Goal: Transaction & Acquisition: Purchase product/service

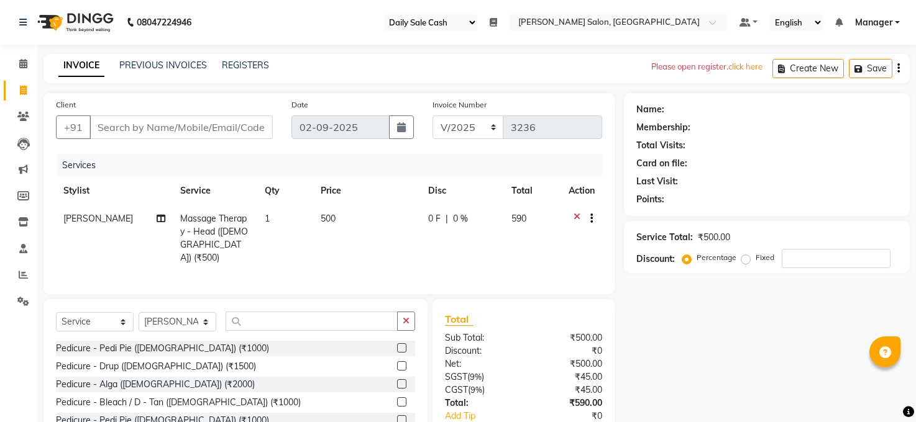
select select "35"
select select "5748"
select select "service"
select select "41088"
click at [252, 321] on input "text" at bounding box center [312, 321] width 172 height 19
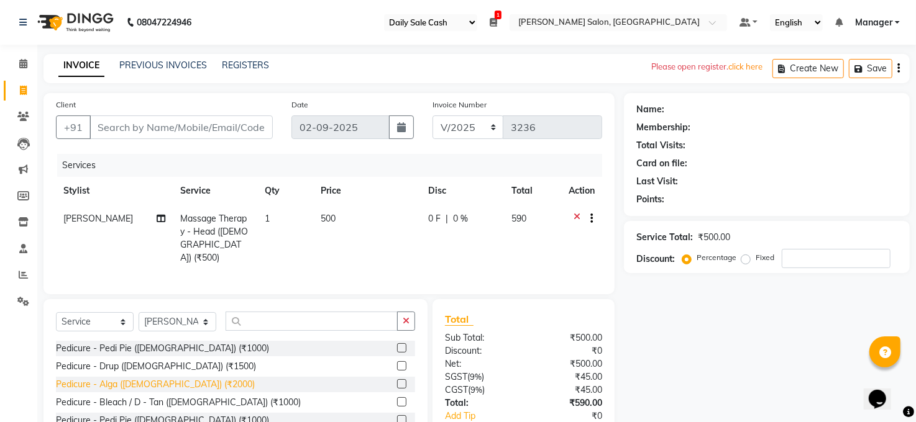
click at [178, 384] on div "Pedicure - Alga ([DEMOGRAPHIC_DATA]) (₹2000)" at bounding box center [155, 384] width 199 height 13
checkbox input "false"
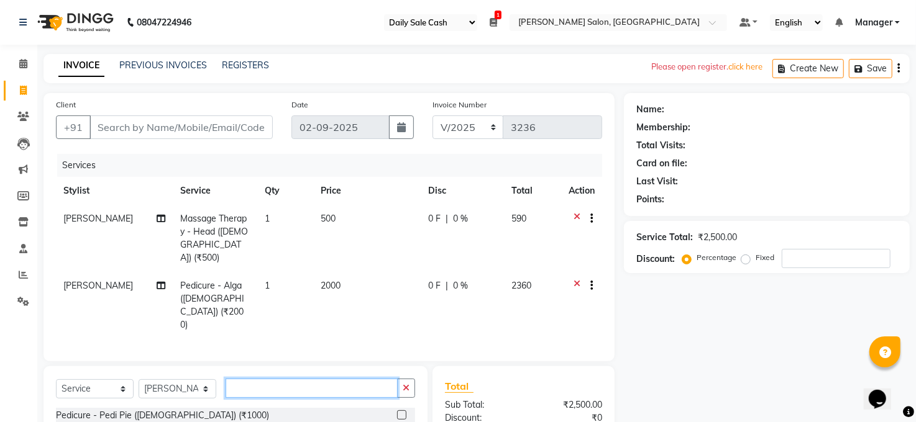
click at [252, 379] on input "text" at bounding box center [312, 388] width 172 height 19
click at [204, 380] on select "Select Stylist [PERSON_NAME] [PERSON_NAME] COUNTER Manager [PERSON_NAME] [PERSO…" at bounding box center [178, 389] width 78 height 19
select select "65024"
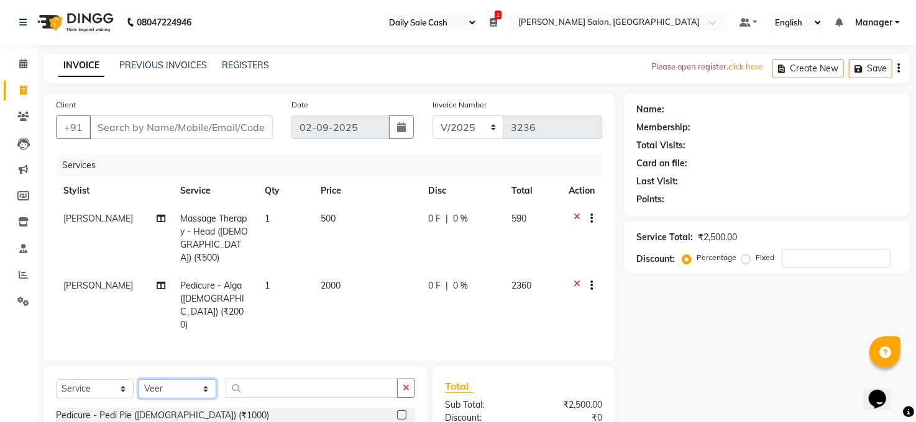
click at [139, 380] on select "Select Stylist [PERSON_NAME] [PERSON_NAME] COUNTER Manager [PERSON_NAME] [PERSO…" at bounding box center [178, 389] width 78 height 19
click at [259, 379] on input "text" at bounding box center [312, 388] width 172 height 19
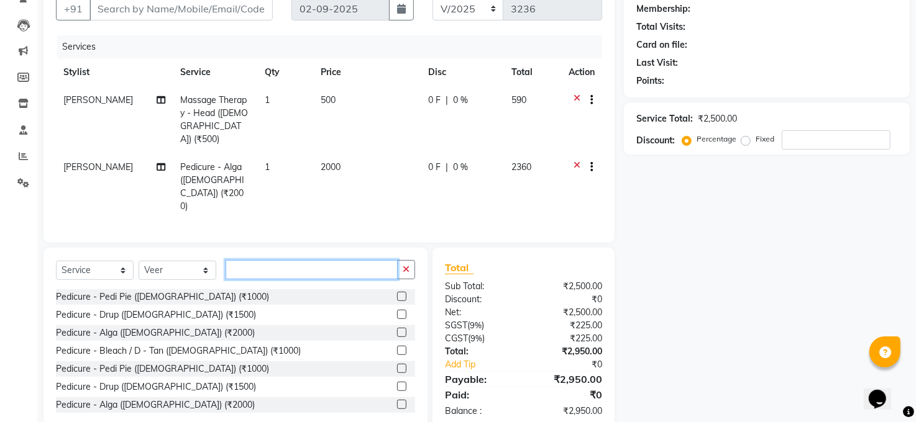
click at [263, 260] on input "text" at bounding box center [312, 269] width 172 height 19
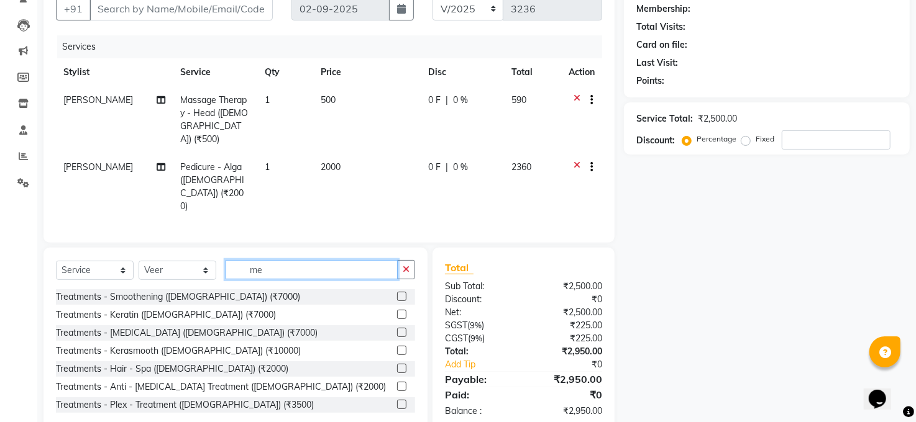
type input "m"
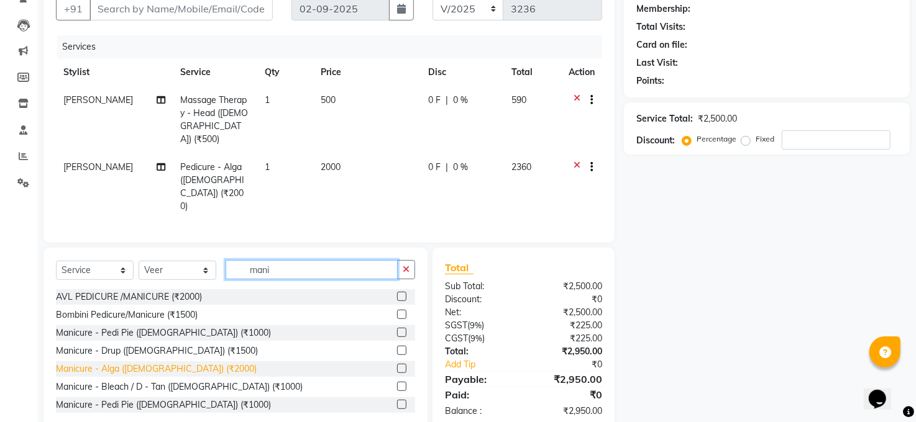
type input "mani"
click at [145, 363] on div "Manicure - Alga ([DEMOGRAPHIC_DATA]) (₹2000)" at bounding box center [156, 369] width 201 height 13
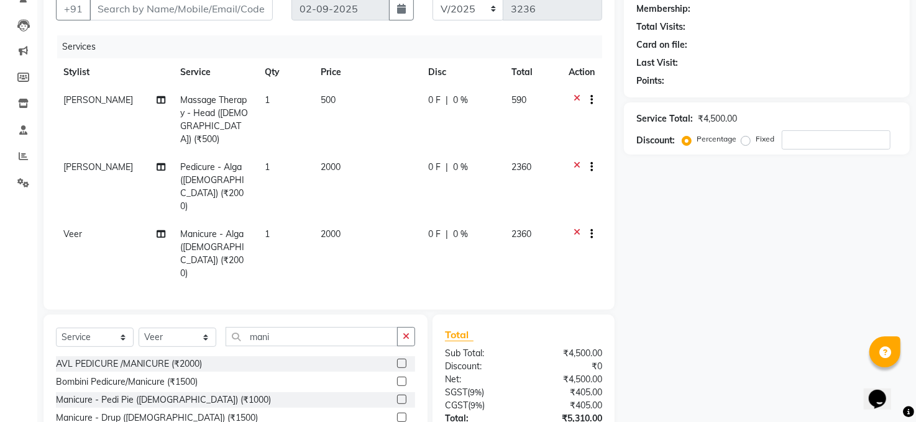
checkbox input "false"
click at [284, 327] on input "mani" at bounding box center [312, 336] width 172 height 19
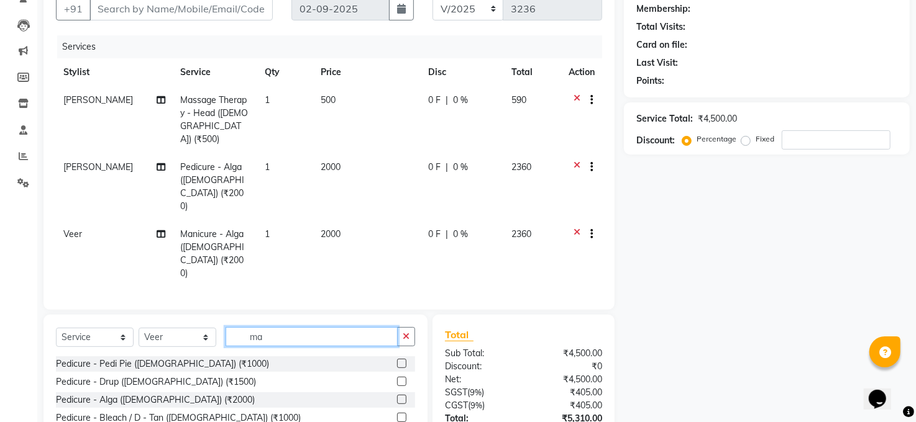
type input "m"
click at [203, 328] on select "Select Stylist [PERSON_NAME] [PERSON_NAME] COUNTER Manager [PERSON_NAME] [PERSO…" at bounding box center [178, 337] width 78 height 19
select select "40301"
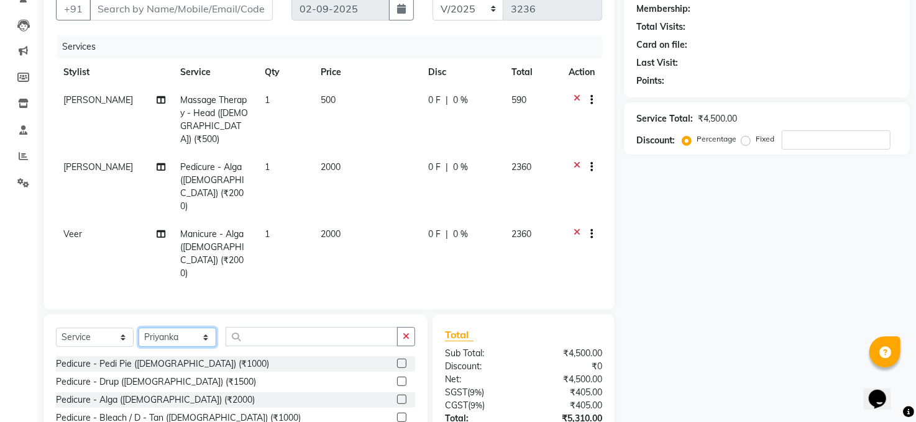
click at [139, 328] on select "Select Stylist [PERSON_NAME] [PERSON_NAME] COUNTER Manager [PERSON_NAME] [PERSO…" at bounding box center [178, 337] width 78 height 19
click at [257, 315] on div "Select Service Product Membership Package Voucher Prepaid Gift Card Select Styl…" at bounding box center [235, 406] width 384 height 183
click at [257, 327] on input "text" at bounding box center [312, 336] width 172 height 19
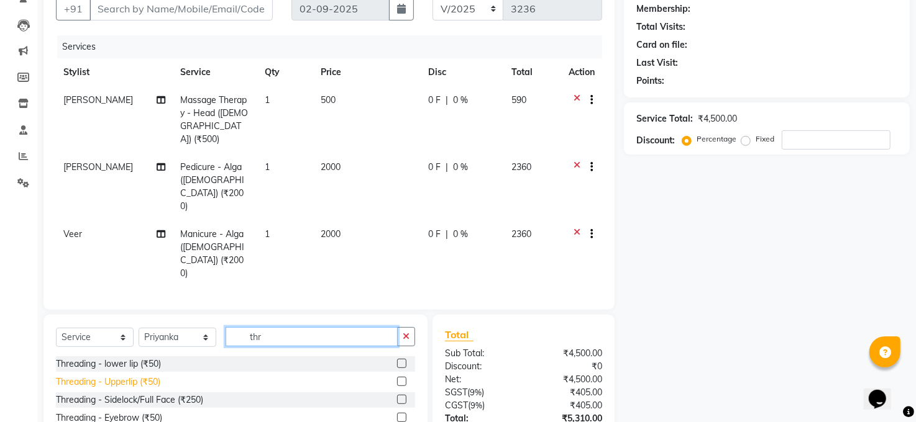
type input "thr"
click at [138, 376] on div "Threading - Upperlip (₹50)" at bounding box center [108, 382] width 104 height 13
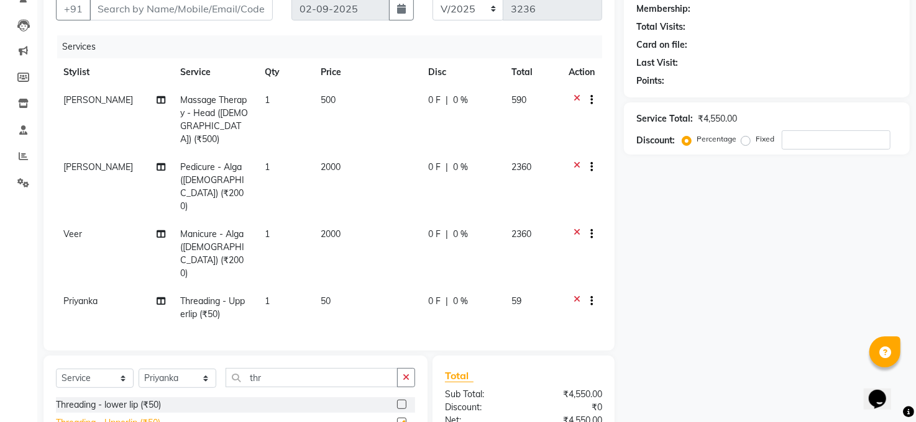
checkbox input "false"
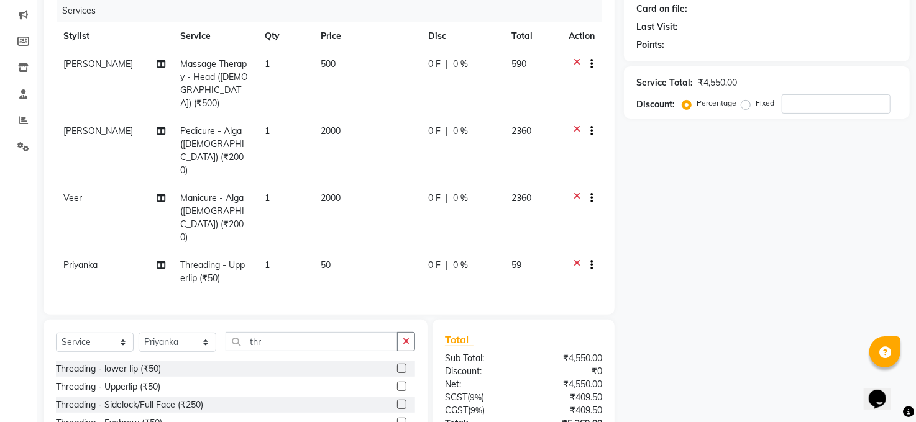
scroll to position [201, 0]
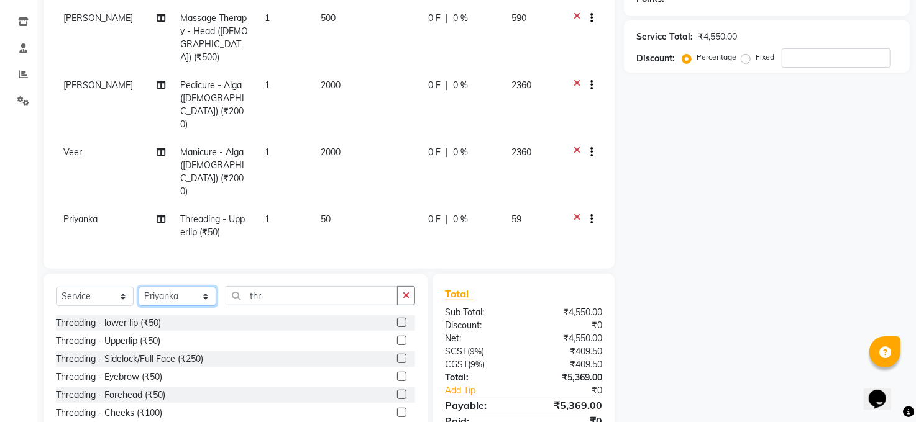
click at [175, 287] on select "Select Stylist [PERSON_NAME] [PERSON_NAME] COUNTER Manager [PERSON_NAME] [PERSO…" at bounding box center [178, 296] width 78 height 19
select select "41088"
click at [139, 287] on select "Select Stylist [PERSON_NAME] [PERSON_NAME] COUNTER Manager [PERSON_NAME] [PERSO…" at bounding box center [178, 296] width 78 height 19
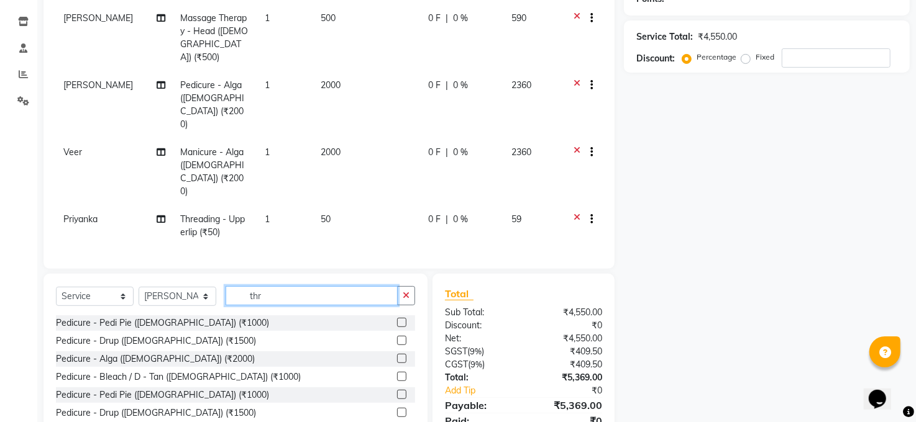
click at [272, 286] on input "thr" at bounding box center [312, 295] width 172 height 19
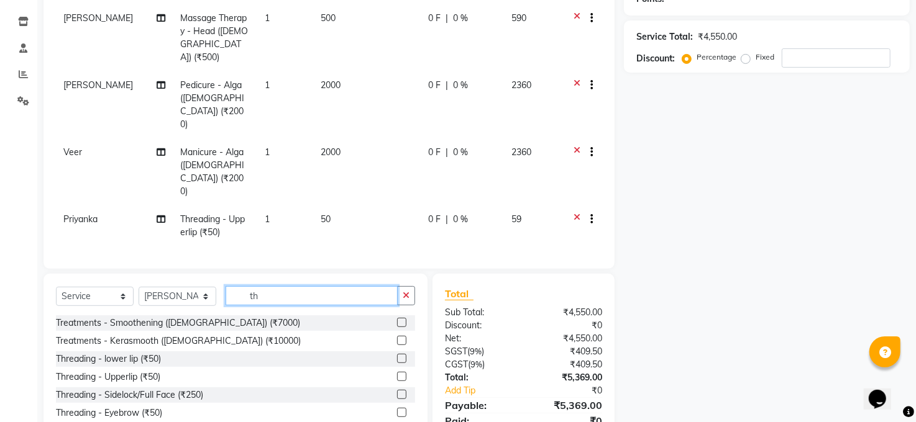
type input "t"
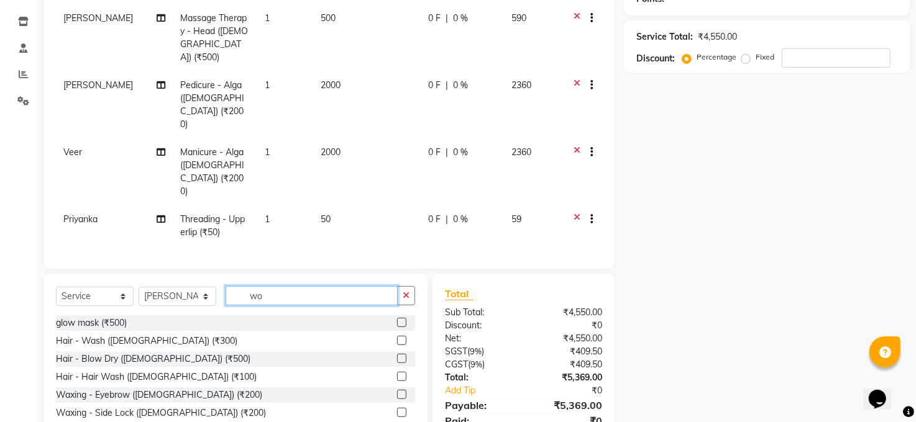
scroll to position [200, 0]
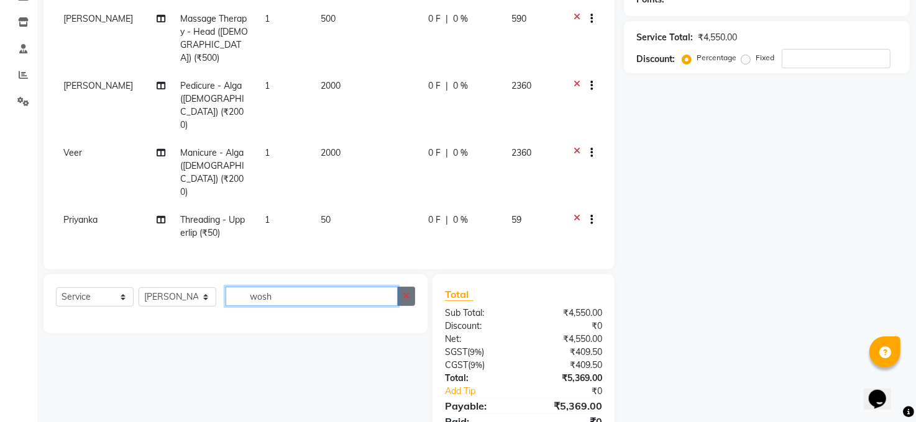
type input "wosh"
click at [406, 292] on icon "button" at bounding box center [406, 296] width 7 height 9
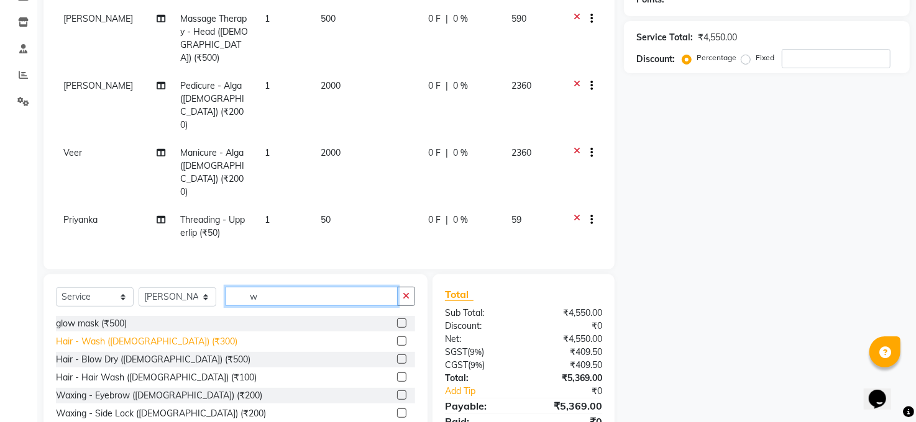
type input "w"
click at [138, 335] on div "Hair - Wash ([DEMOGRAPHIC_DATA]) (₹300)" at bounding box center [146, 341] width 181 height 13
checkbox input "false"
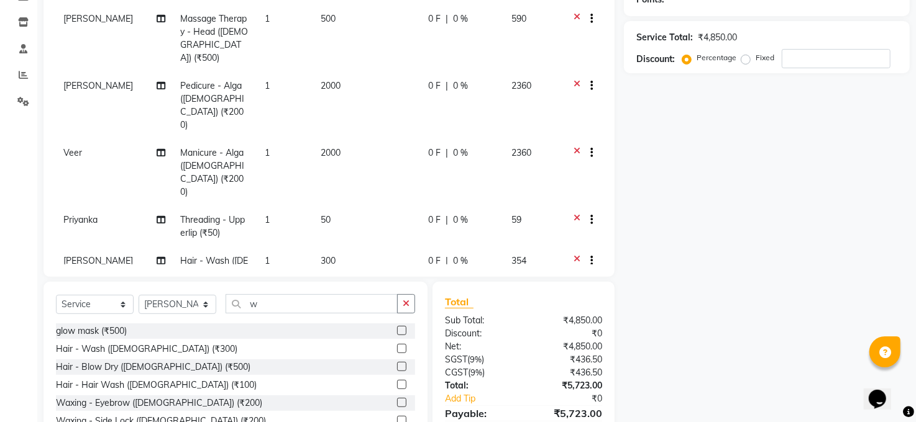
click at [490, 380] on div "Total:" at bounding box center [480, 386] width 88 height 13
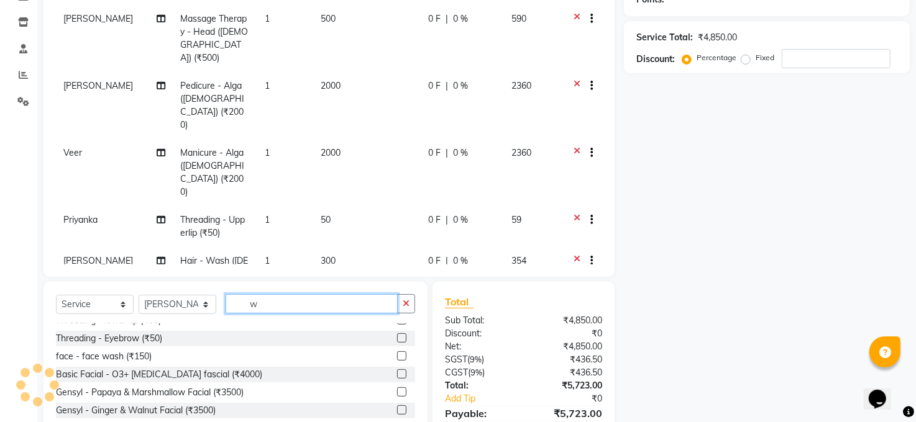
click at [265, 294] on input "w" at bounding box center [312, 303] width 172 height 19
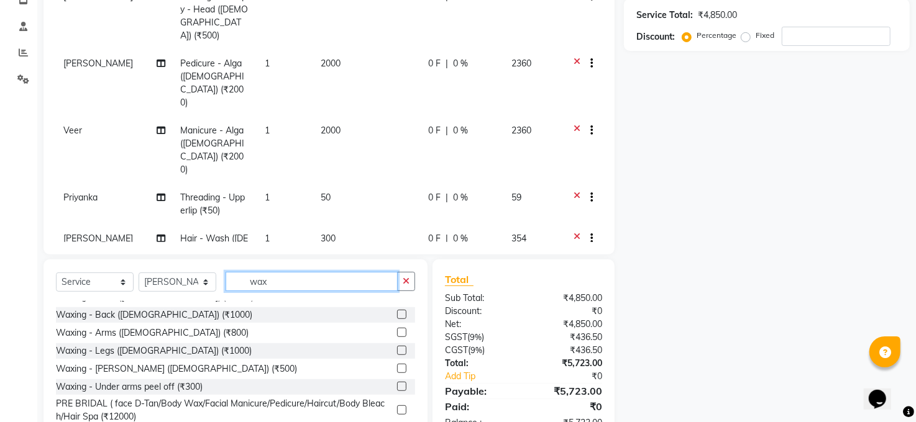
scroll to position [242, 0]
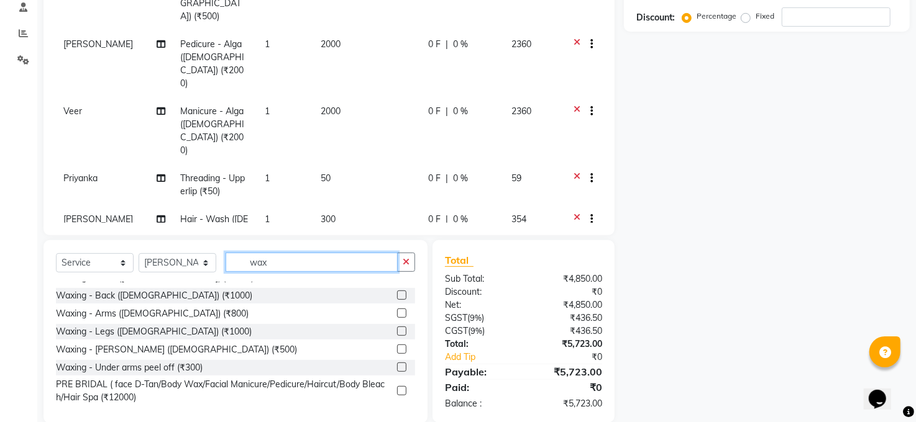
type input "wax"
click at [172, 360] on div "Waxing - Under arms peel off (₹300)" at bounding box center [235, 368] width 359 height 16
click at [107, 206] on td "[PERSON_NAME]" at bounding box center [114, 233] width 117 height 54
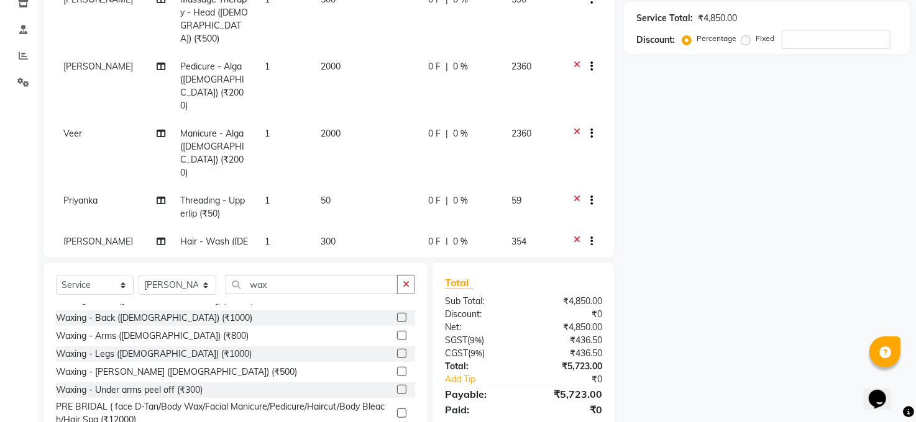
select select "41088"
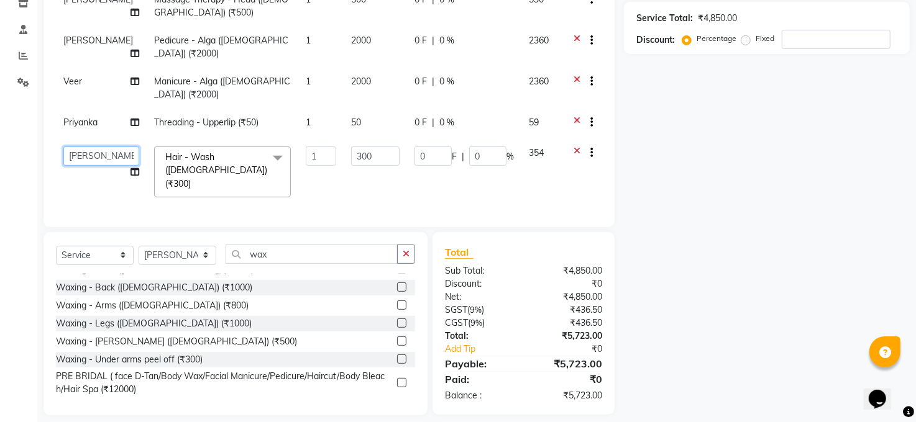
click at [114, 147] on select "[PERSON_NAME] [PERSON_NAME] COUNTER Manager [PERSON_NAME] [PERSON_NAME] PRINCE …" at bounding box center [101, 156] width 76 height 19
select select "40301"
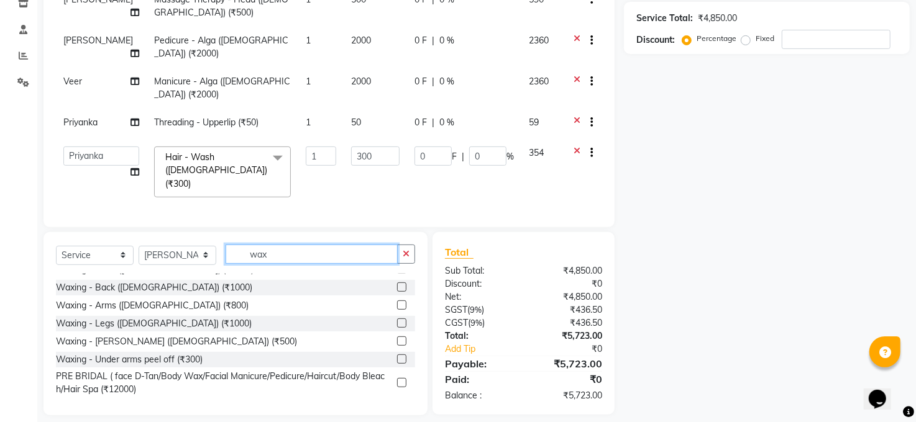
click at [275, 245] on input "wax" at bounding box center [312, 254] width 172 height 19
type input "w"
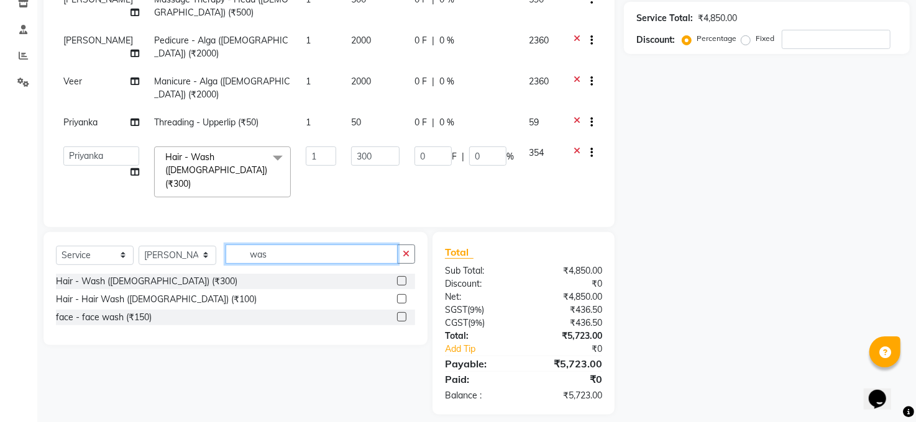
scroll to position [218, 0]
type input "wash"
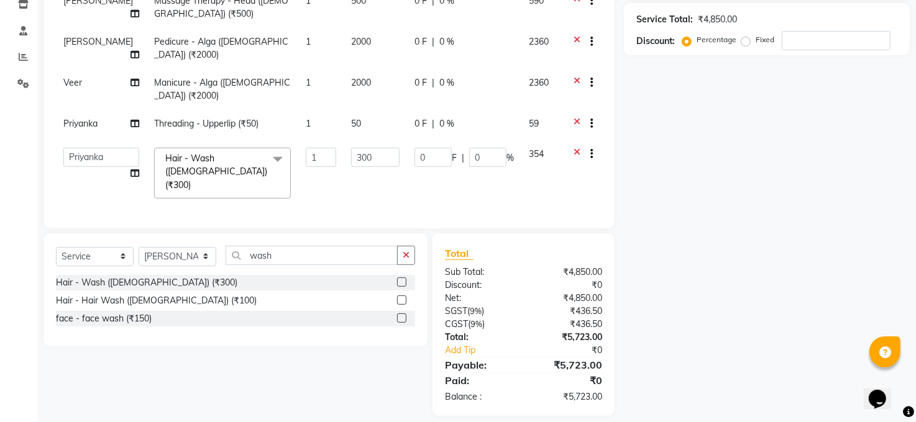
click at [176, 275] on div "Hair - Wash ([DEMOGRAPHIC_DATA]) (₹300)" at bounding box center [235, 283] width 359 height 16
click at [162, 276] on div "Hair - Wash ([DEMOGRAPHIC_DATA]) (₹300)" at bounding box center [146, 282] width 181 height 13
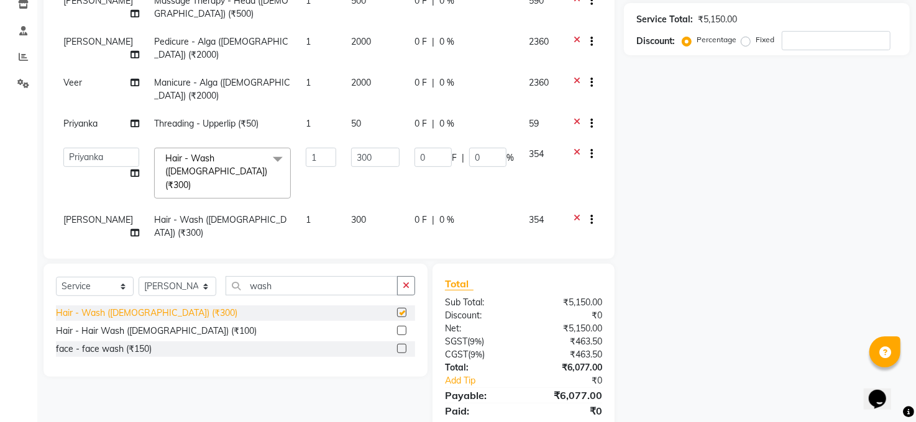
checkbox input "false"
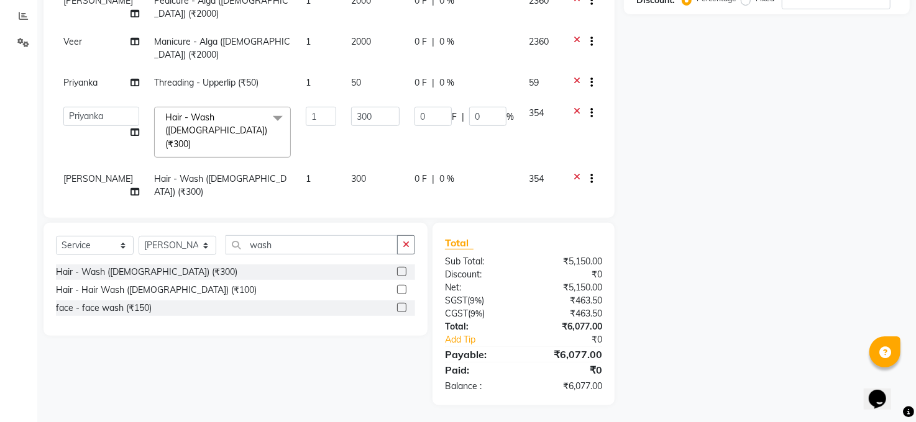
scroll to position [0, 0]
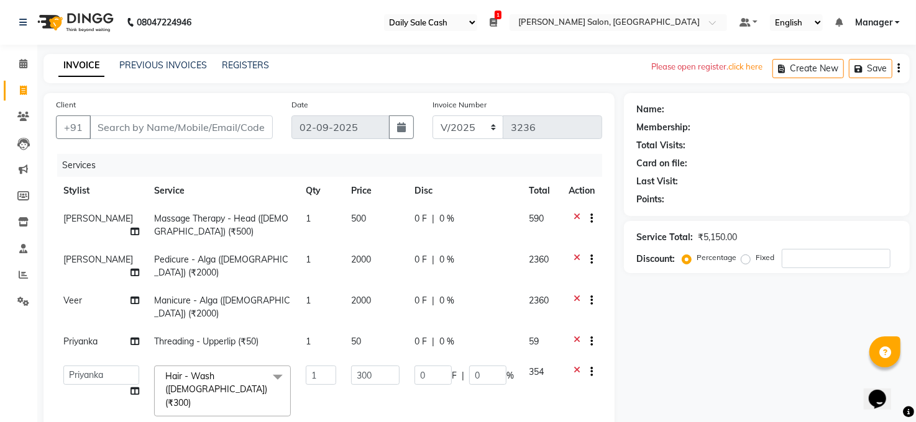
click at [443, 260] on span "0 %" at bounding box center [446, 259] width 15 height 13
select select "41088"
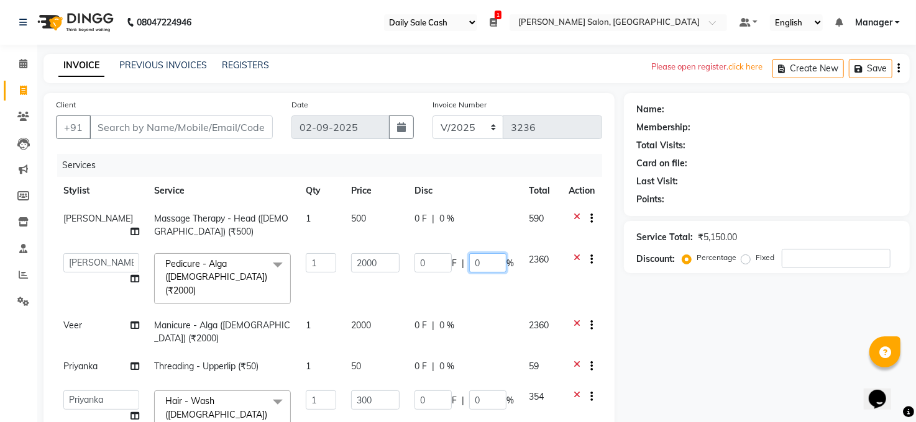
click at [478, 262] on input "0" at bounding box center [487, 262] width 37 height 19
type input "30"
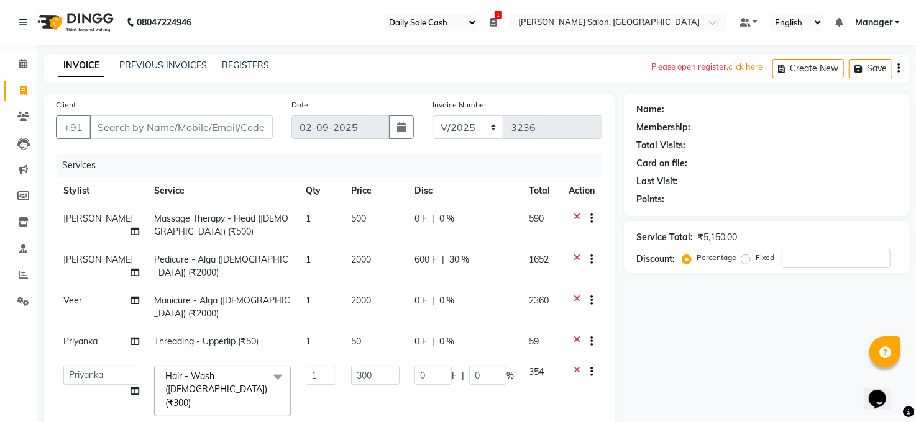
click at [443, 308] on td "0 F | 0 %" at bounding box center [464, 307] width 114 height 41
select select "65024"
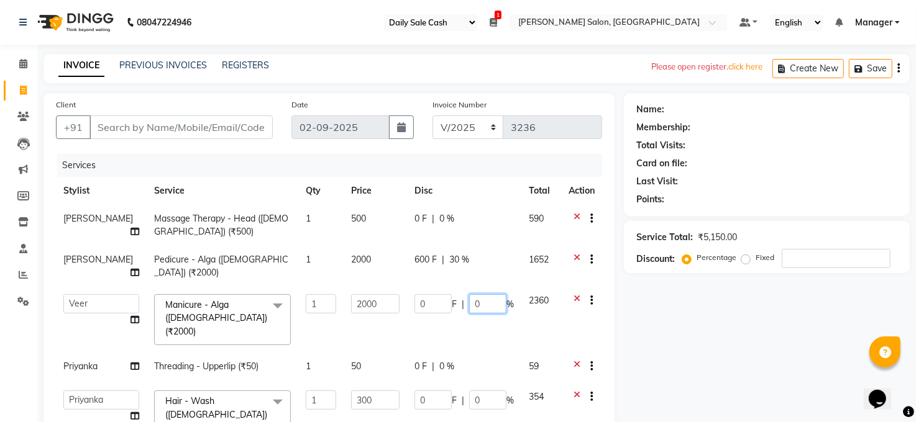
click at [469, 303] on input "0" at bounding box center [487, 303] width 37 height 19
type input "30"
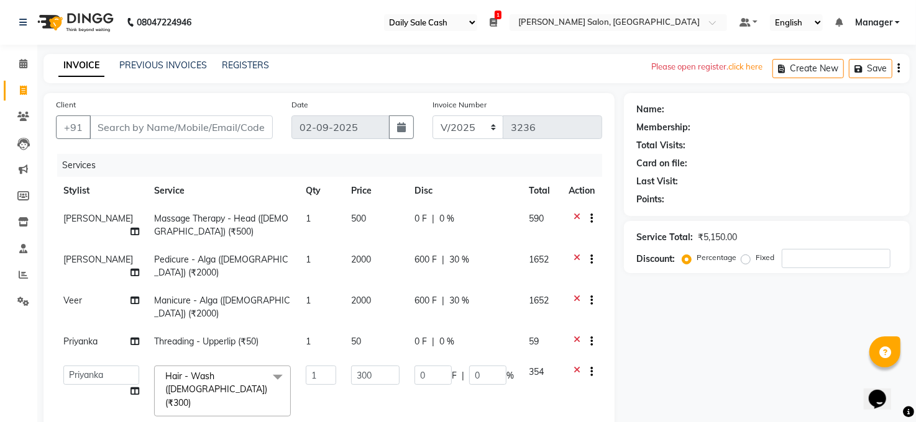
click at [736, 329] on div "Name: Membership: Total Visits: Card on file: Last Visit: Points: Service Total…" at bounding box center [771, 379] width 295 height 572
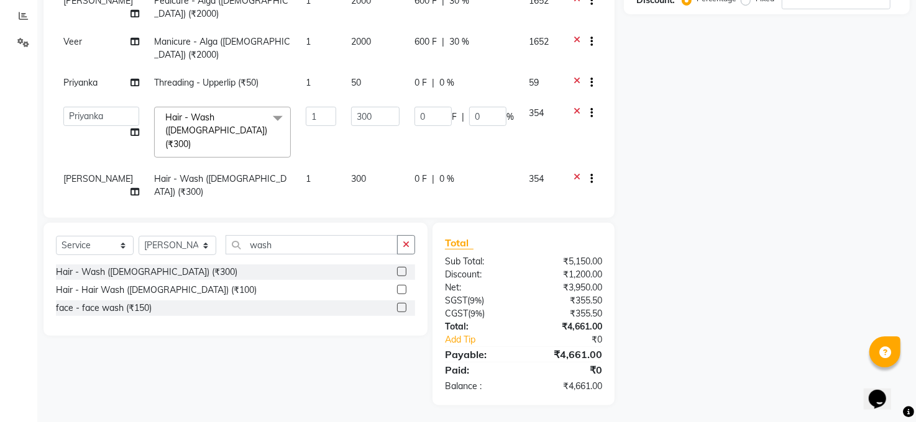
scroll to position [93, 0]
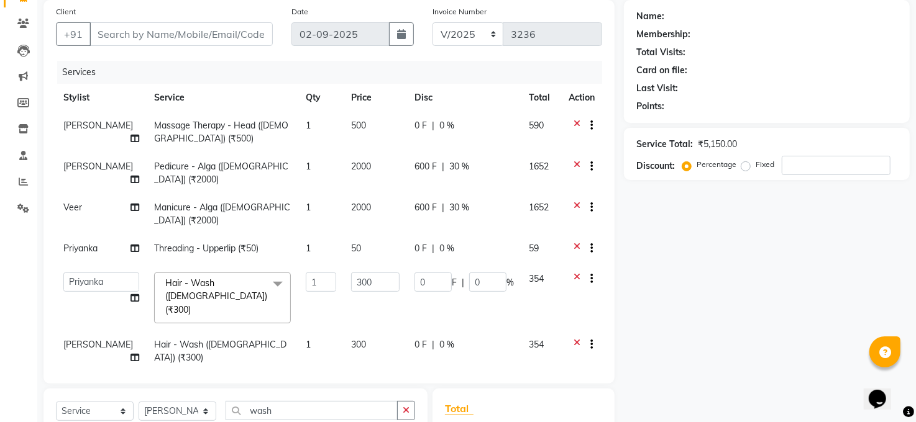
click at [232, 278] on span "Hair - Wash ([DEMOGRAPHIC_DATA]) (₹300)" at bounding box center [216, 297] width 102 height 38
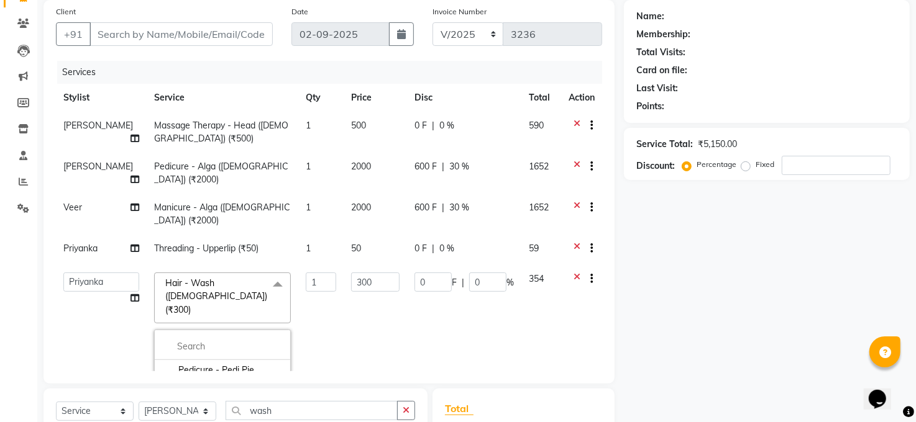
click at [265, 274] on span at bounding box center [277, 285] width 25 height 24
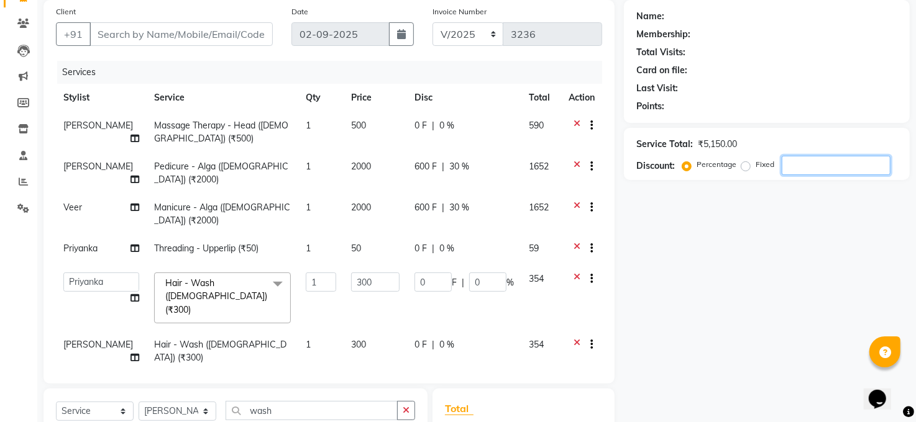
click at [791, 164] on input "number" at bounding box center [836, 165] width 109 height 19
click at [578, 242] on icon at bounding box center [576, 250] width 7 height 16
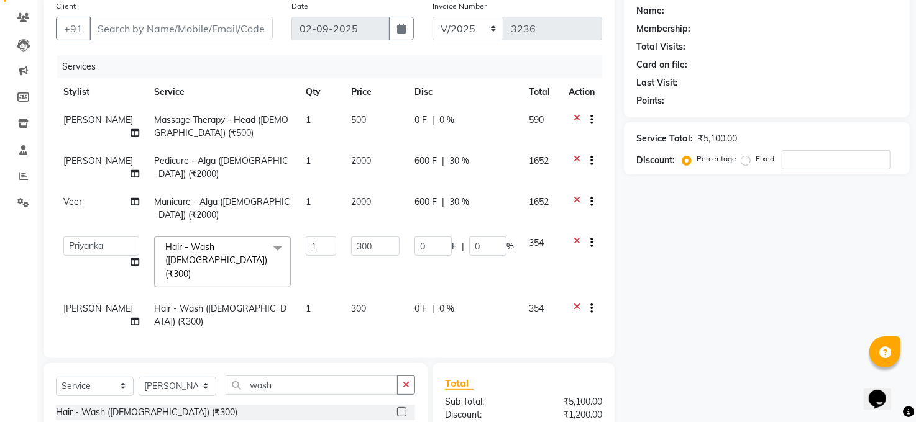
scroll to position [0, 0]
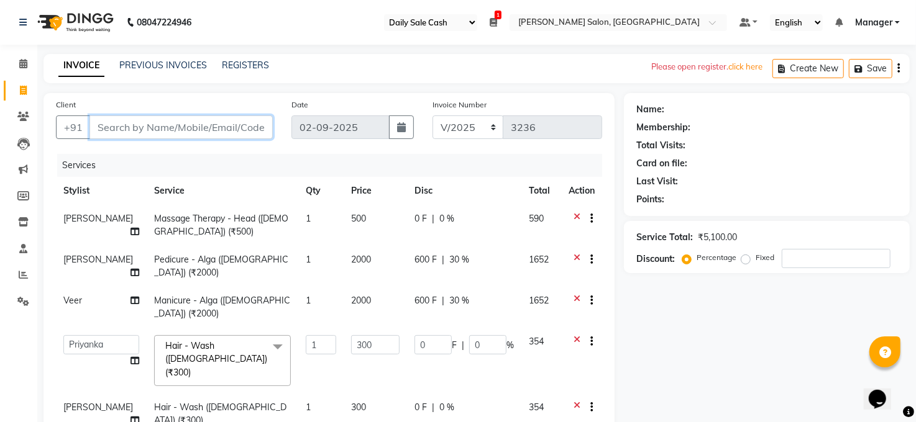
click at [129, 124] on input "Client" at bounding box center [180, 128] width 183 height 24
type input "s"
type input "0"
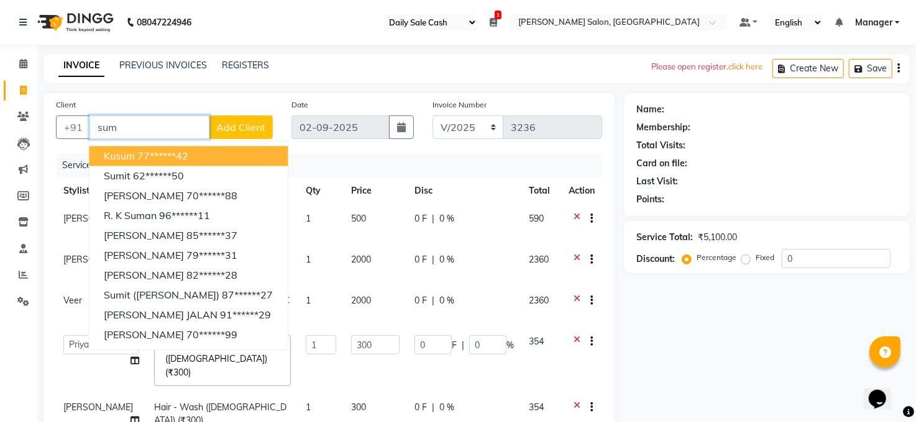
type input "sumo"
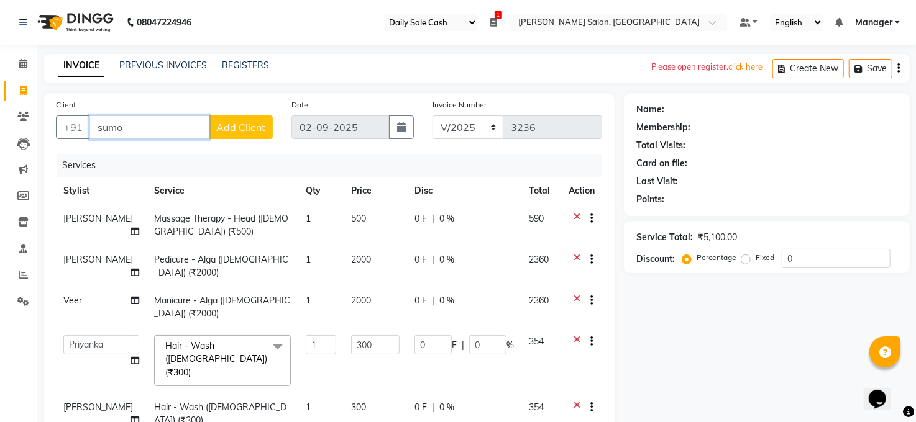
click at [132, 129] on input "sumo" at bounding box center [149, 128] width 120 height 24
click at [125, 127] on input "sumo" at bounding box center [149, 128] width 120 height 24
click at [117, 127] on input "sumo" at bounding box center [149, 128] width 120 height 24
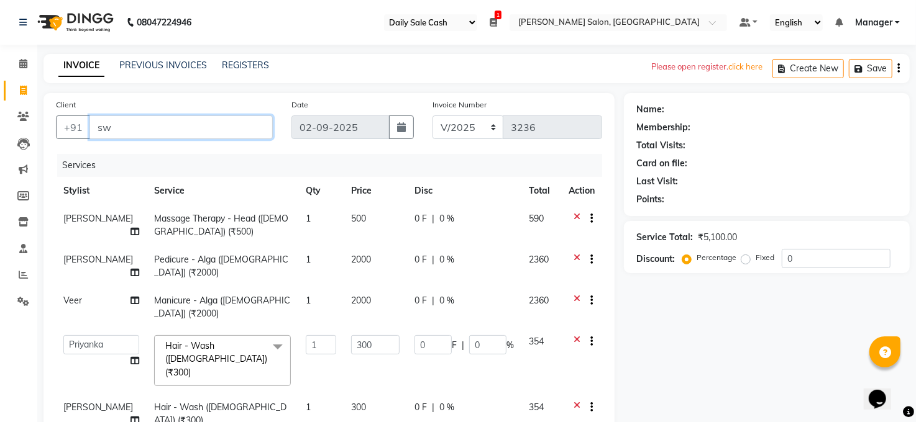
type input "s"
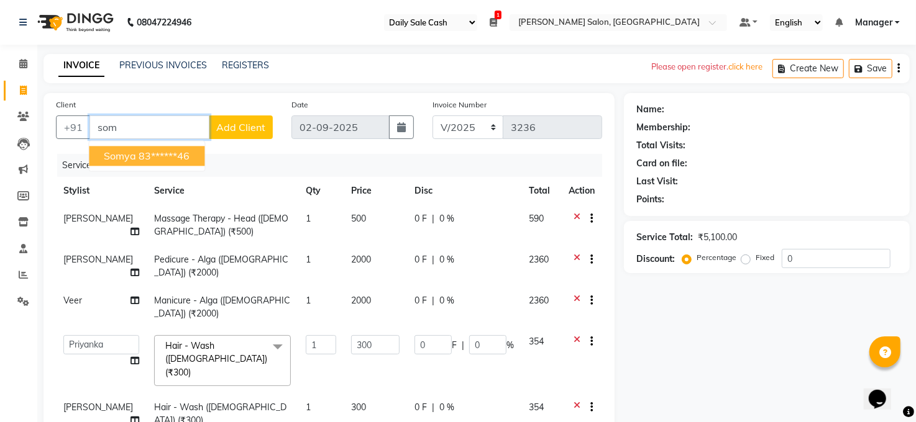
click at [152, 153] on ngb-highlight "83******46" at bounding box center [164, 156] width 51 height 12
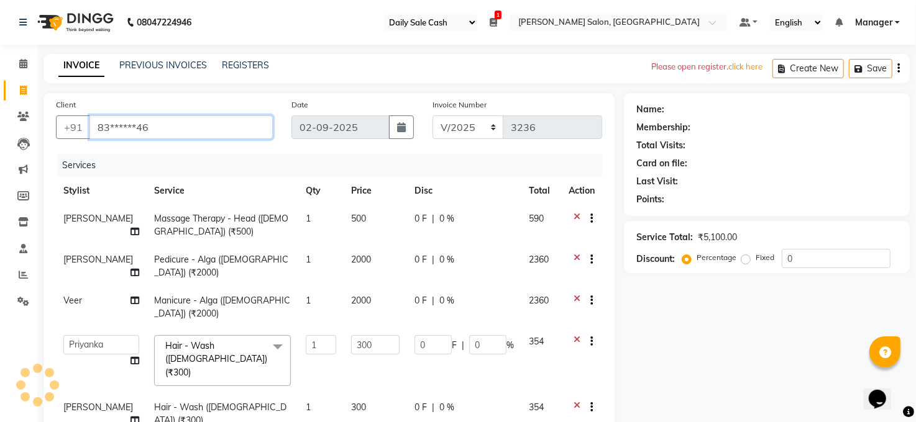
type input "83******46"
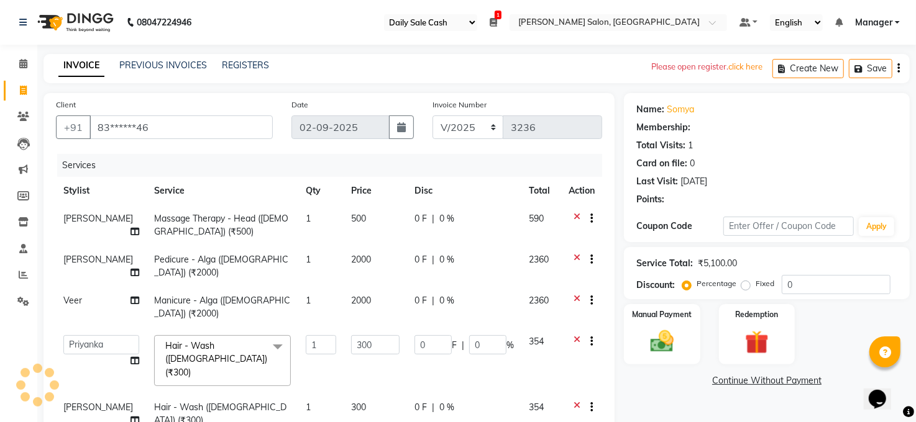
select select "1: Object"
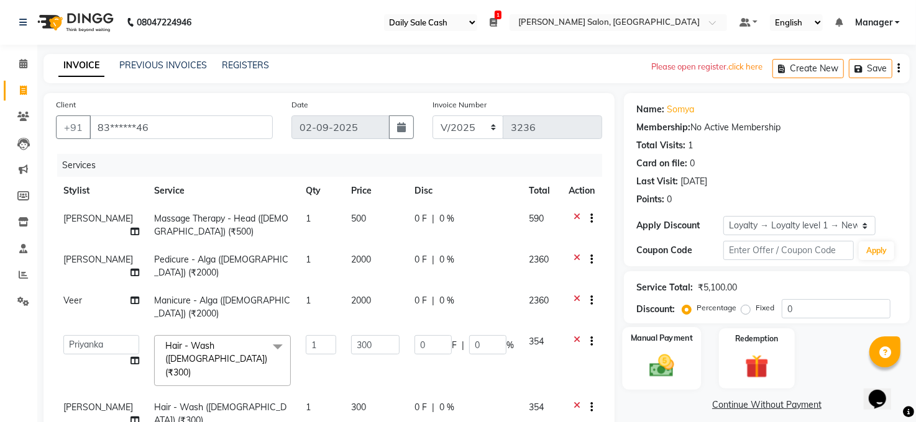
click at [655, 360] on img at bounding box center [662, 366] width 40 height 29
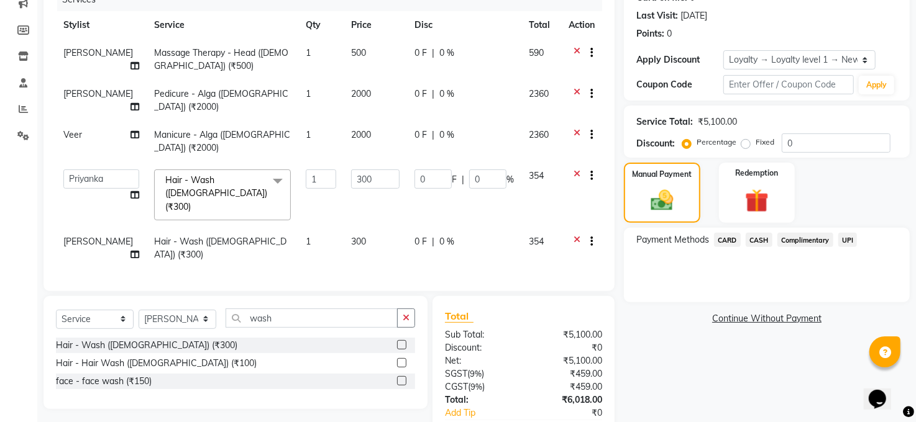
scroll to position [229, 0]
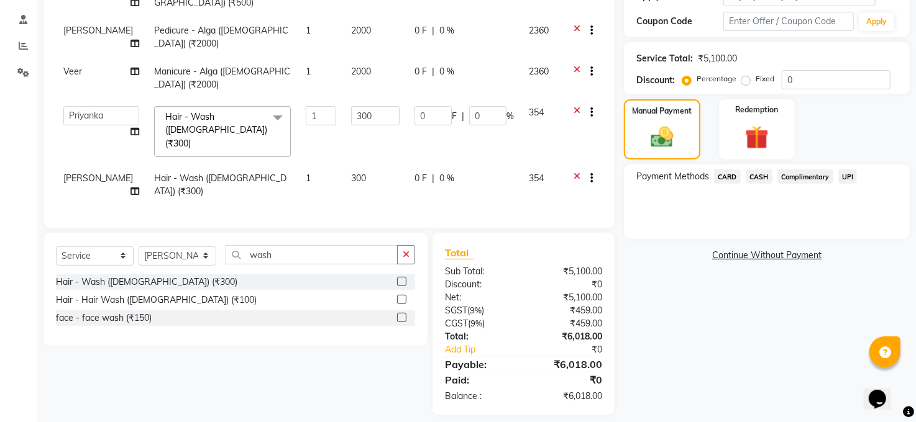
click at [765, 174] on span "CASH" at bounding box center [759, 177] width 27 height 14
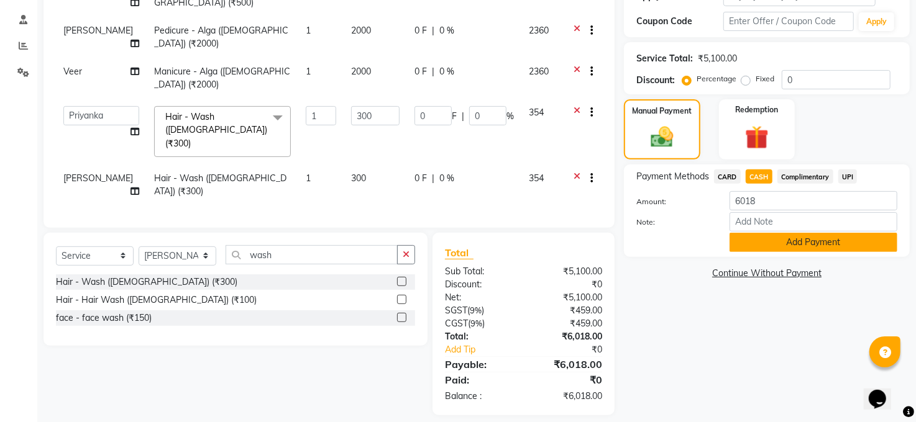
click at [779, 244] on button "Add Payment" at bounding box center [813, 242] width 168 height 19
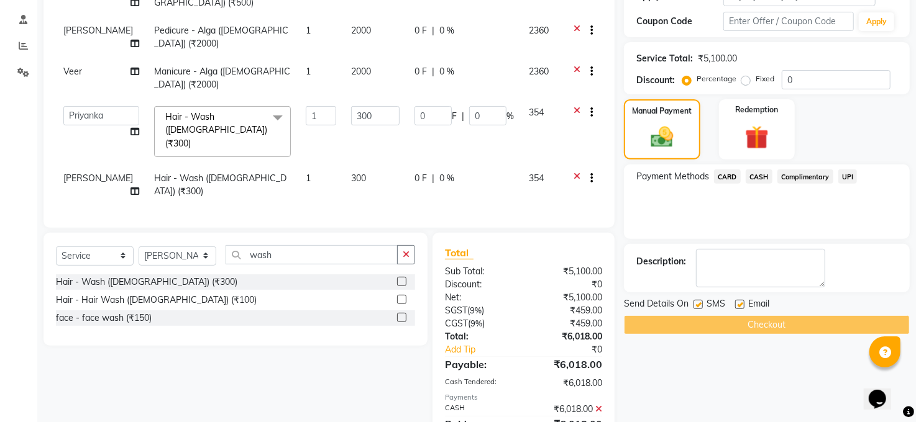
click at [771, 333] on div "Checkout" at bounding box center [767, 325] width 286 height 19
click at [771, 319] on div "Checkout" at bounding box center [767, 325] width 286 height 19
click at [770, 319] on div "Checkout" at bounding box center [767, 325] width 286 height 19
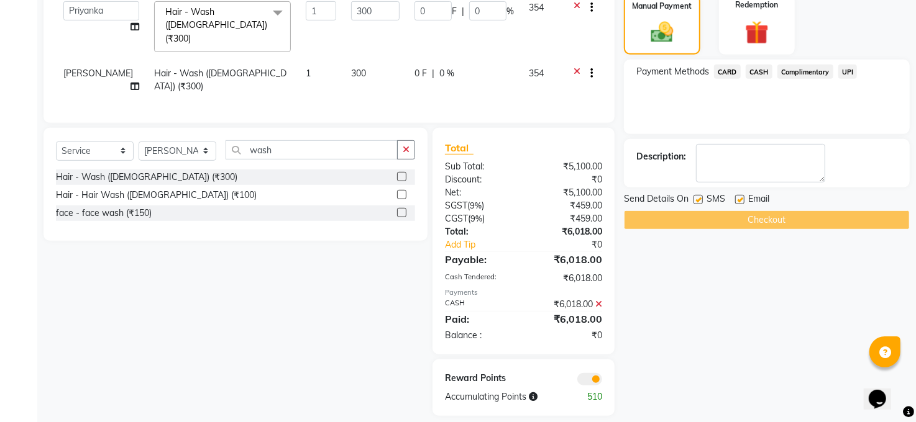
click at [586, 373] on span at bounding box center [589, 379] width 25 height 12
click at [602, 381] on input "checkbox" at bounding box center [602, 381] width 0 height 0
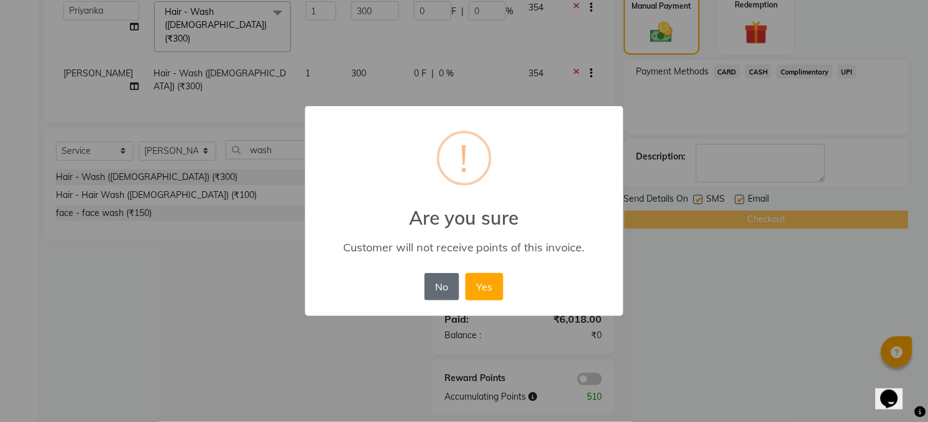
click at [439, 284] on button "No" at bounding box center [441, 286] width 35 height 27
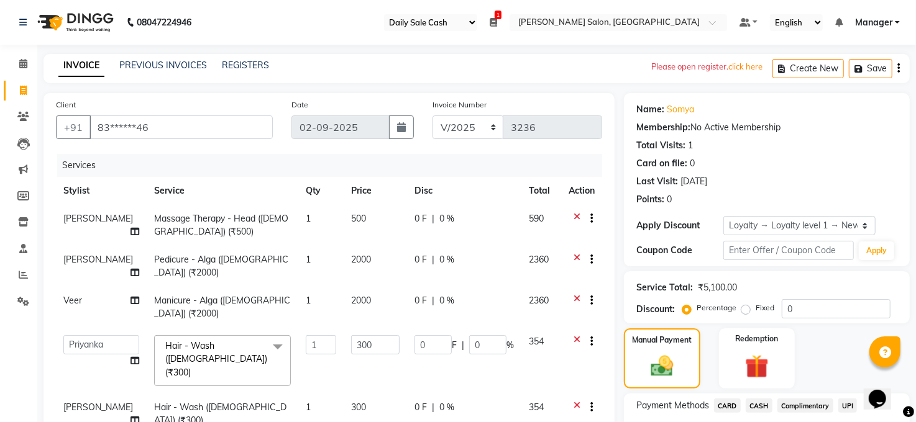
scroll to position [165, 0]
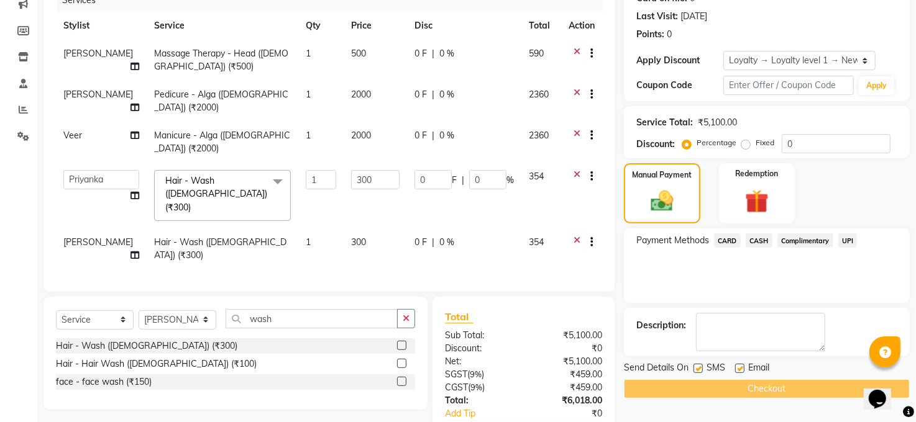
click at [440, 91] on span "0 %" at bounding box center [446, 94] width 15 height 13
select select "41088"
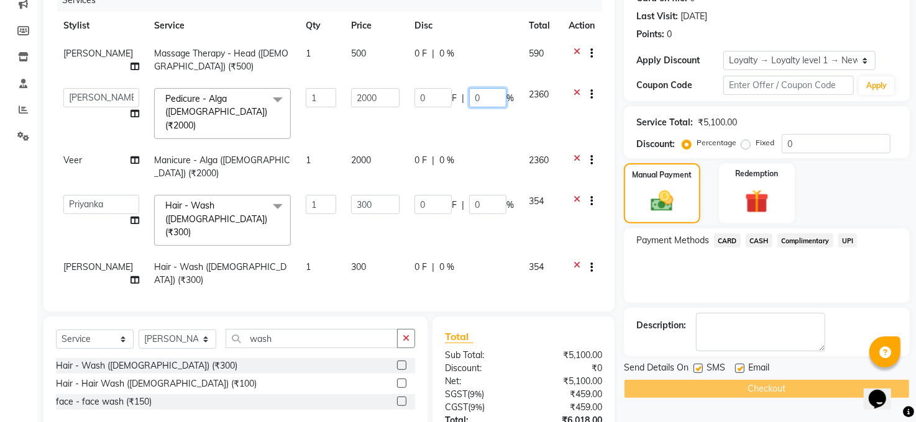
click at [488, 95] on input "0" at bounding box center [487, 97] width 37 height 19
type input "30"
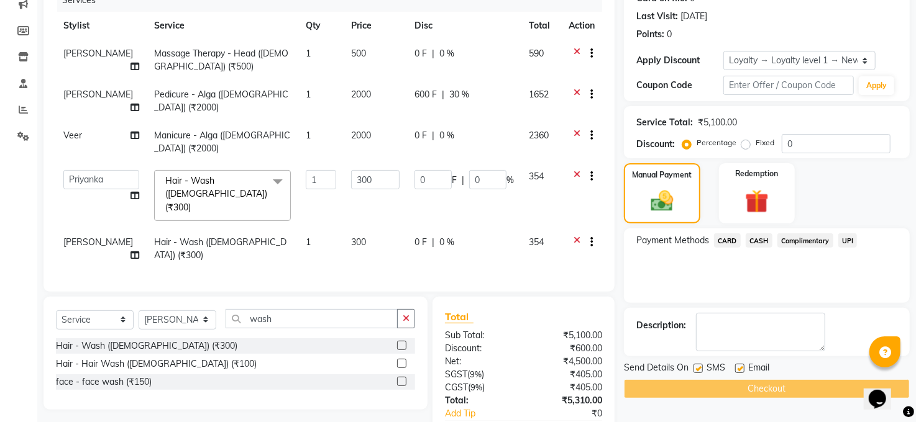
click at [442, 138] on td "0 F | 0 %" at bounding box center [464, 142] width 114 height 41
select select "65024"
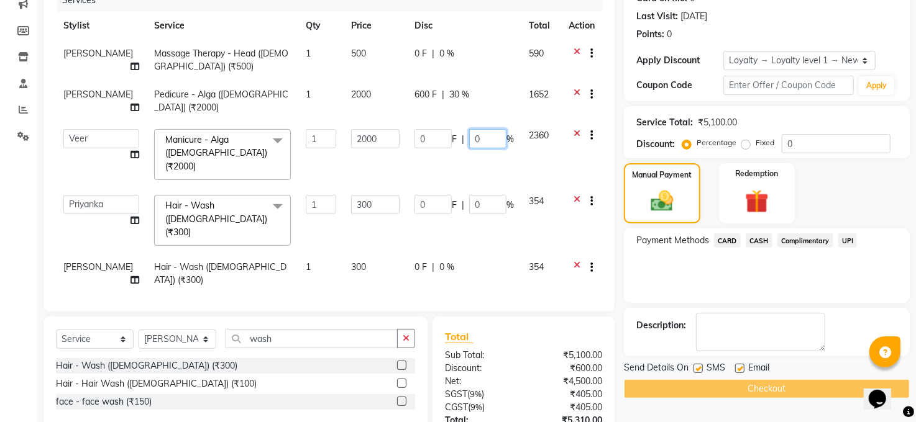
click at [481, 139] on input "0" at bounding box center [487, 138] width 37 height 19
type input "30"
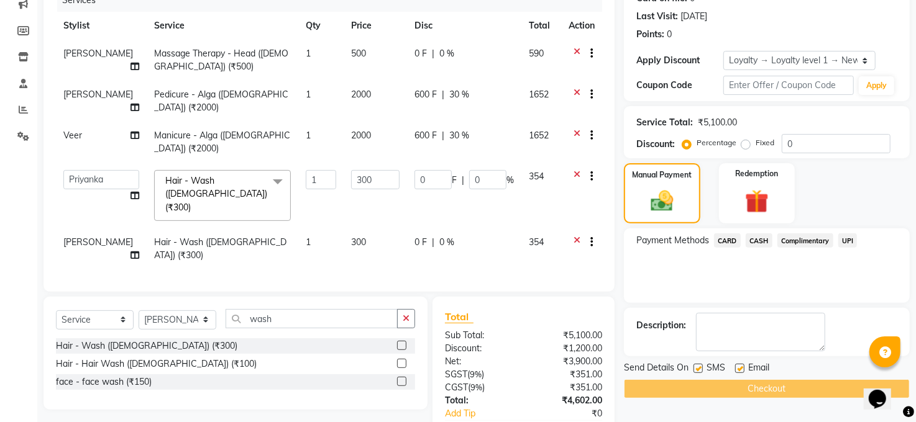
click at [893, 288] on div "Payment Methods CARD CASH Complimentary UPI" at bounding box center [767, 266] width 286 height 75
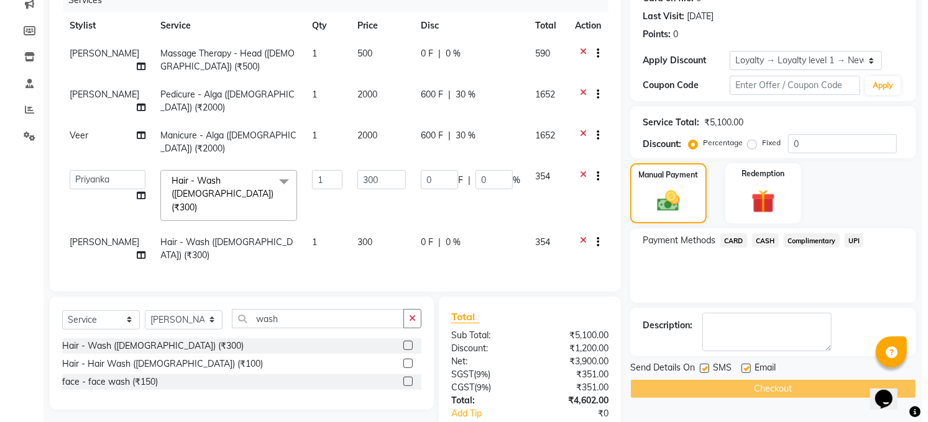
scroll to position [345, 0]
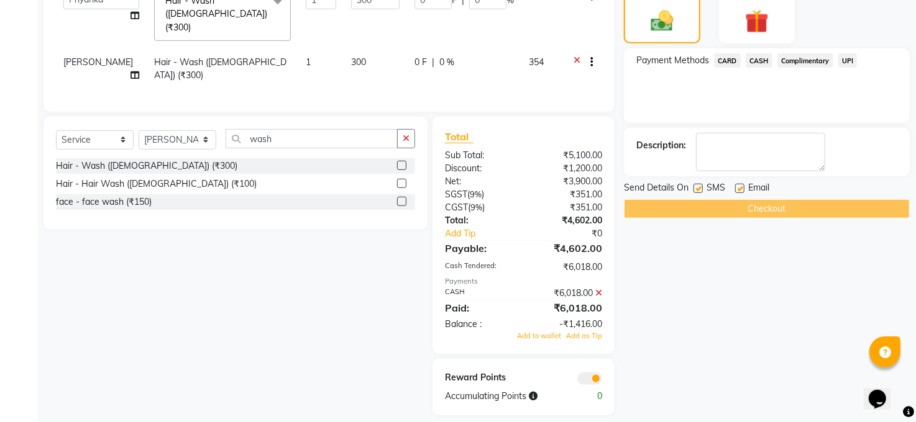
click at [587, 373] on span at bounding box center [589, 379] width 25 height 12
click at [602, 381] on input "checkbox" at bounding box center [602, 381] width 0 height 0
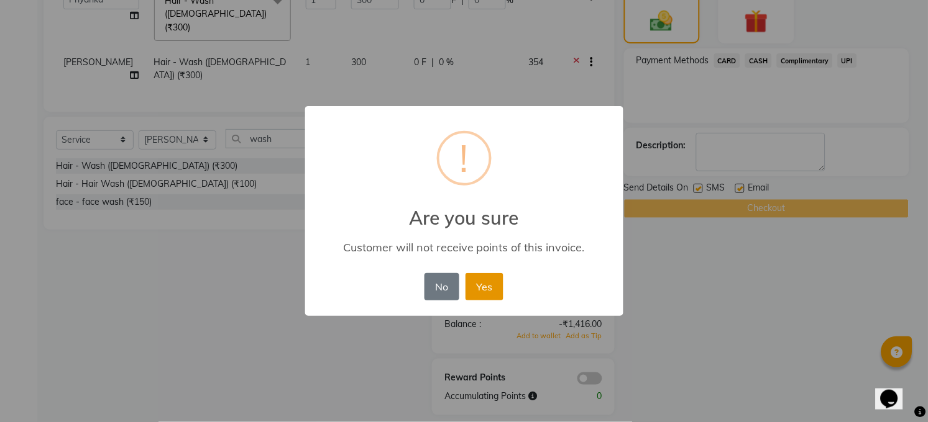
click at [485, 279] on button "Yes" at bounding box center [484, 286] width 38 height 27
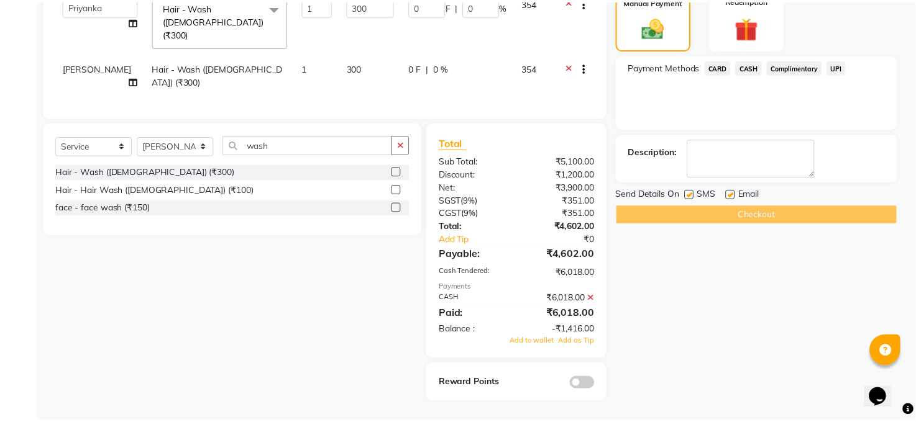
scroll to position [327, 0]
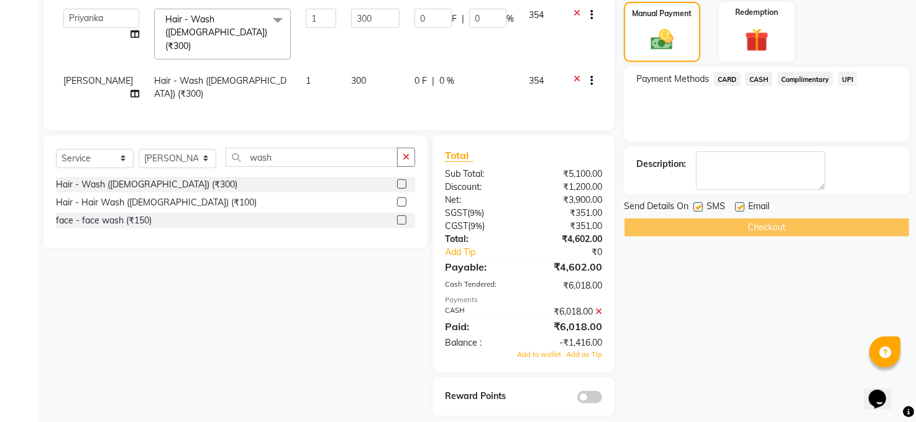
click at [757, 75] on span "CASH" at bounding box center [759, 79] width 27 height 14
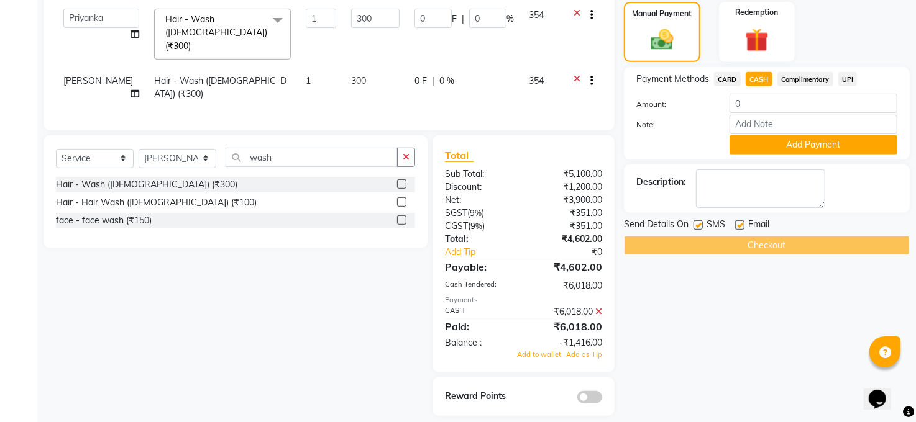
click at [768, 239] on div "Checkout" at bounding box center [767, 245] width 286 height 19
click at [601, 308] on icon at bounding box center [598, 312] width 7 height 9
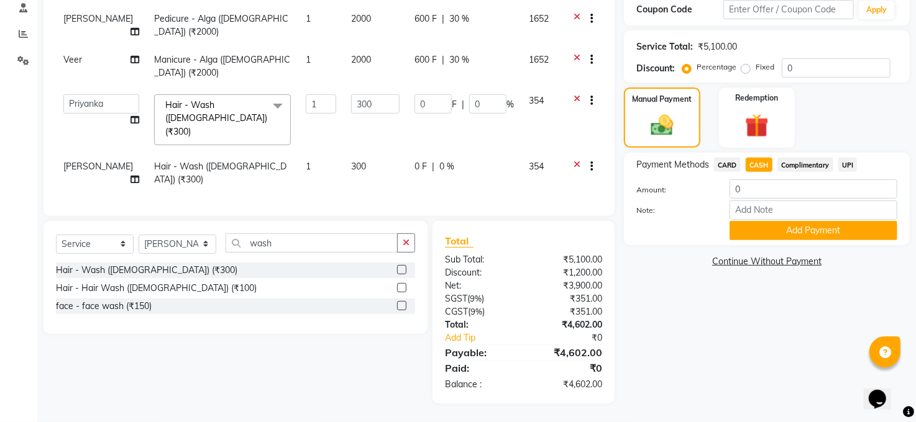
scroll to position [229, 0]
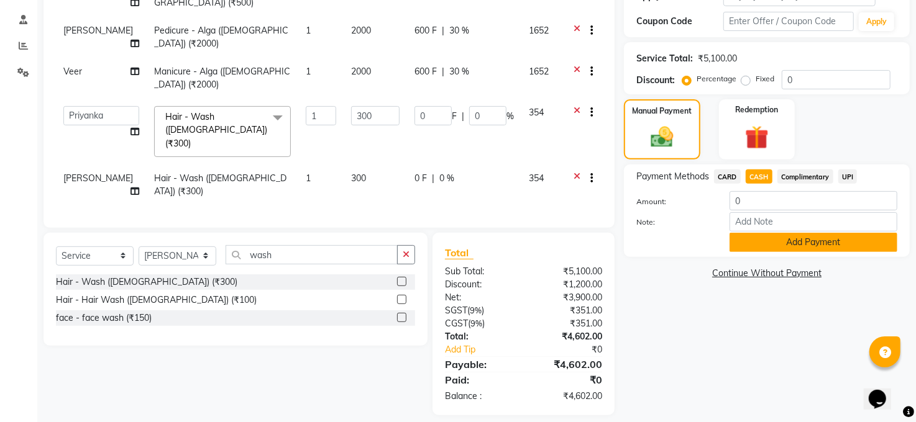
click at [825, 245] on button "Add Payment" at bounding box center [813, 242] width 168 height 19
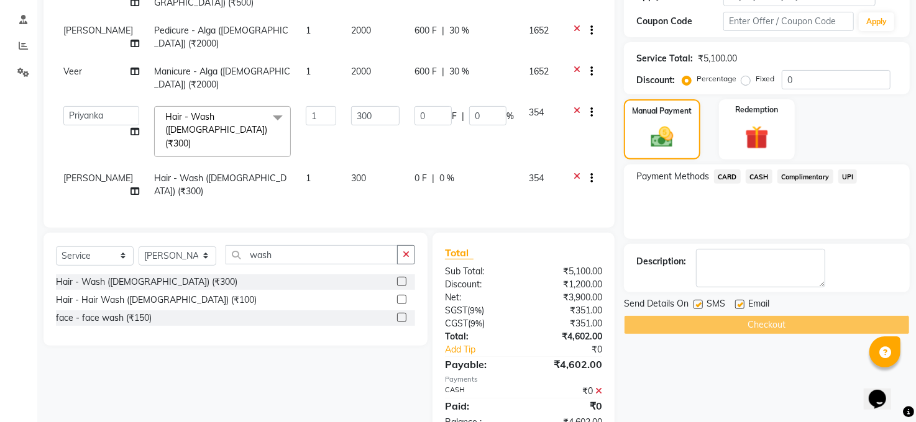
click at [774, 318] on div "Checkout" at bounding box center [767, 325] width 286 height 19
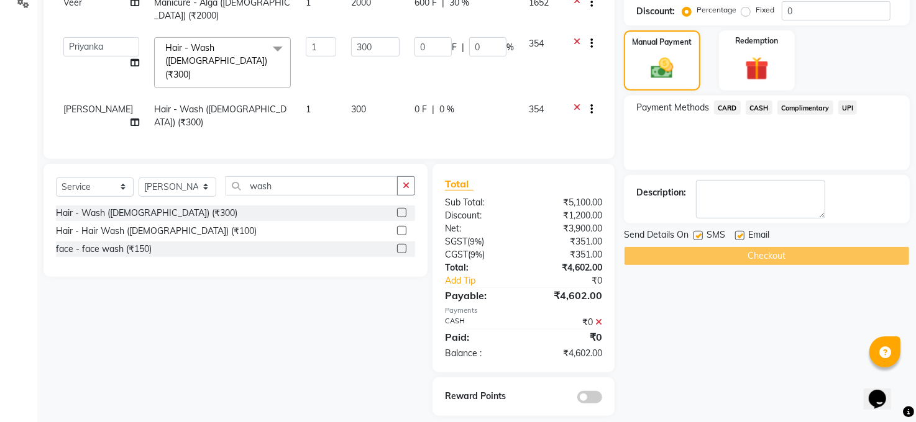
scroll to position [0, 0]
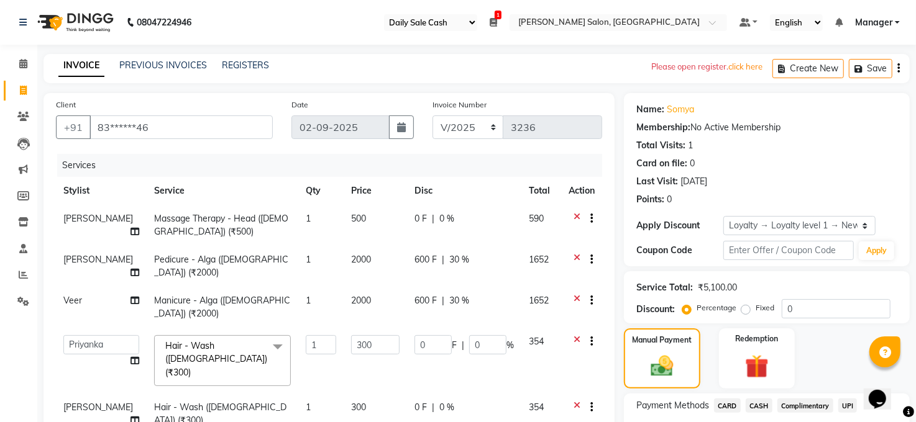
click at [654, 206] on div "Name: Somya Membership: No Active Membership Total Visits: 1 Card on file: 0 La…" at bounding box center [767, 179] width 286 height 173
click at [654, 201] on div "Points:" at bounding box center [650, 199] width 28 height 13
click at [695, 223] on div "Apply Discount" at bounding box center [679, 225] width 87 height 13
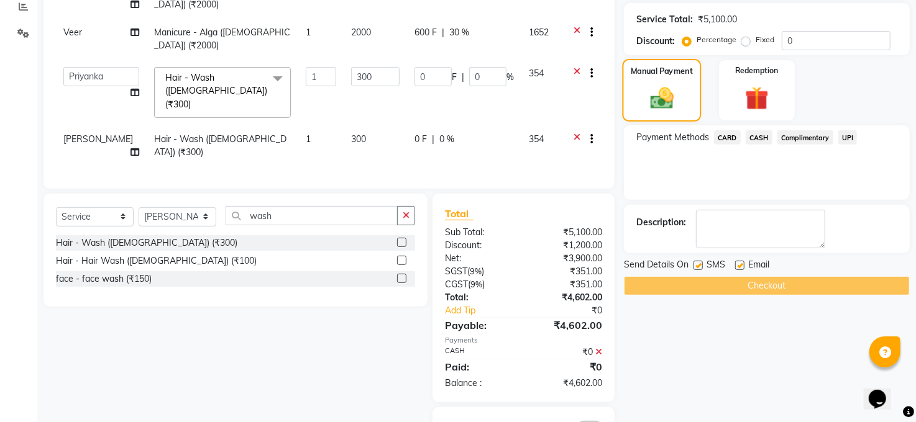
scroll to position [298, 0]
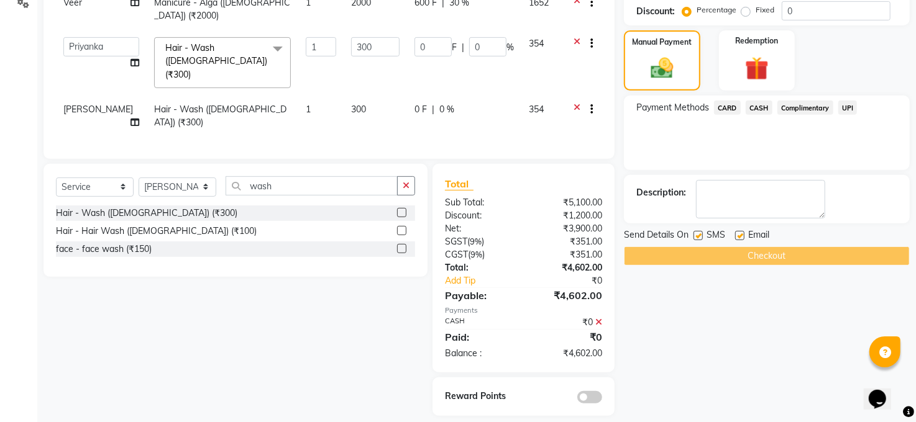
click at [780, 254] on div "Checkout" at bounding box center [767, 256] width 286 height 19
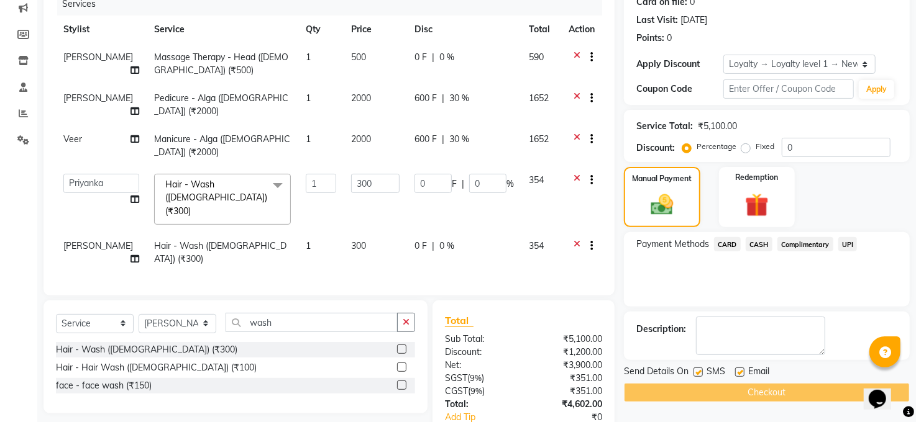
scroll to position [133, 0]
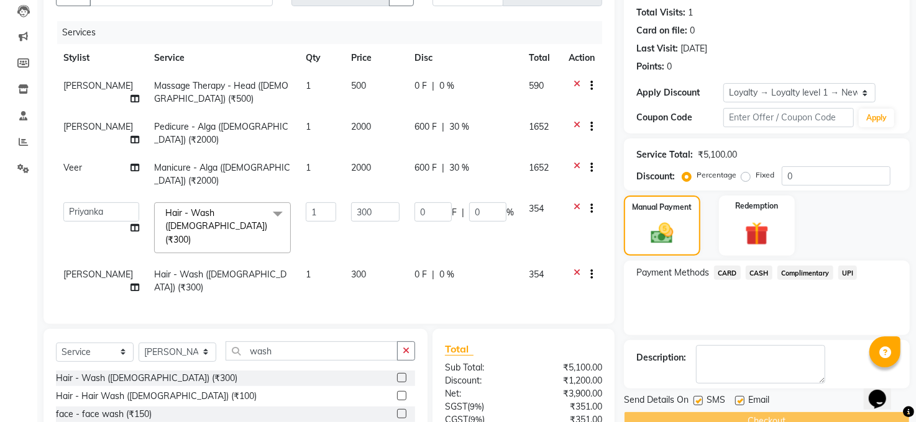
click at [755, 177] on label "Fixed" at bounding box center [764, 175] width 19 height 11
click at [744, 177] on input "Fixed" at bounding box center [748, 175] width 9 height 9
radio input "true"
click at [696, 175] on label "Percentage" at bounding box center [716, 175] width 40 height 11
click at [686, 175] on input "Percentage" at bounding box center [689, 175] width 9 height 9
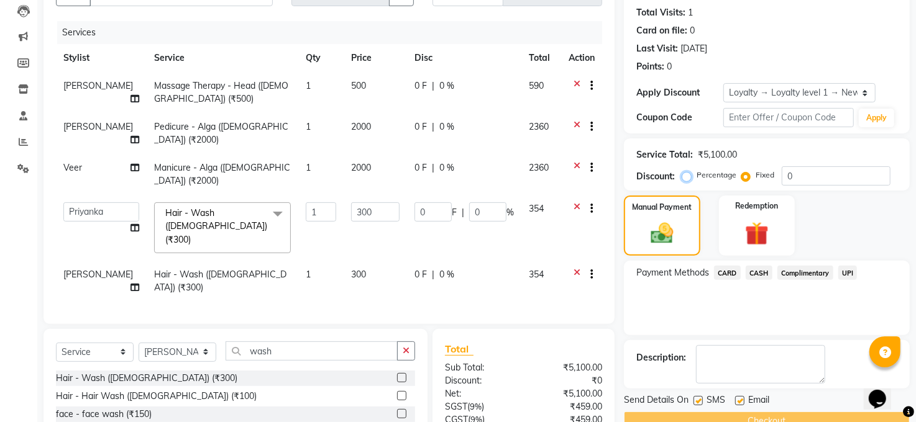
radio input "true"
click at [442, 121] on span "0 %" at bounding box center [446, 127] width 15 height 13
select select "41088"
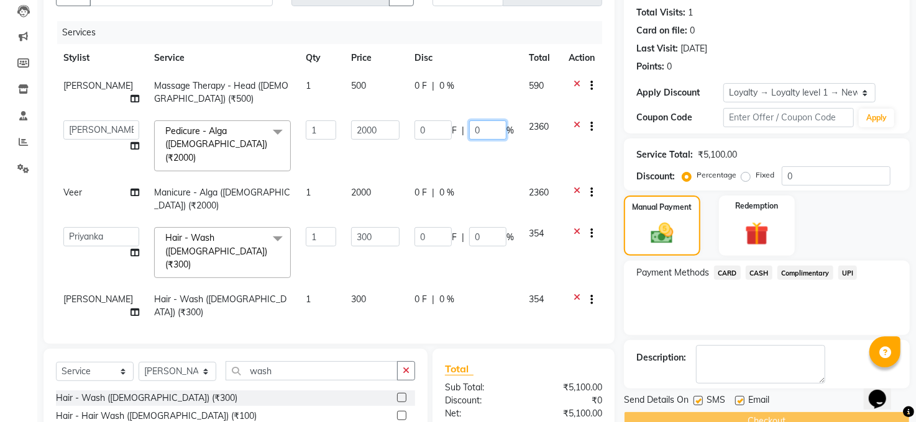
click at [481, 128] on input "0" at bounding box center [487, 130] width 37 height 19
type input "20"
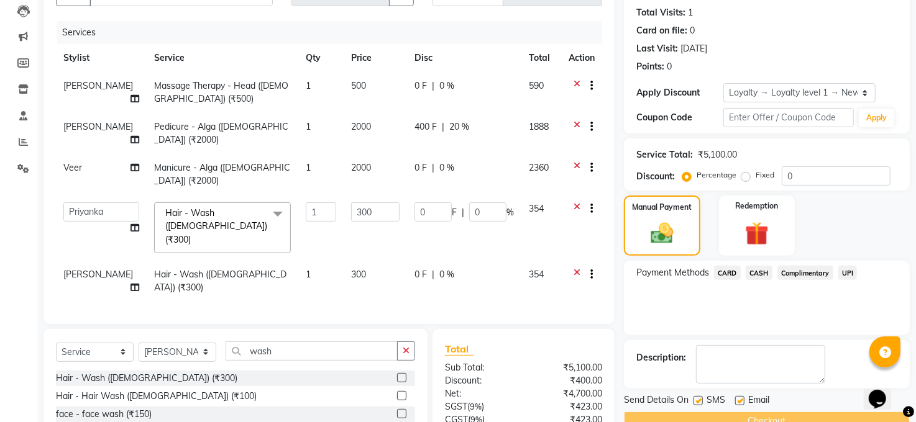
click at [440, 170] on td "0 F | 0 %" at bounding box center [464, 174] width 114 height 41
select select "65024"
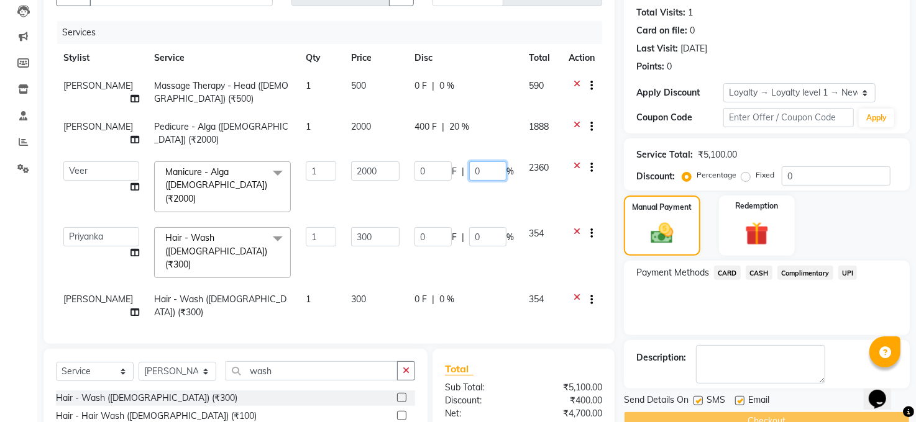
click at [481, 168] on input "0" at bounding box center [487, 171] width 37 height 19
type input "20"
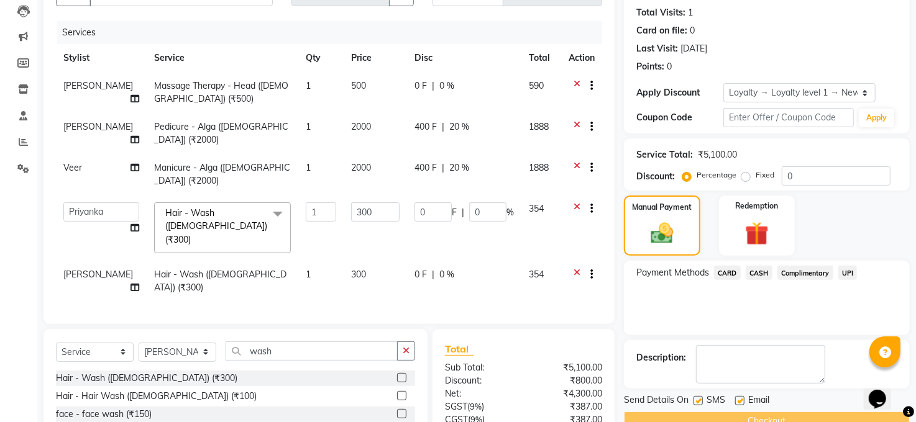
click at [914, 289] on div "Name: Somya Membership: No Active Membership Total Visits: 1 Card on file: 0 La…" at bounding box center [771, 270] width 295 height 621
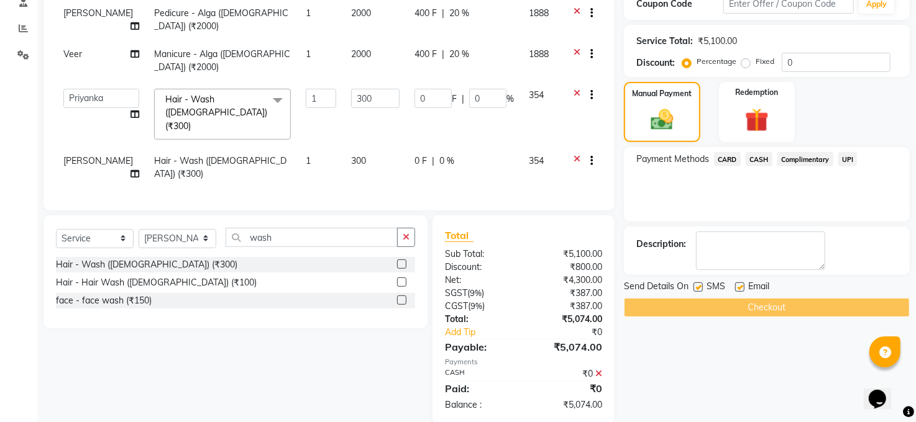
scroll to position [298, 0]
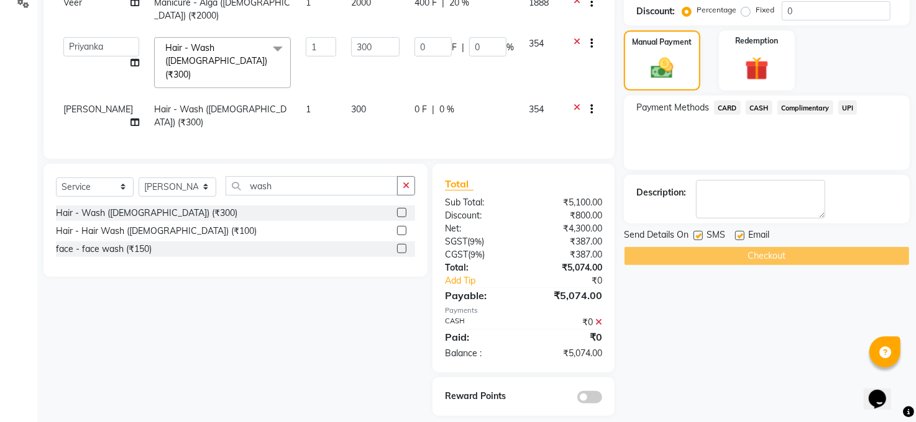
click at [685, 287] on div "Name: Somya Membership: No Active Membership Total Visits: 1 Card on file: 0 La…" at bounding box center [771, 105] width 295 height 621
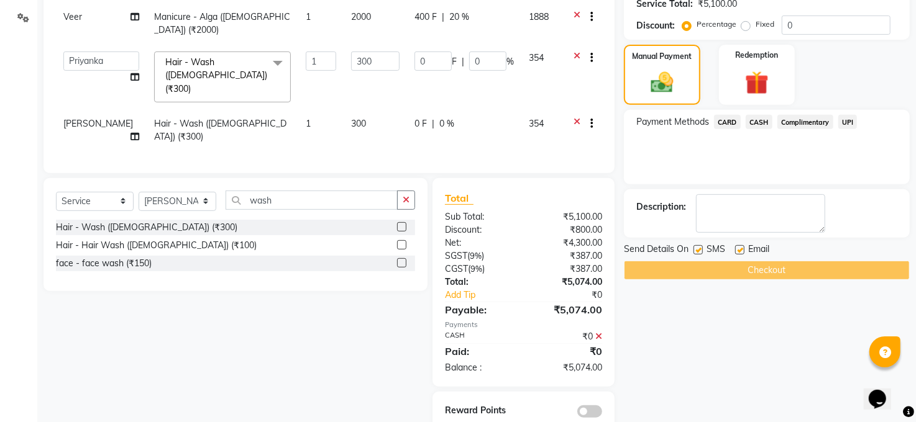
scroll to position [0, 0]
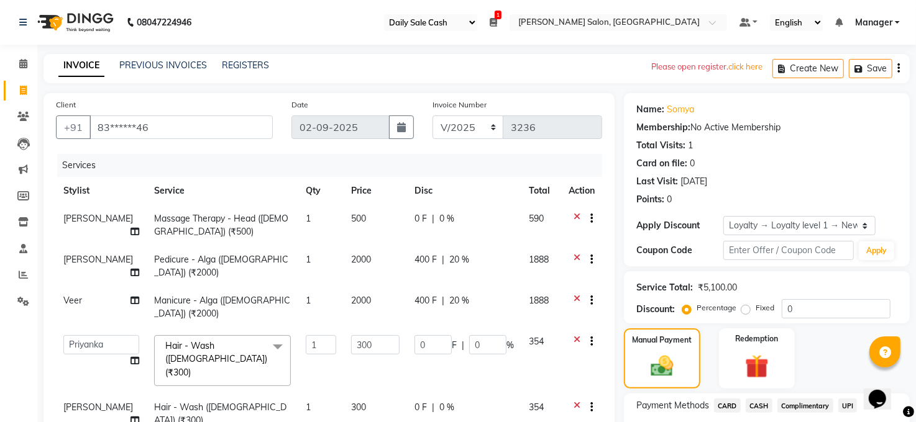
click at [458, 259] on span "20 %" at bounding box center [459, 259] width 20 height 13
select select "41088"
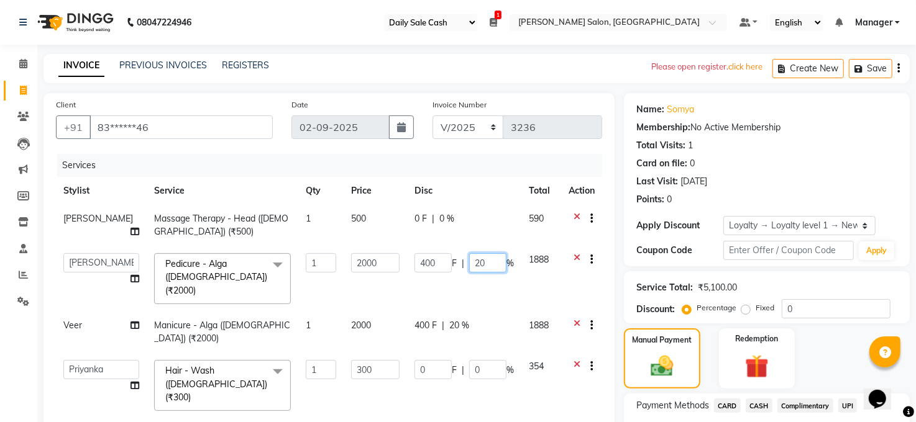
click at [485, 262] on input "20" at bounding box center [487, 262] width 37 height 19
type input "2"
type input "30"
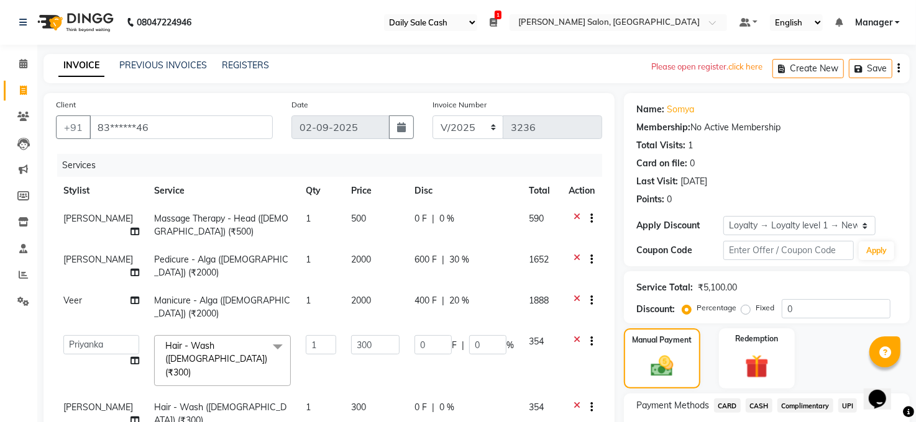
click at [458, 303] on td "400 F | 20 %" at bounding box center [464, 307] width 114 height 41
select select "65024"
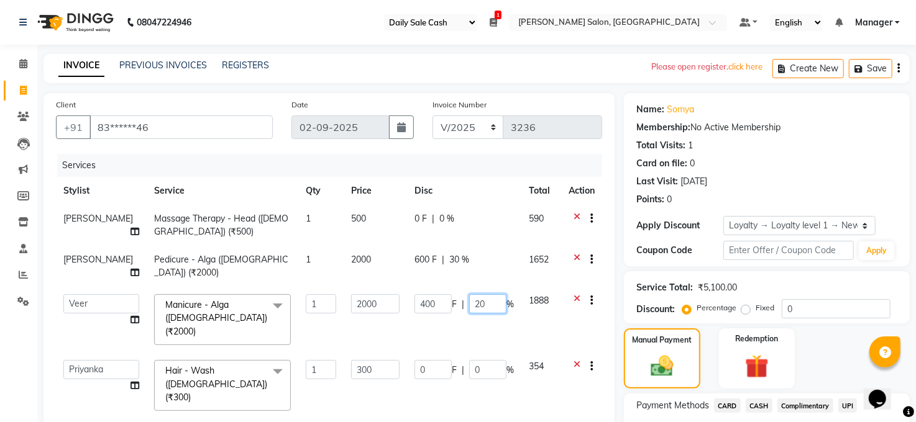
click at [486, 301] on input "20" at bounding box center [487, 303] width 37 height 19
type input "2"
type input "30"
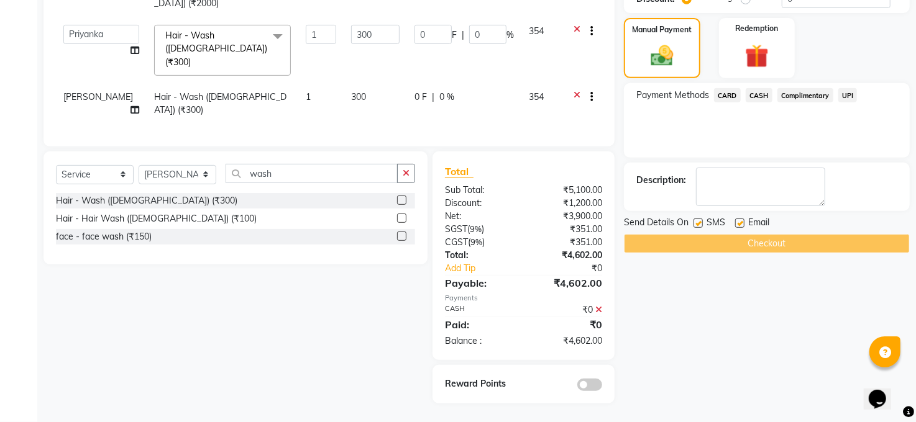
scroll to position [298, 0]
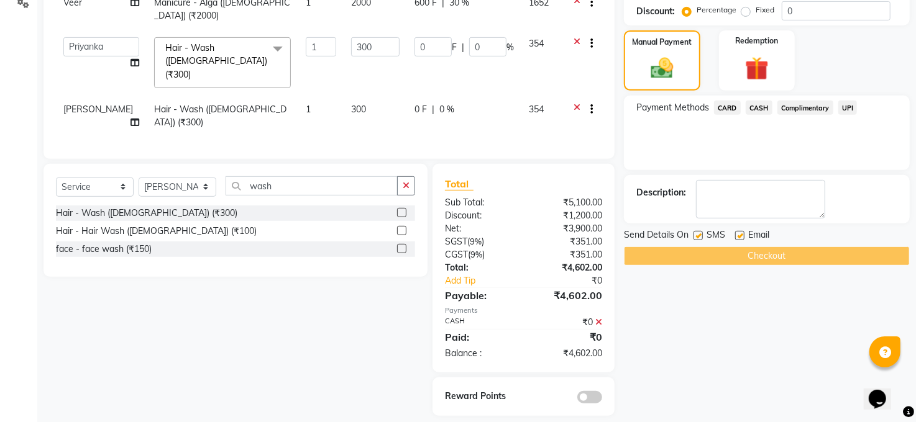
click at [764, 270] on div "Name: Somya Membership: No Active Membership Total Visits: 1 Card on file: 0 La…" at bounding box center [771, 105] width 295 height 621
click at [764, 255] on div "Checkout" at bounding box center [767, 256] width 286 height 19
click at [753, 101] on span "CASH" at bounding box center [759, 108] width 27 height 14
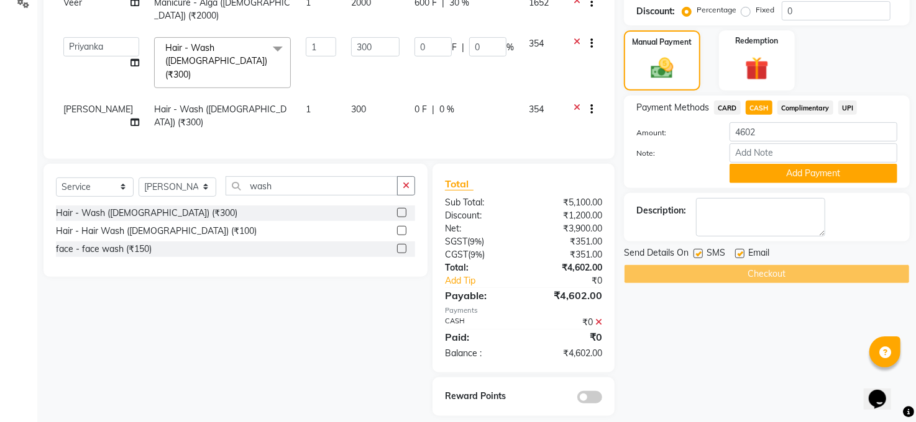
click at [753, 274] on div "Checkout" at bounding box center [767, 274] width 286 height 19
click at [793, 276] on div "Checkout" at bounding box center [767, 274] width 286 height 19
click at [598, 318] on icon at bounding box center [598, 322] width 7 height 9
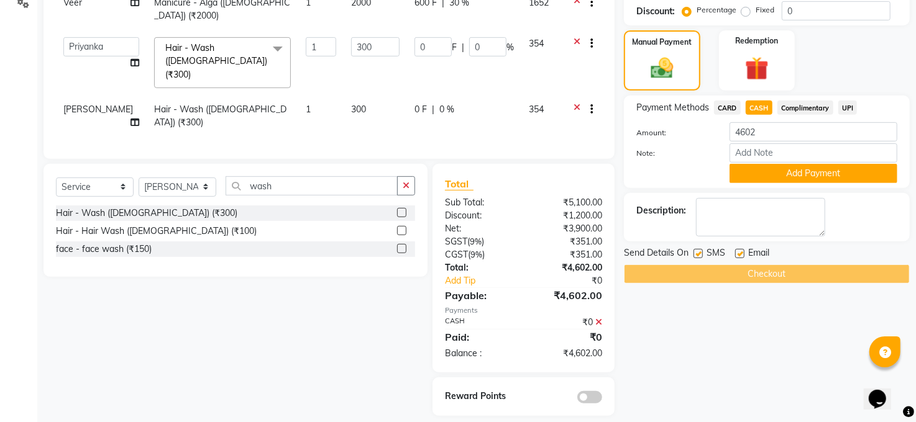
scroll to position [229, 0]
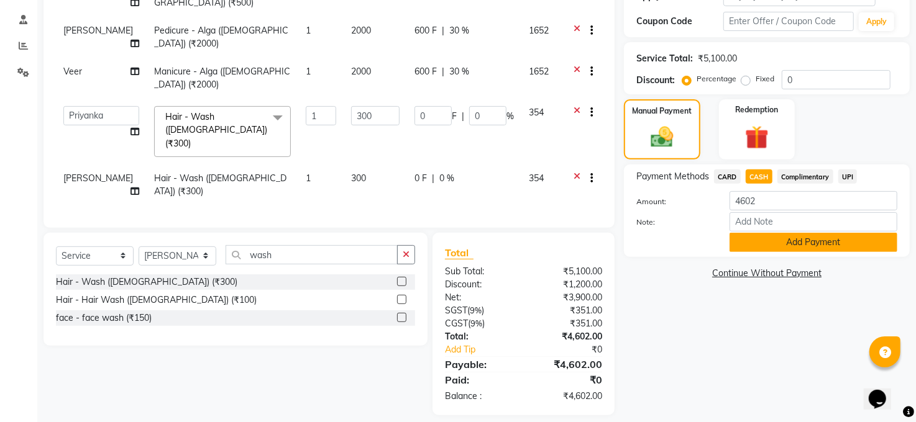
click at [795, 239] on button "Add Payment" at bounding box center [813, 242] width 168 height 19
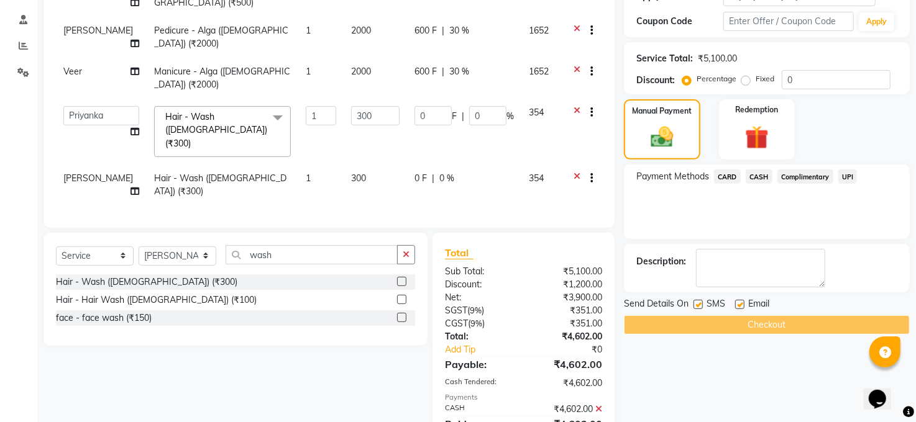
click at [754, 317] on div "Checkout" at bounding box center [767, 325] width 286 height 19
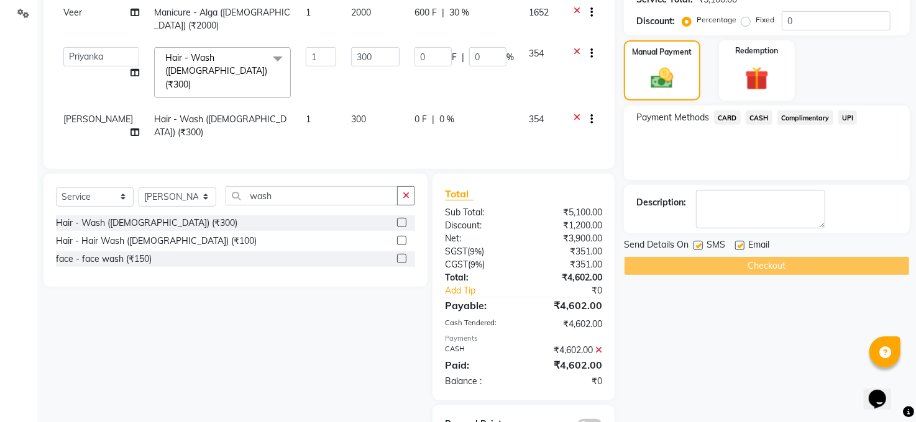
scroll to position [317, 0]
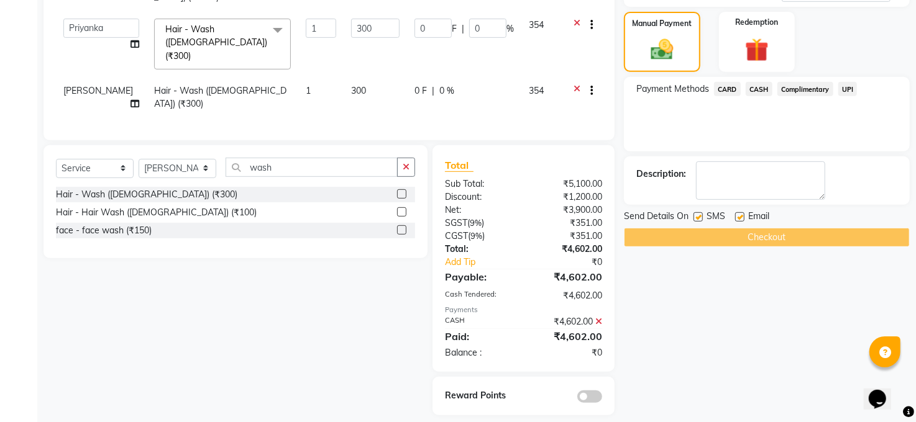
click at [726, 236] on div "Checkout" at bounding box center [767, 237] width 286 height 19
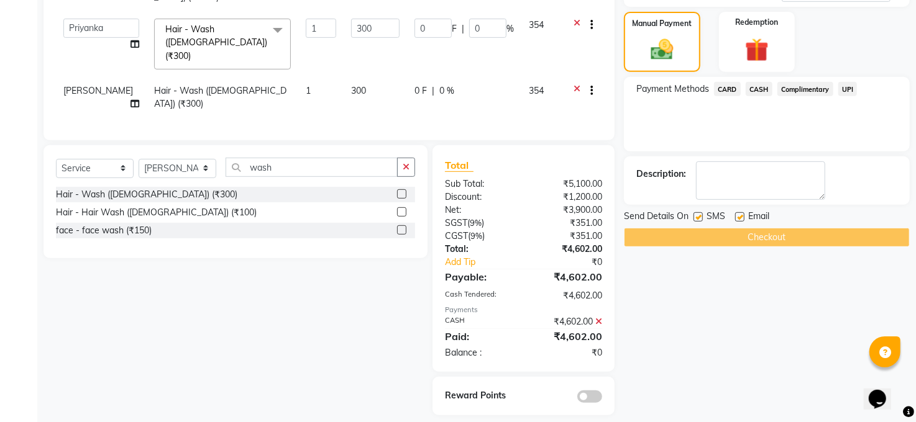
click at [726, 236] on div "Checkout" at bounding box center [767, 237] width 286 height 19
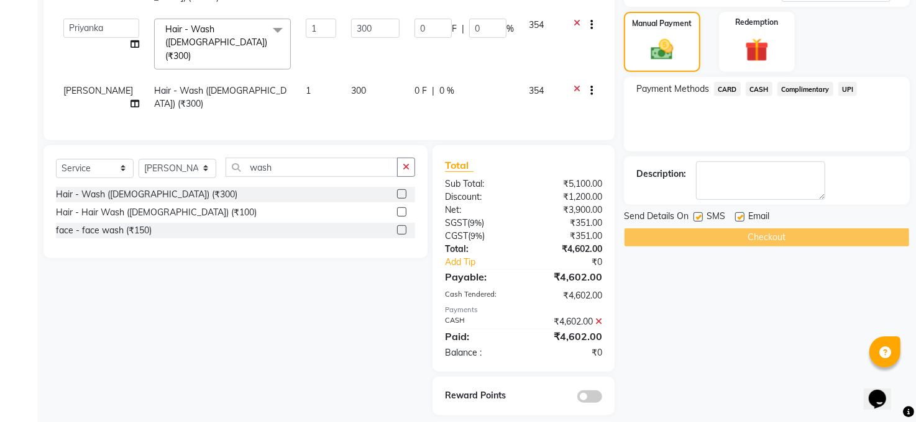
click at [726, 236] on div "Checkout" at bounding box center [767, 237] width 286 height 19
click at [762, 83] on span "CASH" at bounding box center [759, 89] width 27 height 14
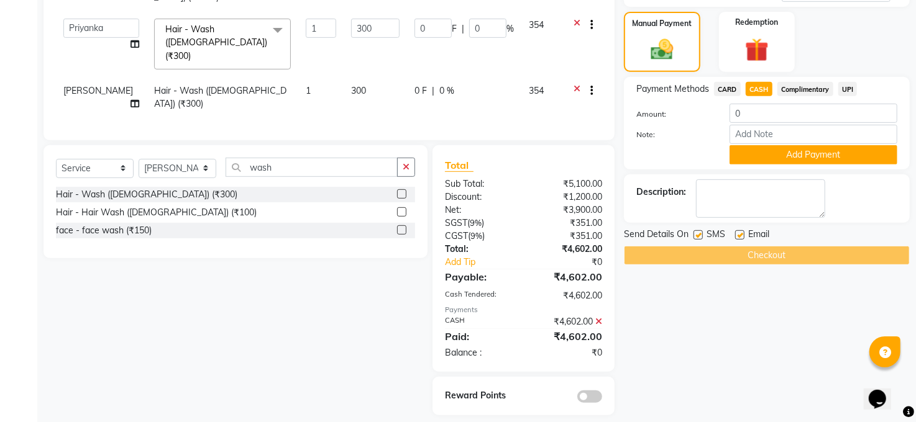
click at [780, 252] on div "Checkout" at bounding box center [767, 255] width 286 height 19
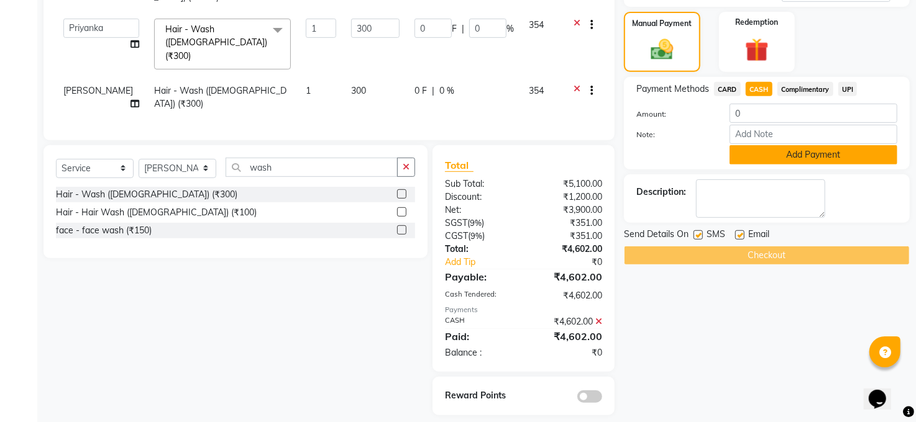
click at [863, 152] on button "Add Payment" at bounding box center [813, 154] width 168 height 19
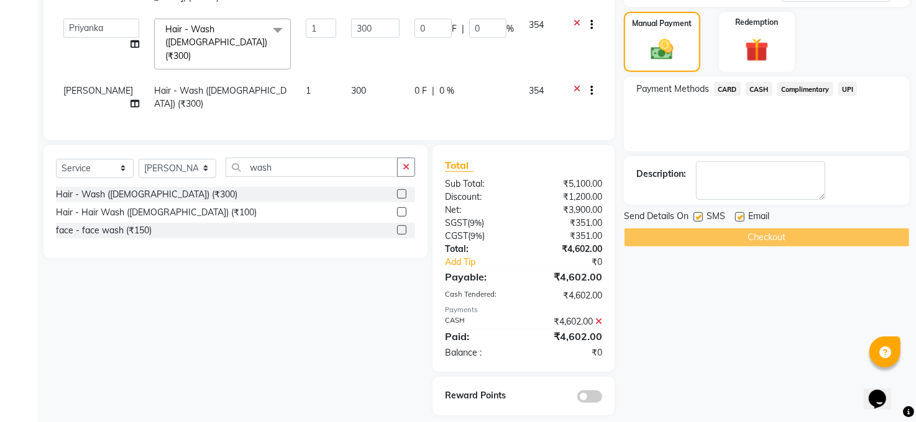
click at [776, 235] on div "Checkout" at bounding box center [767, 237] width 286 height 19
click at [771, 237] on div "Checkout" at bounding box center [767, 237] width 286 height 19
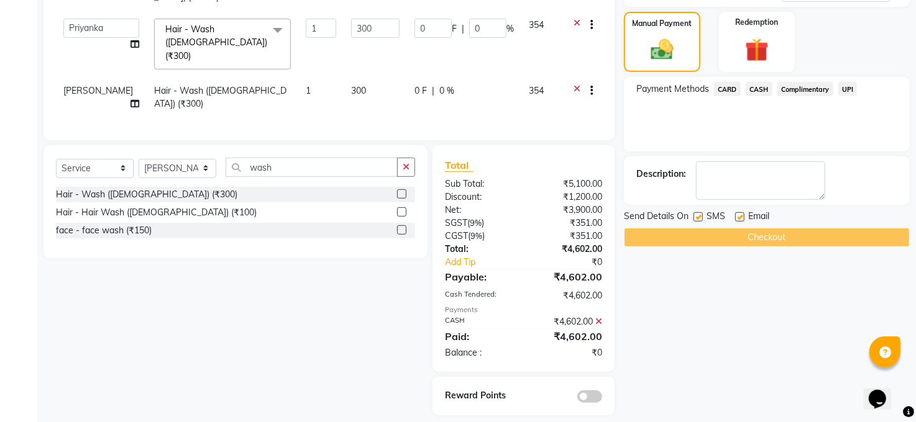
click at [756, 237] on div "Checkout" at bounding box center [767, 237] width 286 height 19
click at [762, 229] on div "Checkout" at bounding box center [767, 237] width 286 height 19
click at [763, 84] on span "CASH" at bounding box center [759, 89] width 27 height 14
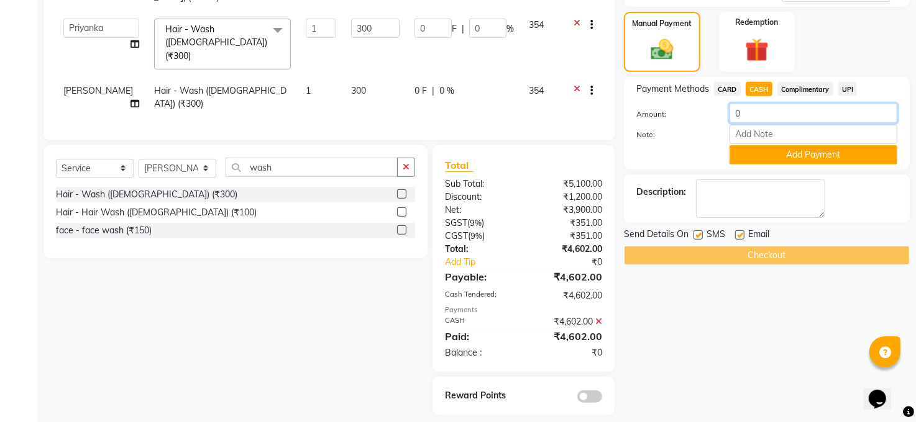
click at [767, 110] on input "0" at bounding box center [813, 113] width 168 height 19
type input "4602"
click at [747, 251] on div "Checkout" at bounding box center [767, 255] width 286 height 19
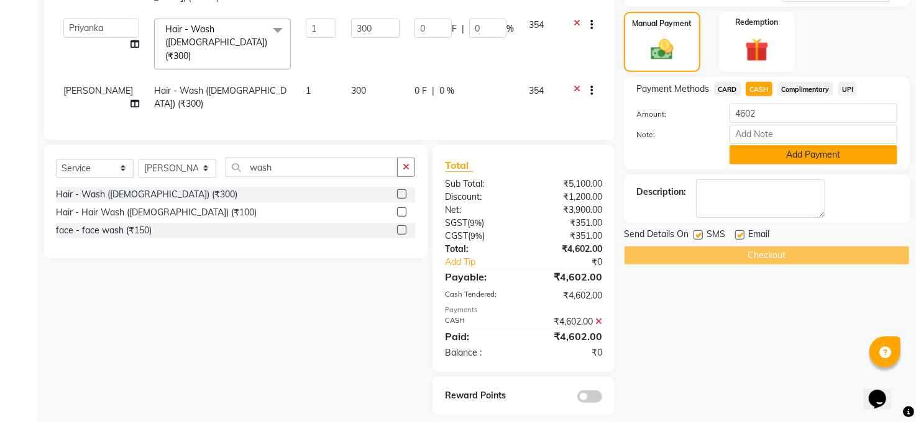
click at [819, 156] on button "Add Payment" at bounding box center [813, 154] width 168 height 19
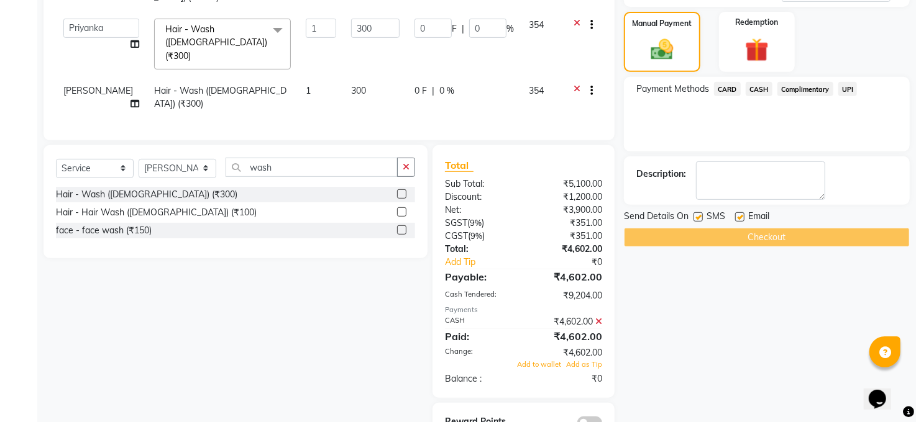
click at [781, 241] on div "Checkout" at bounding box center [767, 237] width 286 height 19
drag, startPoint x: 781, startPoint y: 241, endPoint x: 781, endPoint y: 233, distance: 8.1
click at [781, 237] on div "Checkout" at bounding box center [767, 237] width 286 height 19
click at [781, 233] on div "Checkout" at bounding box center [767, 237] width 286 height 19
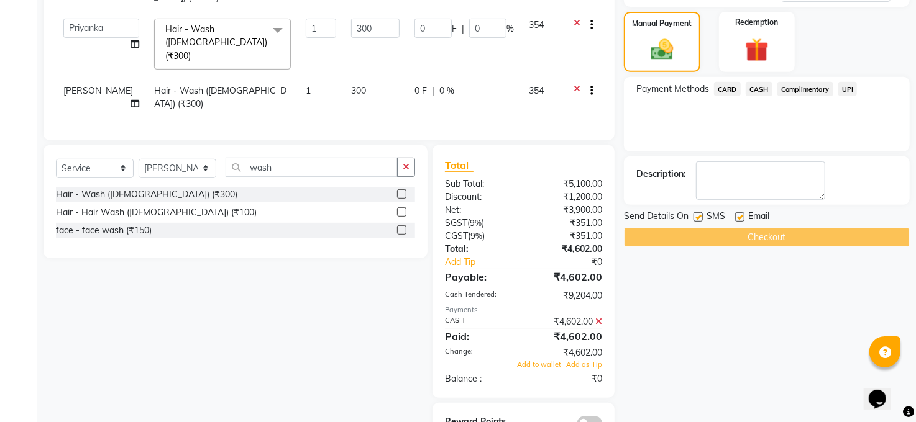
click at [781, 233] on div "Checkout" at bounding box center [767, 237] width 286 height 19
click at [793, 237] on div "Checkout" at bounding box center [767, 237] width 286 height 19
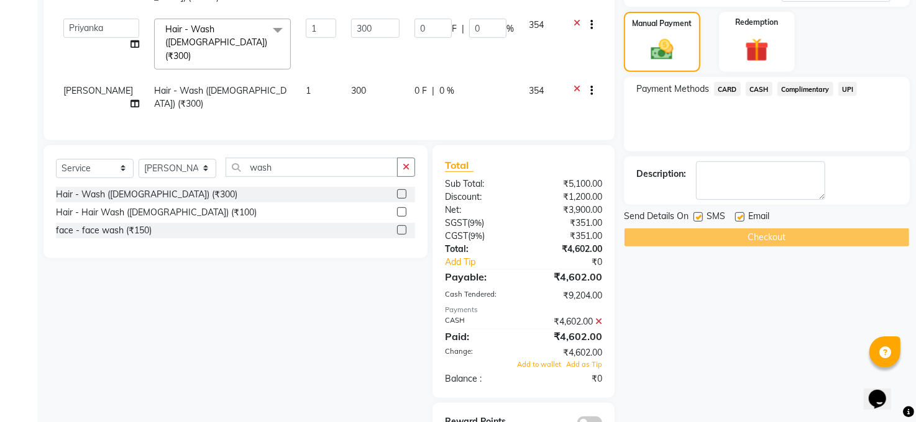
click at [793, 237] on div "Checkout" at bounding box center [767, 237] width 286 height 19
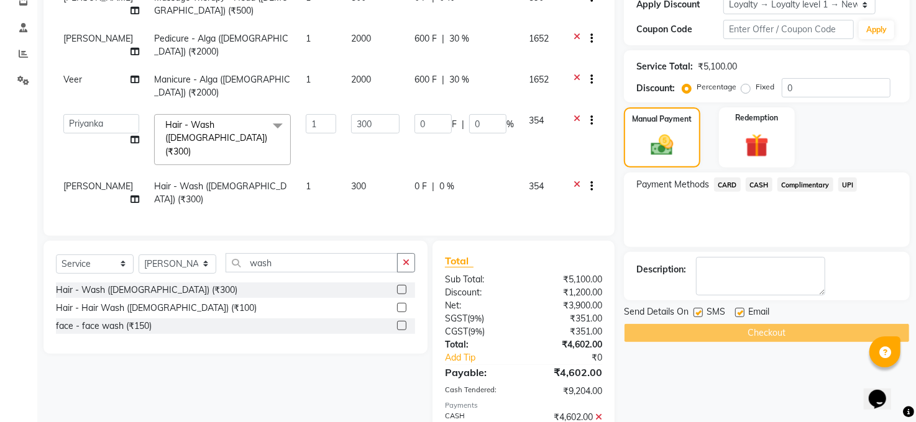
scroll to position [177, 0]
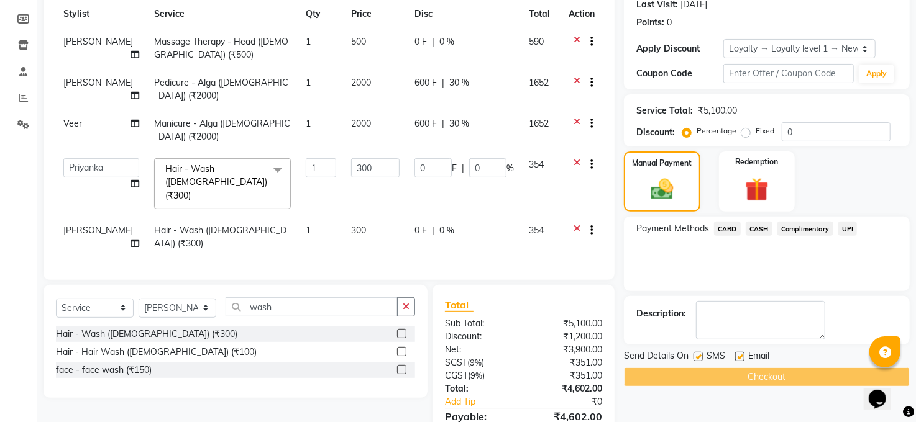
click at [777, 374] on div "Checkout" at bounding box center [767, 377] width 286 height 19
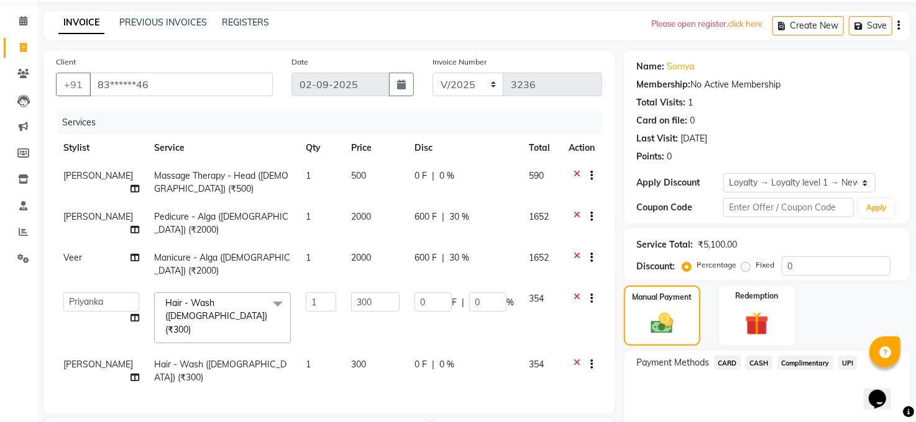
scroll to position [0, 0]
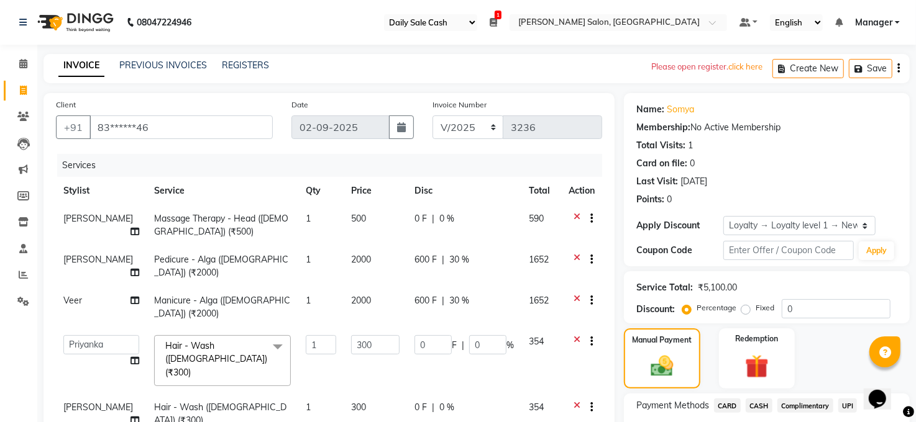
click at [575, 335] on icon at bounding box center [576, 343] width 7 height 16
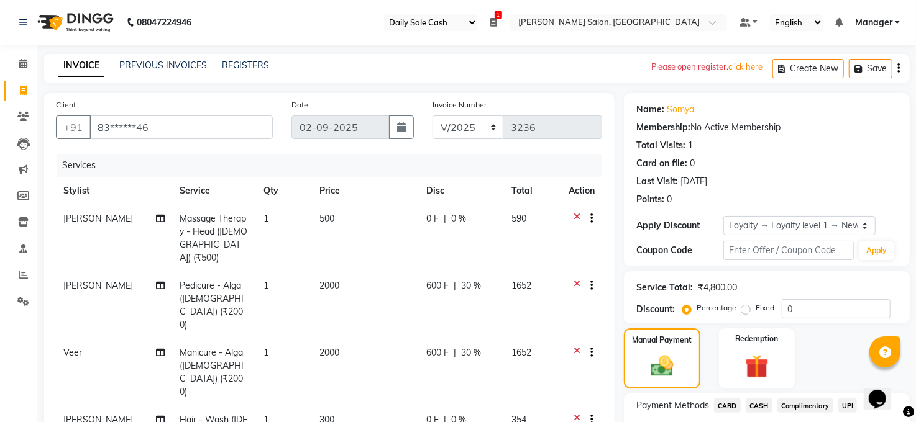
click at [576, 216] on icon at bounding box center [576, 220] width 7 height 16
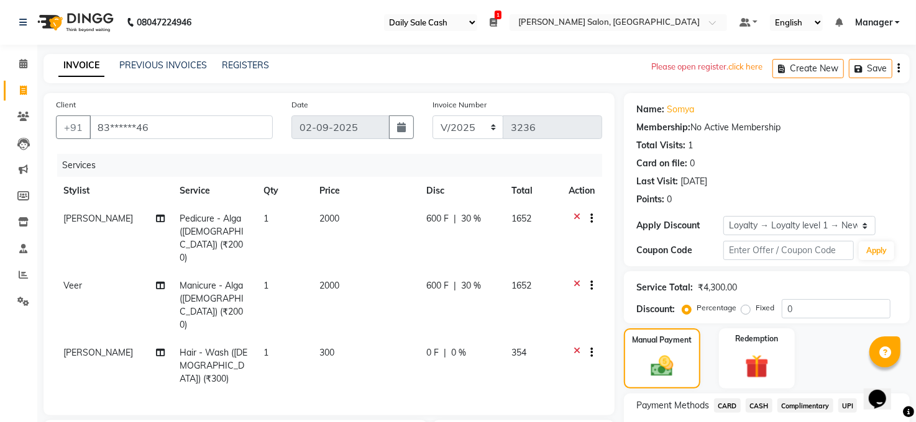
click at [581, 347] on div at bounding box center [586, 355] width 12 height 16
click at [576, 347] on icon at bounding box center [576, 355] width 7 height 16
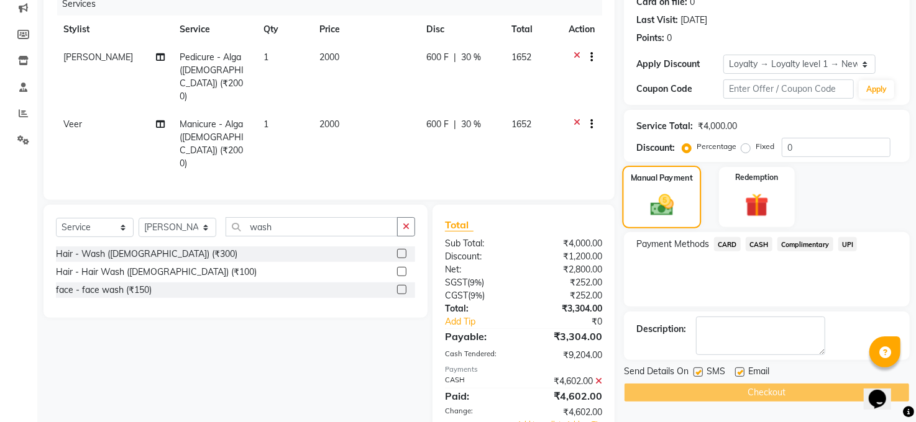
scroll to position [229, 0]
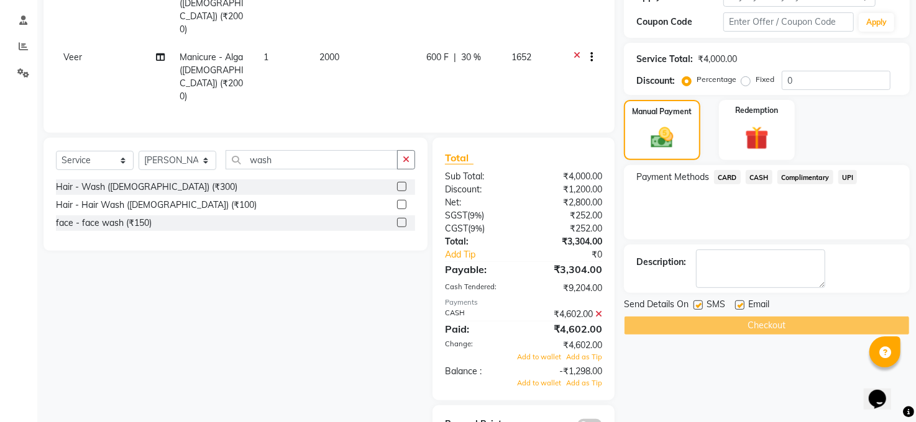
click at [600, 310] on icon at bounding box center [598, 314] width 7 height 9
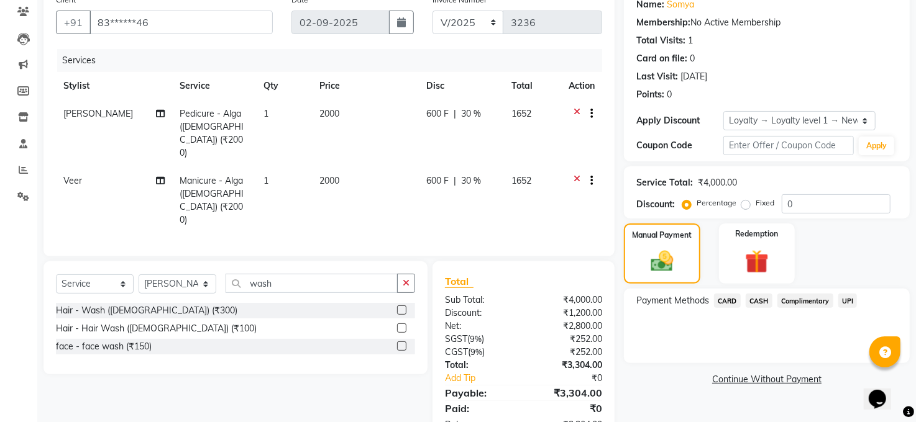
click at [757, 299] on span "CASH" at bounding box center [759, 301] width 27 height 14
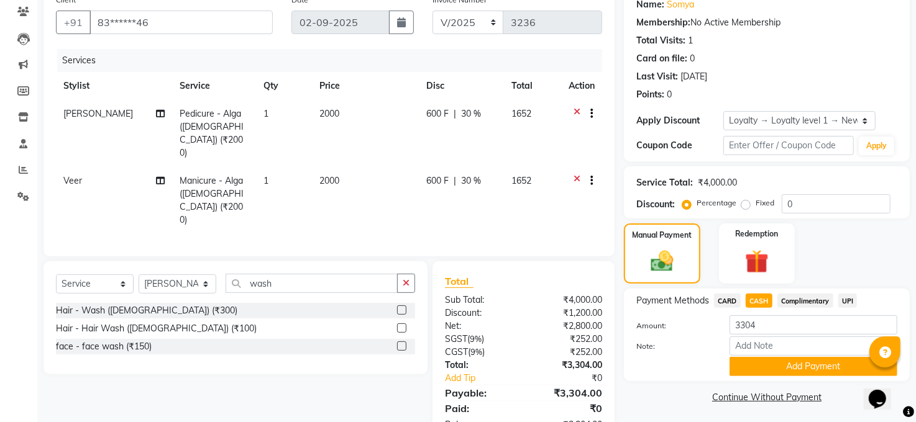
scroll to position [107, 0]
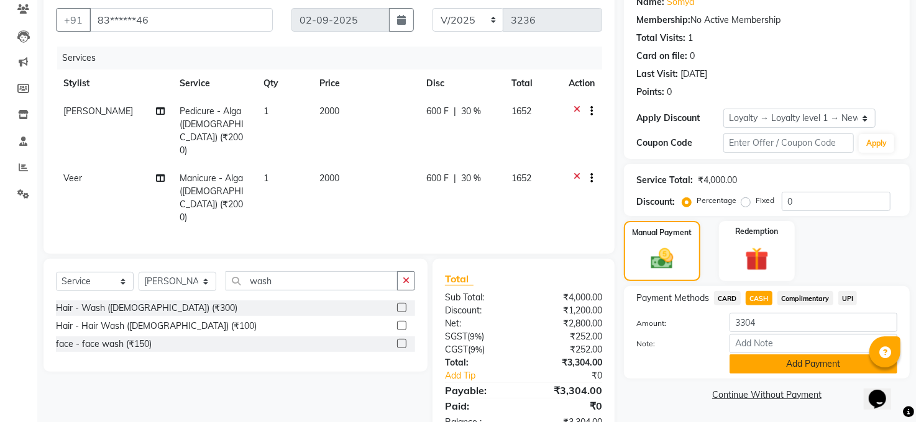
click at [764, 360] on button "Add Payment" at bounding box center [813, 364] width 168 height 19
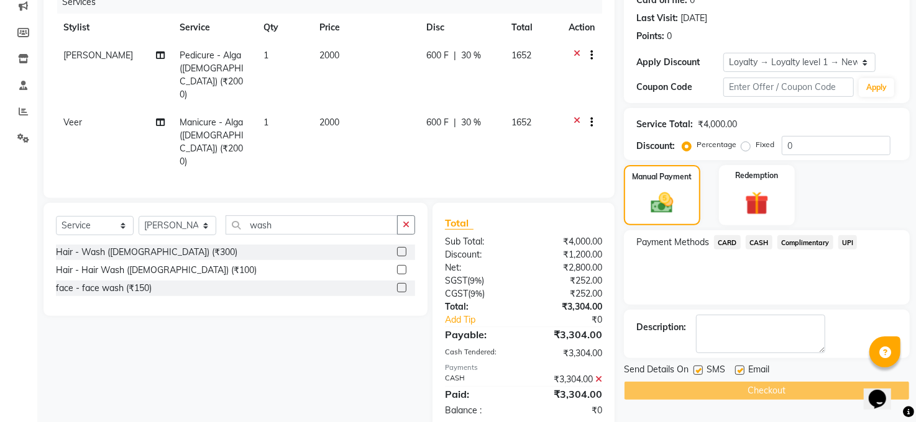
scroll to position [193, 0]
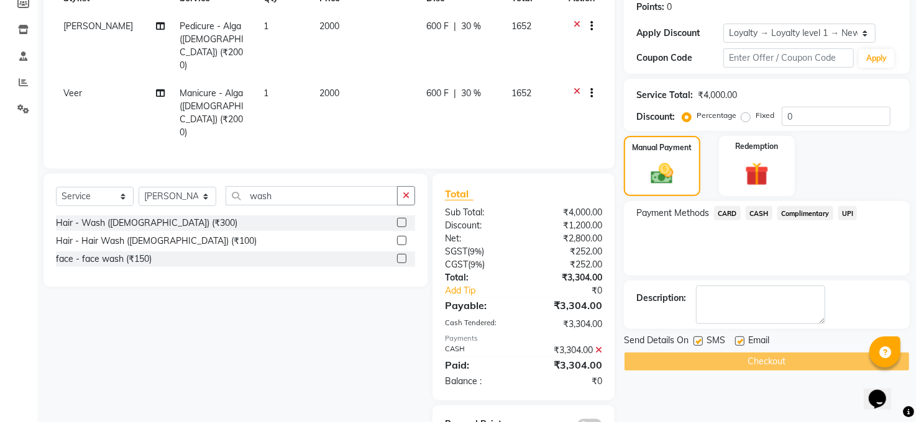
click at [780, 363] on div "Checkout" at bounding box center [767, 361] width 286 height 19
drag, startPoint x: 781, startPoint y: 362, endPoint x: 787, endPoint y: 350, distance: 13.1
click at [785, 352] on div "Checkout" at bounding box center [767, 361] width 286 height 19
click at [787, 350] on div "Send Details On SMS Email Checkout" at bounding box center [767, 352] width 286 height 37
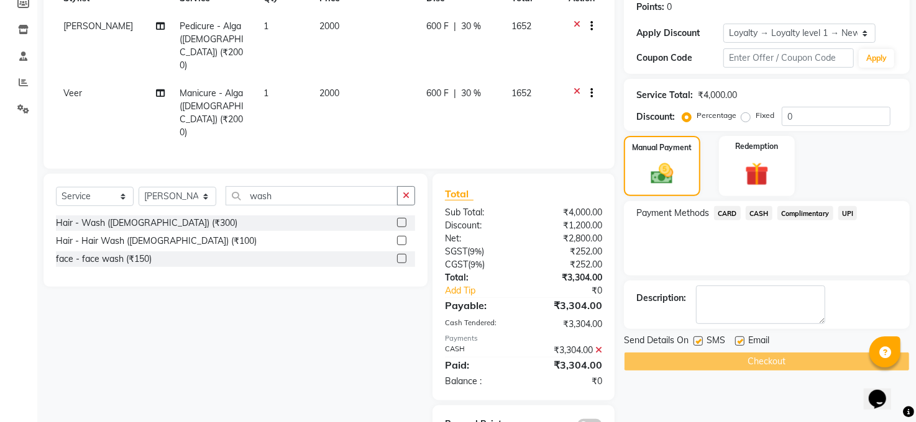
click at [787, 357] on div "Checkout" at bounding box center [767, 361] width 286 height 19
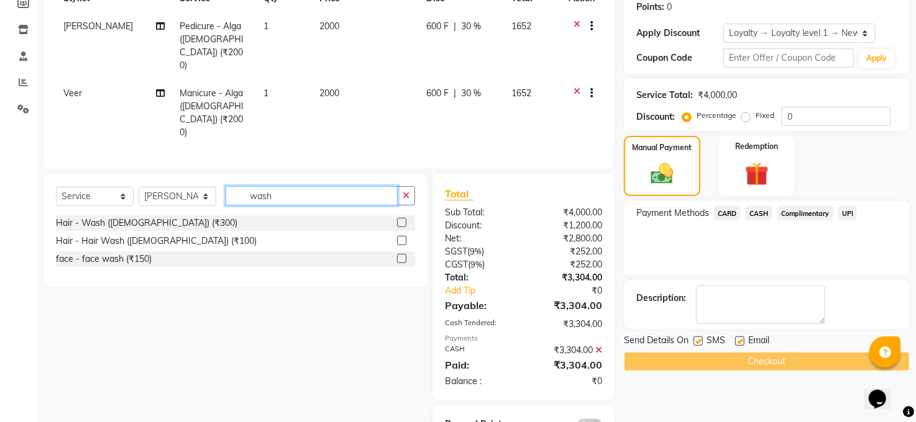
click at [276, 186] on input "wash" at bounding box center [312, 195] width 172 height 19
type input "w"
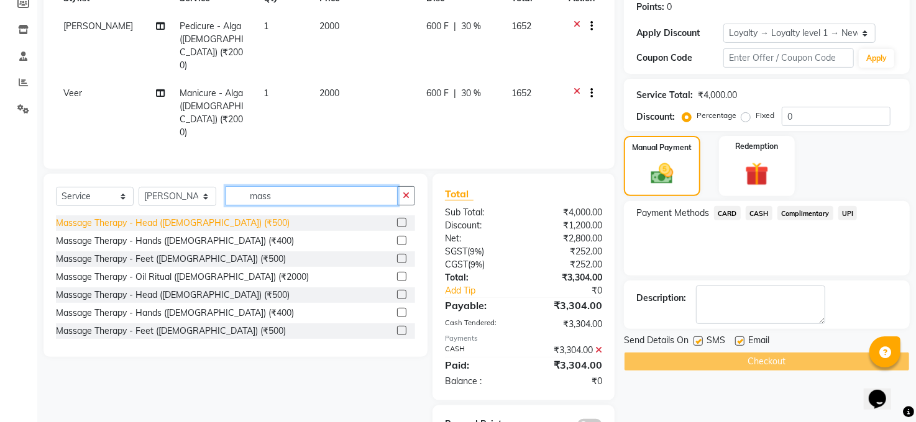
type input "mass"
click at [190, 217] on div "Massage Therapy - Head ([DEMOGRAPHIC_DATA]) (₹500)" at bounding box center [173, 223] width 234 height 13
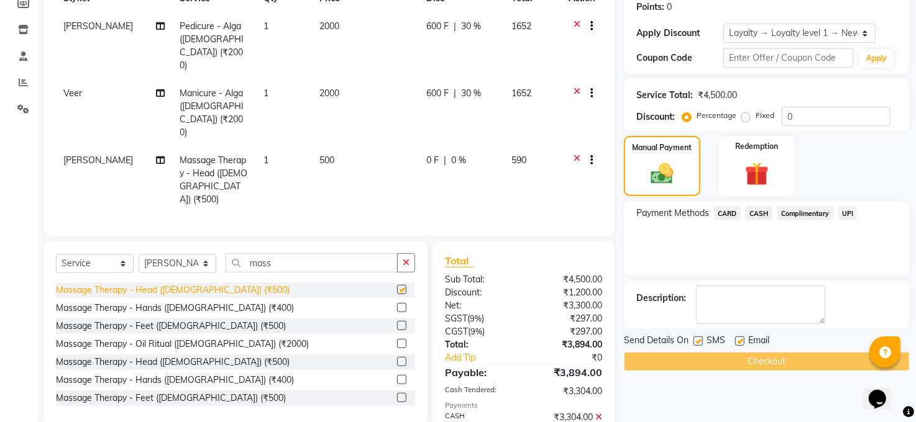
checkbox input "false"
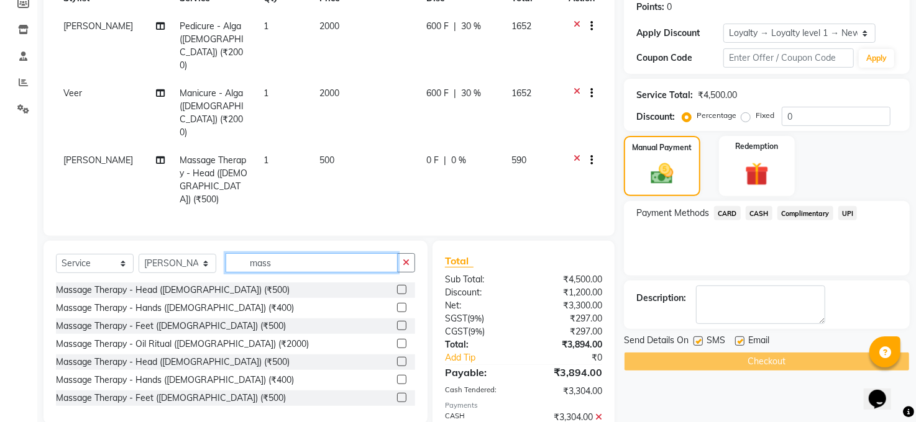
click at [285, 253] on input "mass" at bounding box center [312, 262] width 172 height 19
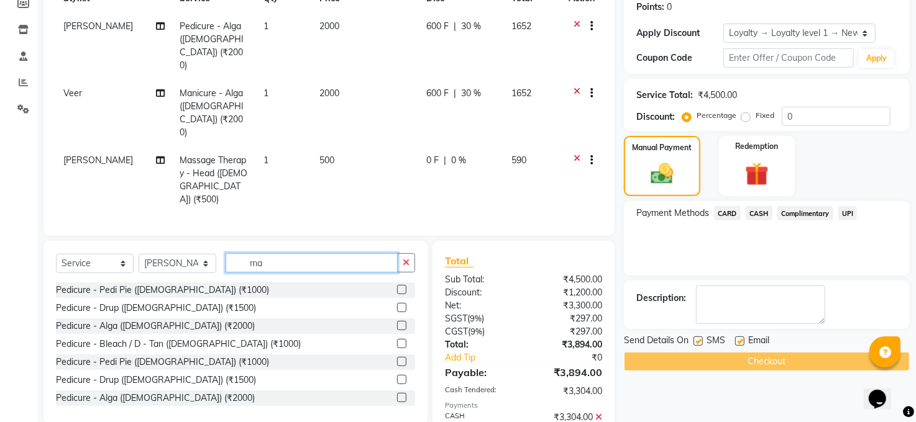
type input "m"
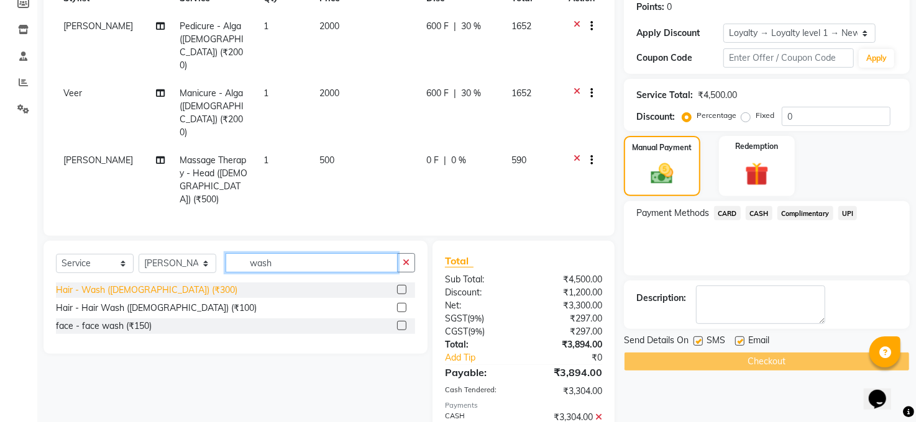
type input "wash"
click at [143, 284] on div "Hair - Wash ([DEMOGRAPHIC_DATA]) (₹300)" at bounding box center [146, 290] width 181 height 13
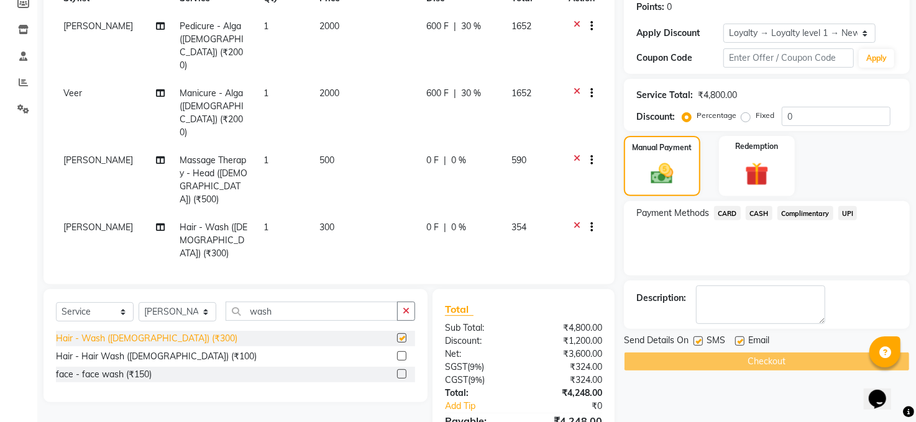
checkbox input "false"
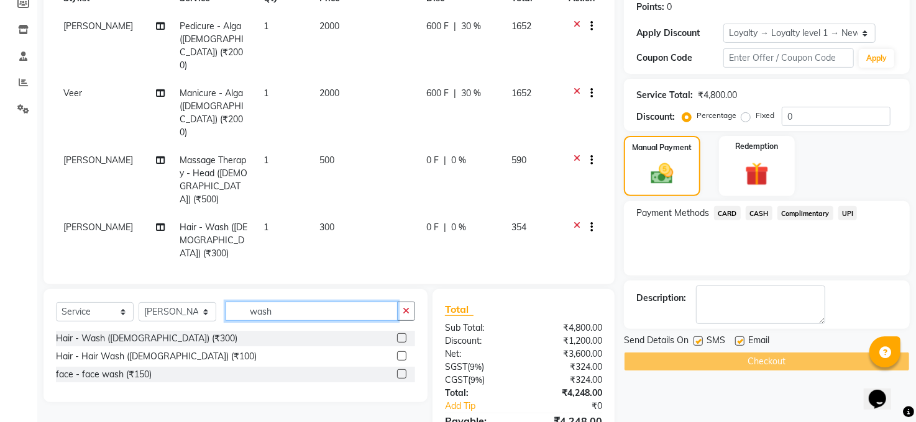
click at [280, 302] on input "wash" at bounding box center [312, 311] width 172 height 19
type input "w"
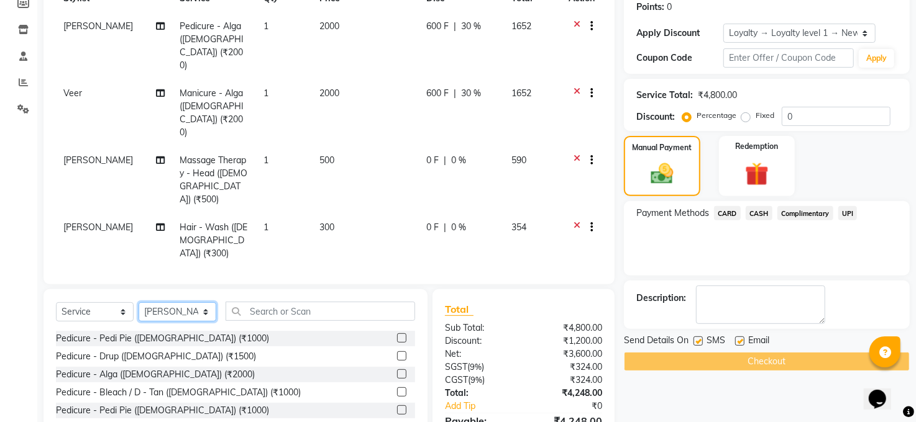
click at [207, 303] on select "Select Stylist [PERSON_NAME] [PERSON_NAME] COUNTER Manager [PERSON_NAME] [PERSO…" at bounding box center [178, 312] width 78 height 19
select select "40301"
click at [139, 303] on select "Select Stylist [PERSON_NAME] [PERSON_NAME] COUNTER Manager [PERSON_NAME] [PERSO…" at bounding box center [178, 312] width 78 height 19
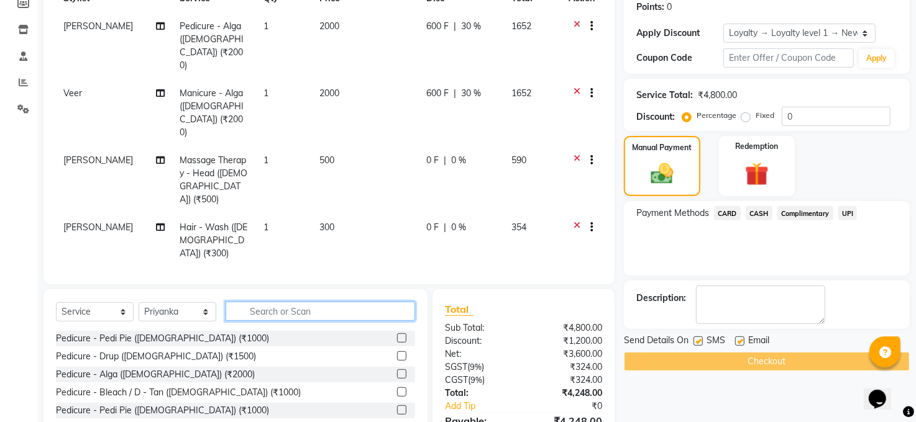
click at [267, 302] on input "text" at bounding box center [320, 311] width 189 height 19
type input "wax"
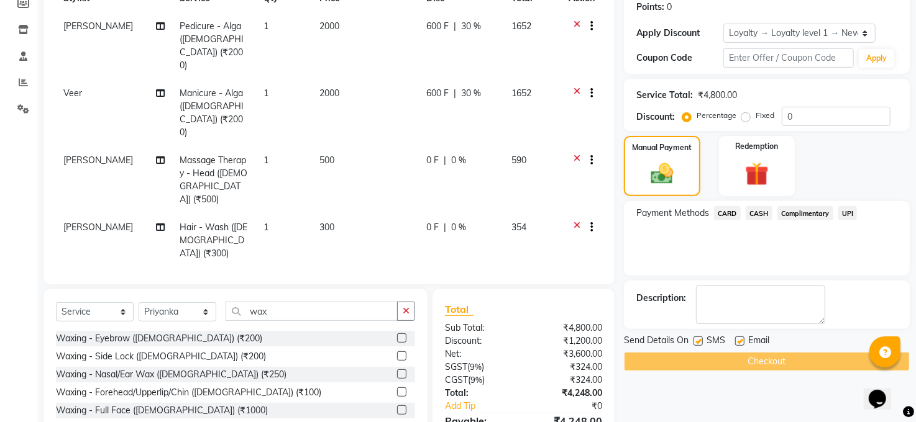
checkbox input "false"
click at [333, 268] on td "200" at bounding box center [365, 301] width 107 height 67
select select "40301"
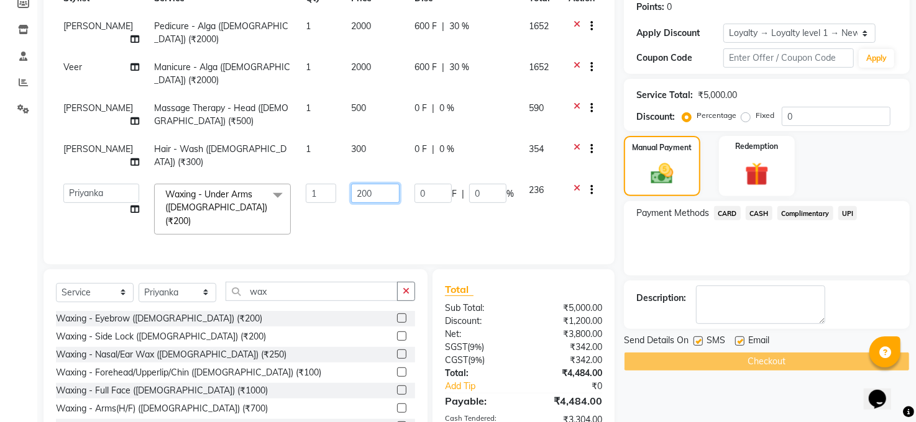
click at [357, 184] on input "200" at bounding box center [375, 193] width 48 height 19
type input "2"
type input "300"
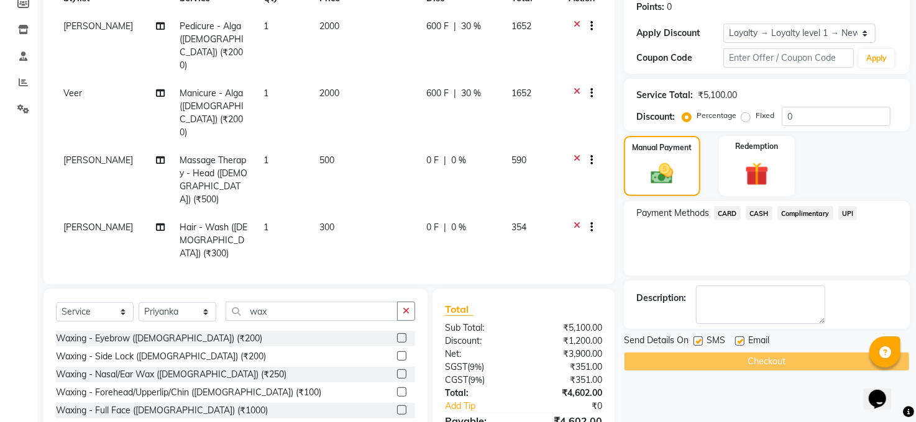
click at [781, 383] on div "Name: Somya Membership: No Active Membership Total Visits: 1 Card on file: 0 La…" at bounding box center [771, 230] width 295 height 659
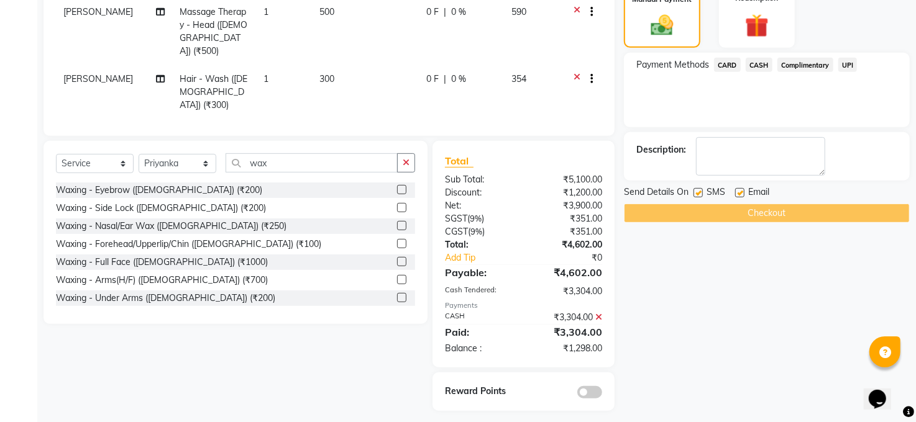
scroll to position [176, 0]
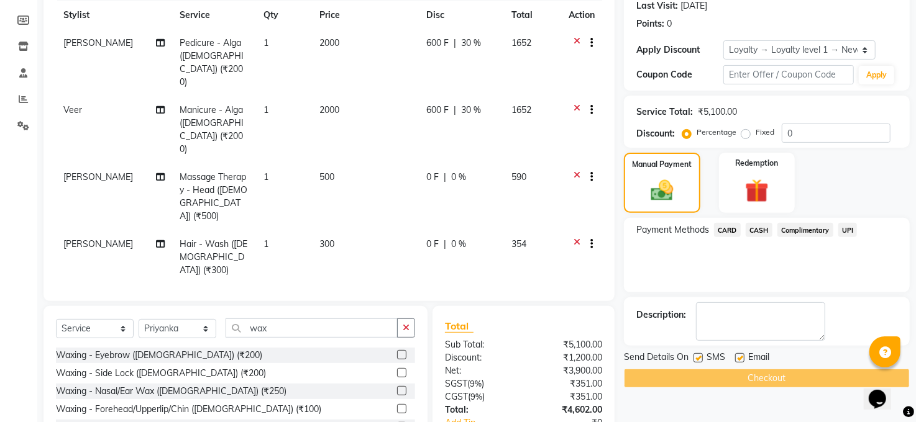
click at [757, 224] on span "CASH" at bounding box center [759, 230] width 27 height 14
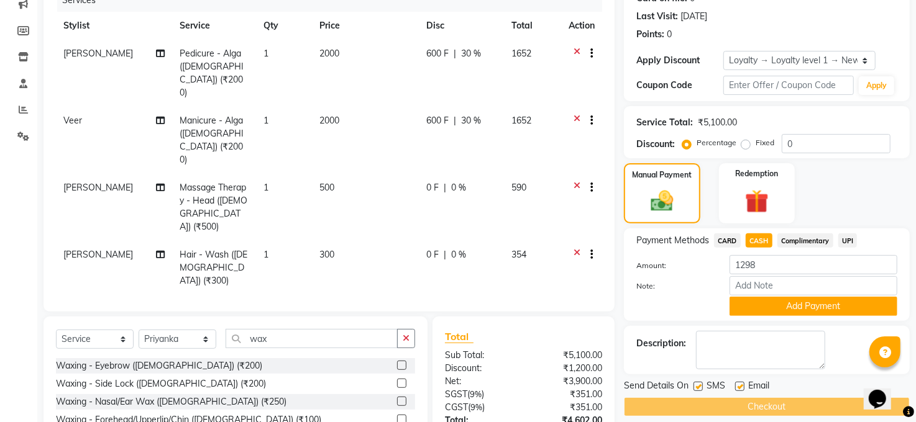
scroll to position [0, 0]
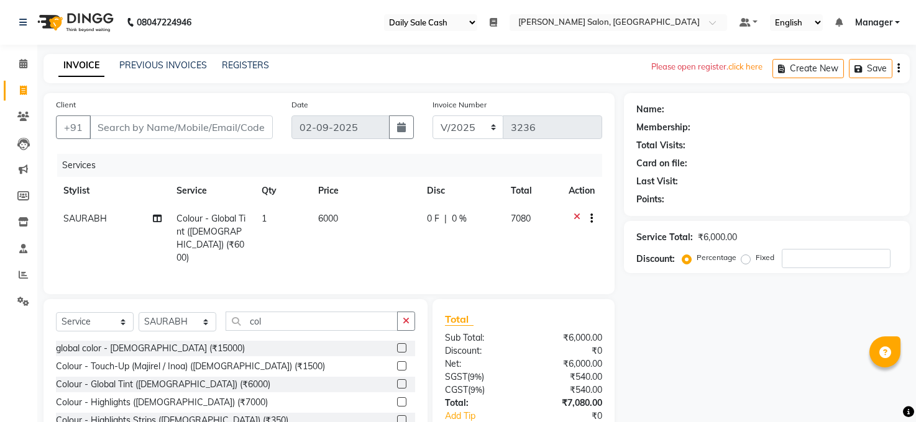
select select "35"
select select "5748"
select select "service"
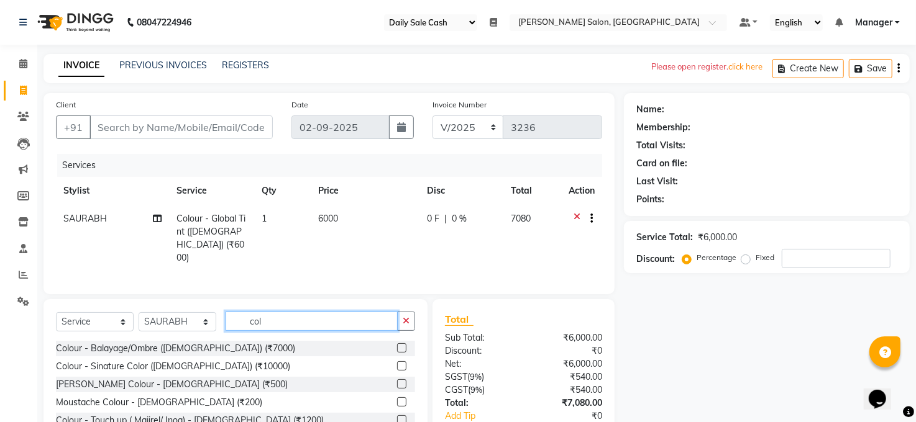
click at [280, 321] on input "col" at bounding box center [312, 321] width 172 height 19
click at [207, 320] on select "Select Stylist [PERSON_NAME] [PERSON_NAME] COUNTER Manager [PERSON_NAME] [PERSO…" at bounding box center [178, 321] width 78 height 19
select select "83688"
click at [139, 312] on select "Select Stylist [PERSON_NAME] [PERSON_NAME] COUNTER Manager [PERSON_NAME] [PERSO…" at bounding box center [178, 321] width 78 height 19
click at [271, 323] on input "col" at bounding box center [312, 321] width 172 height 19
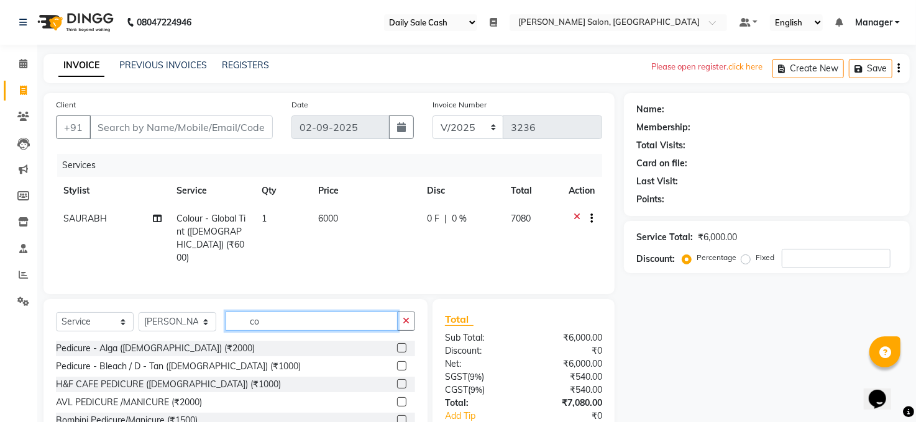
type input "c"
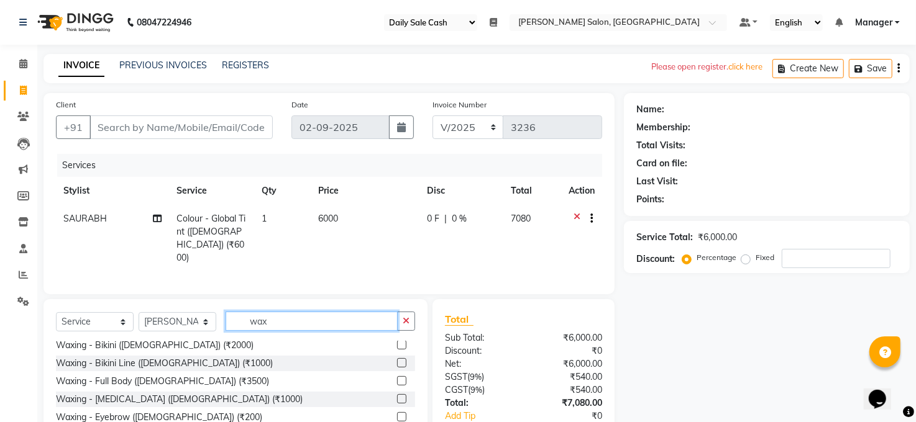
click at [301, 323] on input "wax" at bounding box center [312, 321] width 172 height 19
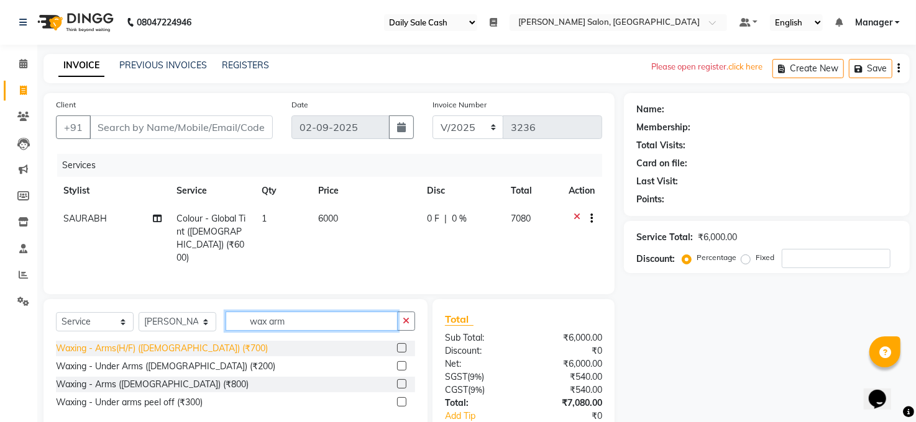
type input "wax arm"
click at [136, 349] on div "Waxing - Arms(H/F) ([DEMOGRAPHIC_DATA]) (₹700)" at bounding box center [162, 348] width 212 height 13
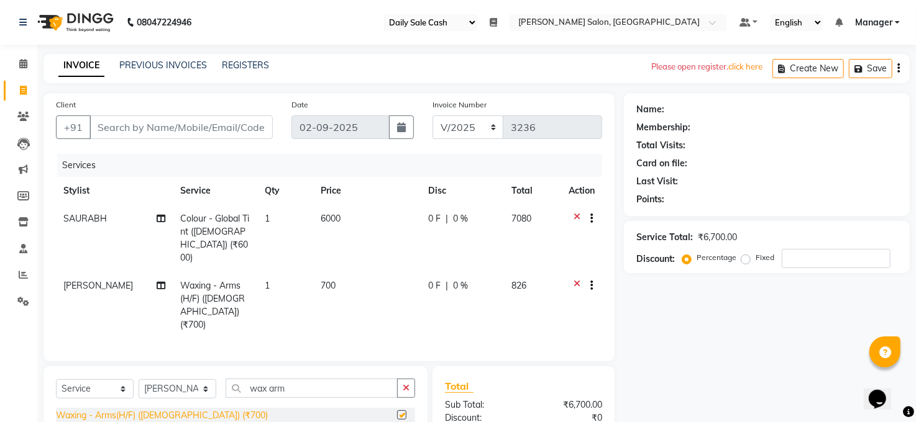
checkbox input "false"
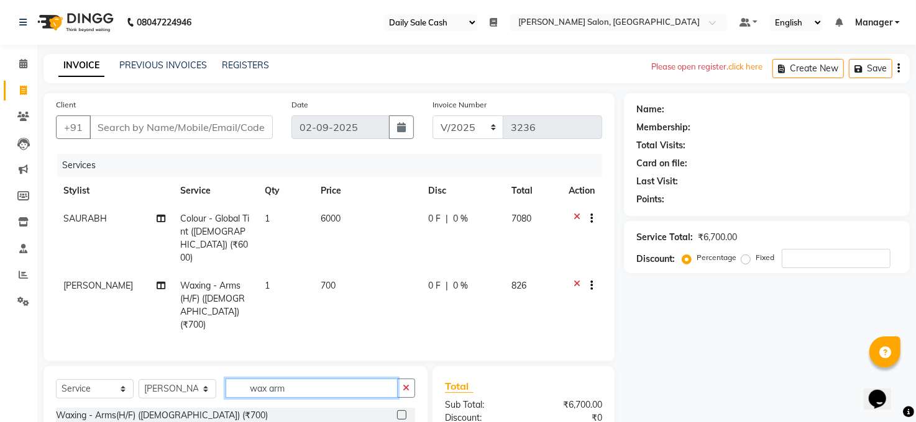
click at [308, 379] on input "wax arm" at bounding box center [312, 388] width 172 height 19
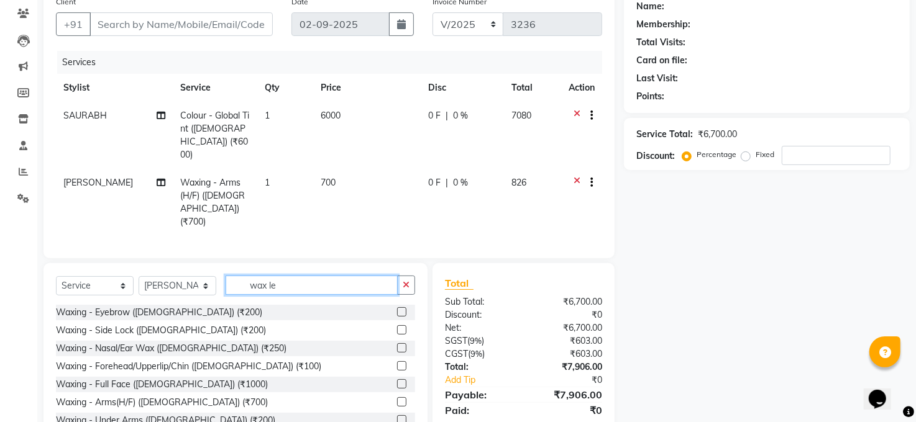
scroll to position [132, 0]
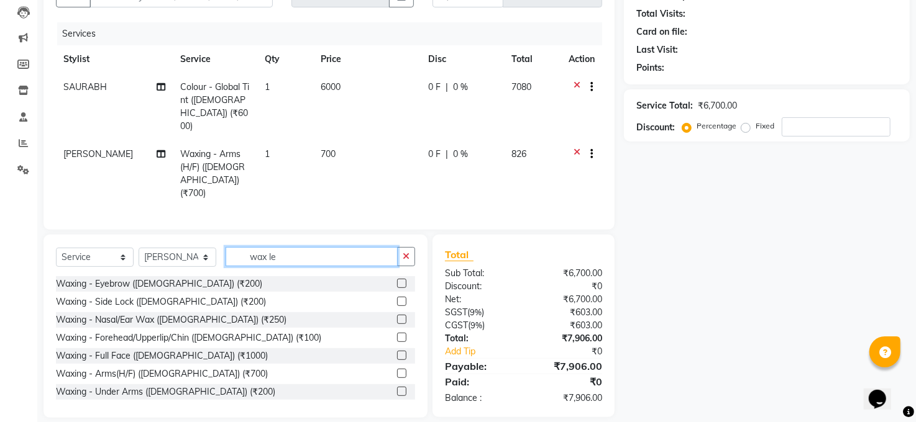
click at [286, 247] on input "wax le" at bounding box center [312, 256] width 172 height 19
click at [287, 247] on input "wax le" at bounding box center [312, 256] width 172 height 19
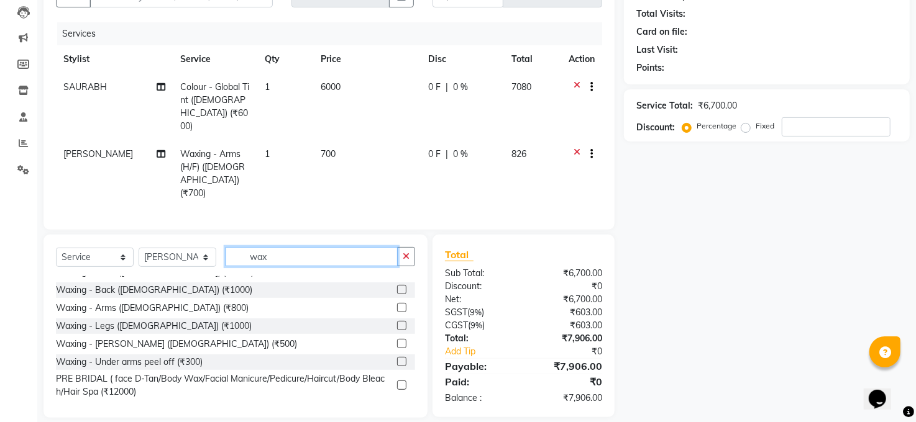
click at [294, 247] on input "wax" at bounding box center [312, 256] width 172 height 19
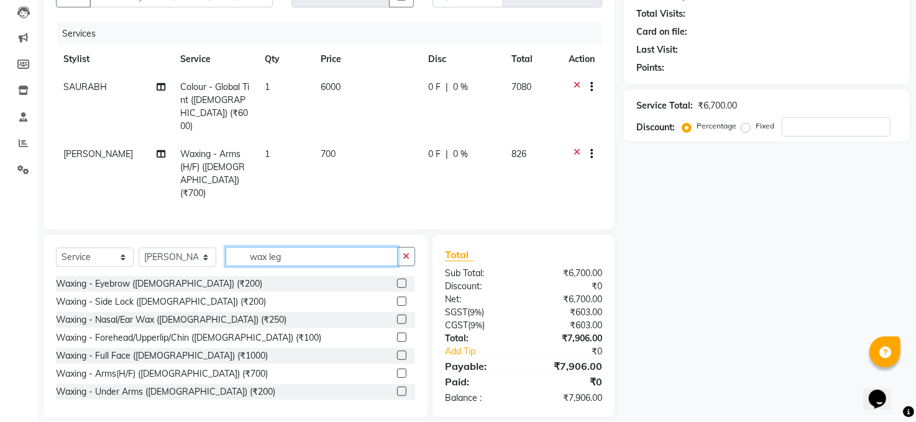
scroll to position [130, 0]
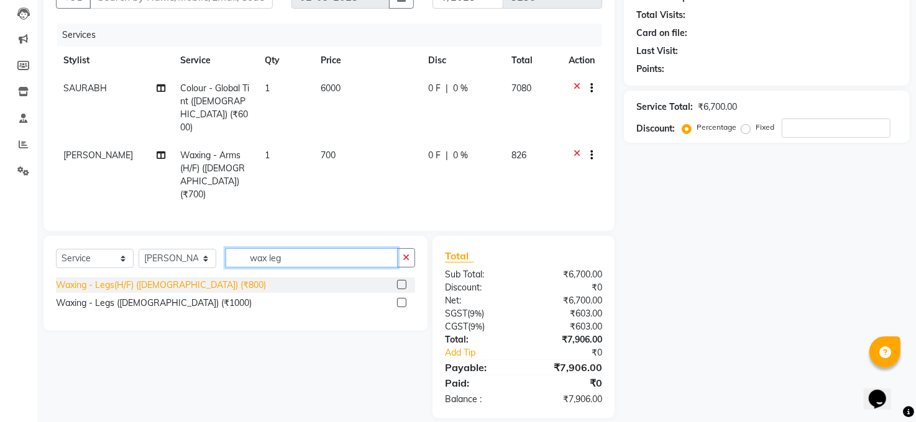
type input "wax leg"
click at [139, 279] on div "Waxing - Legs(H/F) ([DEMOGRAPHIC_DATA]) (₹800)" at bounding box center [161, 285] width 210 height 13
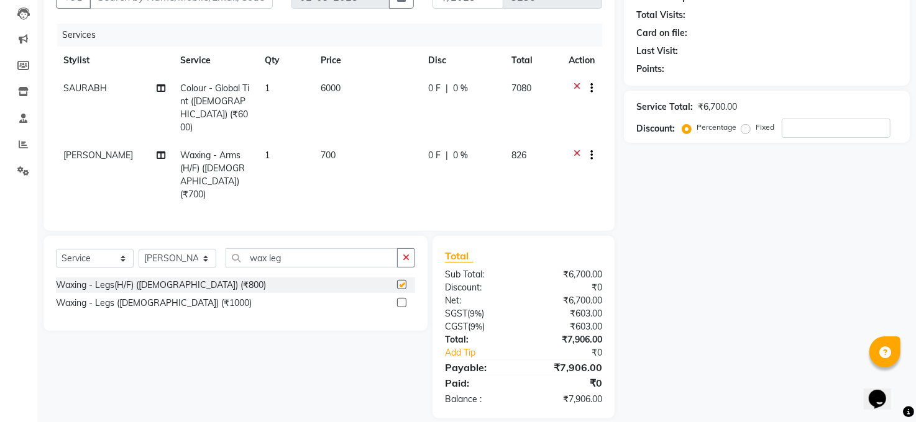
checkbox input "false"
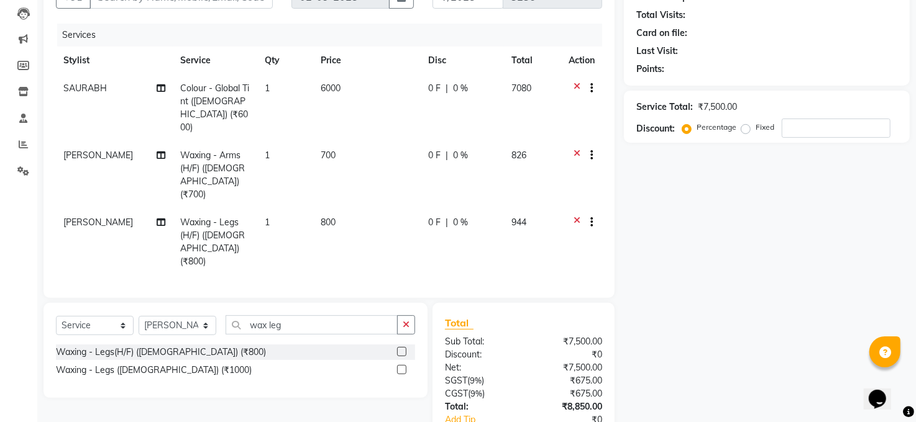
click at [331, 217] on span "800" at bounding box center [328, 222] width 15 height 11
select select "83688"
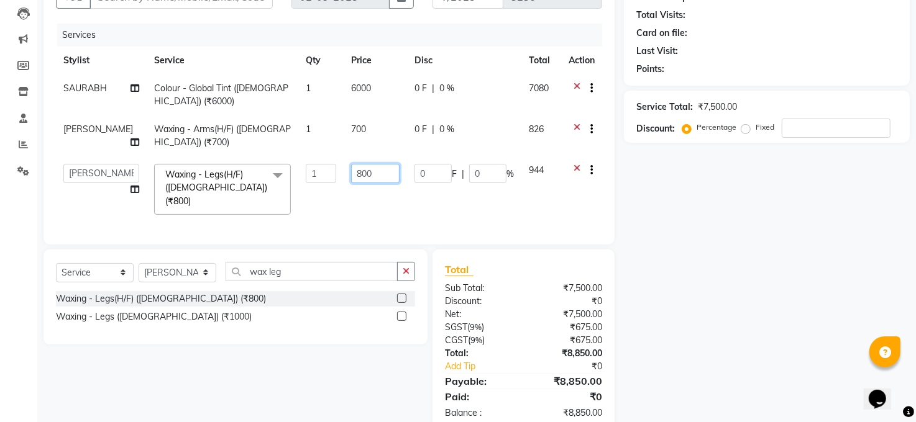
click at [361, 170] on input "800" at bounding box center [375, 173] width 48 height 19
type input "8"
type input "600"
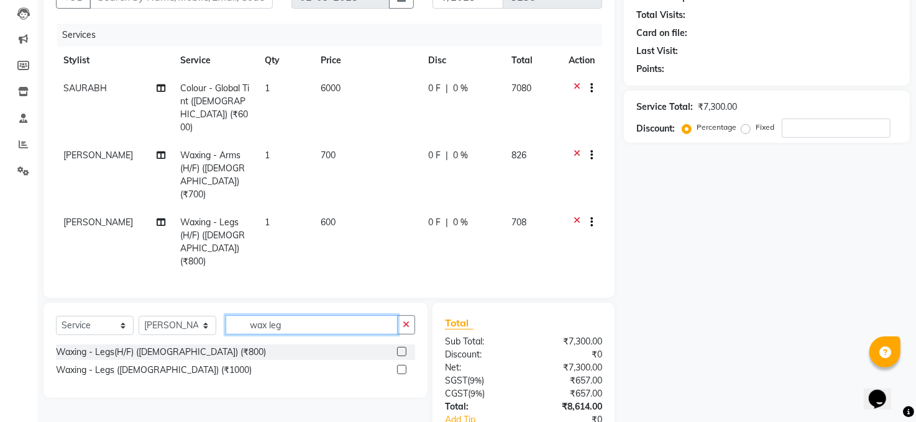
click at [301, 275] on div "Client +91 Date 02-09-2025 Invoice Number MAN/25 MEMB/25 V/2025 3236 Services S…" at bounding box center [329, 224] width 590 height 523
type input "w"
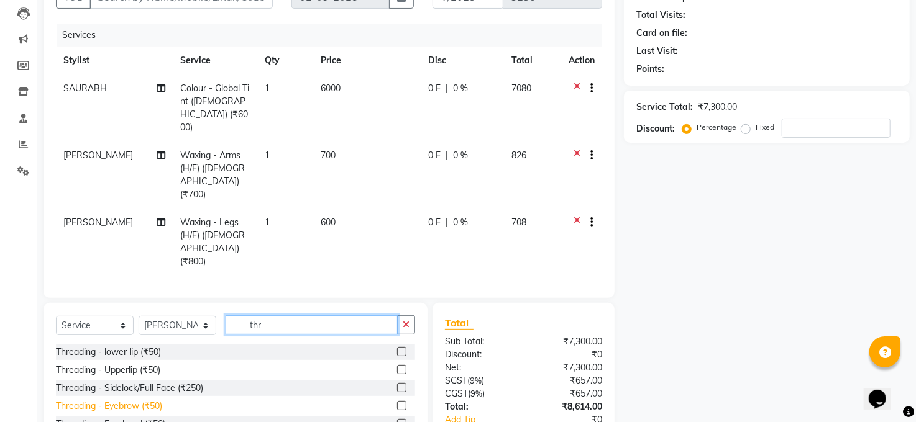
type input "thr"
click at [144, 400] on div "Threading - Eyebrow (₹50)" at bounding box center [109, 406] width 106 height 13
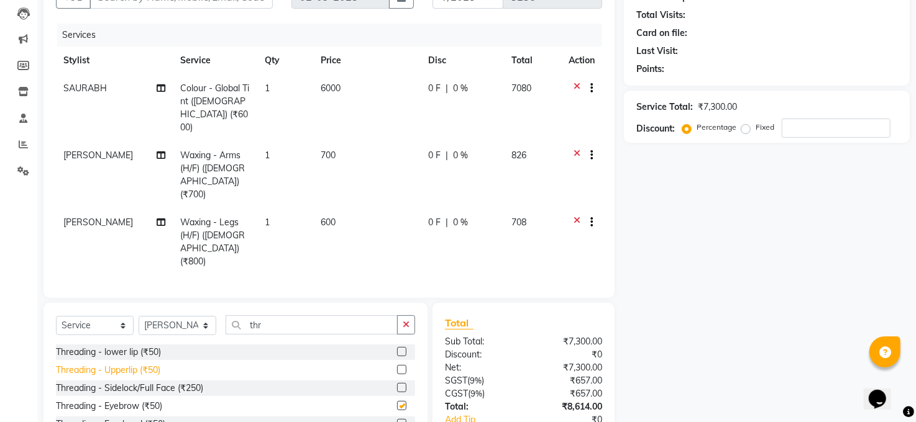
checkbox input "false"
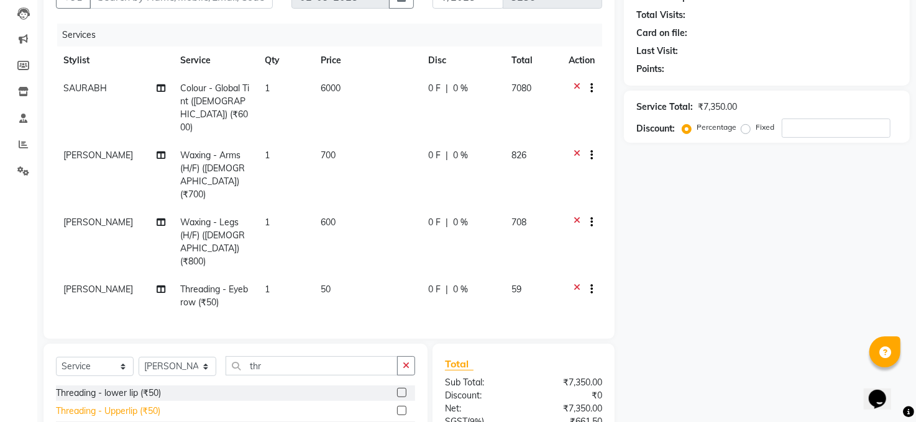
click at [153, 405] on div "Threading - Upperlip (₹50)" at bounding box center [108, 411] width 104 height 13
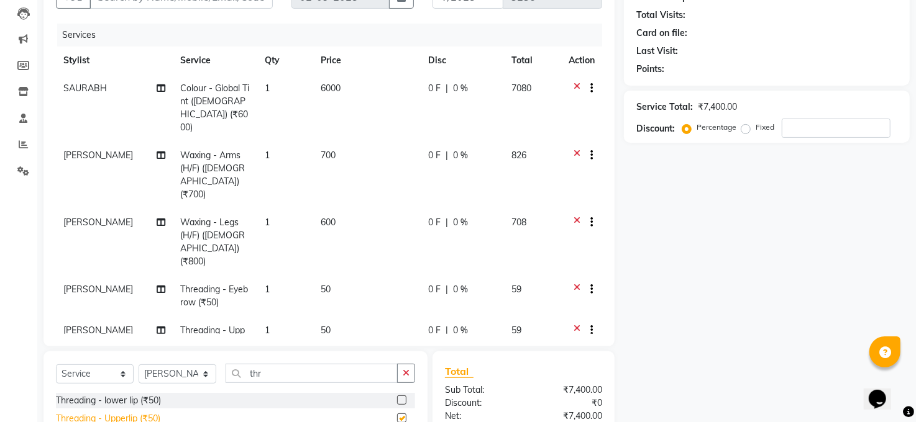
checkbox input "false"
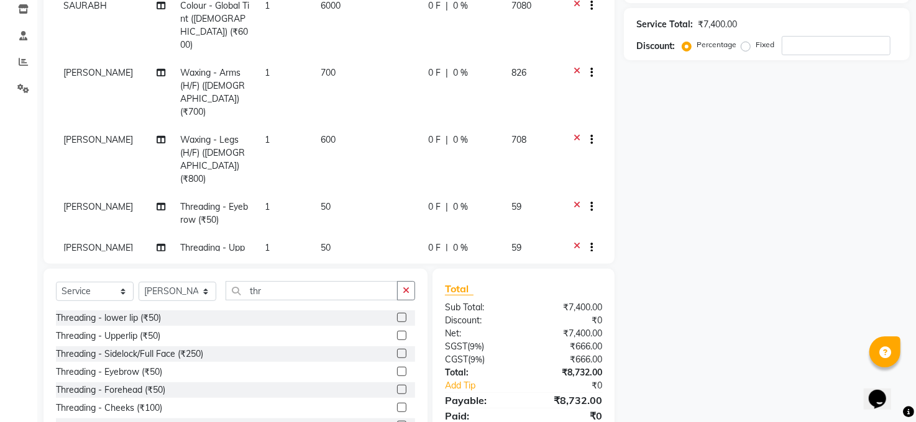
scroll to position [261, 0]
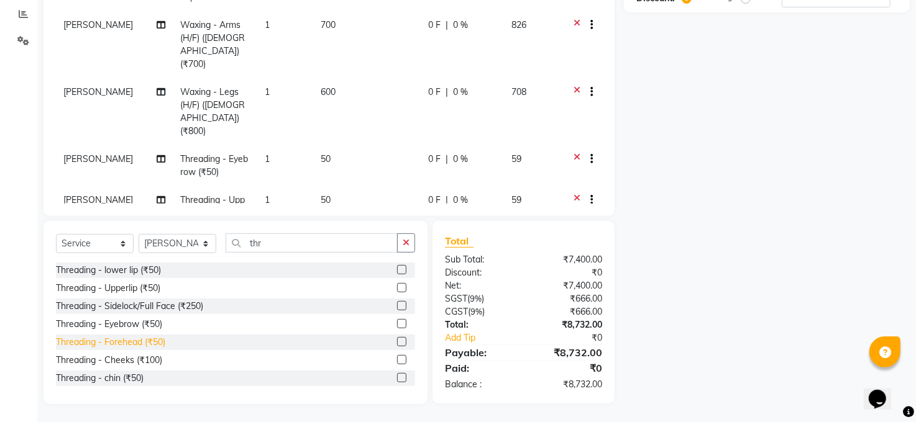
click at [145, 339] on div "Threading - Forehead (₹50)" at bounding box center [110, 342] width 109 height 13
click at [148, 342] on div "Threading - Forehead (₹50)" at bounding box center [110, 342] width 109 height 13
checkbox input "false"
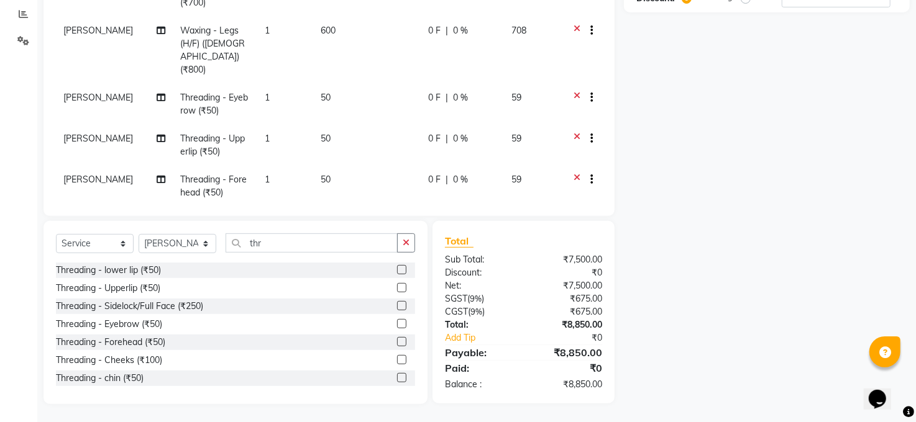
scroll to position [88, 0]
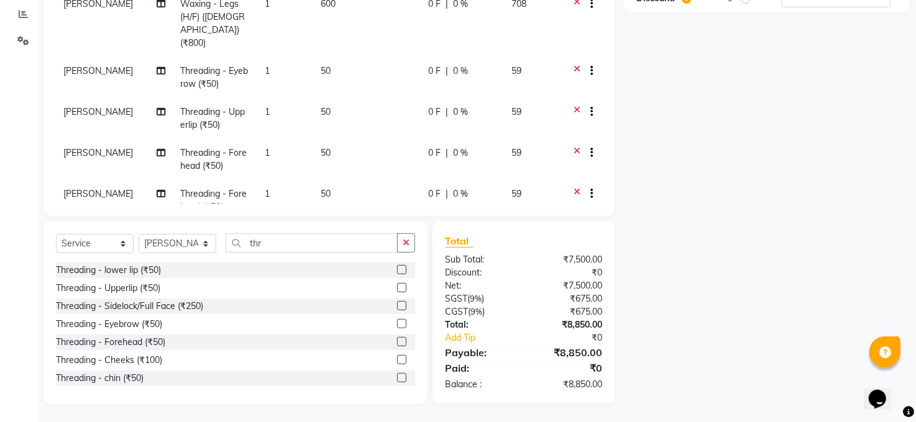
click at [580, 188] on div at bounding box center [586, 196] width 12 height 16
click at [573, 188] on icon at bounding box center [576, 196] width 7 height 16
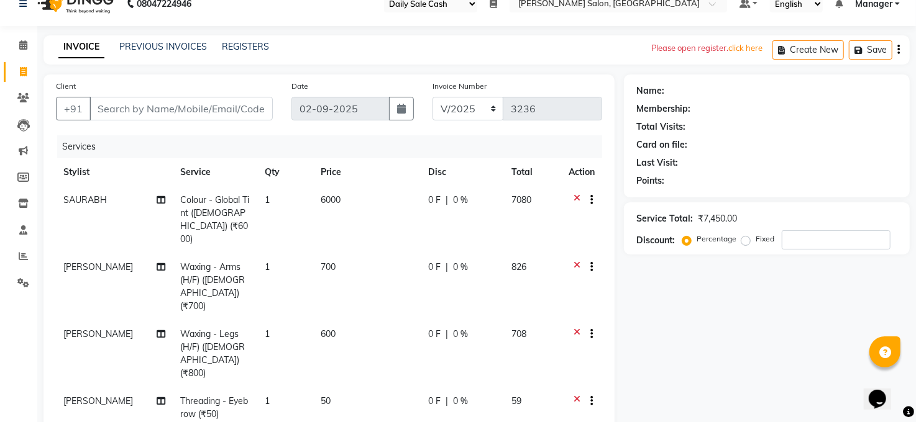
scroll to position [0, 0]
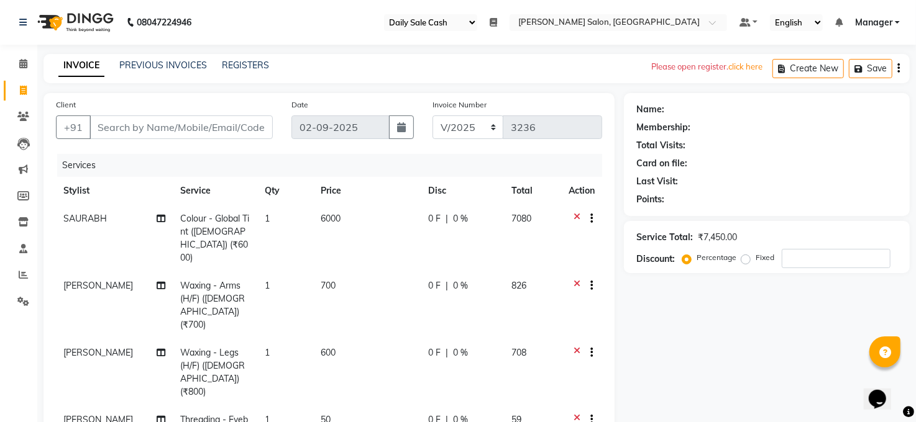
click at [323, 214] on span "6000" at bounding box center [331, 218] width 20 height 11
select select "77686"
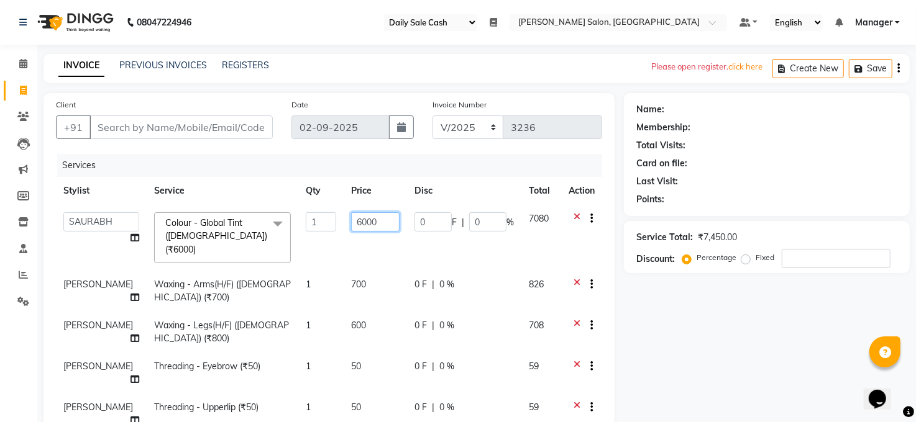
click at [361, 221] on input "6000" at bounding box center [375, 221] width 48 height 19
type input "6"
type input "7500"
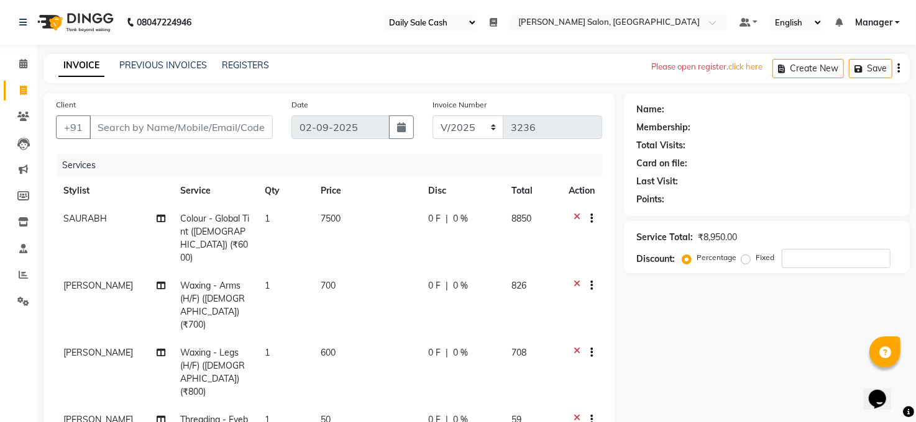
click at [453, 218] on span "0 %" at bounding box center [460, 218] width 15 height 13
select select "77686"
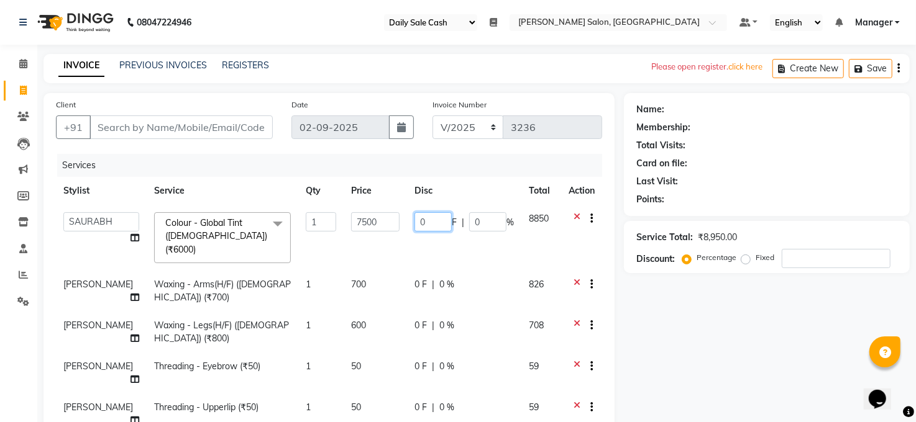
click at [426, 219] on input "0" at bounding box center [432, 221] width 37 height 19
type input "10"
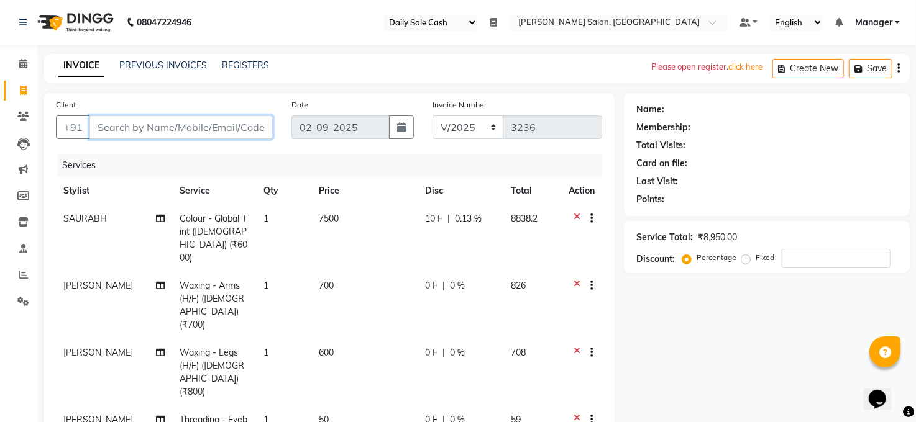
click at [111, 124] on input "Client" at bounding box center [180, 128] width 183 height 24
click at [133, 124] on input "Client" at bounding box center [180, 128] width 183 height 24
type input "8"
type input "0"
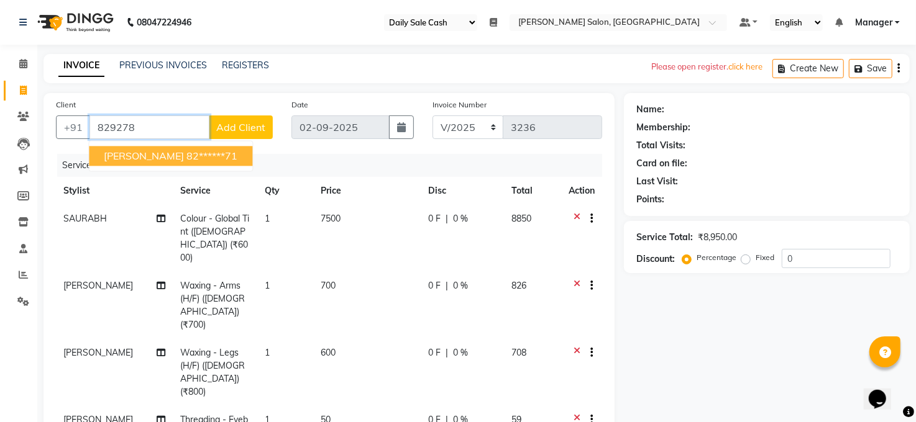
click at [186, 153] on ngb-highlight "82******71" at bounding box center [211, 156] width 51 height 12
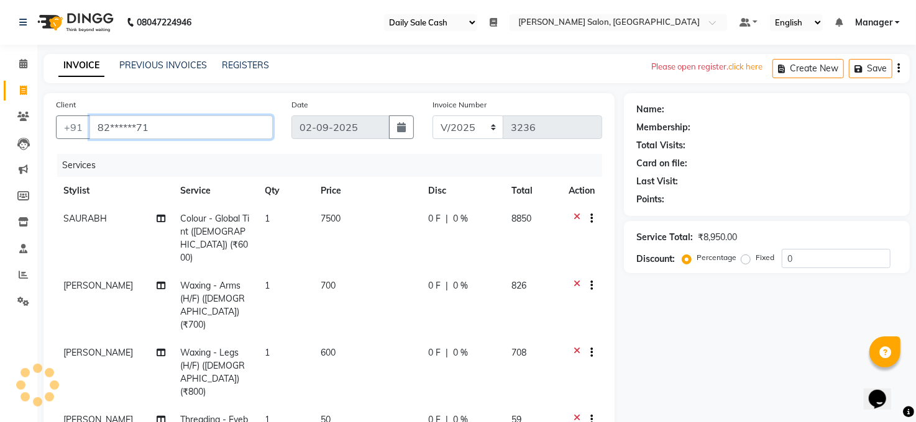
type input "82******71"
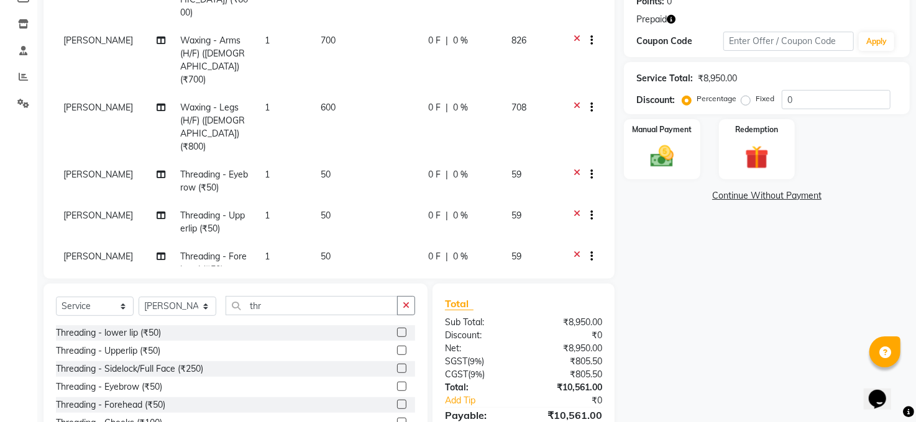
scroll to position [261, 0]
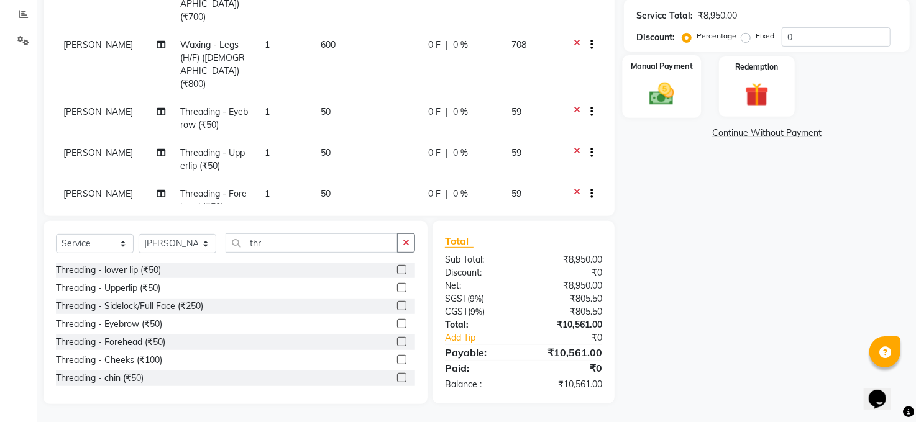
click at [669, 87] on img at bounding box center [662, 94] width 40 height 29
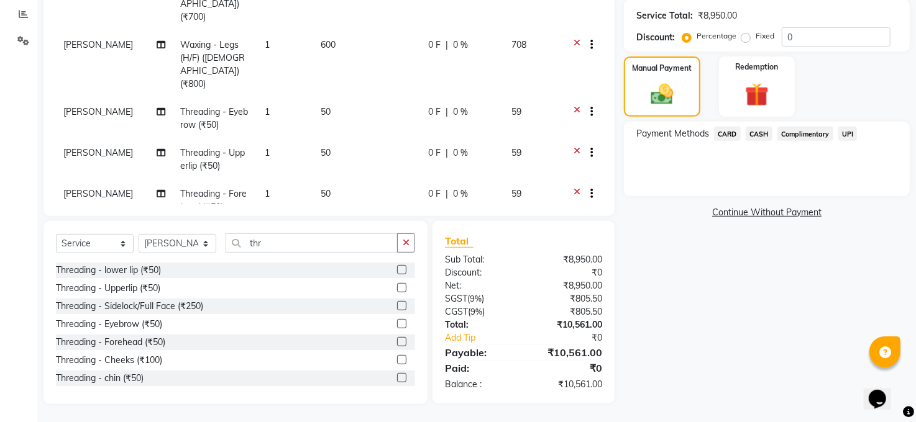
click at [729, 136] on span "CARD" at bounding box center [727, 134] width 27 height 14
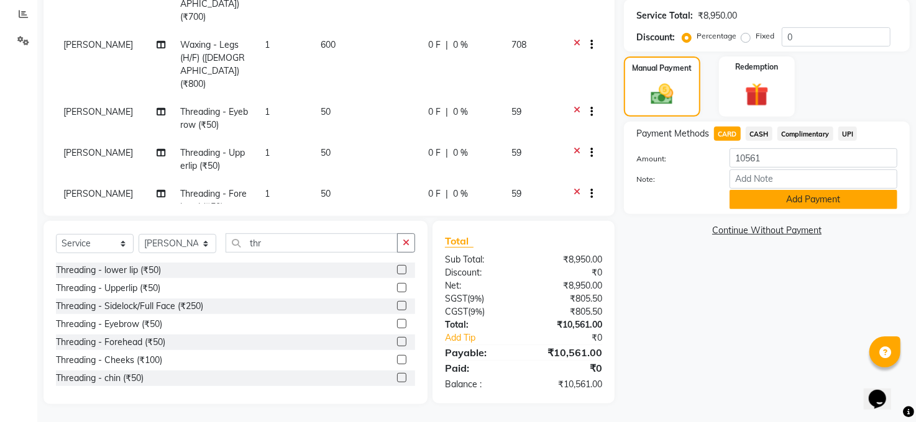
click at [795, 195] on button "Add Payment" at bounding box center [813, 199] width 168 height 19
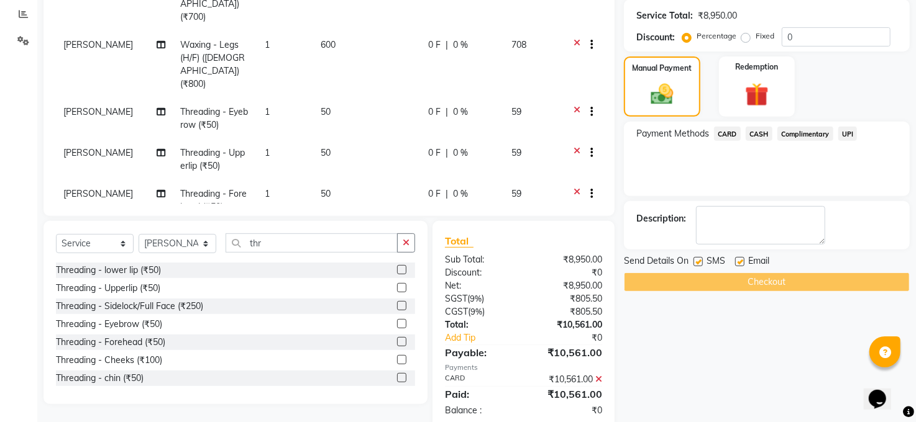
click at [740, 281] on div "Checkout" at bounding box center [767, 282] width 286 height 19
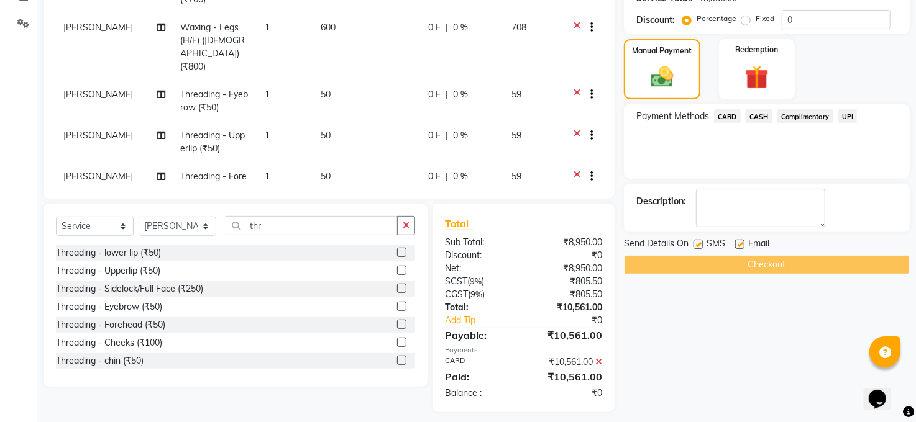
scroll to position [286, 0]
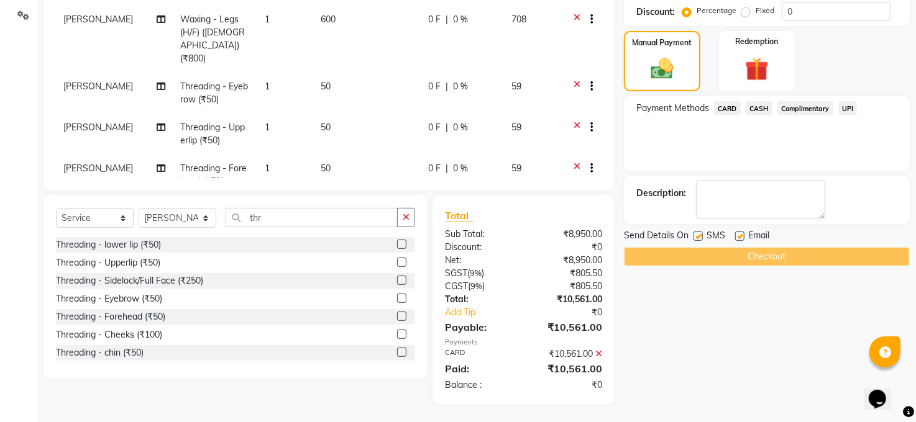
click at [748, 253] on div "Checkout" at bounding box center [767, 256] width 286 height 19
click at [724, 105] on span "CARD" at bounding box center [727, 108] width 27 height 14
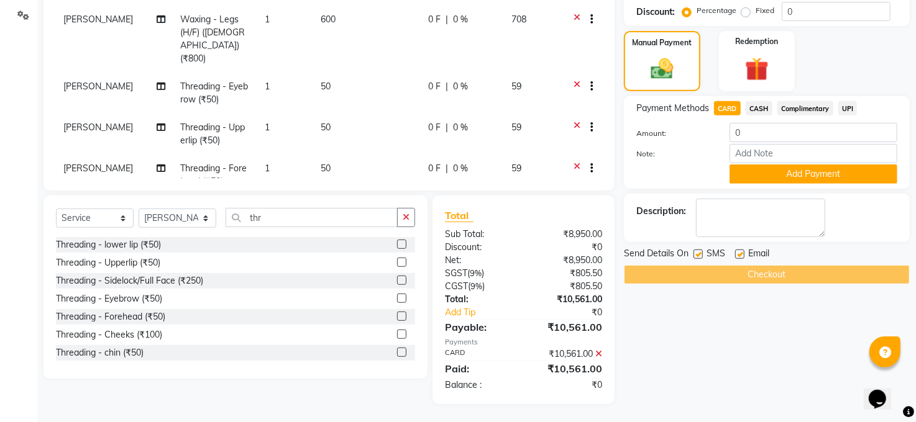
click at [760, 276] on div "Checkout" at bounding box center [767, 274] width 286 height 19
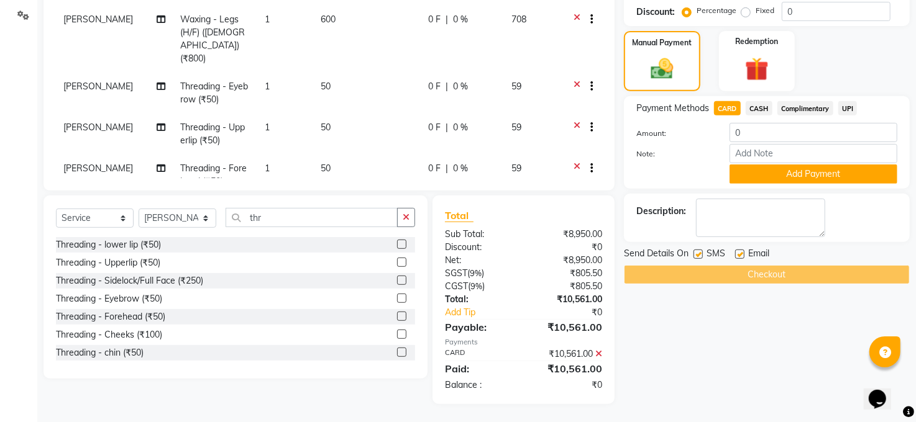
click at [760, 276] on div "Checkout" at bounding box center [767, 274] width 286 height 19
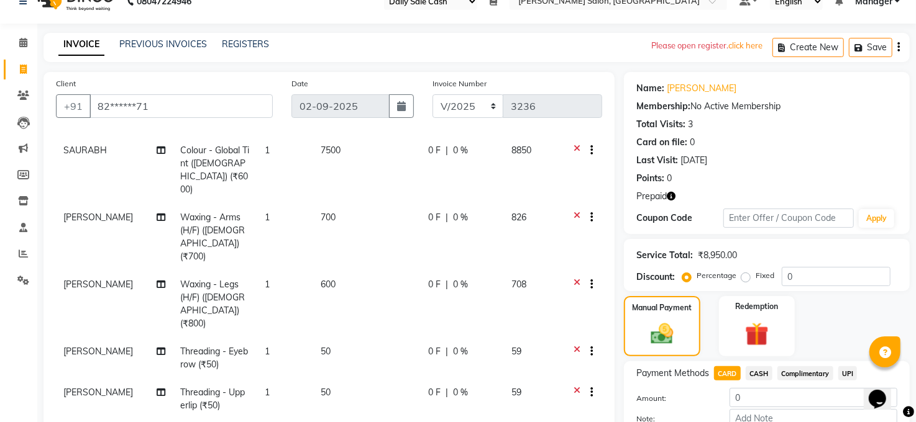
scroll to position [0, 0]
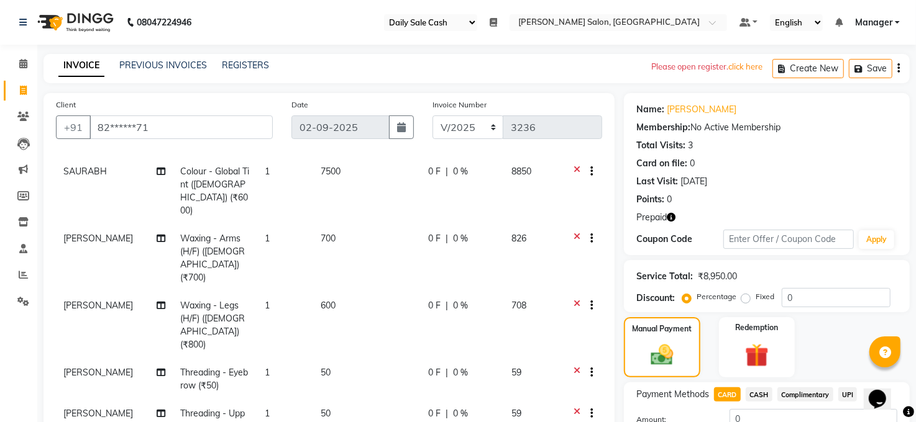
click at [673, 218] on icon "button" at bounding box center [671, 217] width 9 height 9
click at [843, 341] on div "Manual Payment Redemption" at bounding box center [766, 347] width 304 height 60
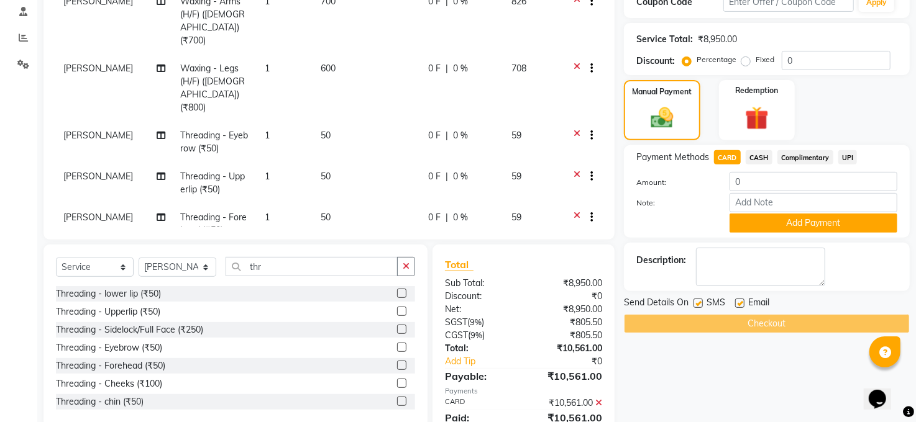
scroll to position [286, 0]
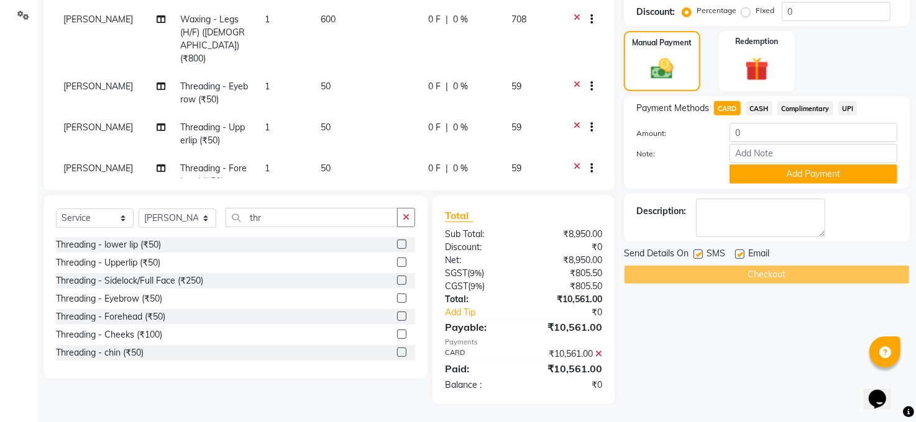
click at [784, 276] on div "Checkout" at bounding box center [767, 274] width 286 height 19
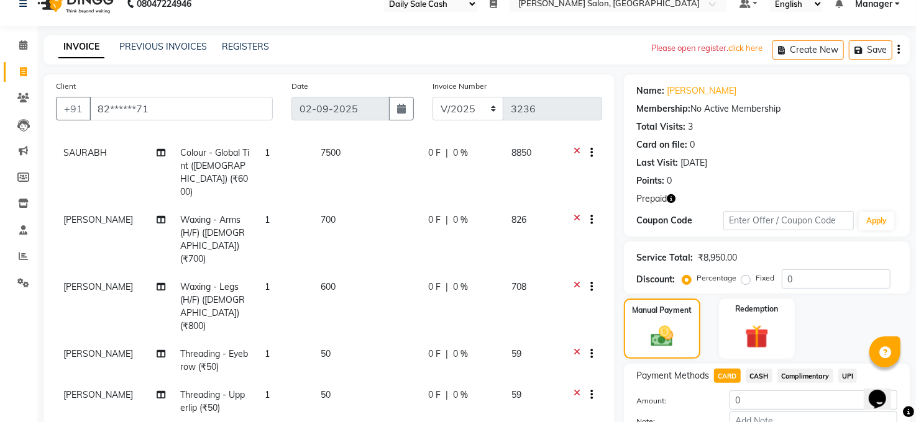
scroll to position [0, 0]
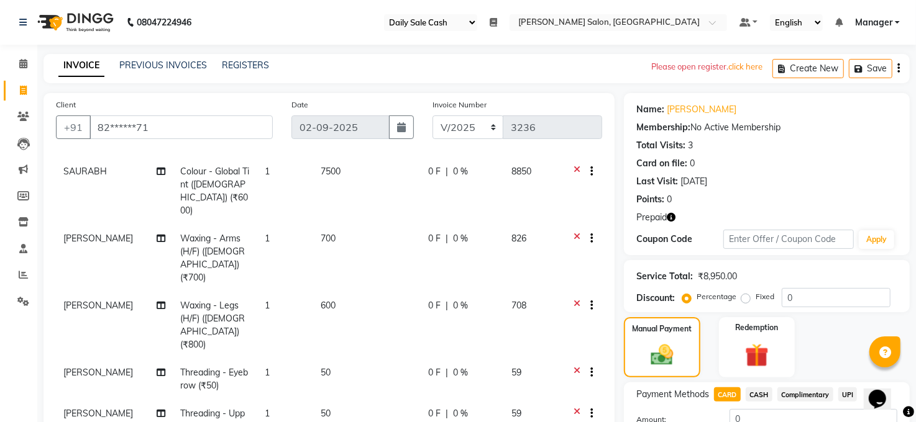
click at [716, 70] on div "Please open register. click here" at bounding box center [706, 67] width 111 height 26
click at [711, 65] on div "Please open register. click here" at bounding box center [706, 67] width 111 height 26
click at [669, 68] on div "Please open register. click here" at bounding box center [706, 67] width 111 height 26
click at [823, 134] on div "Membership: No Active Membership" at bounding box center [766, 127] width 261 height 13
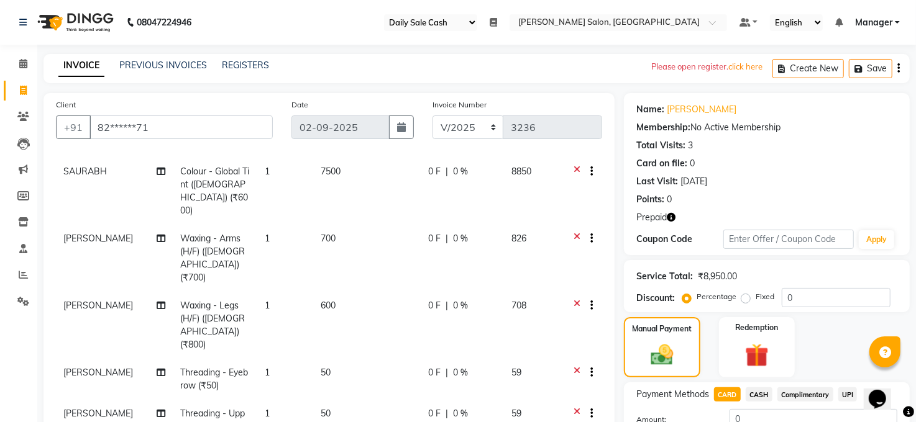
click at [714, 67] on div "Please open register. click here" at bounding box center [706, 67] width 111 height 26
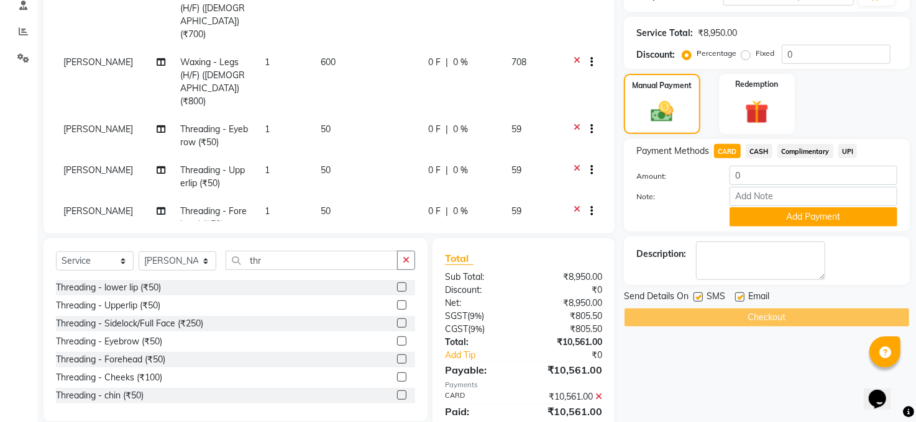
scroll to position [286, 0]
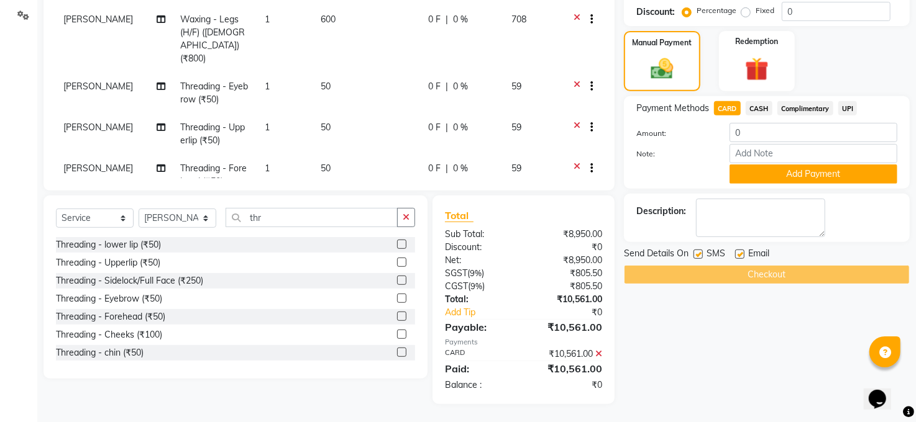
click at [796, 272] on div "Checkout" at bounding box center [767, 274] width 286 height 19
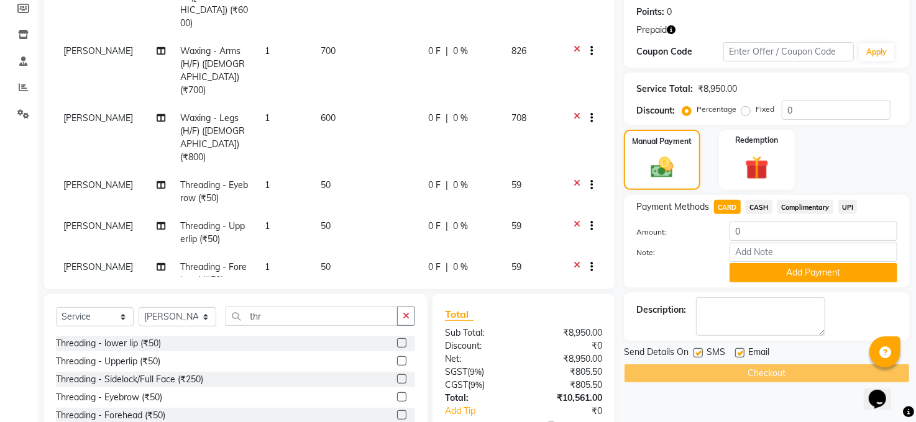
scroll to position [0, 0]
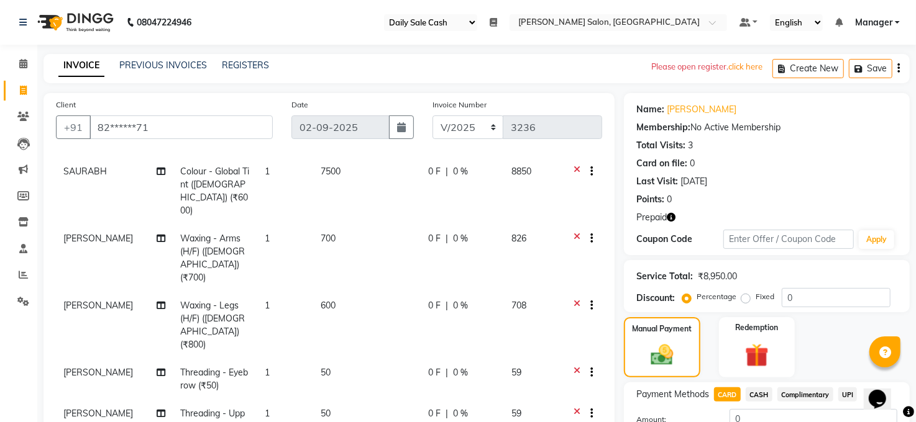
click at [755, 298] on label "Fixed" at bounding box center [764, 296] width 19 height 11
click at [744, 298] on input "Fixed" at bounding box center [748, 297] width 9 height 9
radio input "true"
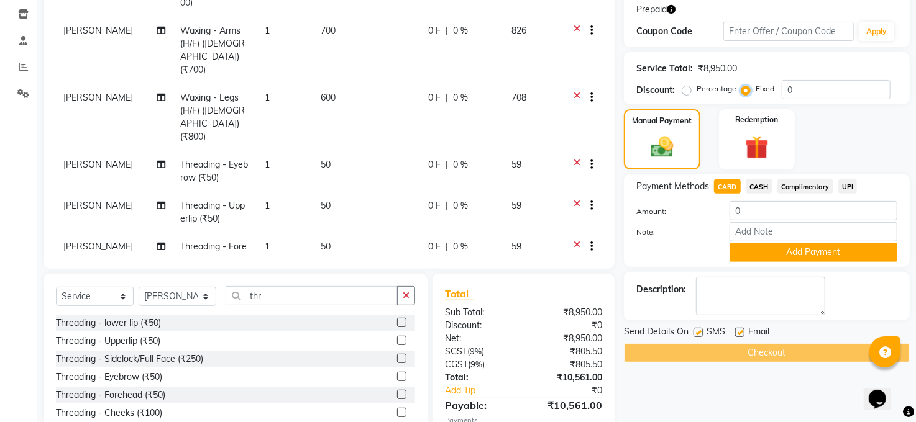
scroll to position [286, 0]
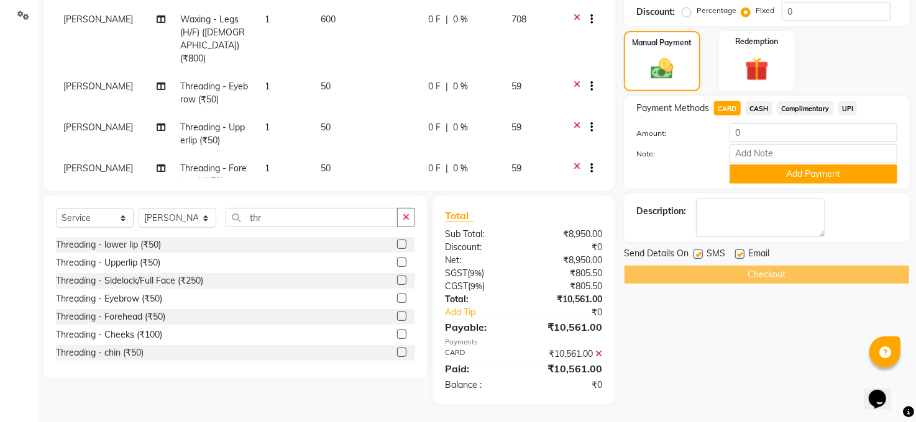
click at [747, 273] on div "Checkout" at bounding box center [767, 274] width 286 height 19
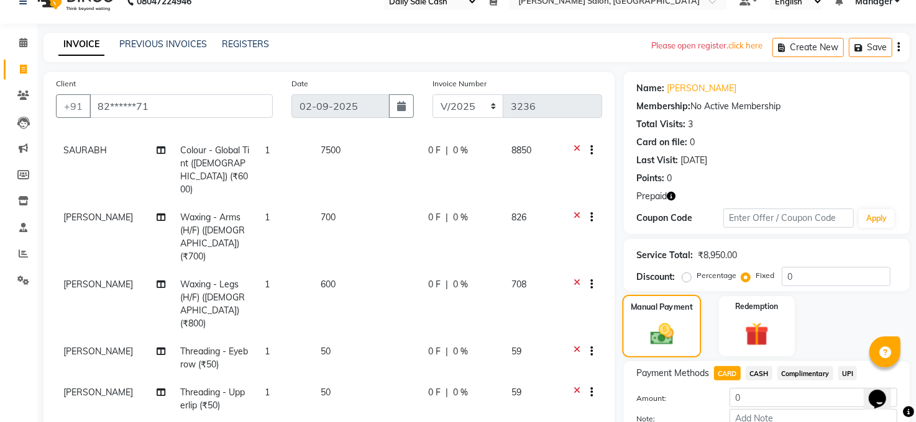
scroll to position [0, 0]
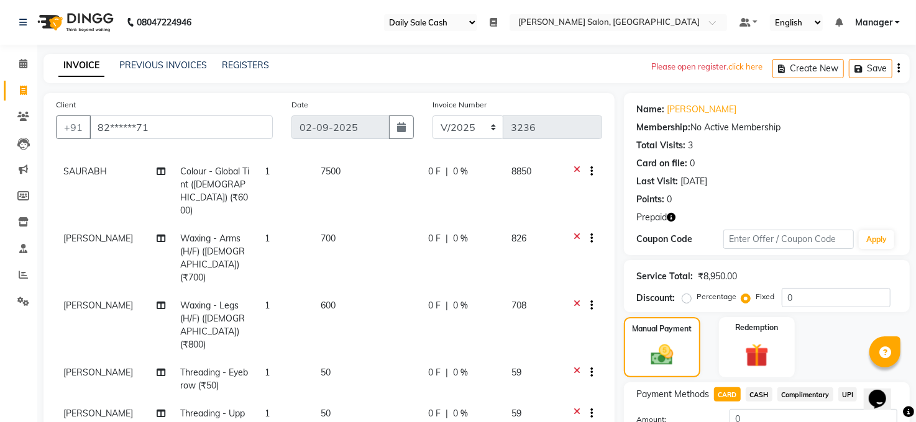
click at [696, 296] on label "Percentage" at bounding box center [716, 296] width 40 height 11
click at [688, 296] on input "Percentage" at bounding box center [689, 297] width 9 height 9
radio input "true"
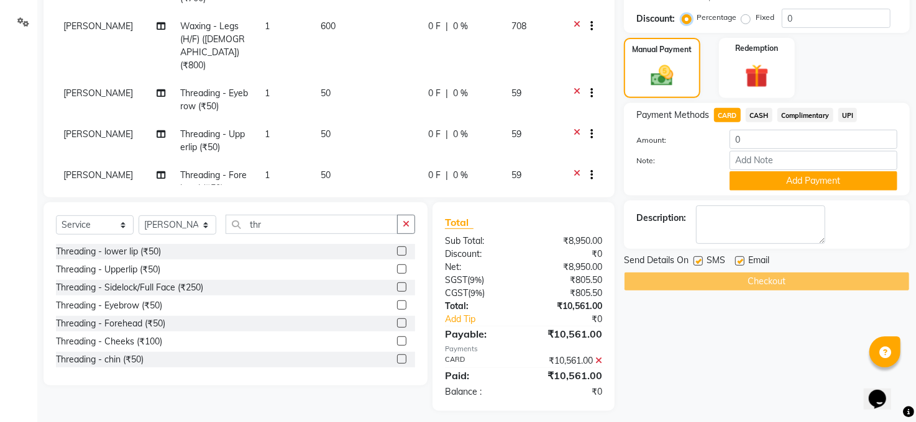
scroll to position [286, 0]
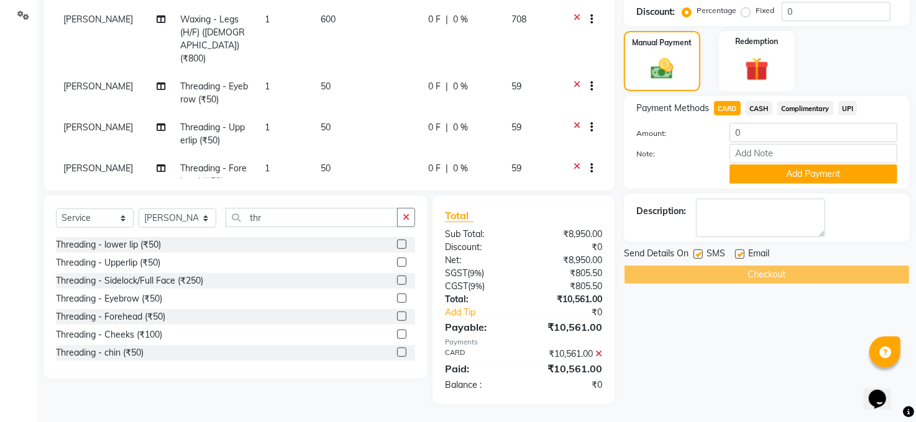
click at [753, 280] on div "Checkout" at bounding box center [767, 274] width 286 height 19
click at [753, 275] on div "Checkout" at bounding box center [767, 274] width 286 height 19
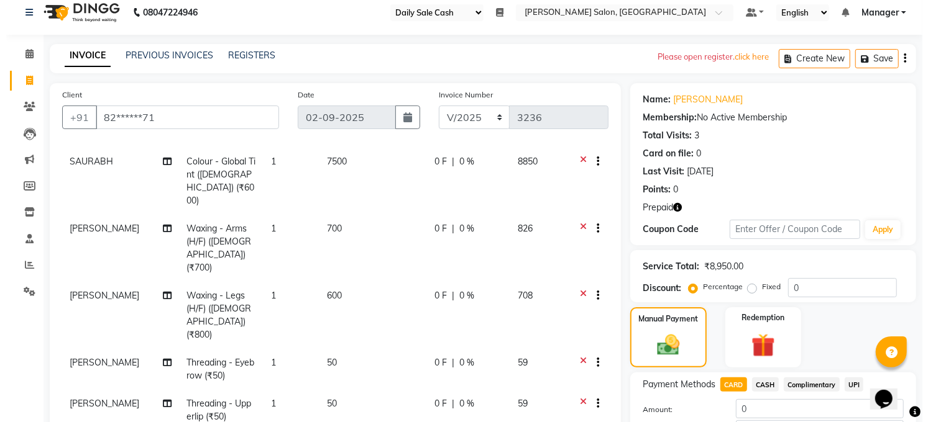
scroll to position [0, 0]
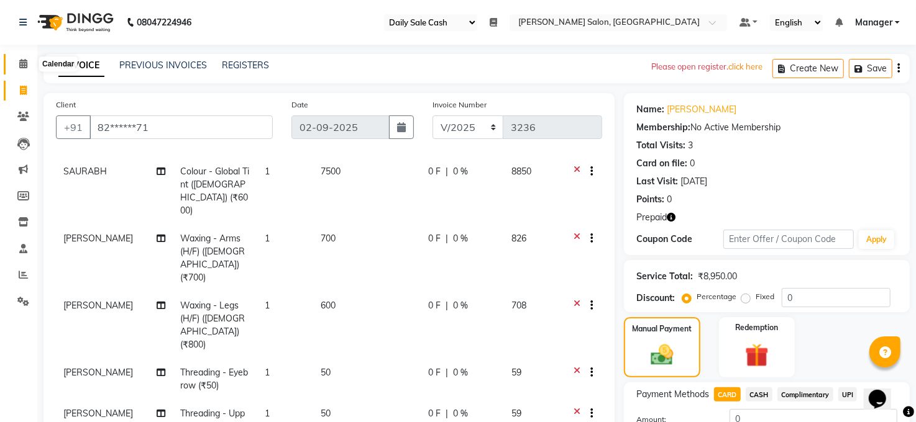
click at [27, 57] on span at bounding box center [23, 64] width 22 height 14
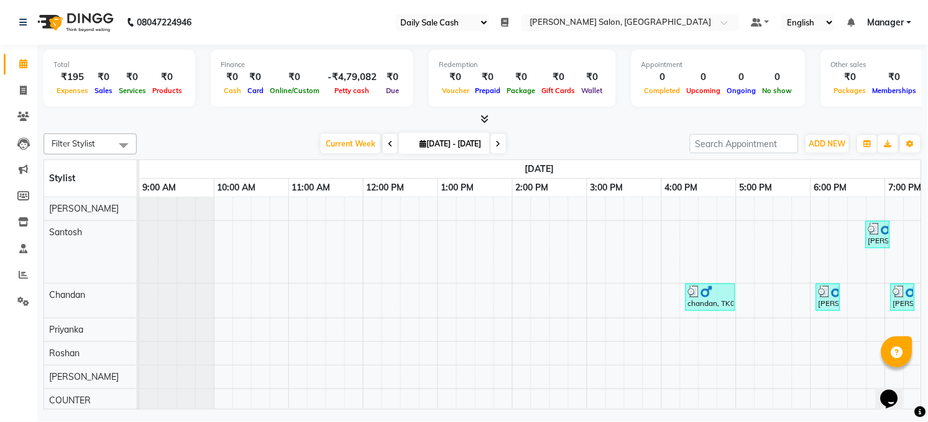
click at [480, 21] on select "Select Register Daily Sale Cash" at bounding box center [442, 22] width 93 height 17
click at [348, 20] on nav "08047224946 Select Register Daily Sale Cash Daily Open Registers nothing to sho…" at bounding box center [464, 22] width 928 height 45
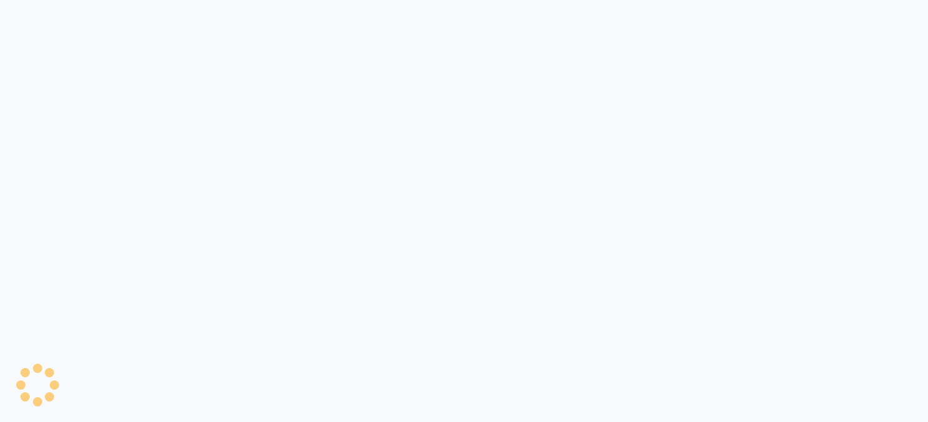
select select "35"
select select "5748"
select select "service"
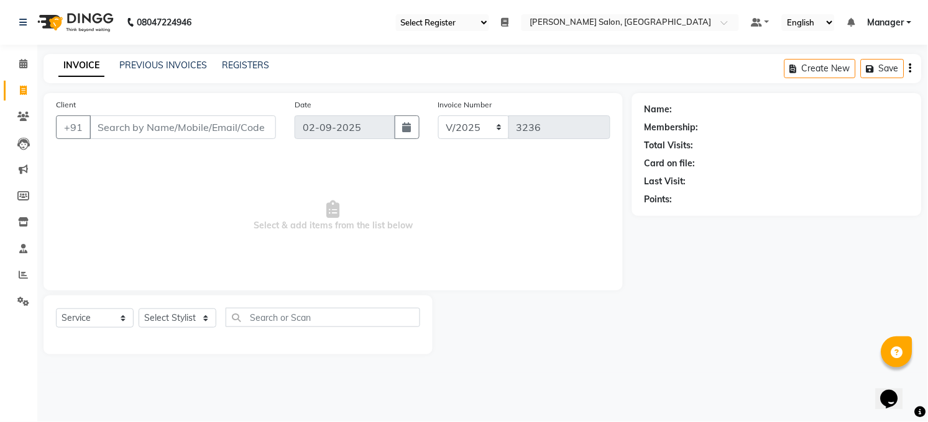
click at [260, 306] on div "Select Service Product Membership Package Voucher Prepaid Gift Card Select Styl…" at bounding box center [237, 325] width 389 height 59
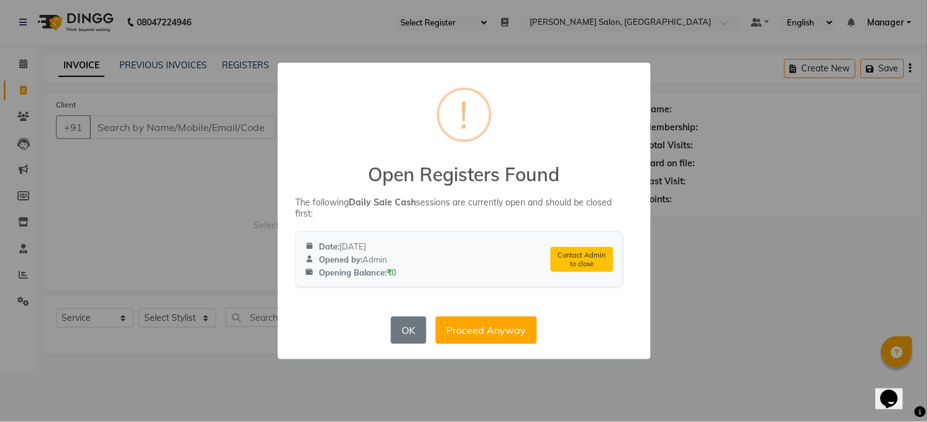
click at [203, 317] on div "× ! Open Registers Found The following Daily Sale Cash sessions are currently o…" at bounding box center [464, 211] width 928 height 422
click at [394, 329] on button "OK" at bounding box center [408, 330] width 35 height 27
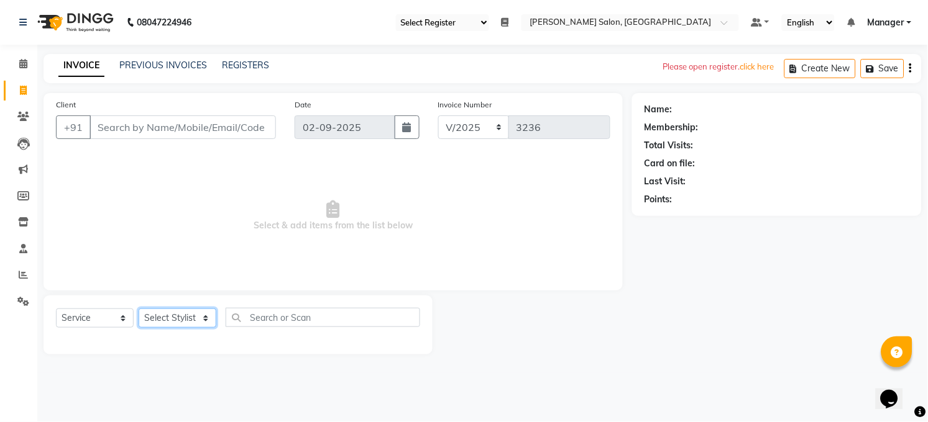
click at [206, 316] on select "Select Stylist [PERSON_NAME] [PERSON_NAME] COUNTER Manager [PERSON_NAME] [PERSO…" at bounding box center [178, 318] width 78 height 19
select select "45734"
click at [139, 309] on select "Select Stylist [PERSON_NAME] [PERSON_NAME] COUNTER Manager [PERSON_NAME] [PERSO…" at bounding box center [178, 318] width 78 height 19
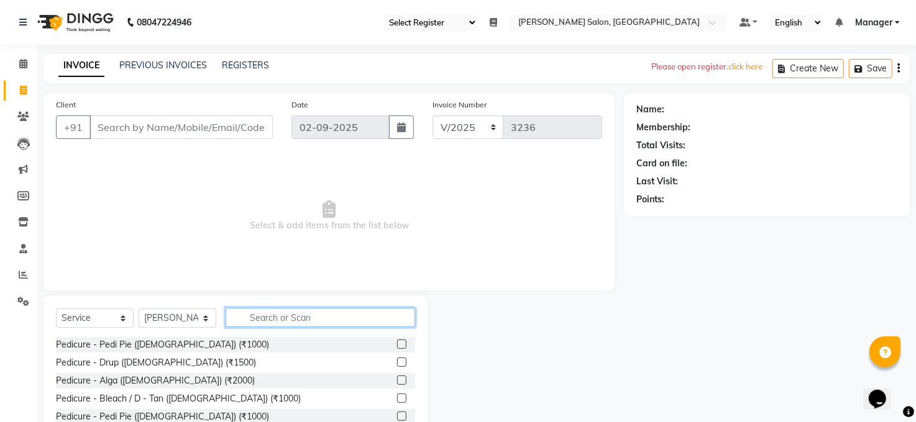
click at [268, 317] on input "text" at bounding box center [320, 317] width 189 height 19
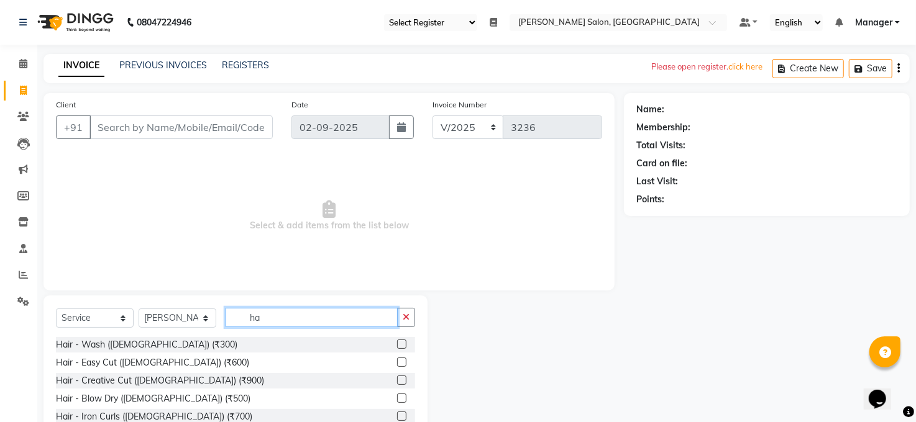
click at [280, 320] on input "ha" at bounding box center [312, 317] width 172 height 19
type input "h"
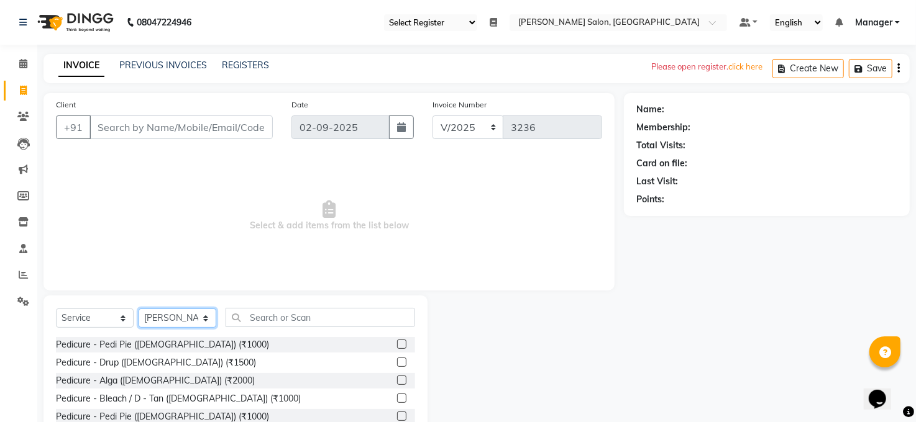
click at [204, 319] on select "Select Stylist [PERSON_NAME] [PERSON_NAME] COUNTER Manager [PERSON_NAME] [PERSO…" at bounding box center [178, 318] width 78 height 19
select select "77686"
click at [139, 309] on select "Select Stylist [PERSON_NAME] [PERSON_NAME] COUNTER Manager [PERSON_NAME] [PERSO…" at bounding box center [178, 318] width 78 height 19
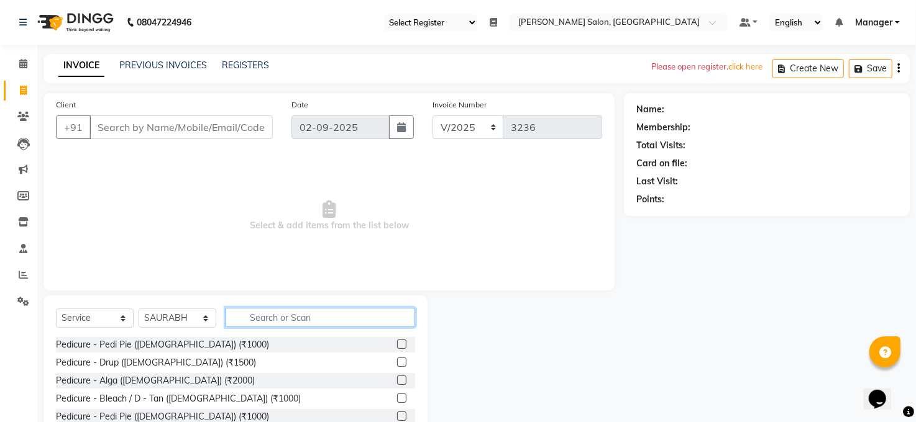
click at [262, 310] on input "text" at bounding box center [320, 317] width 189 height 19
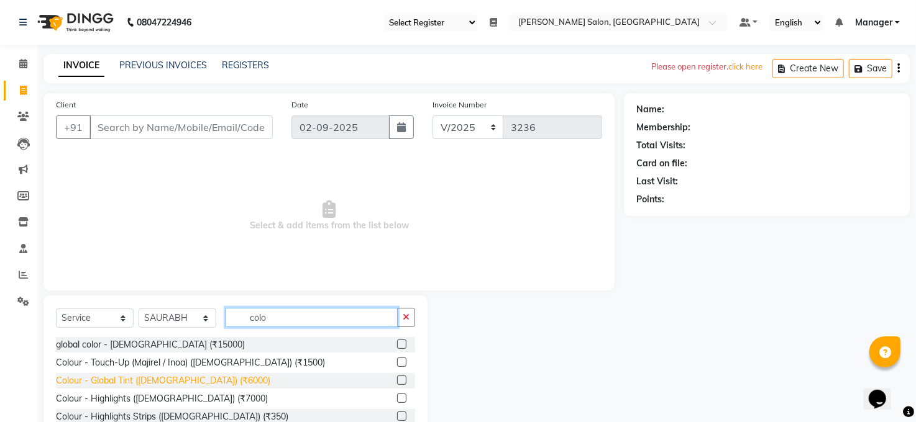
type input "colo"
click at [173, 383] on div "Colour - Global Tint ([DEMOGRAPHIC_DATA]) (₹6000)" at bounding box center [163, 381] width 214 height 13
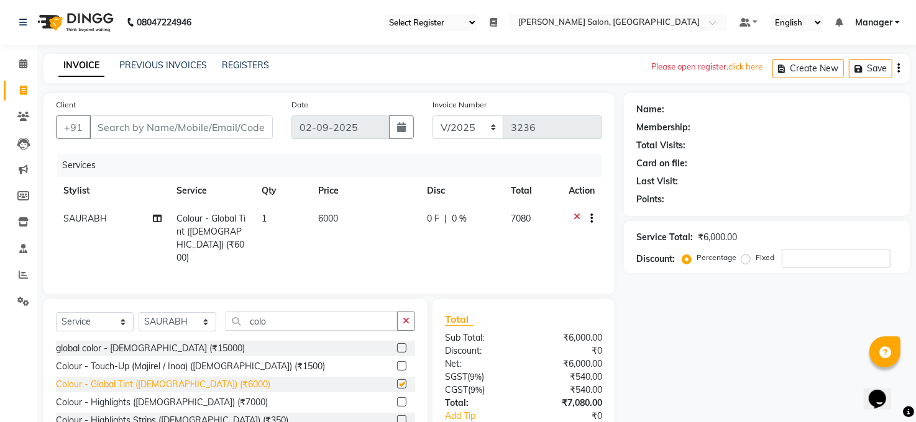
checkbox input "false"
click at [330, 209] on td "6000" at bounding box center [365, 238] width 109 height 67
select select "77686"
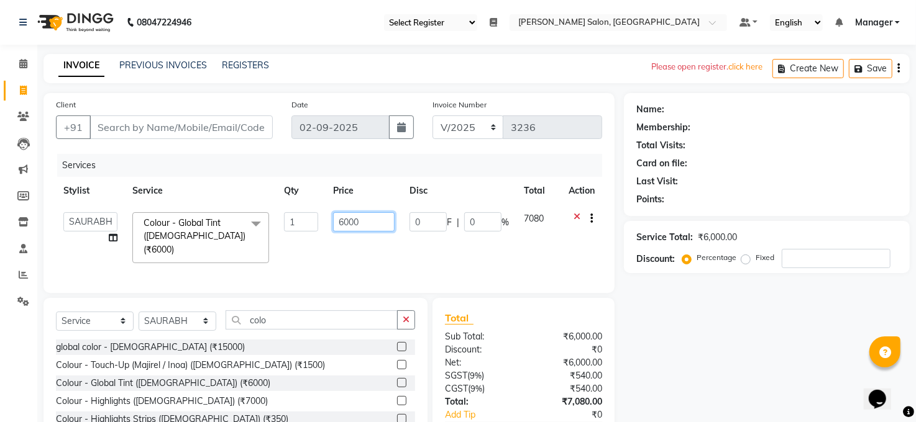
click at [368, 217] on input "6000" at bounding box center [364, 221] width 62 height 19
type input "6"
type input "7500"
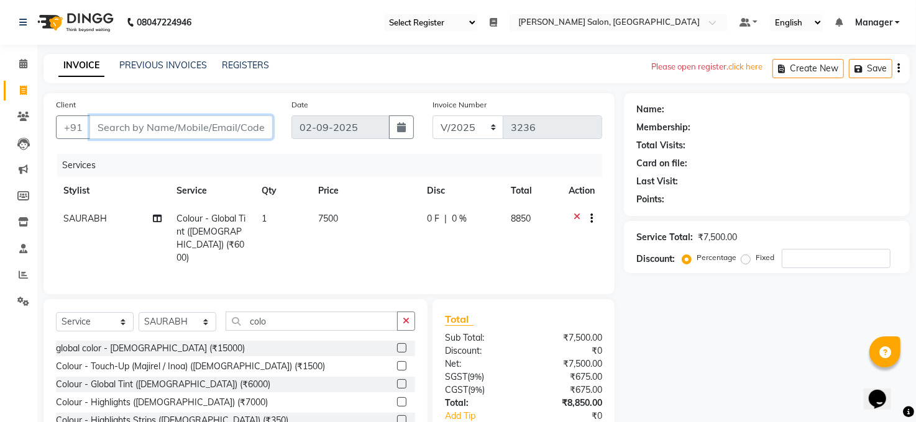
click at [100, 122] on input "Client" at bounding box center [180, 128] width 183 height 24
type input "n"
type input "0"
type input "n"
type input "7"
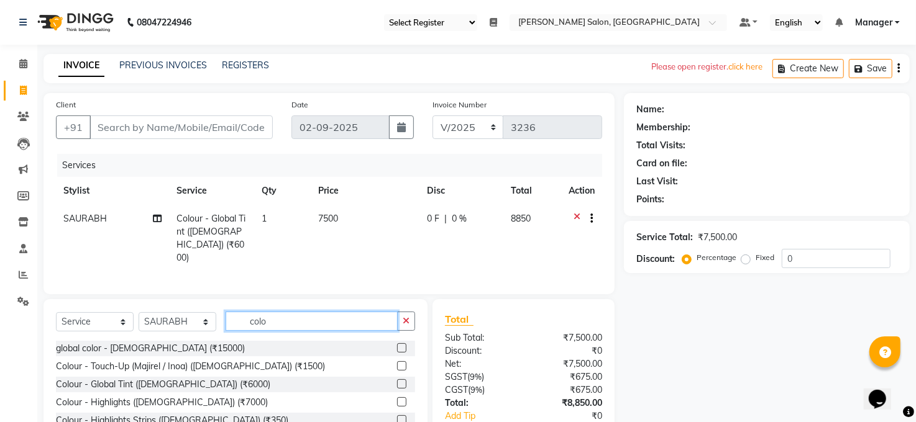
click at [273, 319] on input "colo" at bounding box center [312, 321] width 172 height 19
type input "c"
type input "wax"
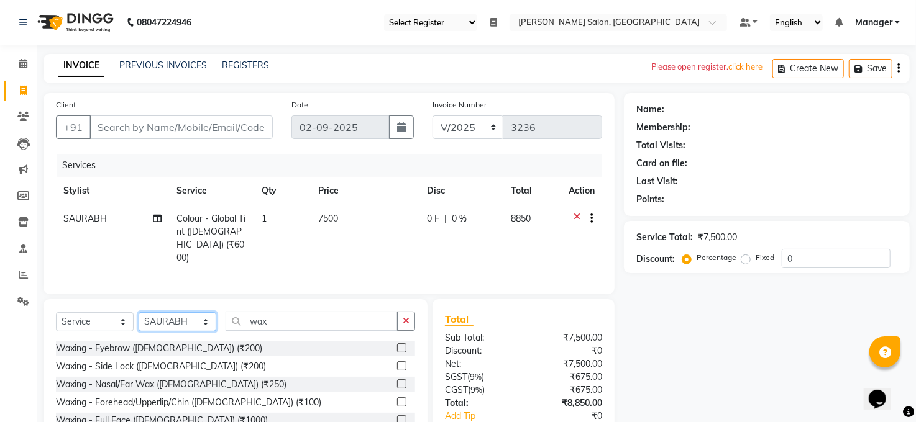
click at [208, 319] on select "Select Stylist [PERSON_NAME] [PERSON_NAME] COUNTER Manager [PERSON_NAME] [PERSO…" at bounding box center [178, 321] width 78 height 19
select select "83688"
click at [139, 312] on select "Select Stylist [PERSON_NAME] [PERSON_NAME] COUNTER Manager [PERSON_NAME] [PERSO…" at bounding box center [178, 321] width 78 height 19
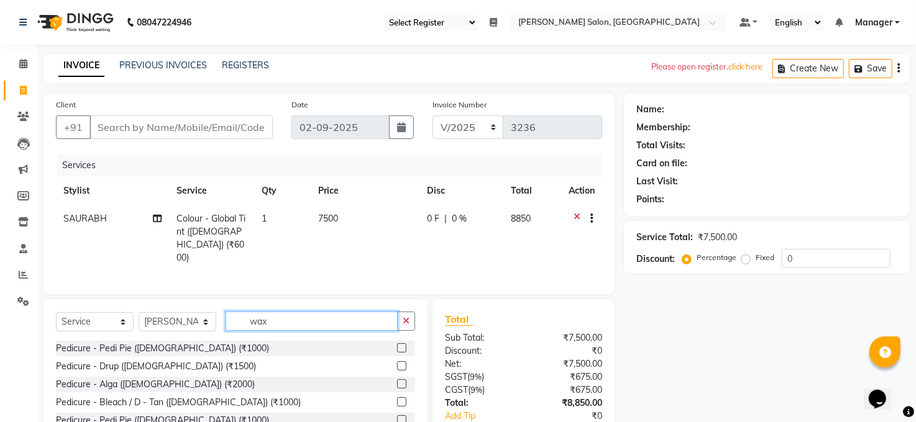
click at [279, 325] on input "wax" at bounding box center [312, 321] width 172 height 19
type input "w"
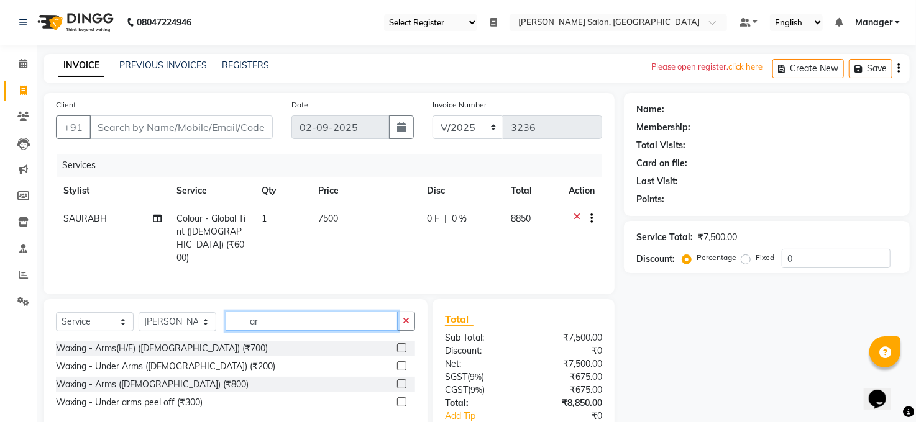
type input "a"
type input "wax arm"
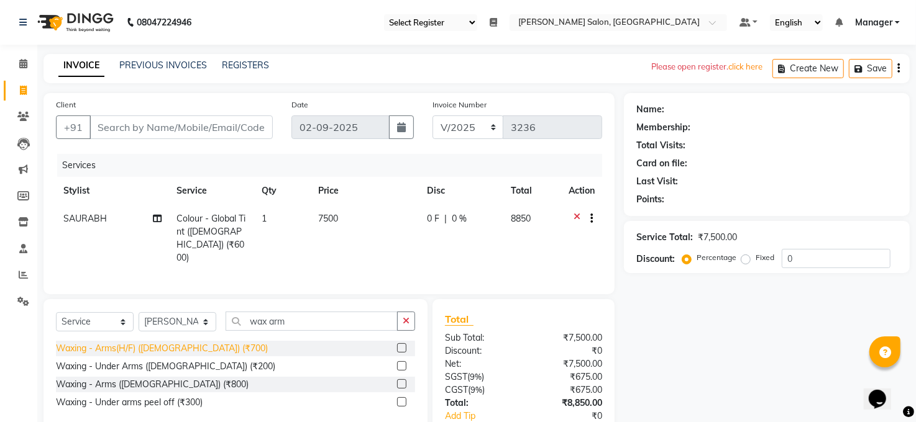
click at [160, 344] on div "Waxing - Arms(H/F) ([DEMOGRAPHIC_DATA]) (₹700)" at bounding box center [162, 348] width 212 height 13
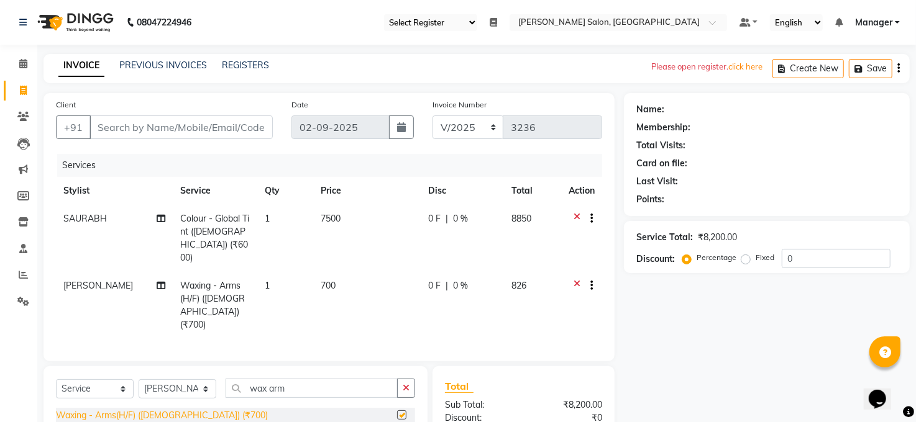
checkbox input "false"
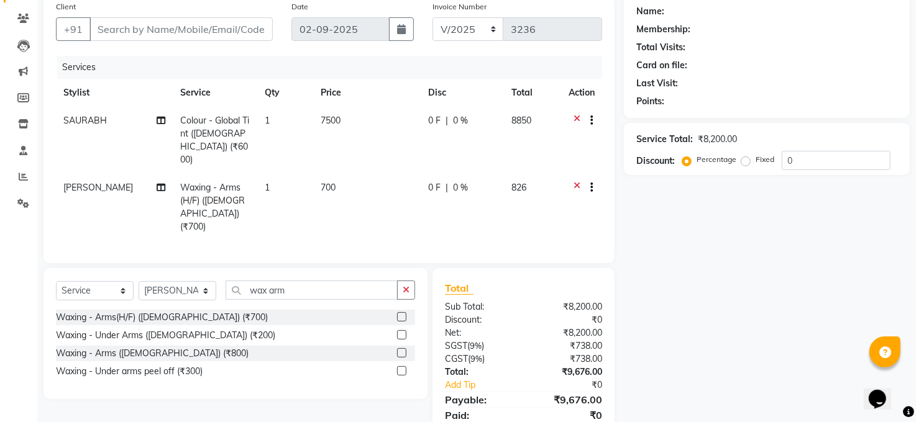
scroll to position [130, 0]
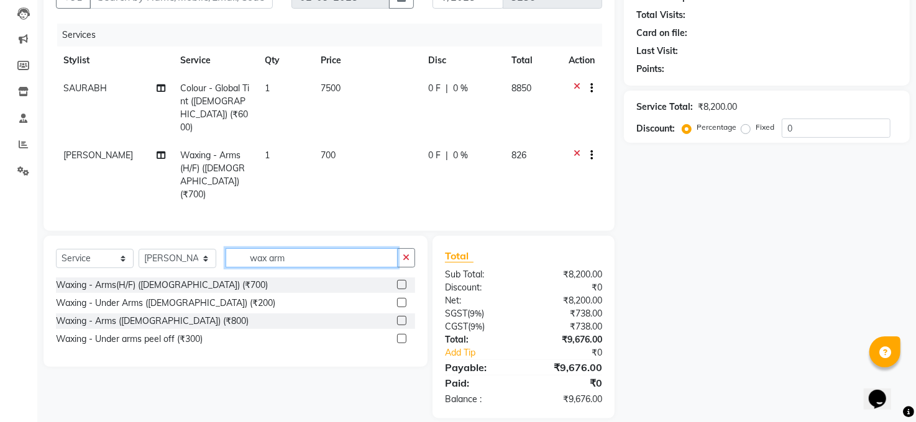
click at [293, 249] on input "wax arm" at bounding box center [312, 258] width 172 height 19
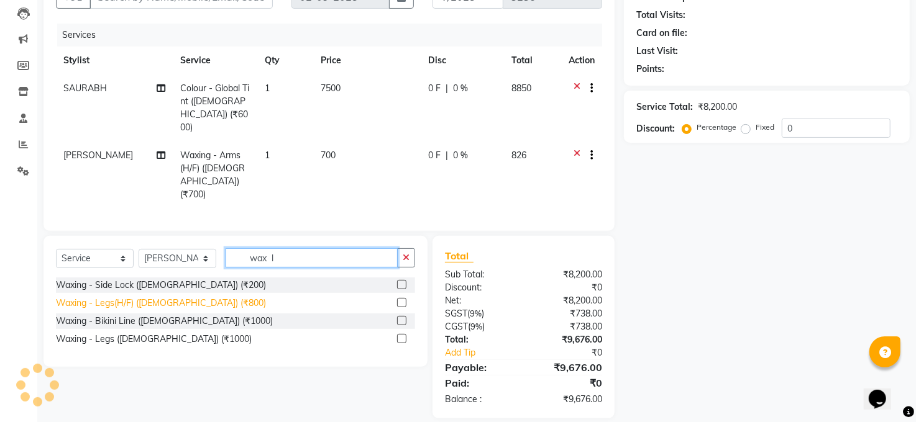
type input "wax l"
click at [187, 297] on div "Waxing - Legs(H/F) ([DEMOGRAPHIC_DATA]) (₹800)" at bounding box center [161, 303] width 210 height 13
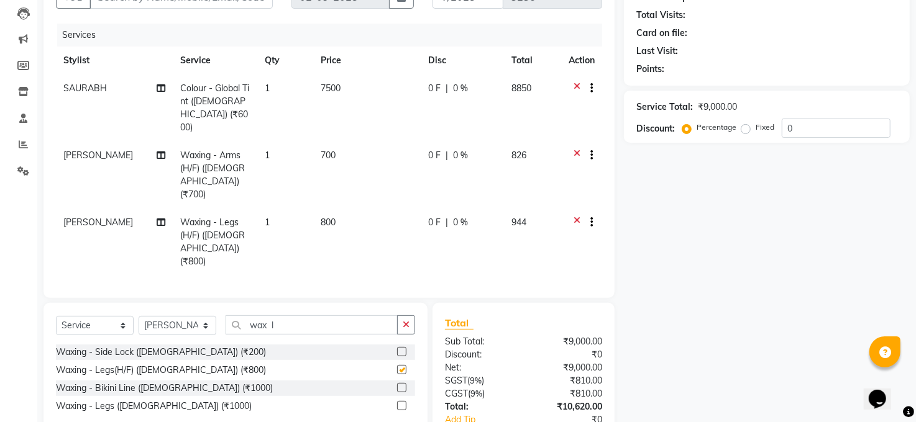
checkbox input "false"
click at [328, 217] on span "800" at bounding box center [328, 222] width 15 height 11
select select "83688"
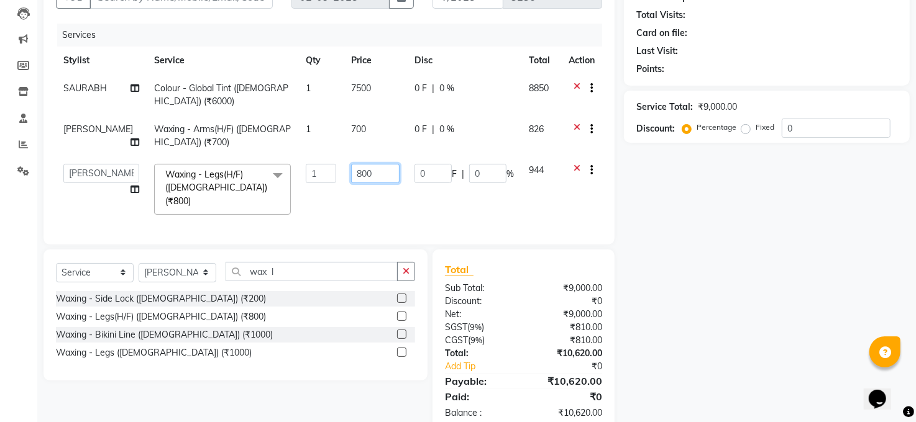
click at [365, 173] on input "800" at bounding box center [375, 173] width 48 height 19
type input "8"
type input "600"
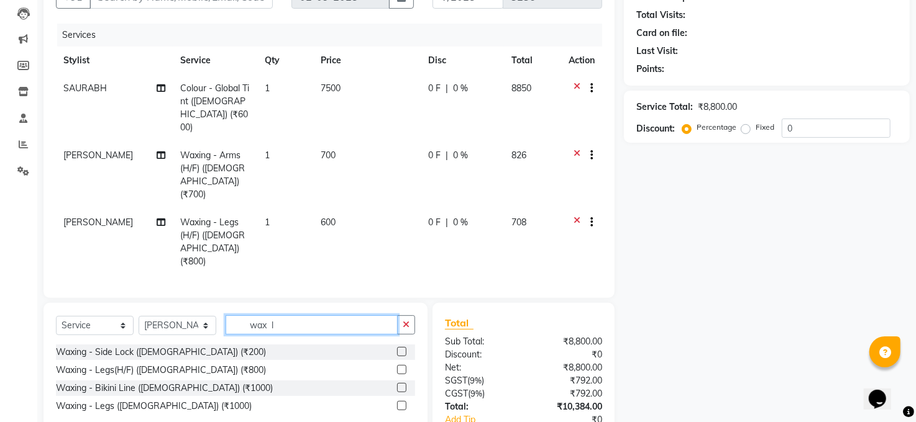
click at [293, 268] on div "Client +91 Date 02-09-2025 Invoice Number MAN/25 MEMB/25 V/2025 3236 Services S…" at bounding box center [329, 224] width 590 height 523
type input "w"
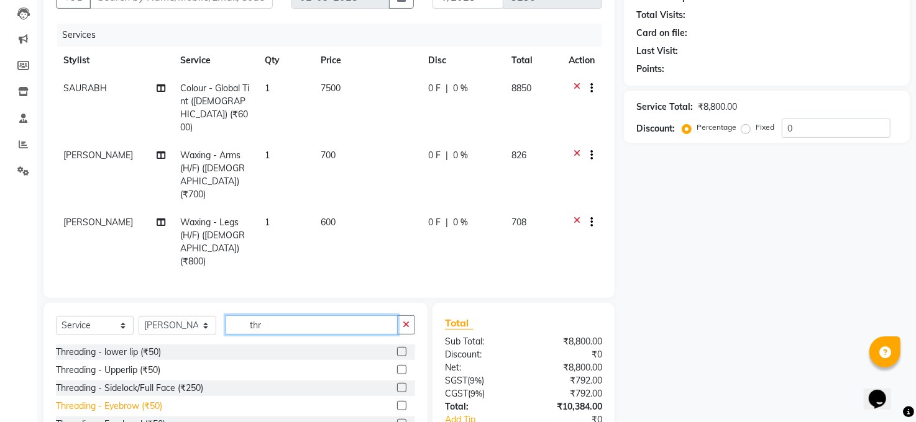
type input "thr"
click at [157, 400] on div "Threading - Eyebrow (₹50)" at bounding box center [109, 406] width 106 height 13
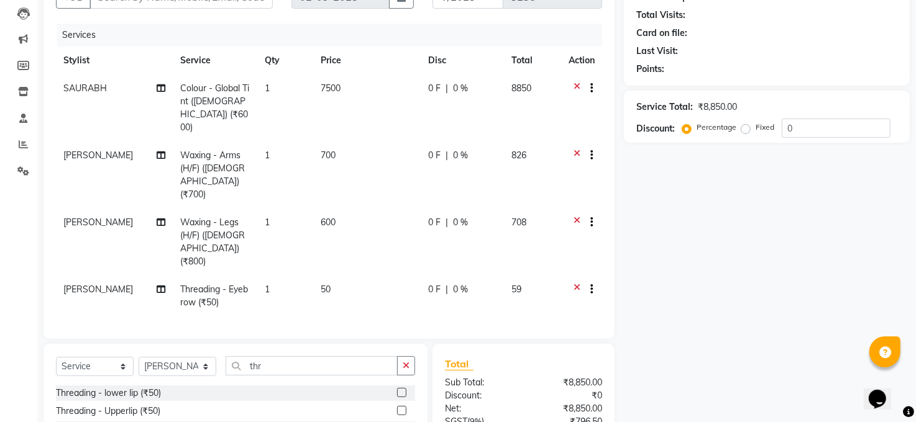
checkbox input "false"
click at [155, 387] on div "Threading - lower lip (₹50)" at bounding box center [108, 393] width 105 height 13
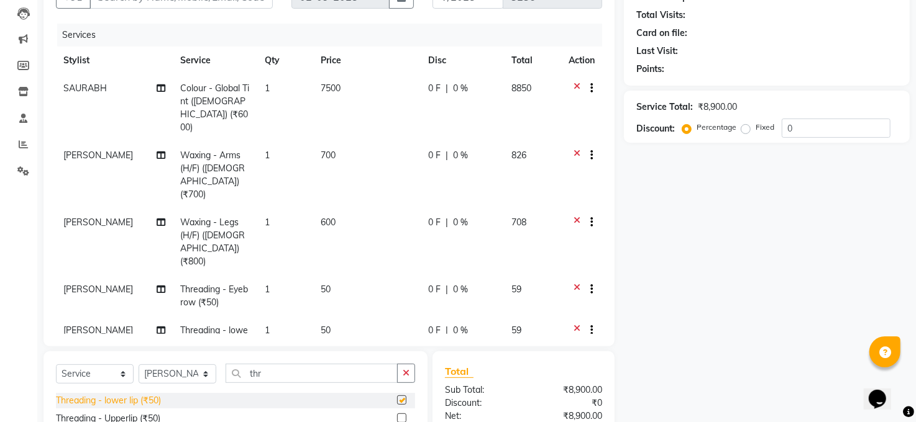
checkbox input "false"
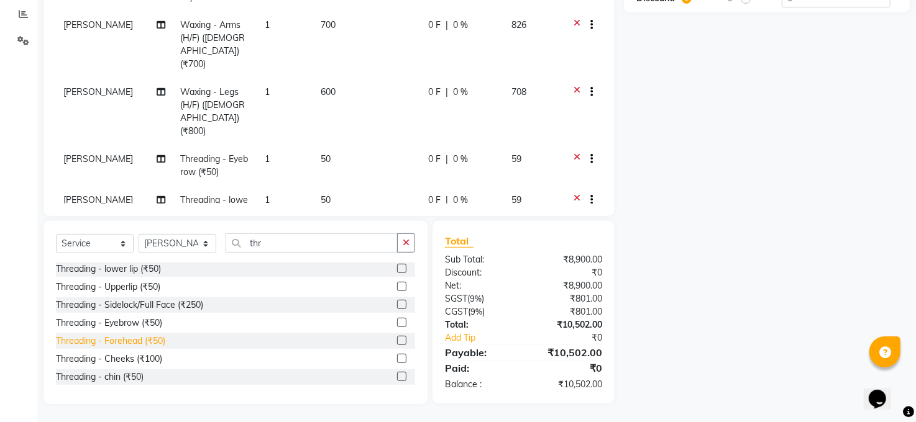
click at [140, 339] on div "Threading - Forehead (₹50)" at bounding box center [110, 341] width 109 height 13
checkbox input "false"
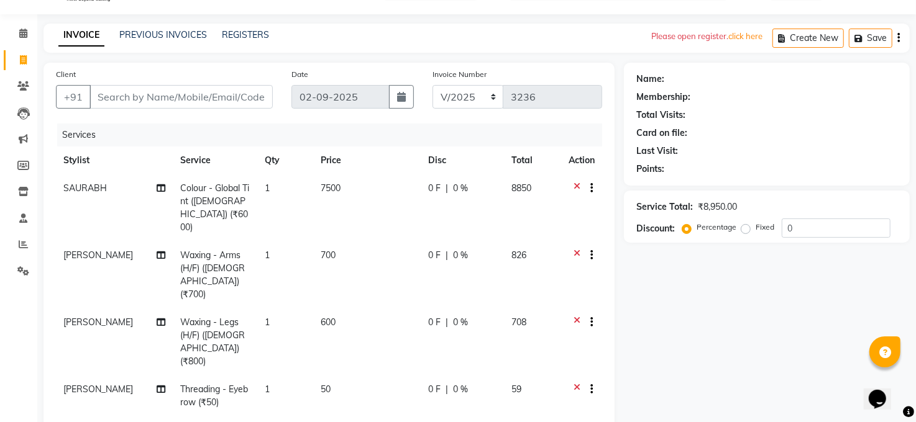
scroll to position [0, 0]
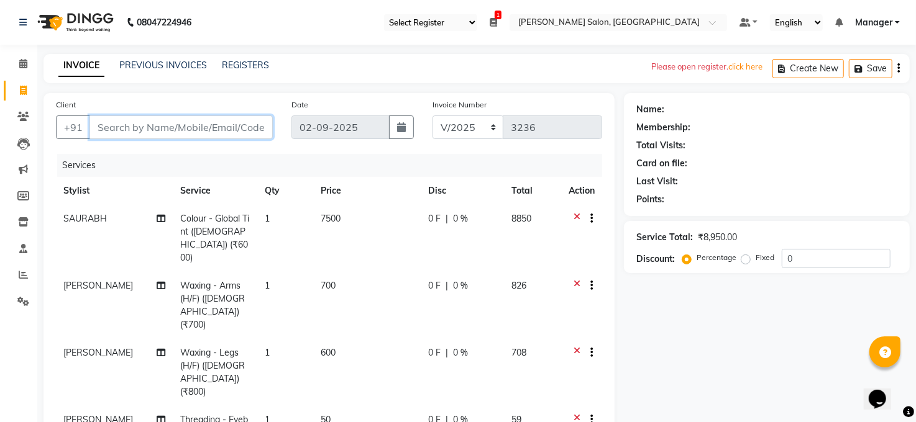
click at [165, 126] on input "Client" at bounding box center [180, 128] width 183 height 24
type input "n"
click at [445, 214] on span "|" at bounding box center [446, 218] width 2 height 13
select select "77686"
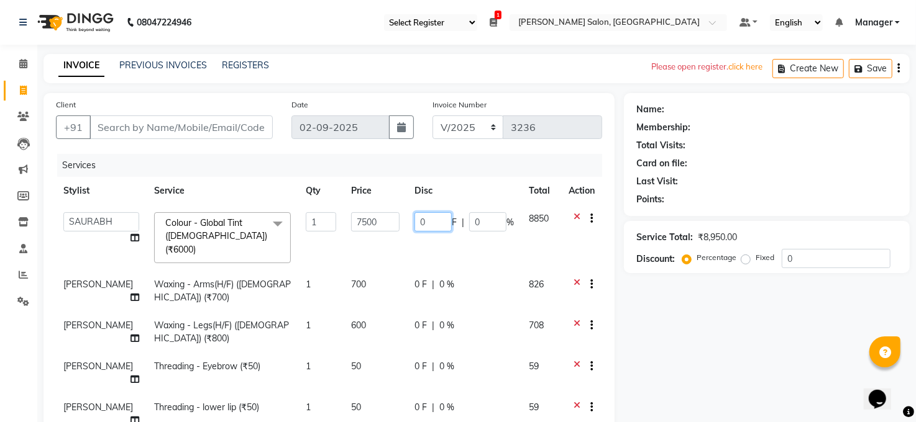
click at [432, 221] on input "0" at bounding box center [432, 221] width 37 height 19
type input "10"
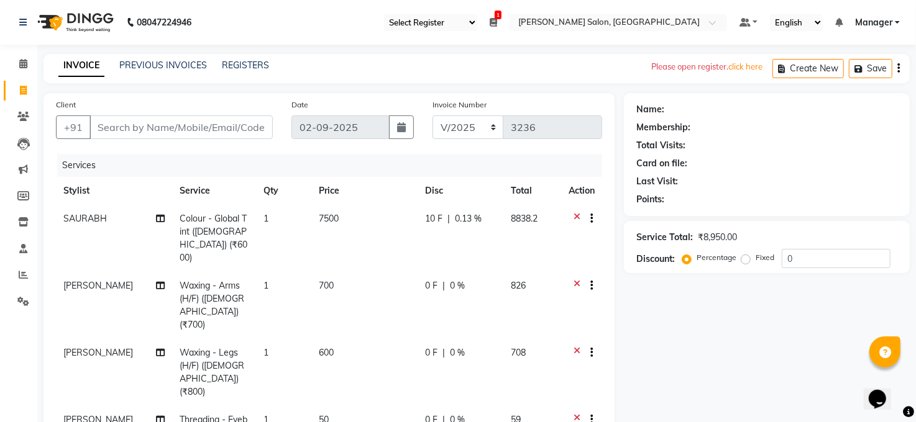
click at [653, 316] on div "Name: Membership: Total Visits: Card on file: Last Visit: Points: Service Total…" at bounding box center [771, 379] width 295 height 572
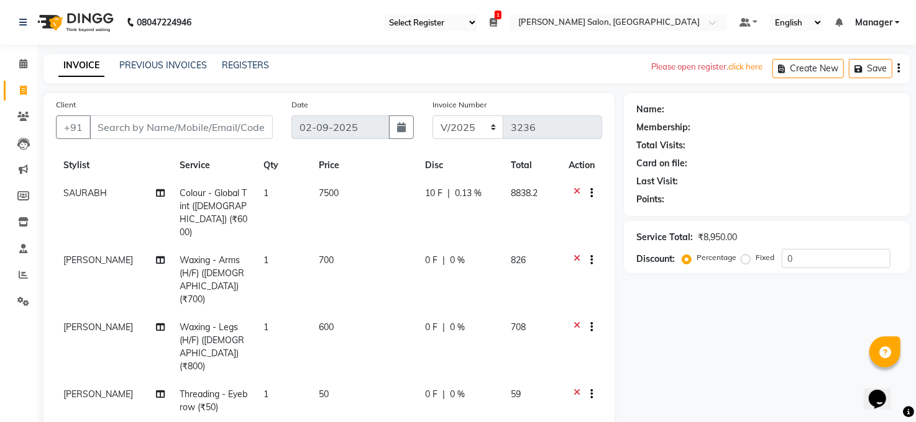
scroll to position [47, 0]
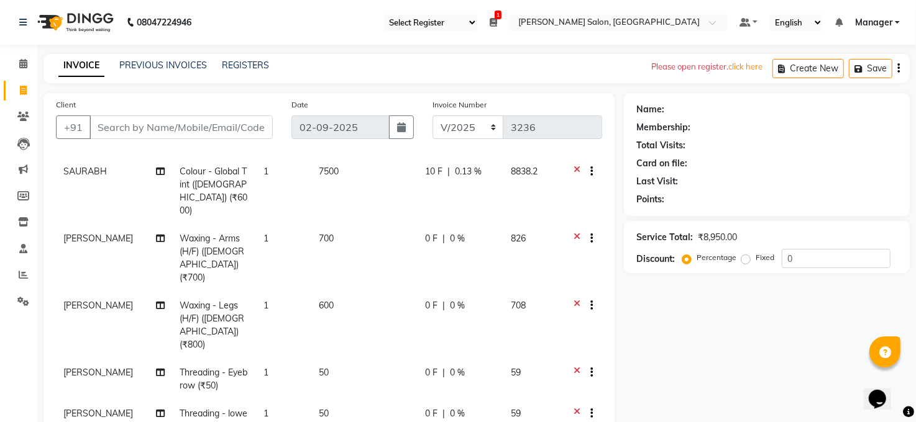
click at [463, 167] on span "0.13 %" at bounding box center [468, 171] width 27 height 13
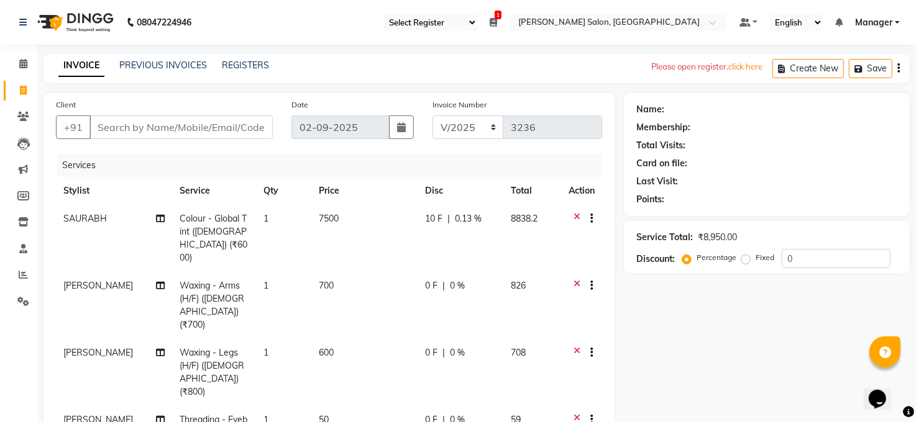
select select "77686"
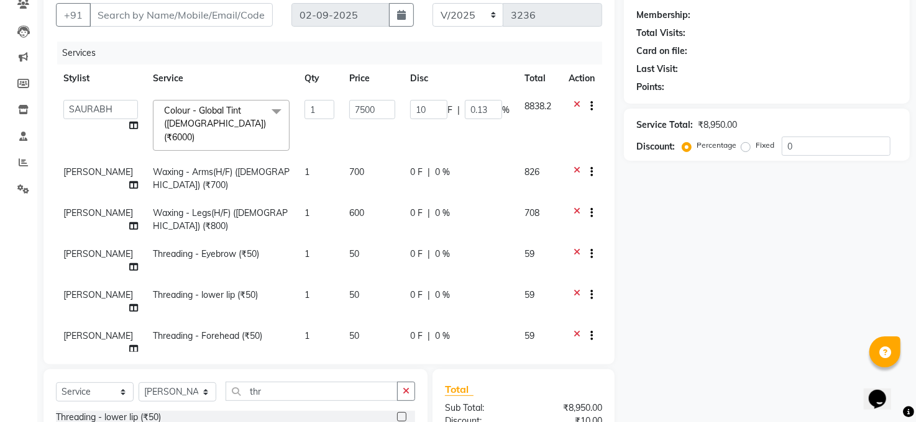
scroll to position [84, 0]
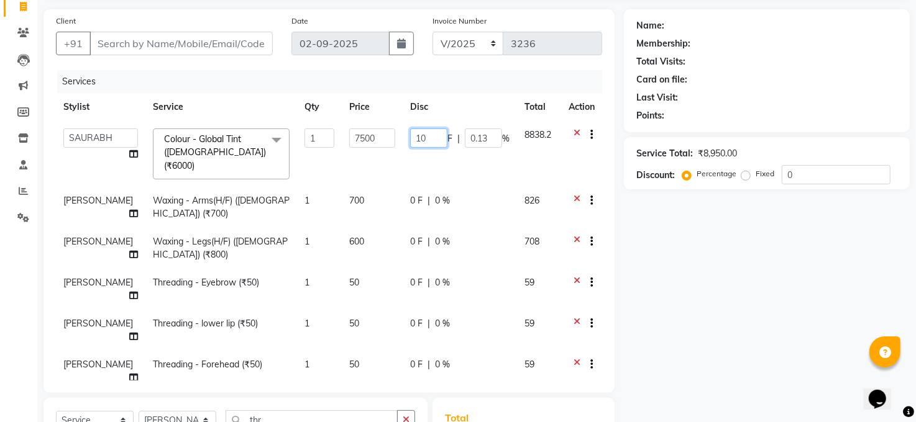
click at [439, 139] on input "10" at bounding box center [428, 138] width 37 height 19
type input "1"
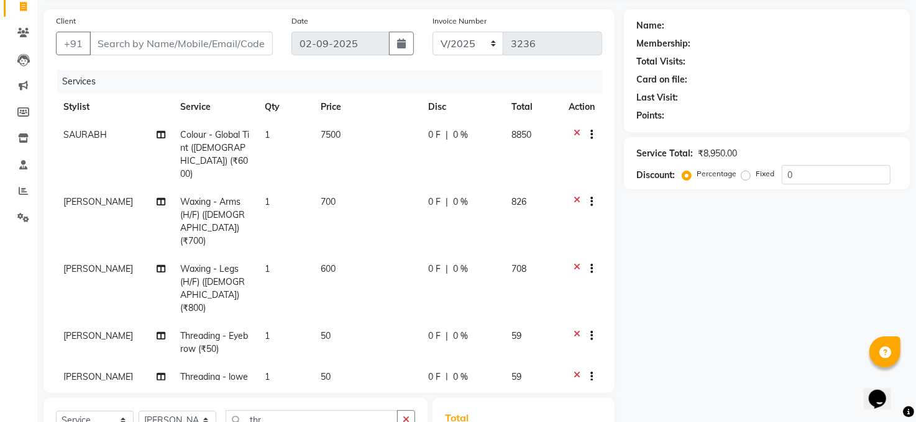
click at [453, 131] on span "0 %" at bounding box center [460, 135] width 15 height 13
select select "77686"
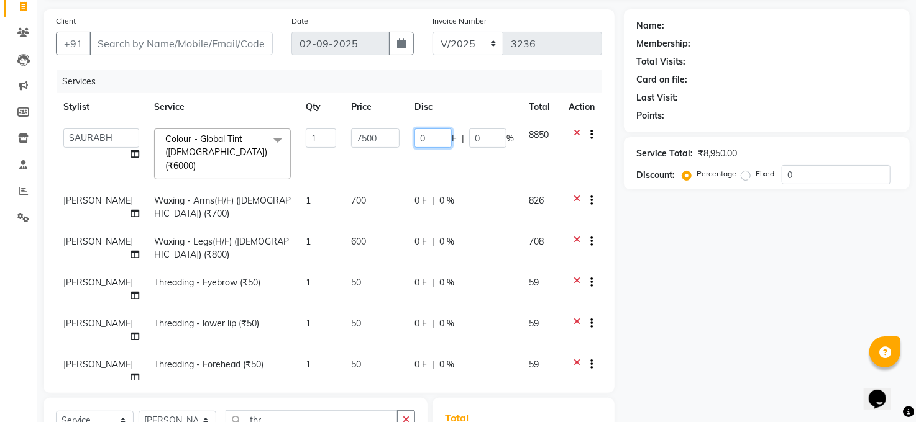
click at [426, 138] on input "0" at bounding box center [432, 138] width 37 height 19
type input "10"
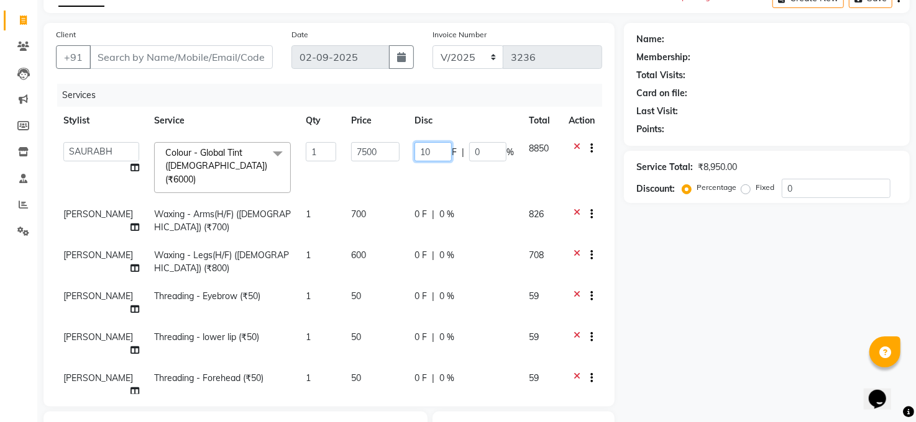
scroll to position [0, 0]
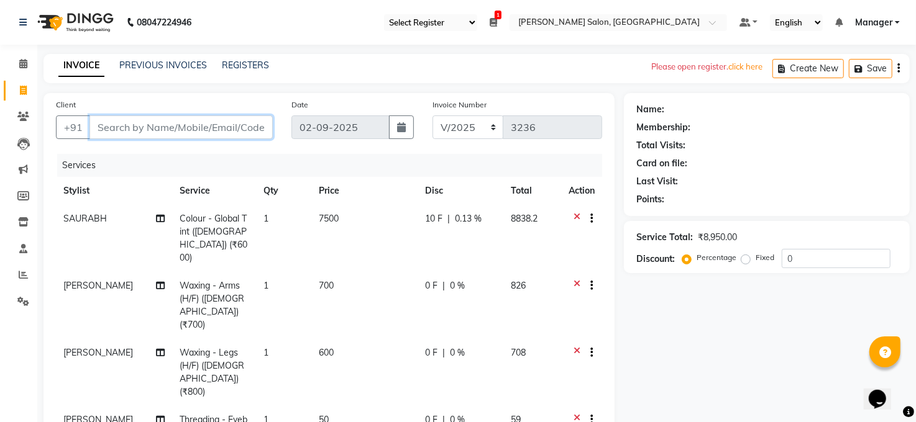
click at [150, 124] on input "Client" at bounding box center [180, 128] width 183 height 24
type input "n"
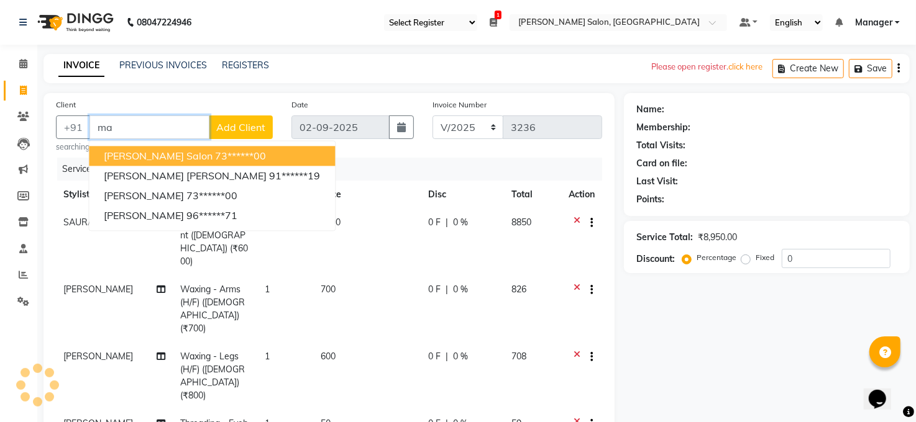
type input "m"
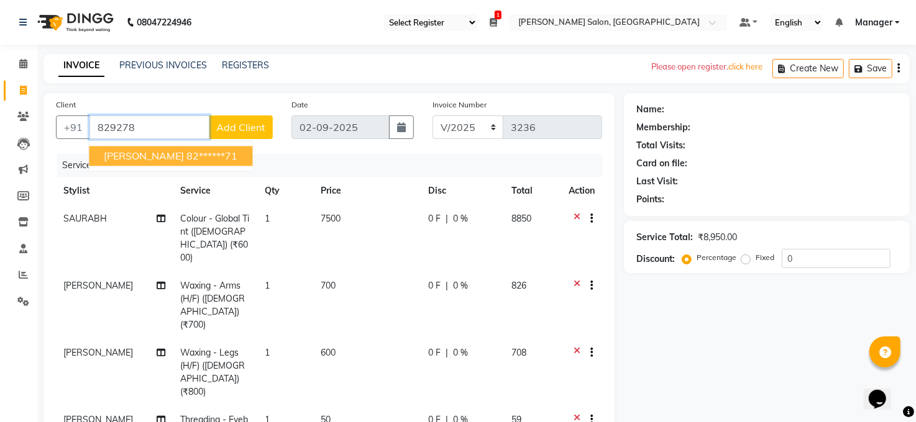
click at [186, 155] on ngb-highlight "82******71" at bounding box center [211, 156] width 51 height 12
type input "82******71"
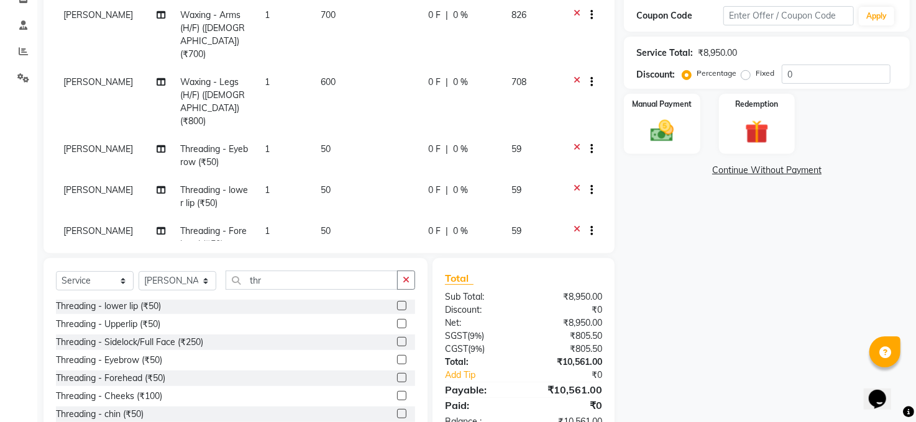
scroll to position [261, 0]
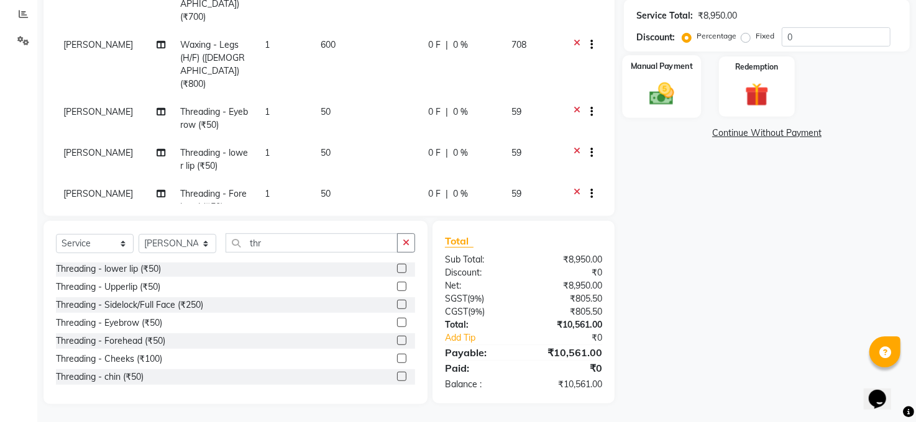
click at [655, 80] on img at bounding box center [662, 94] width 40 height 29
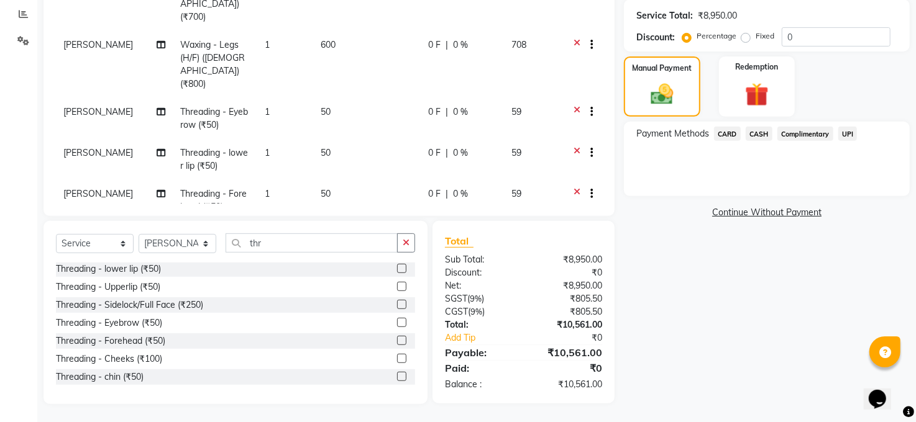
click at [728, 129] on span "CARD" at bounding box center [727, 134] width 27 height 14
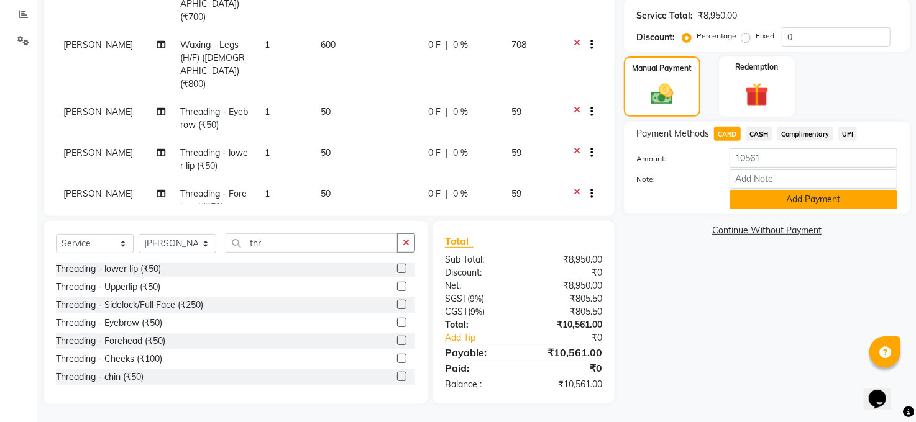
click at [781, 196] on button "Add Payment" at bounding box center [813, 199] width 168 height 19
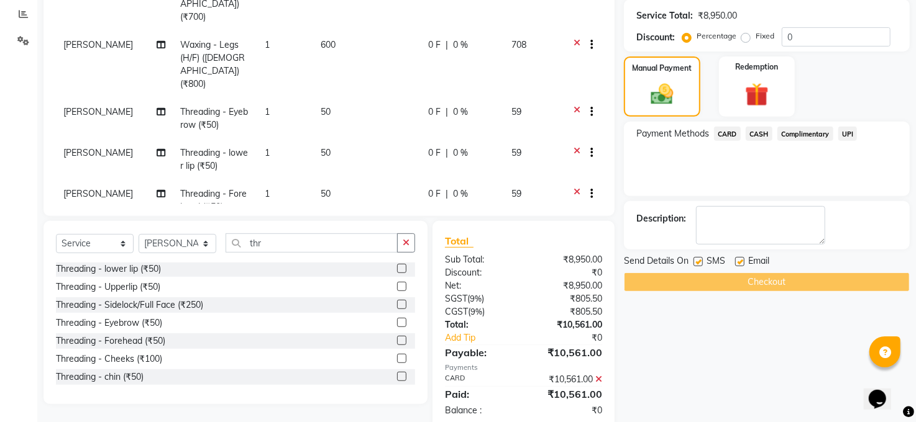
click at [770, 283] on div "Checkout" at bounding box center [767, 282] width 286 height 19
click at [770, 282] on div "Checkout" at bounding box center [767, 282] width 286 height 19
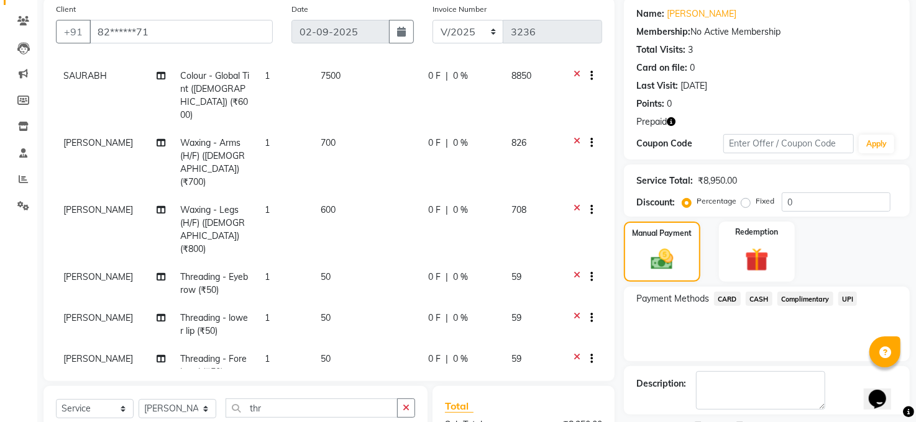
click at [654, 122] on span "Prepaid" at bounding box center [651, 122] width 30 height 13
click at [675, 121] on icon "button" at bounding box center [671, 121] width 9 height 9
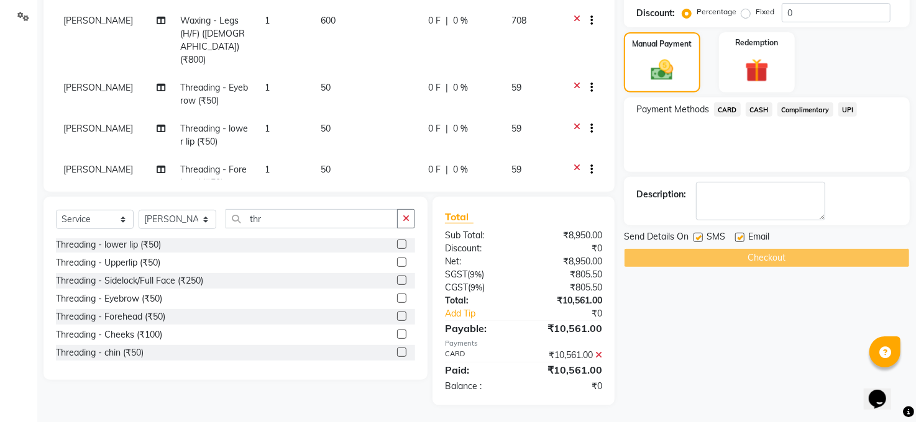
scroll to position [286, 0]
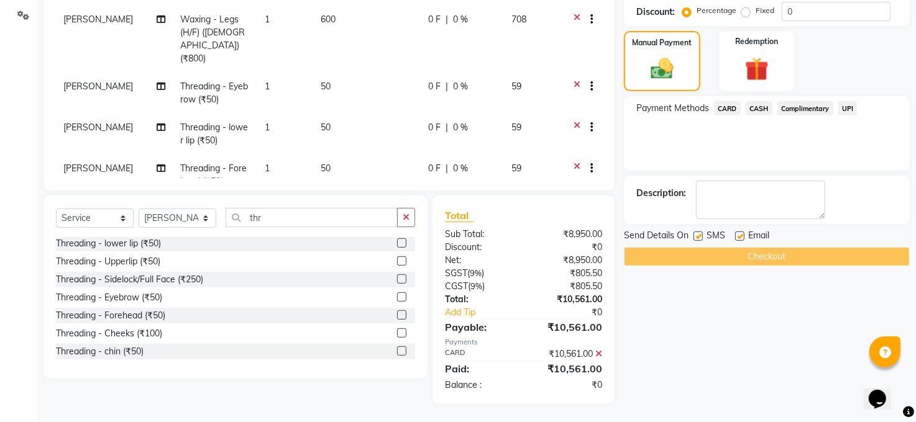
click at [778, 253] on div "Checkout" at bounding box center [767, 256] width 286 height 19
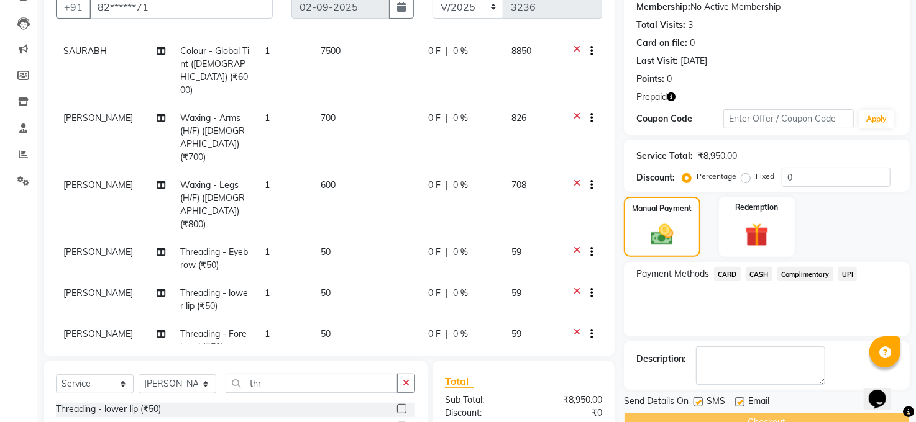
click at [728, 270] on span "CARD" at bounding box center [727, 274] width 27 height 14
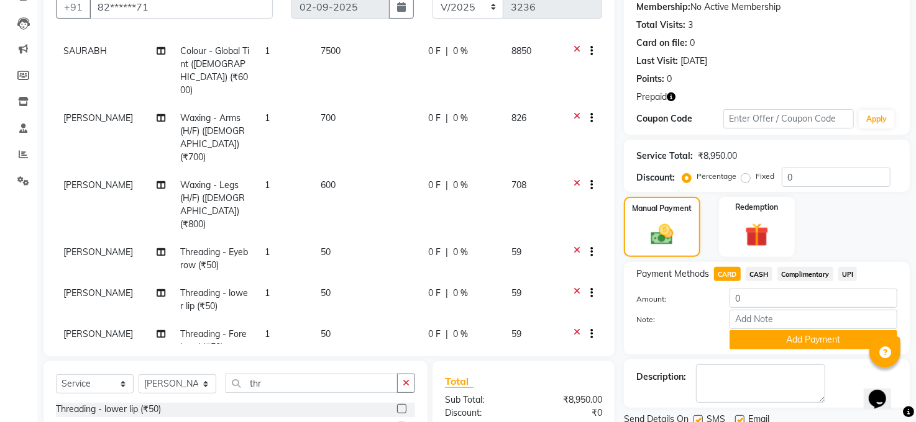
click at [728, 270] on span "CARD" at bounding box center [727, 274] width 27 height 14
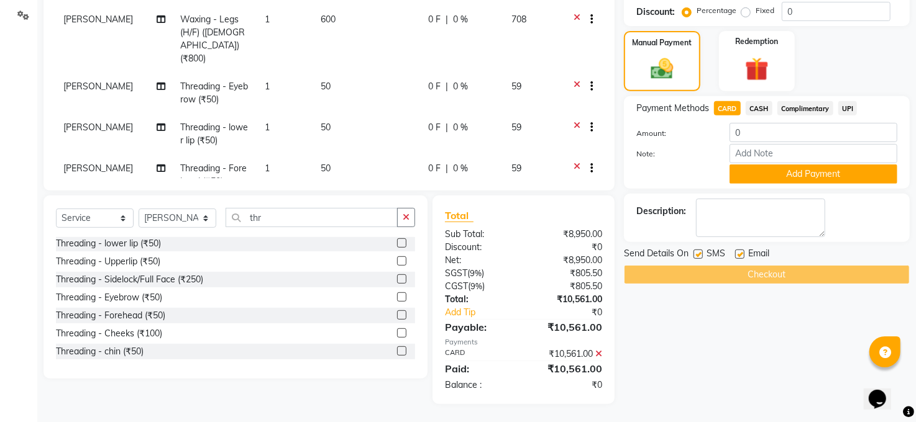
click at [750, 275] on div "Checkout" at bounding box center [767, 274] width 286 height 19
click at [764, 134] on input "0" at bounding box center [813, 132] width 168 height 19
type input "10561"
click at [759, 272] on div "Checkout" at bounding box center [767, 274] width 286 height 19
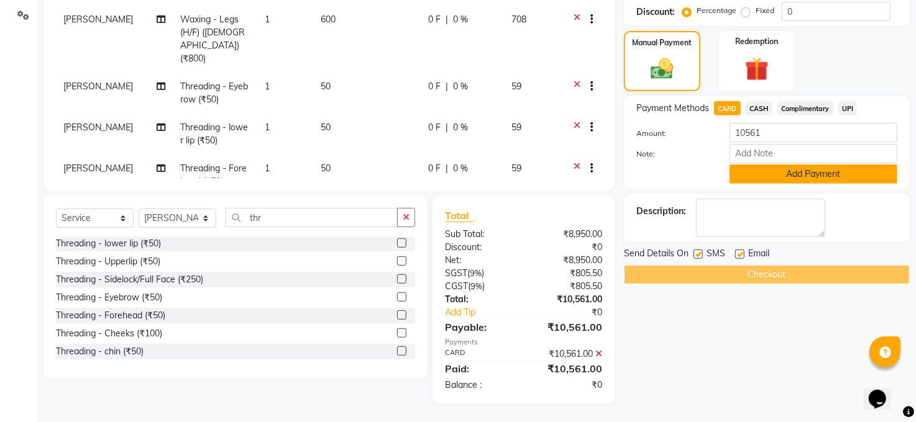
click at [793, 171] on button "Add Payment" at bounding box center [813, 174] width 168 height 19
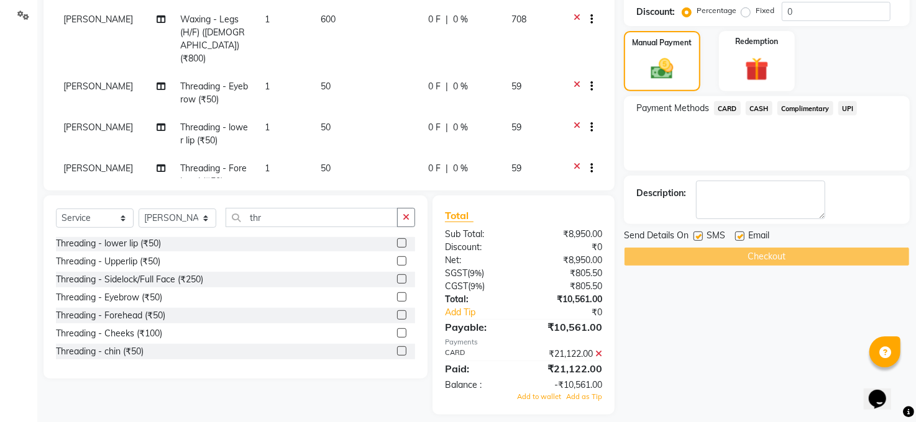
click at [790, 257] on div "Checkout" at bounding box center [767, 256] width 286 height 19
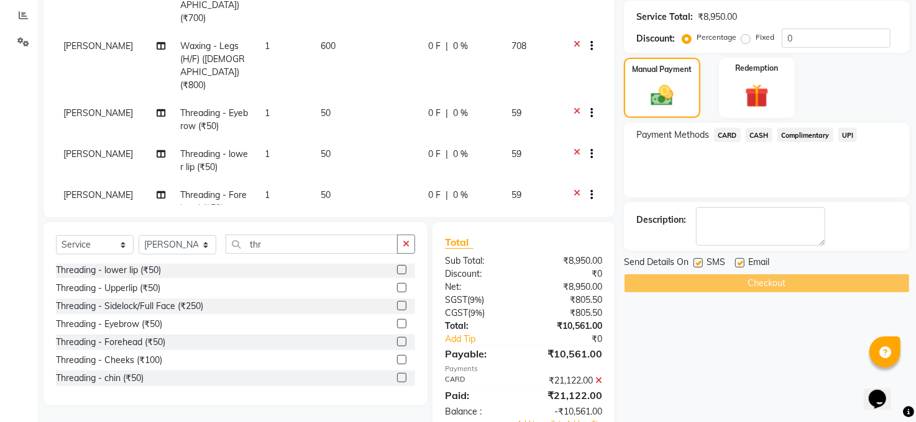
scroll to position [297, 0]
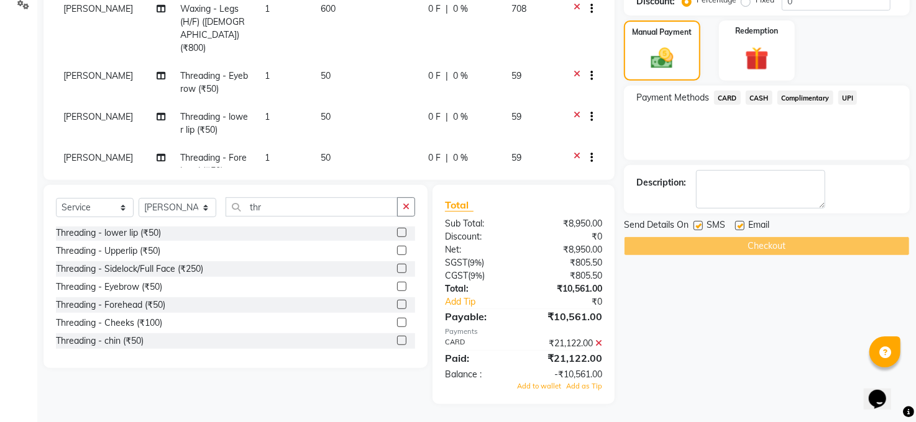
click at [600, 341] on icon at bounding box center [598, 343] width 7 height 9
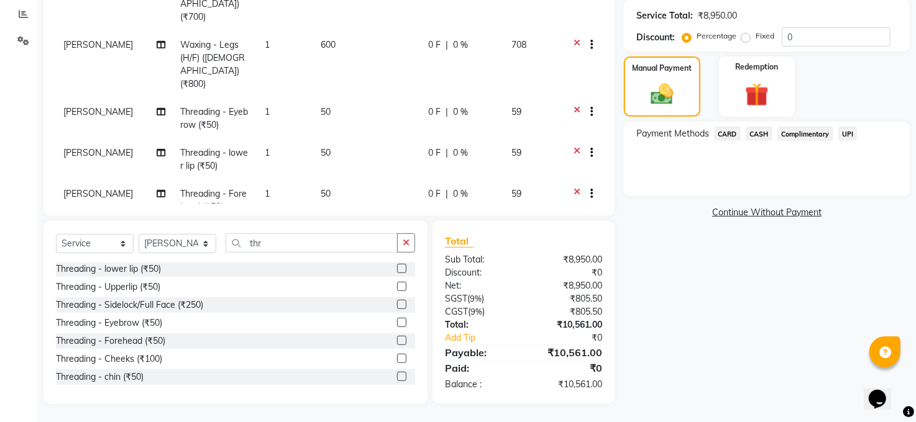
click at [731, 130] on span "CARD" at bounding box center [727, 134] width 27 height 14
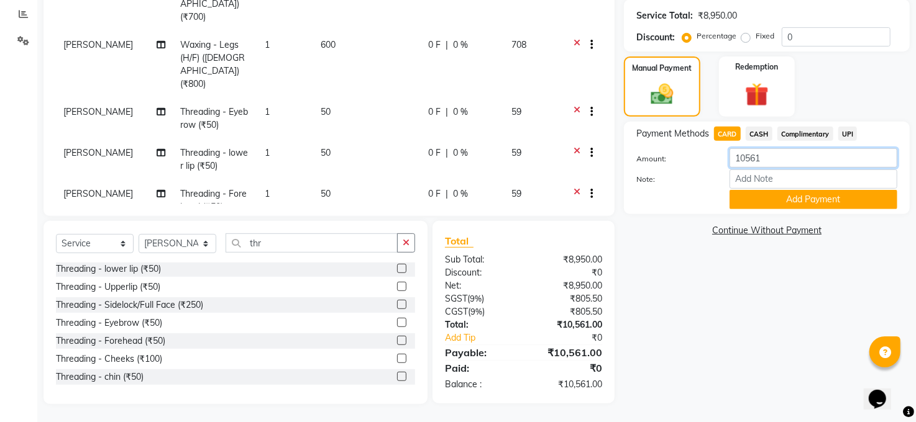
click at [768, 158] on input "10561" at bounding box center [813, 157] width 168 height 19
type input "1"
click at [783, 196] on button "Add Payment" at bounding box center [813, 199] width 168 height 19
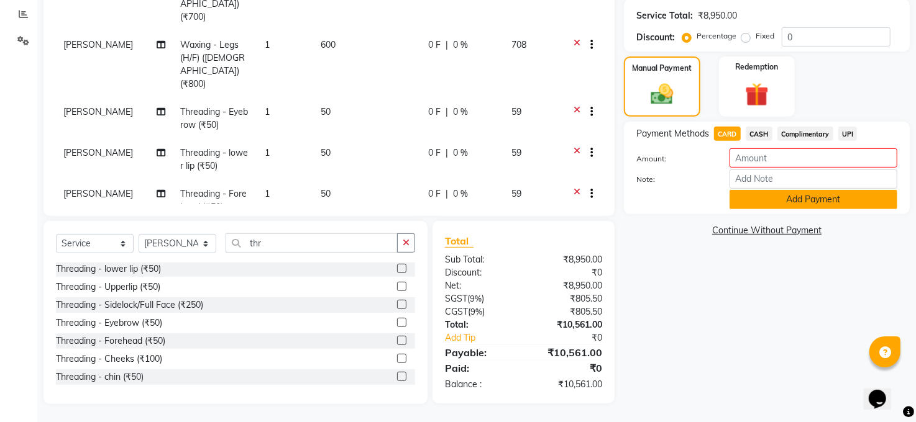
click at [795, 199] on button "Add Payment" at bounding box center [813, 199] width 168 height 19
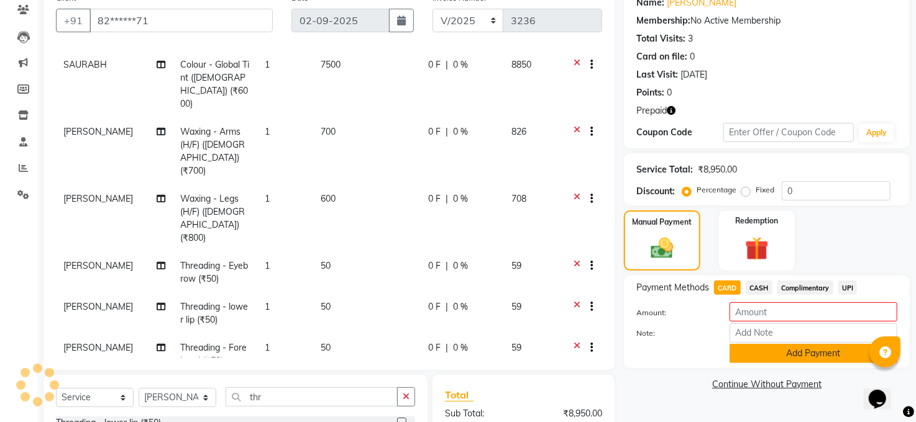
scroll to position [96, 0]
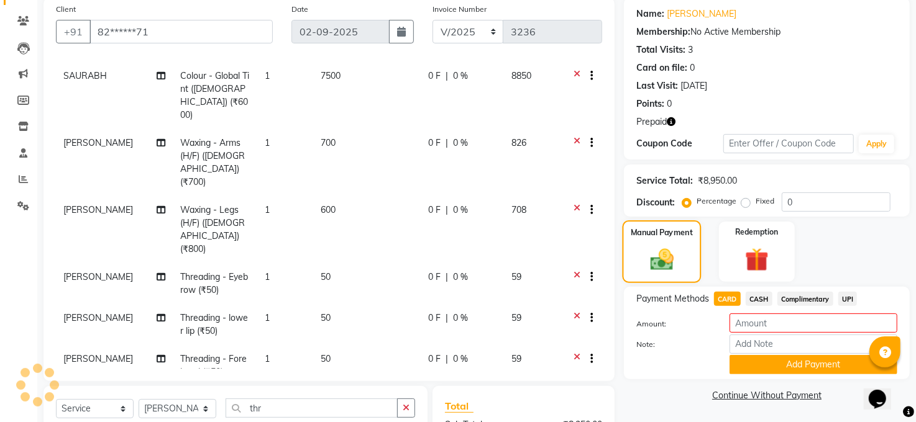
click at [657, 247] on img at bounding box center [662, 260] width 38 height 27
click at [803, 362] on button "Add Payment" at bounding box center [813, 364] width 168 height 19
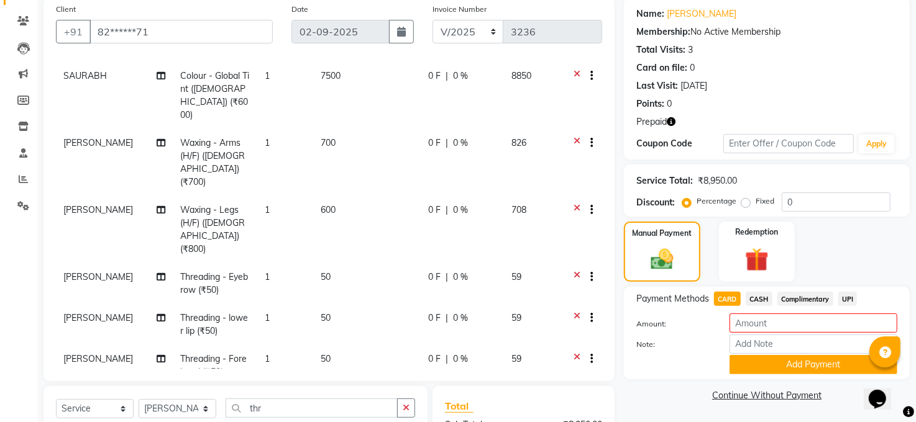
click at [670, 122] on icon "button" at bounding box center [671, 121] width 9 height 9
click at [647, 247] on img at bounding box center [662, 260] width 38 height 27
click at [445, 68] on td "0 F | 0 %" at bounding box center [462, 95] width 83 height 67
select select "77686"
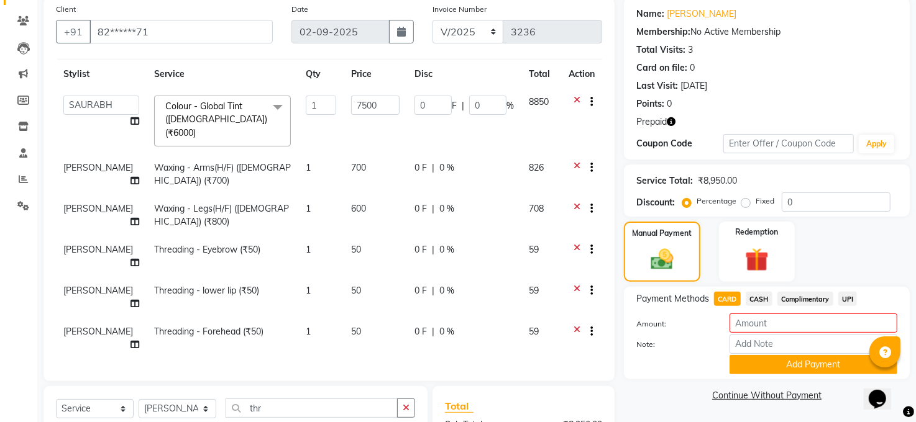
scroll to position [0, 0]
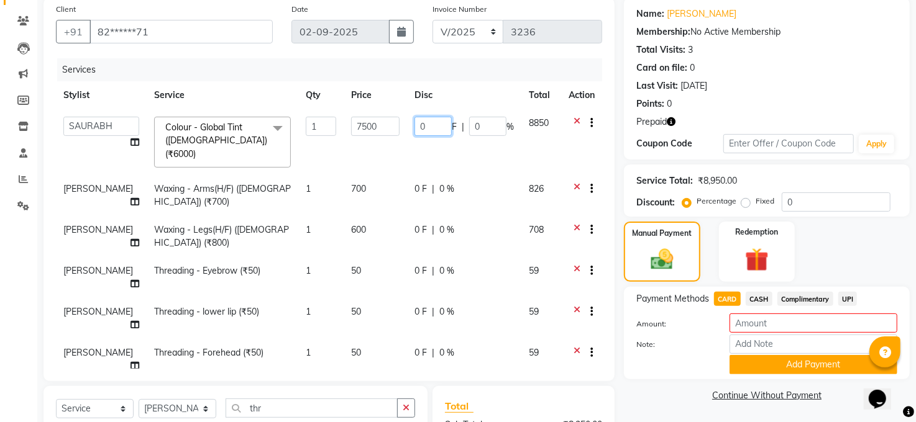
click at [428, 125] on input "0" at bounding box center [432, 126] width 37 height 19
type input "10"
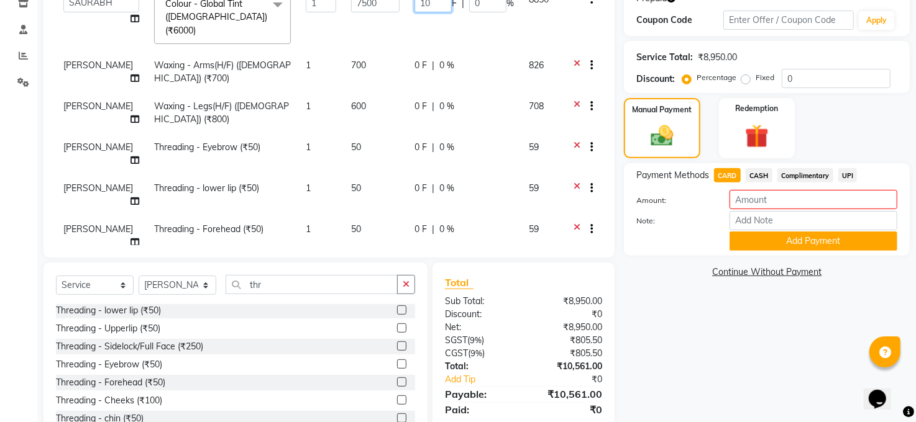
scroll to position [250, 0]
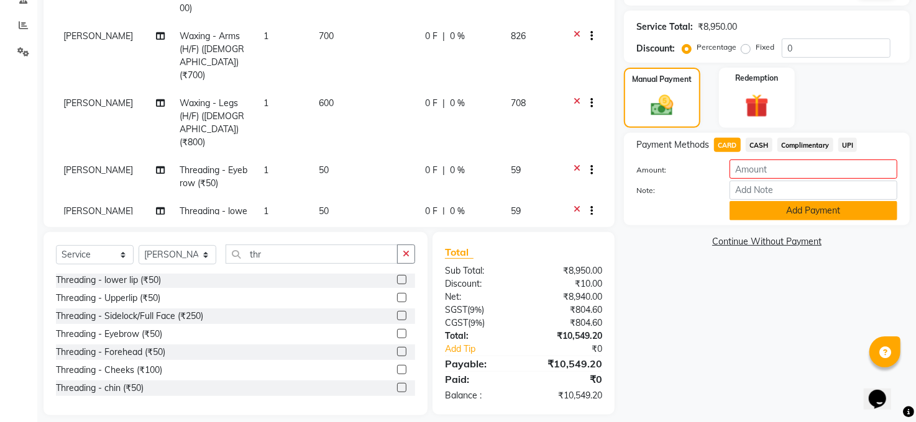
click at [783, 210] on button "Add Payment" at bounding box center [813, 210] width 168 height 19
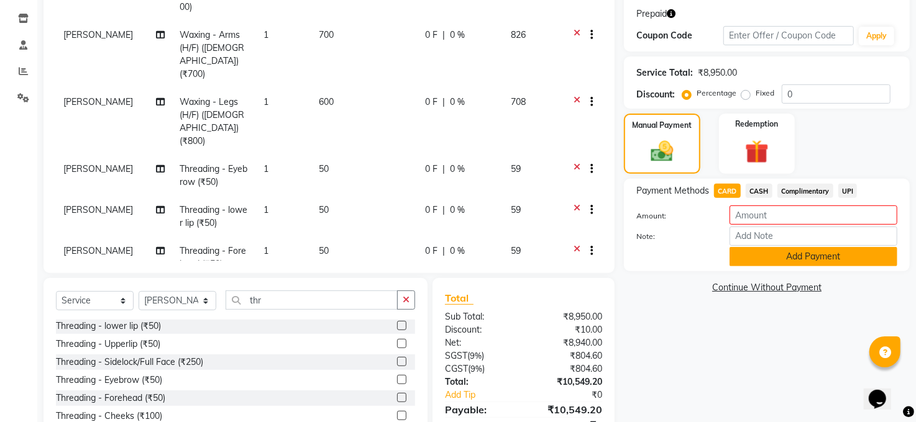
scroll to position [261, 0]
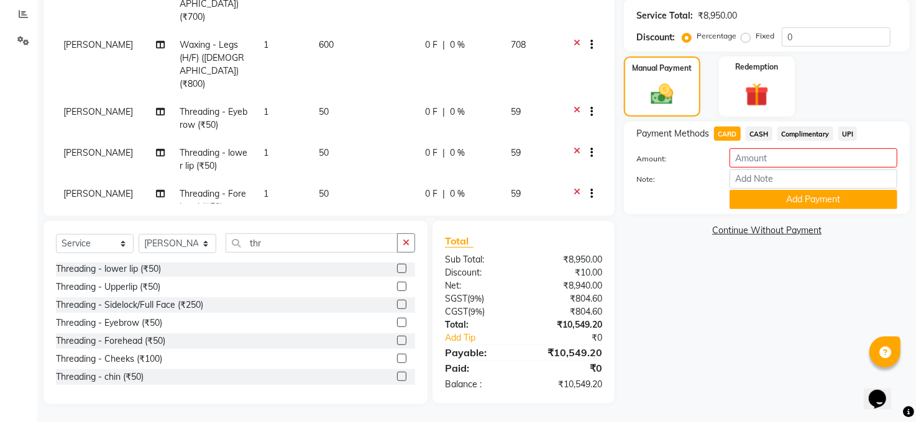
click at [755, 34] on label "Fixed" at bounding box center [764, 35] width 19 height 11
click at [744, 34] on input "Fixed" at bounding box center [748, 36] width 9 height 9
radio input "true"
click at [696, 33] on label "Percentage" at bounding box center [716, 35] width 40 height 11
click at [685, 33] on input "Percentage" at bounding box center [689, 36] width 9 height 9
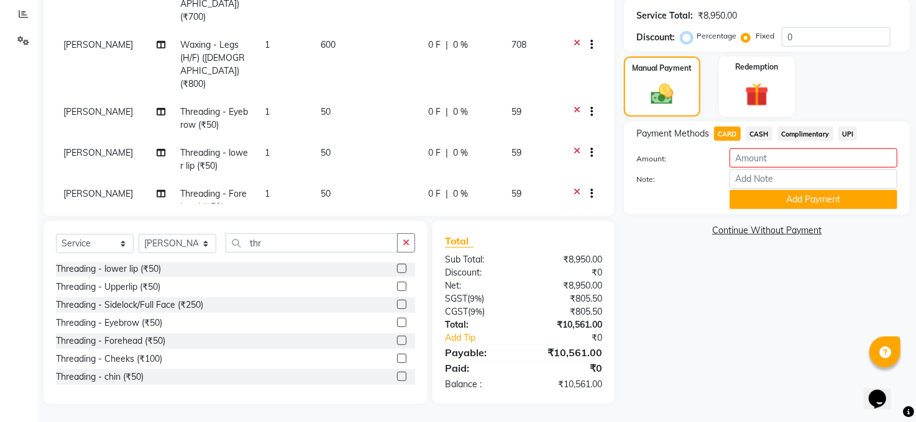
radio input "true"
click at [771, 158] on input "number" at bounding box center [813, 157] width 168 height 19
type input "10561"
click at [814, 196] on button "Add Payment" at bounding box center [813, 199] width 168 height 19
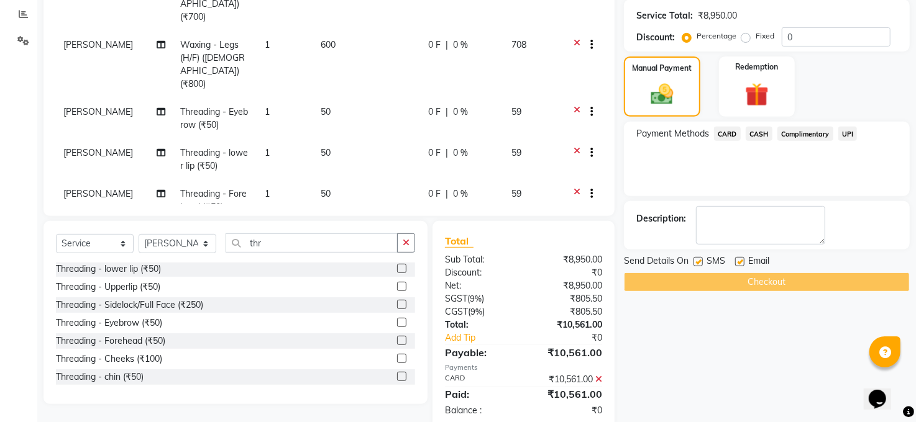
click at [749, 281] on div "Checkout" at bounding box center [767, 282] width 286 height 19
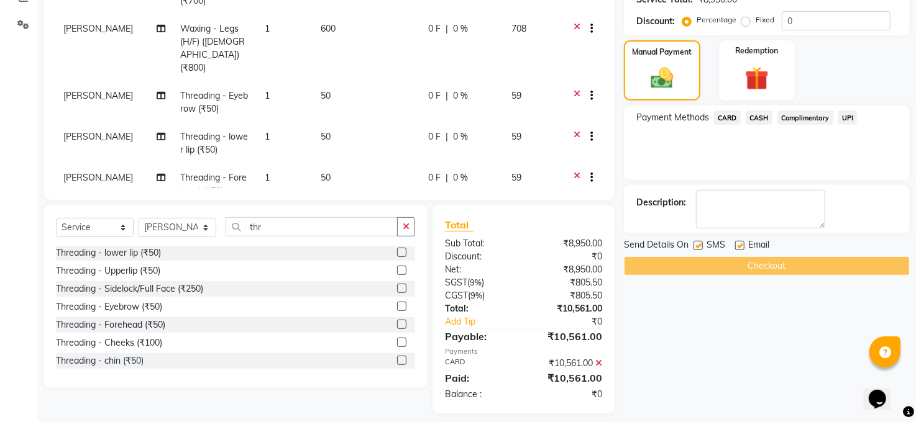
scroll to position [286, 0]
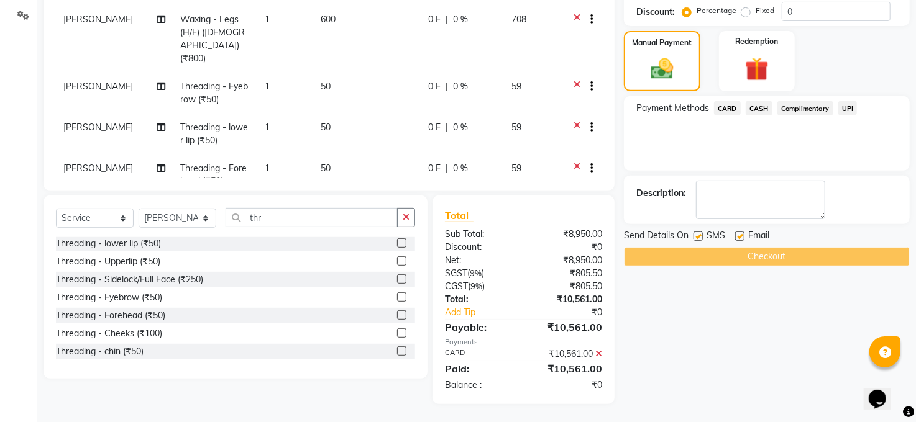
click at [757, 258] on div "Checkout" at bounding box center [767, 256] width 286 height 19
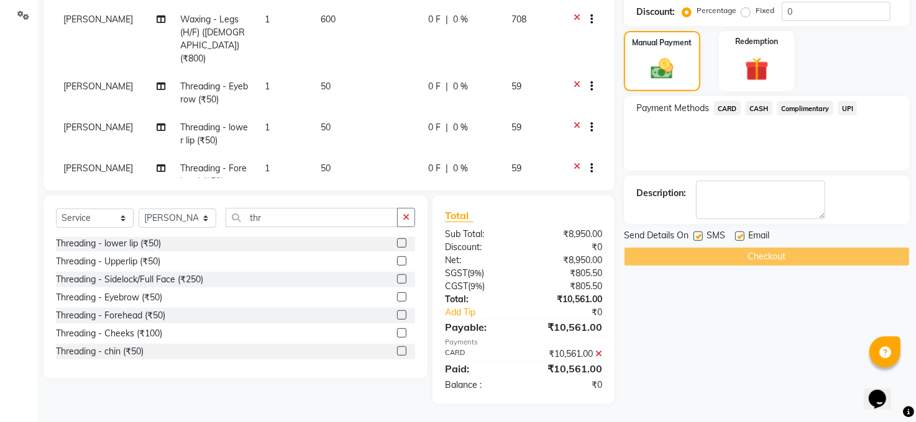
click at [757, 258] on div "Checkout" at bounding box center [767, 256] width 286 height 19
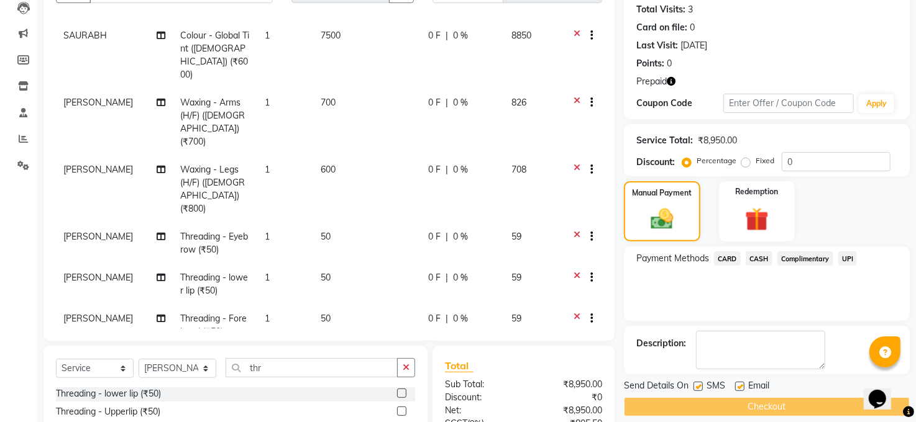
scroll to position [165, 0]
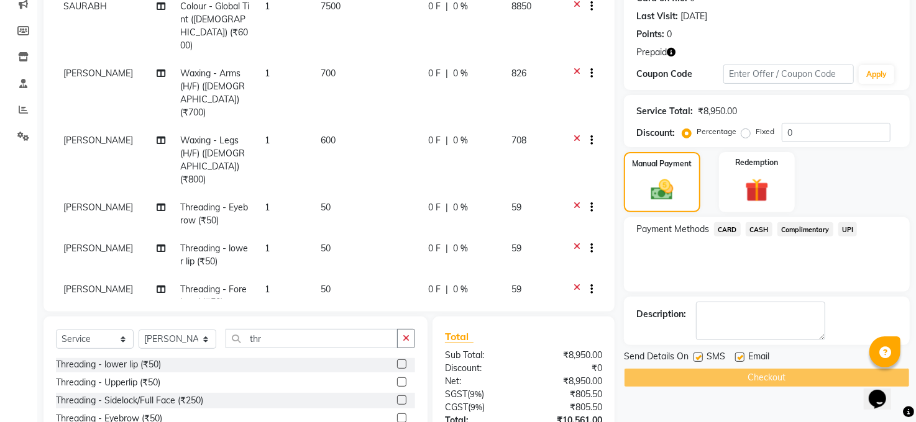
click at [732, 228] on span "CARD" at bounding box center [727, 229] width 27 height 14
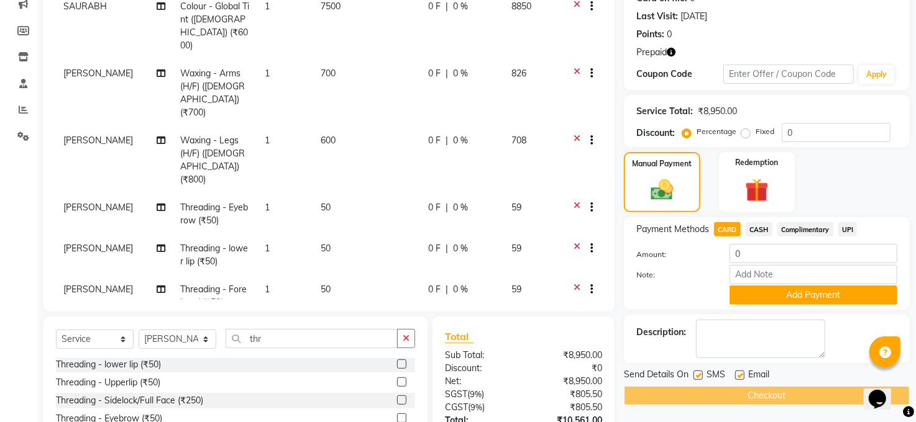
click at [754, 394] on div "Checkout" at bounding box center [767, 395] width 286 height 19
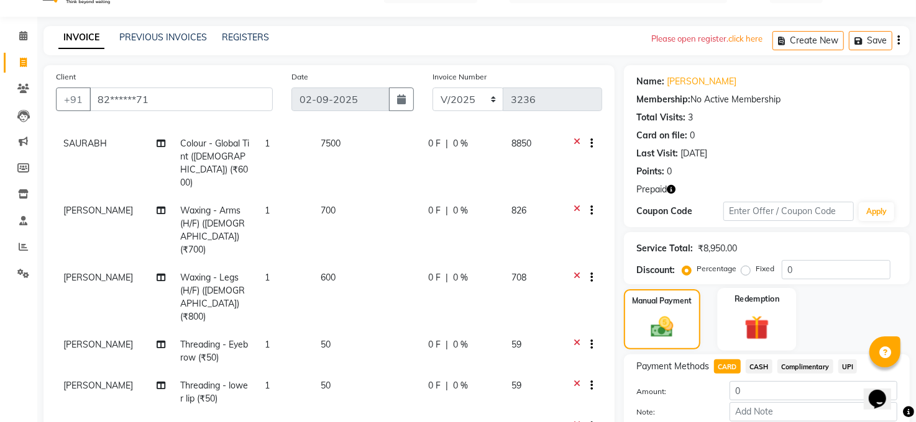
scroll to position [0, 0]
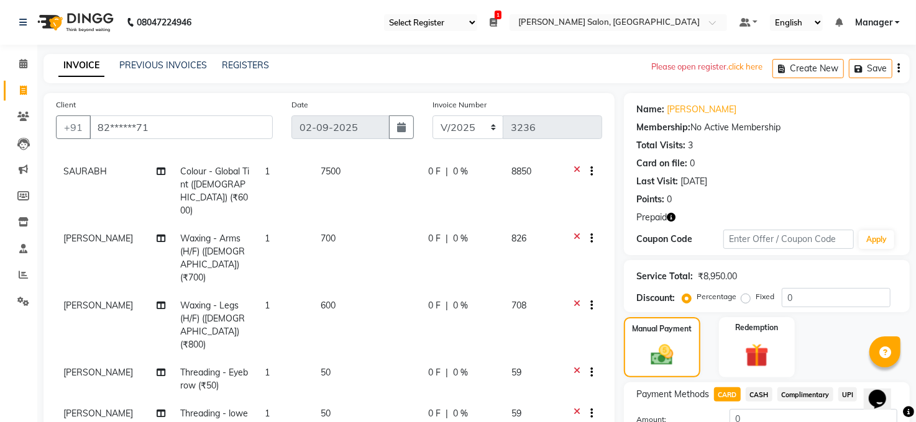
click at [493, 12] on nav "08047224946 Select Register Daily Sale Cash 1 Daily Open Registers nothing to s…" at bounding box center [458, 22] width 916 height 45
click at [495, 19] on icon at bounding box center [493, 22] width 7 height 9
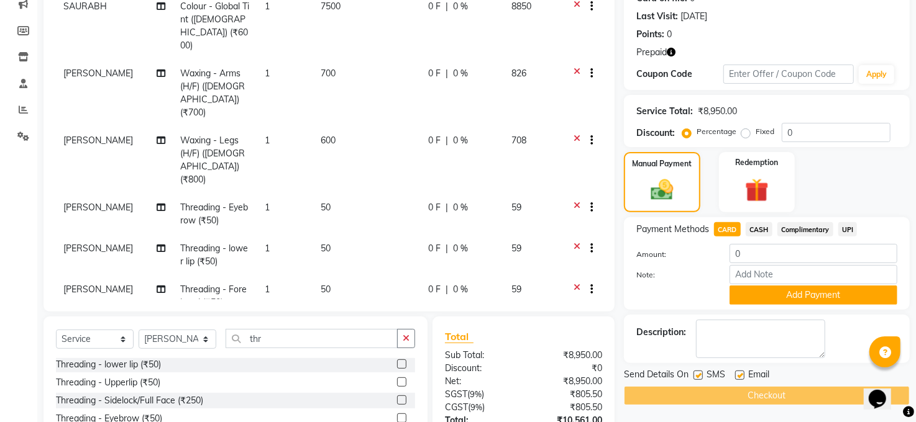
scroll to position [286, 0]
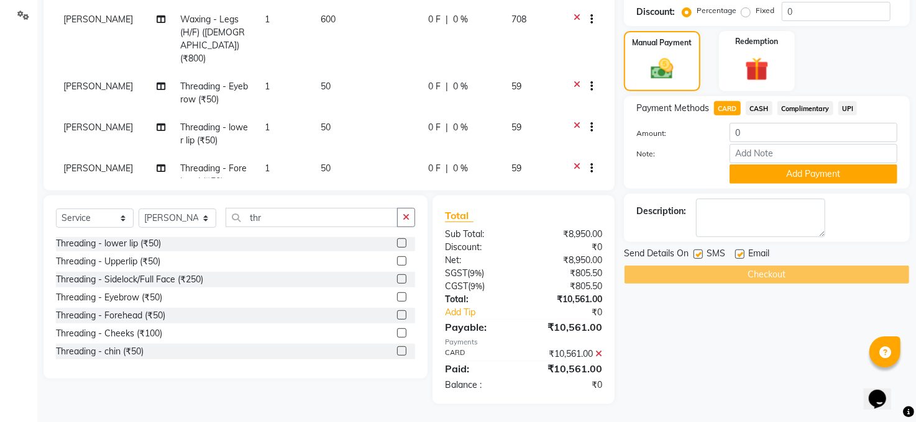
click at [696, 252] on label at bounding box center [697, 254] width 9 height 9
click at [696, 252] on input "checkbox" at bounding box center [697, 255] width 8 height 8
checkbox input "false"
click at [736, 254] on label at bounding box center [739, 254] width 9 height 9
click at [736, 254] on input "checkbox" at bounding box center [739, 255] width 8 height 8
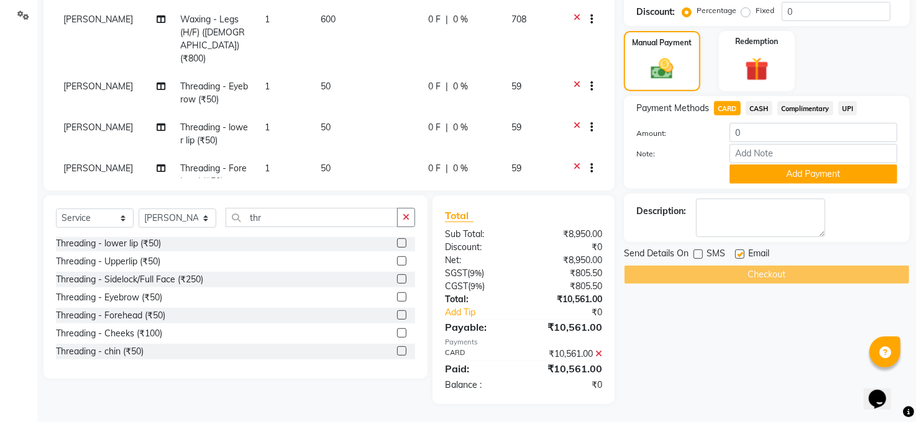
checkbox input "false"
click at [739, 268] on div "Checkout" at bounding box center [767, 274] width 286 height 19
click at [695, 255] on label at bounding box center [697, 254] width 9 height 9
click at [695, 255] on input "checkbox" at bounding box center [697, 255] width 8 height 8
checkbox input "true"
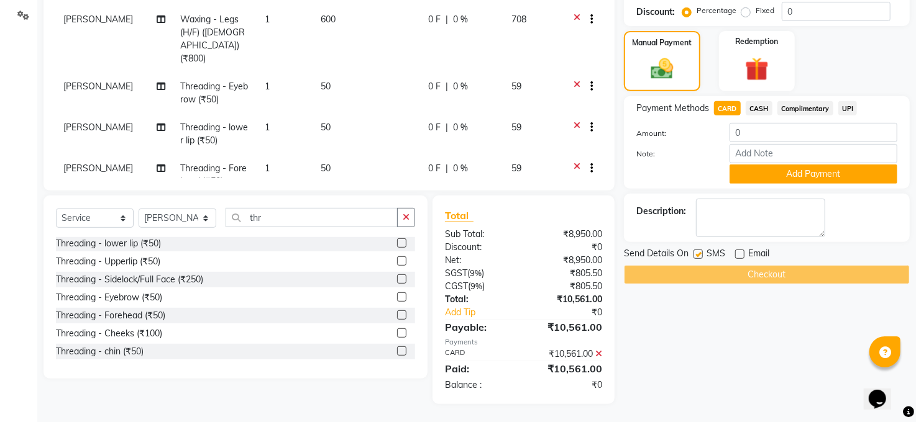
click at [742, 254] on label at bounding box center [739, 254] width 9 height 9
click at [742, 254] on input "checkbox" at bounding box center [739, 255] width 8 height 8
checkbox input "true"
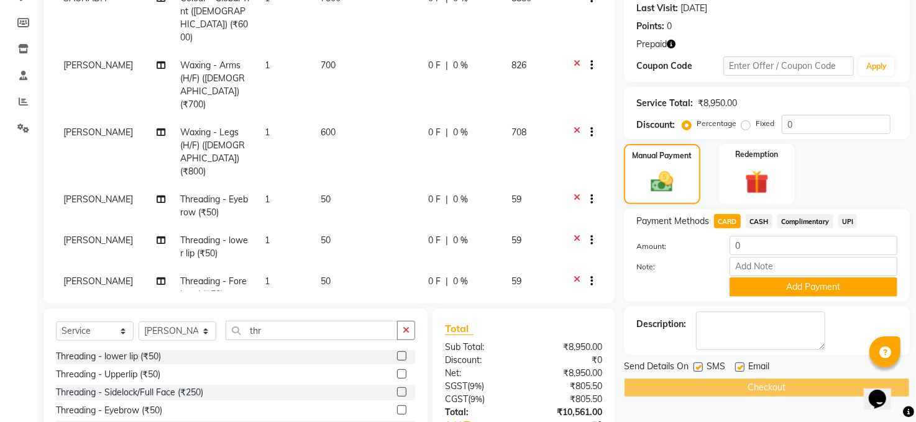
scroll to position [121, 0]
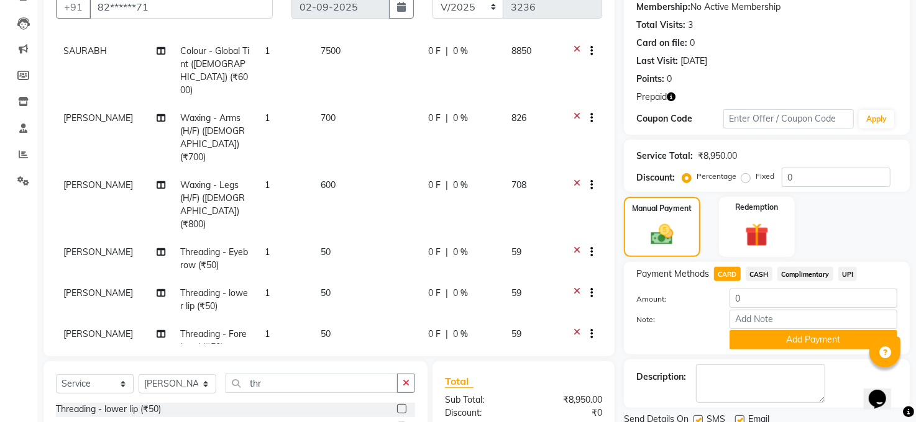
click at [573, 45] on icon at bounding box center [576, 53] width 7 height 16
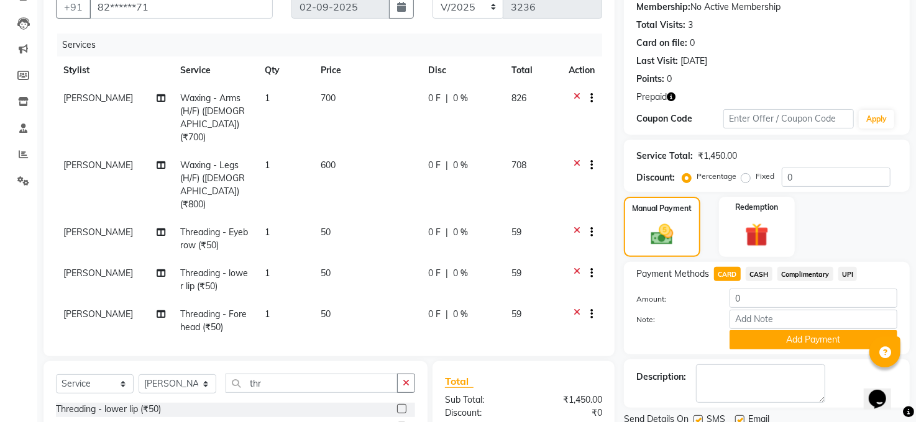
click at [574, 96] on icon at bounding box center [576, 100] width 7 height 16
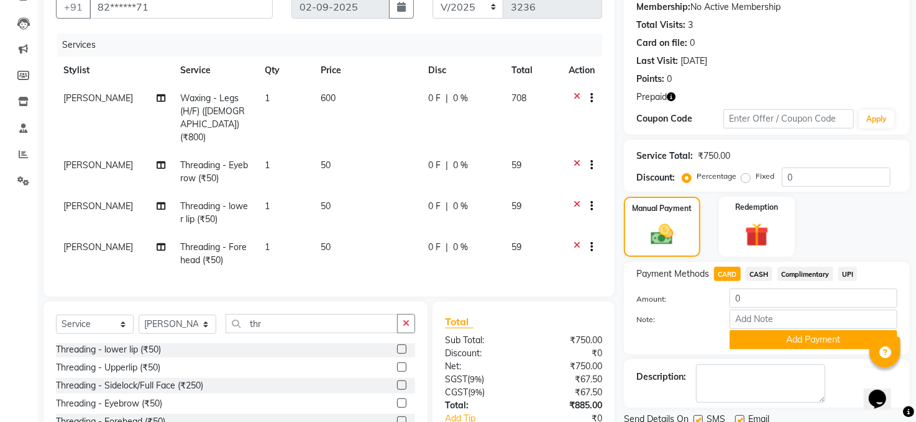
click at [573, 92] on icon at bounding box center [576, 100] width 7 height 16
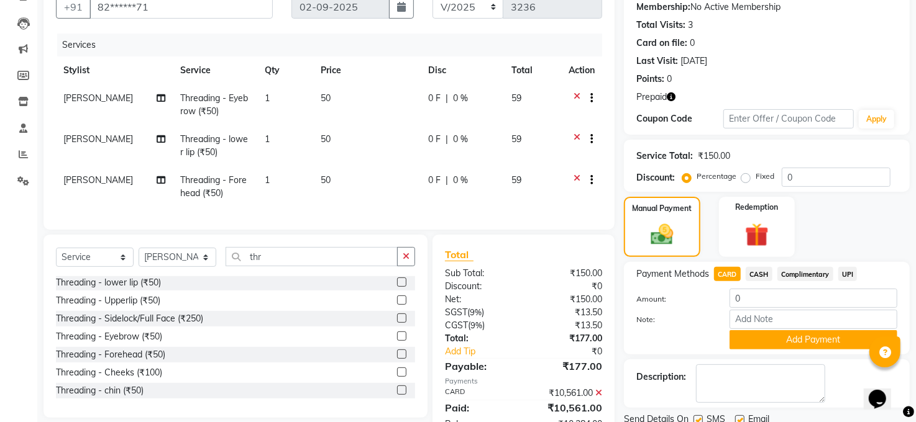
click at [573, 98] on icon at bounding box center [576, 100] width 7 height 16
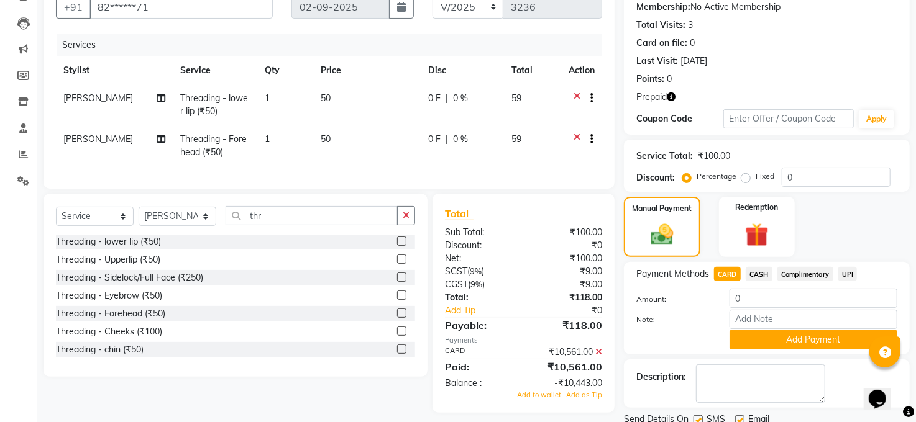
click at [573, 94] on icon at bounding box center [576, 100] width 7 height 16
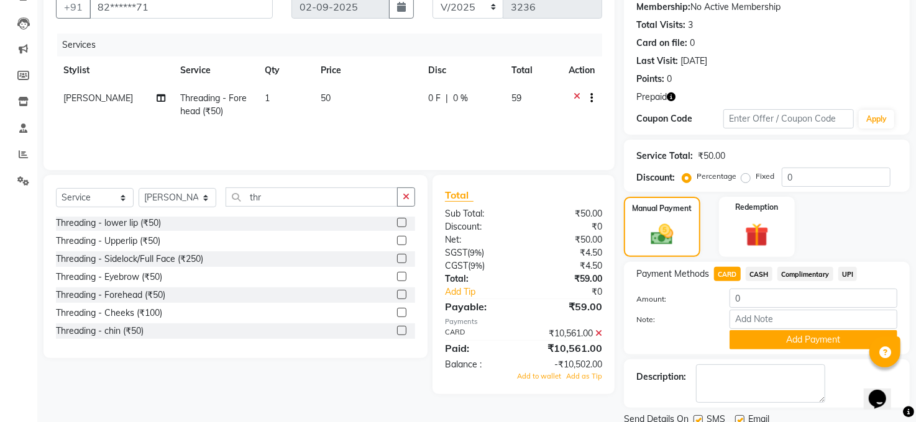
click at [573, 93] on icon at bounding box center [576, 100] width 7 height 16
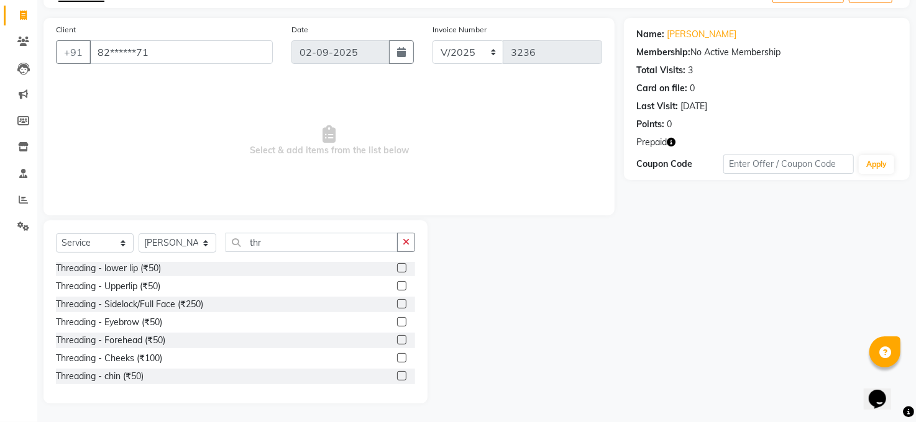
scroll to position [75, 0]
click at [283, 239] on input "thr" at bounding box center [312, 243] width 172 height 19
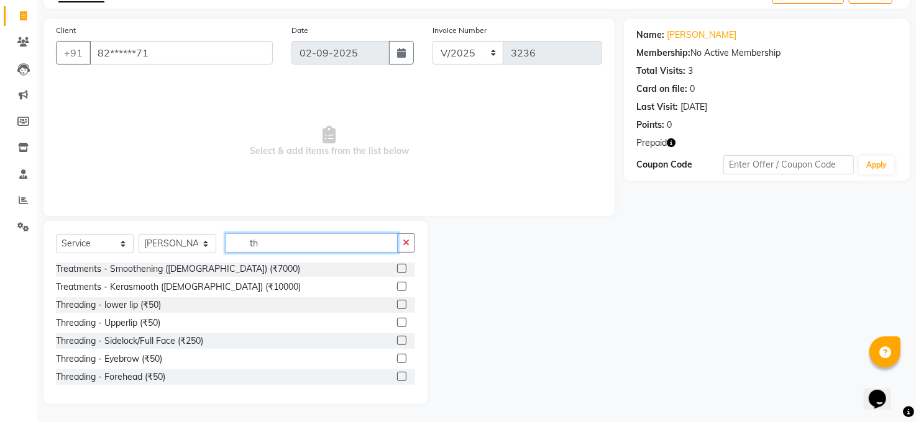
type input "t"
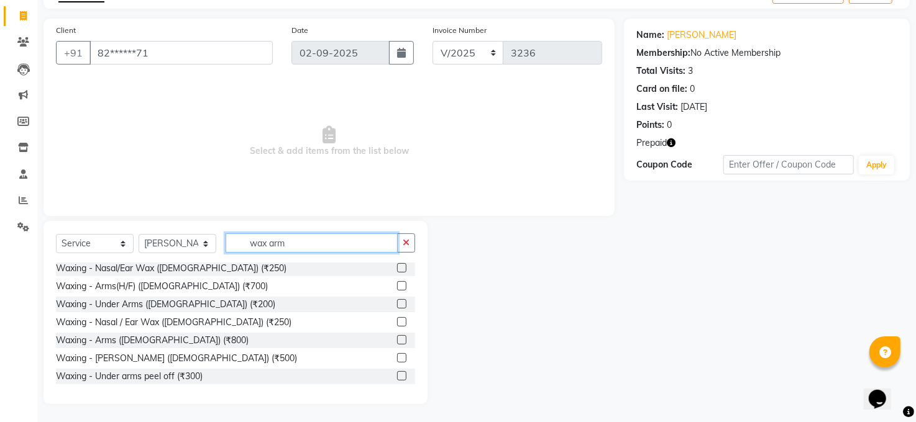
scroll to position [22, 0]
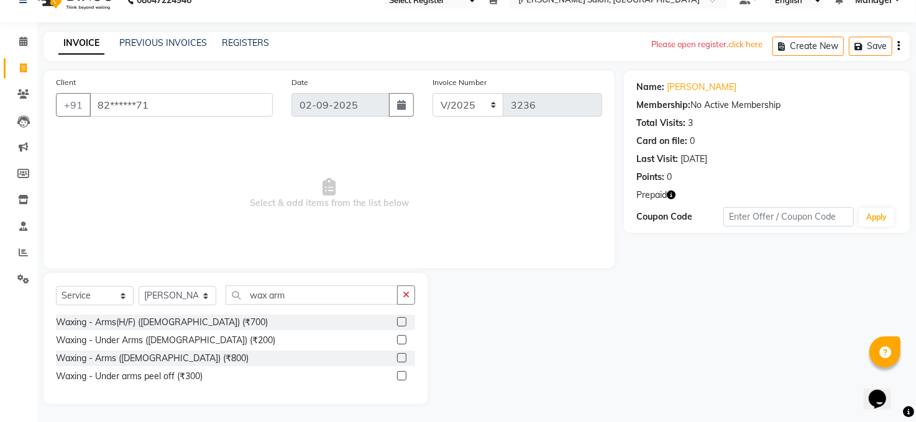
click at [186, 316] on div "Waxing - Arms(H/F) ([DEMOGRAPHIC_DATA]) (₹700)" at bounding box center [235, 323] width 359 height 16
click at [300, 294] on input "wax arm" at bounding box center [312, 295] width 172 height 19
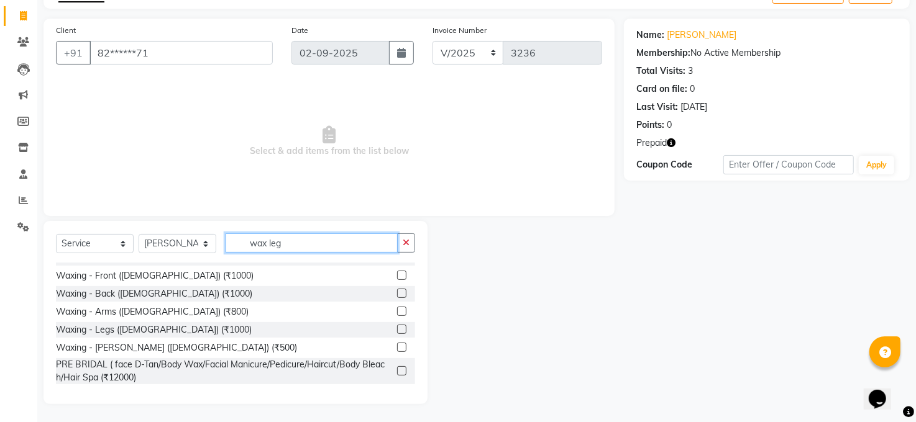
scroll to position [0, 0]
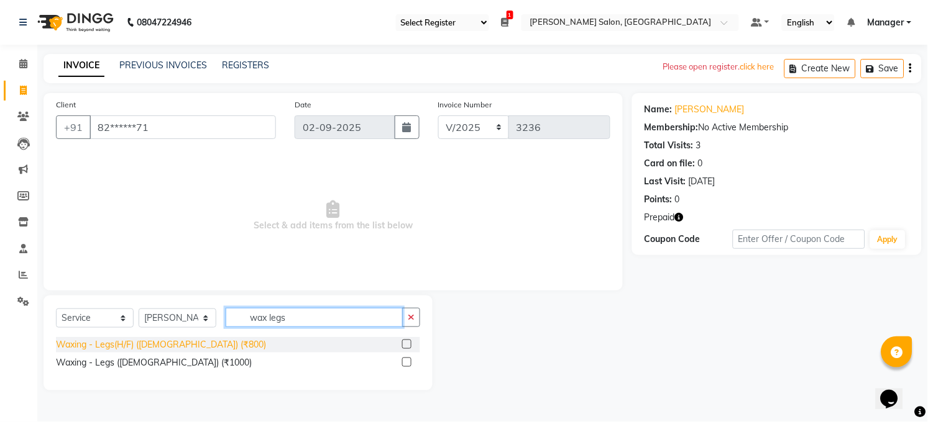
type input "wax legs"
click at [140, 346] on div "Waxing - Legs(H/F) ([DEMOGRAPHIC_DATA]) (₹800)" at bounding box center [161, 345] width 210 height 13
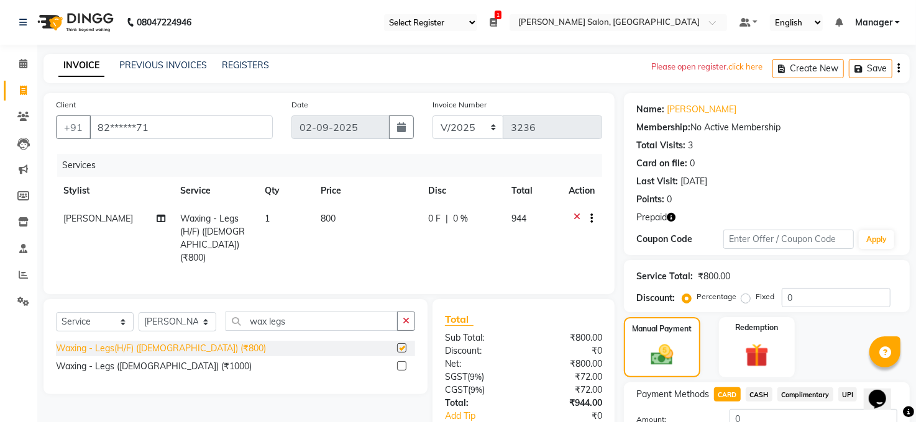
checkbox input "false"
click at [328, 217] on span "800" at bounding box center [328, 218] width 15 height 11
select select "83688"
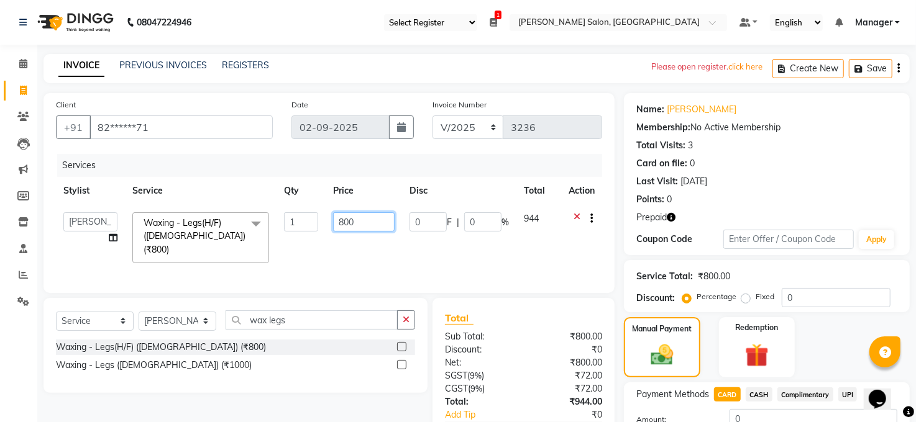
click at [374, 221] on input "800" at bounding box center [364, 221] width 62 height 19
type input "8"
type input "600"
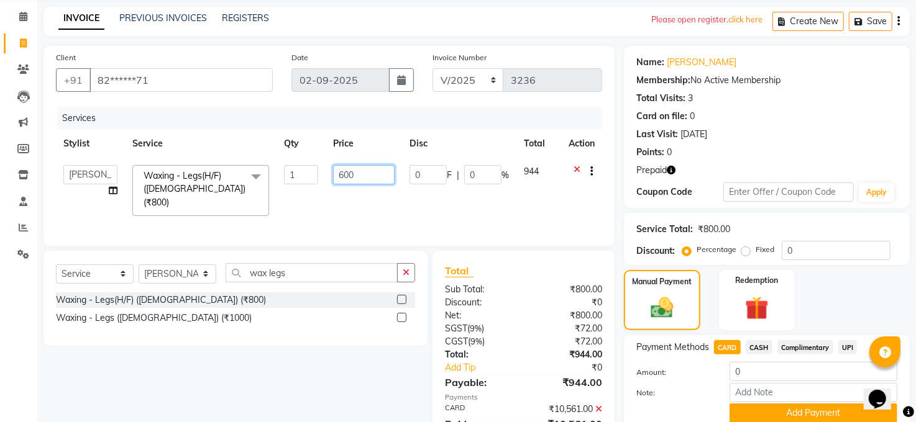
scroll to position [167, 0]
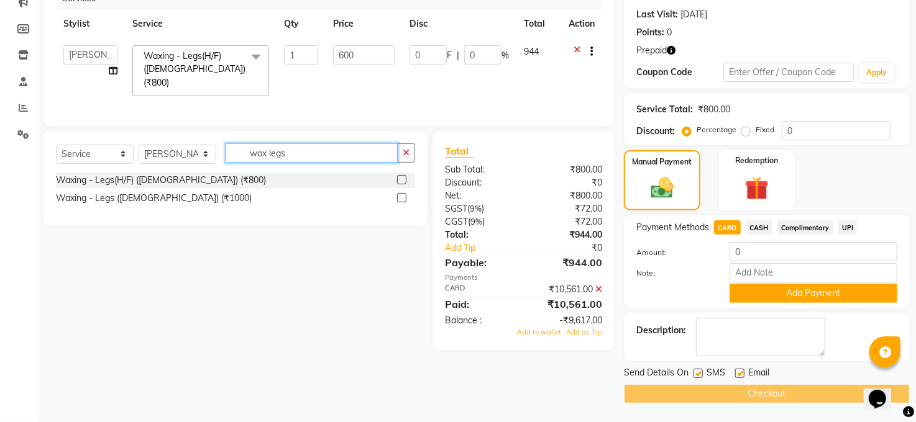
click at [296, 147] on input "wax legs" at bounding box center [312, 153] width 172 height 19
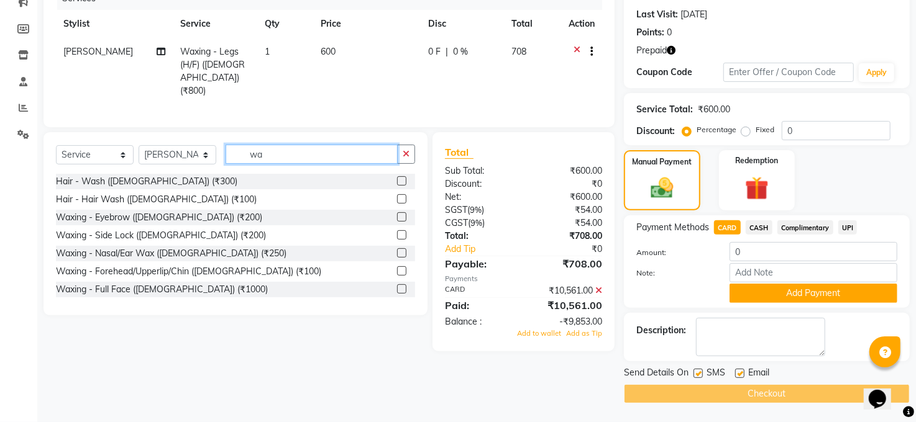
type input "w"
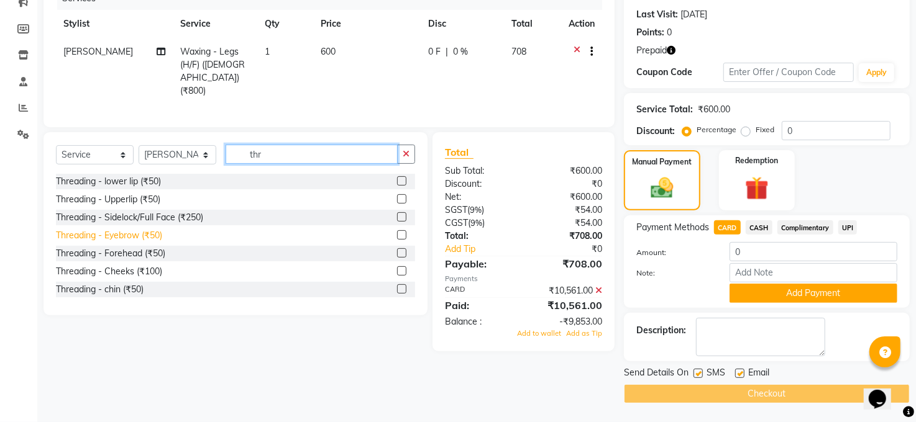
type input "thr"
click at [154, 230] on div "Threading - Eyebrow (₹50)" at bounding box center [109, 235] width 106 height 13
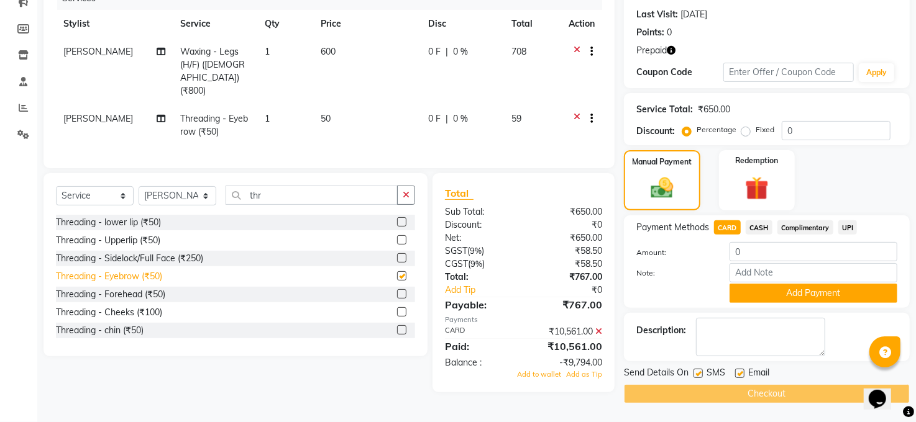
checkbox input "false"
click at [153, 234] on div "Threading - Upperlip (₹50)" at bounding box center [108, 240] width 104 height 13
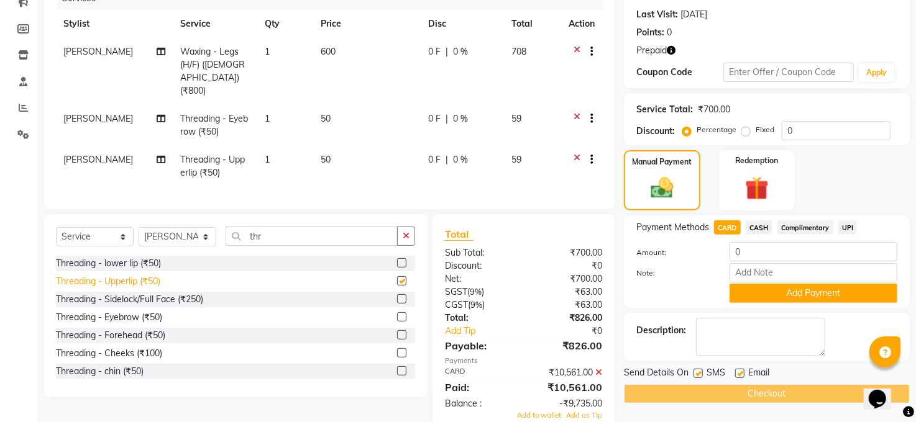
checkbox input "false"
click at [151, 257] on div "Threading - lower lip (₹50)" at bounding box center [108, 263] width 105 height 13
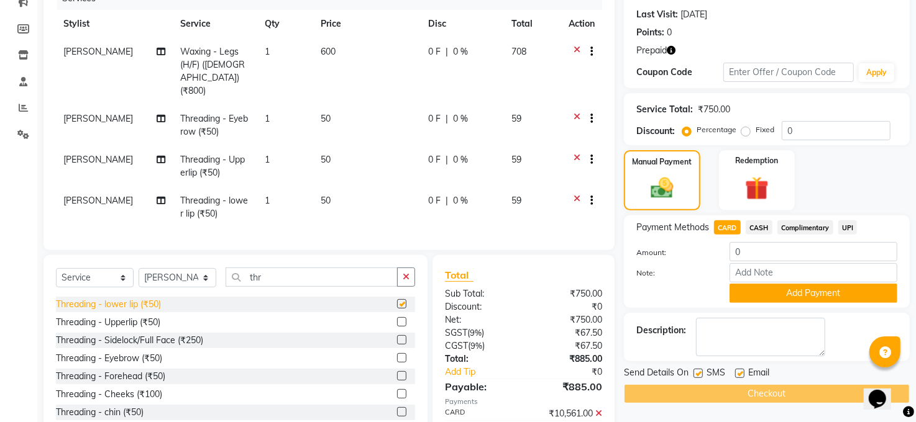
checkbox input "false"
click at [204, 268] on select "Select Stylist [PERSON_NAME] [PERSON_NAME] COUNTER Manager [PERSON_NAME] [PERSO…" at bounding box center [178, 277] width 78 height 19
select select "77686"
click at [139, 268] on select "Select Stylist [PERSON_NAME] [PERSON_NAME] COUNTER Manager [PERSON_NAME] [PERSO…" at bounding box center [178, 277] width 78 height 19
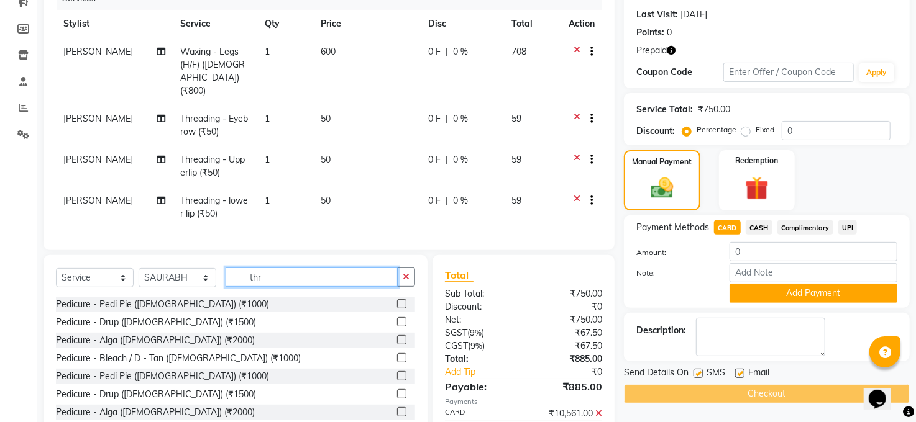
click at [268, 276] on input "thr" at bounding box center [312, 277] width 172 height 19
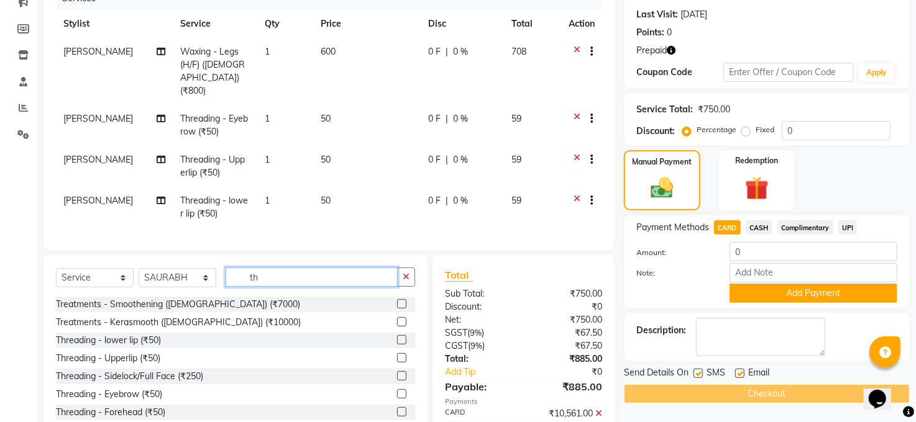
type input "t"
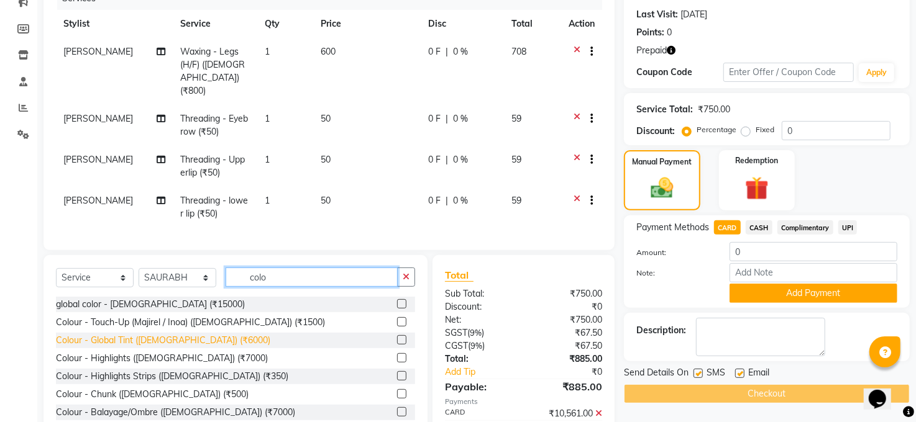
type input "colo"
click at [191, 336] on div "Colour - Global Tint ([DEMOGRAPHIC_DATA]) (₹6000)" at bounding box center [163, 340] width 214 height 13
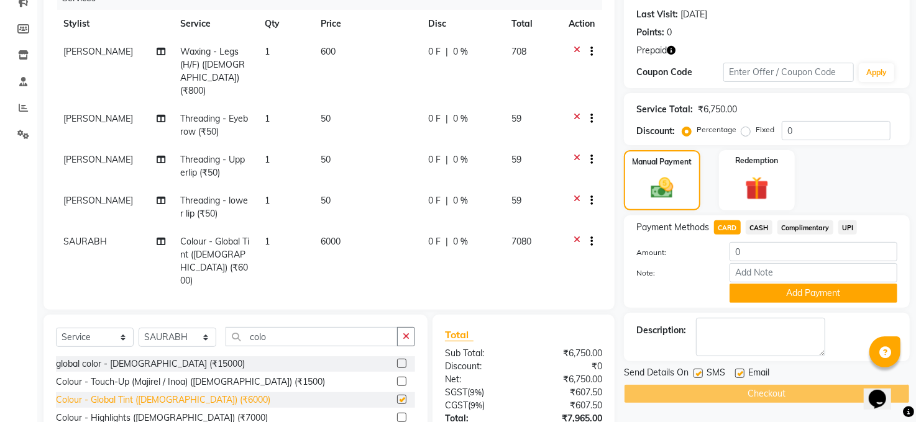
checkbox input "false"
click at [329, 228] on td "6000" at bounding box center [366, 261] width 107 height 67
select select "77686"
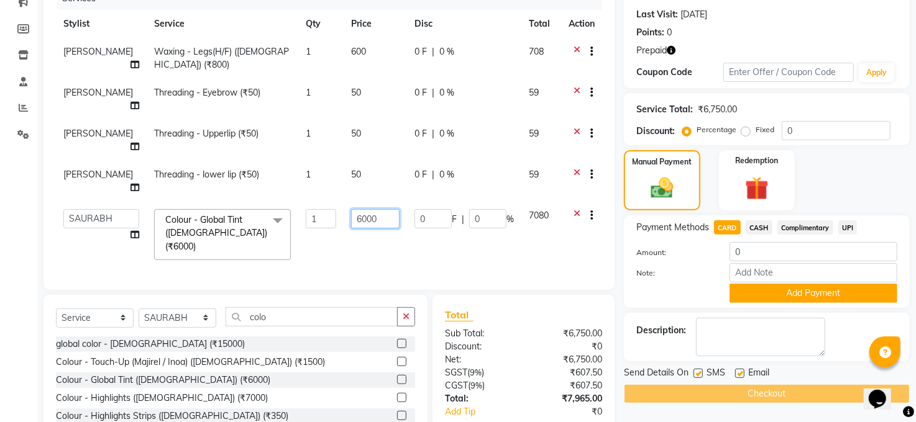
click at [368, 209] on input "6000" at bounding box center [375, 218] width 48 height 19
type input "6"
type input "7500"
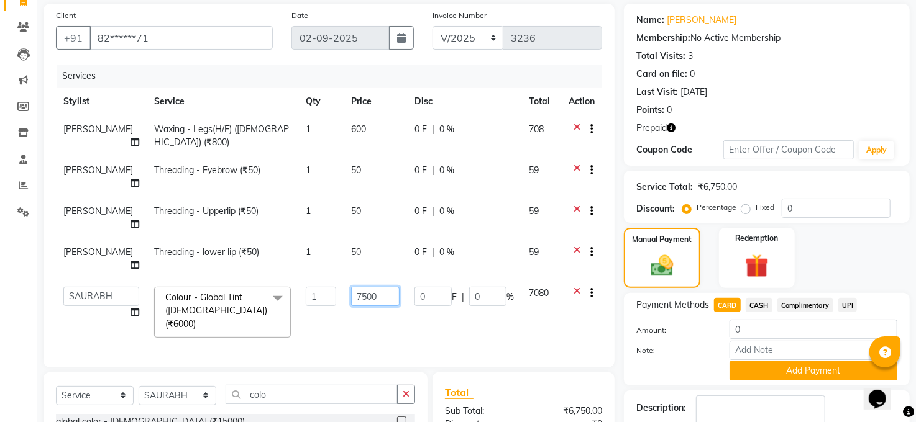
scroll to position [0, 0]
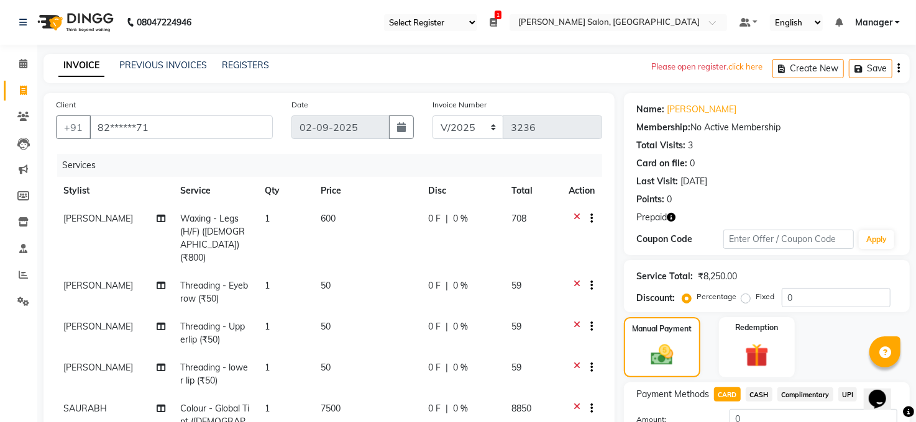
click at [436, 217] on div "0 F | 0 %" at bounding box center [462, 218] width 68 height 13
select select "83688"
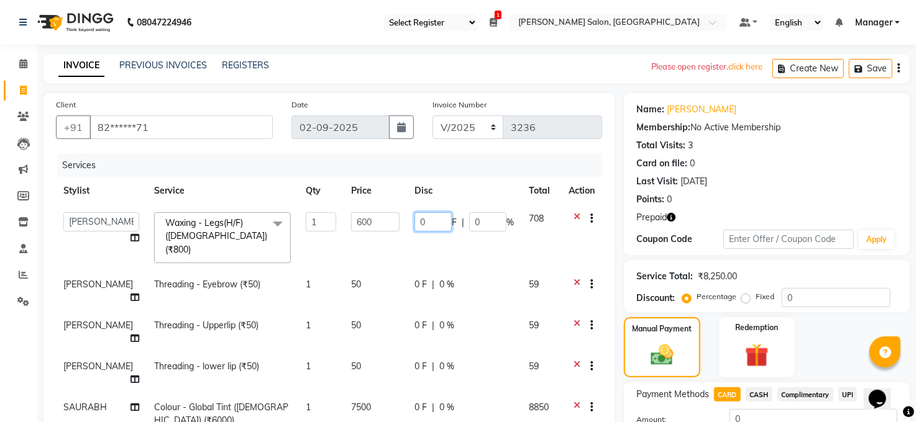
click at [436, 222] on input "0" at bounding box center [432, 221] width 37 height 19
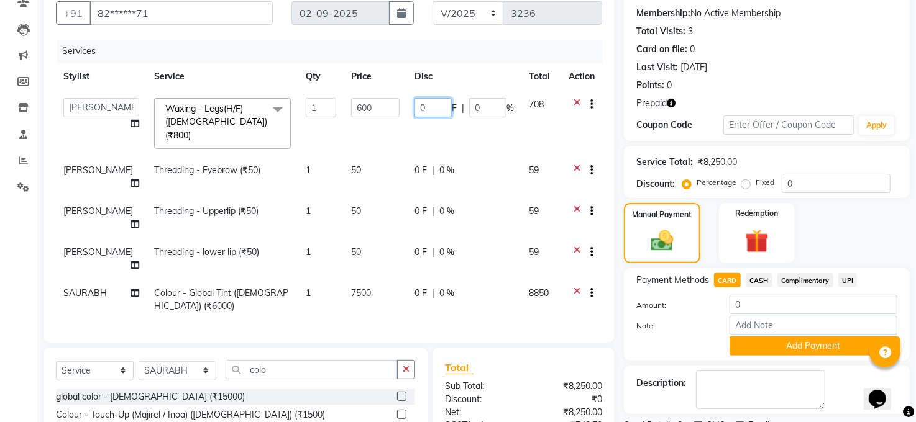
scroll to position [165, 0]
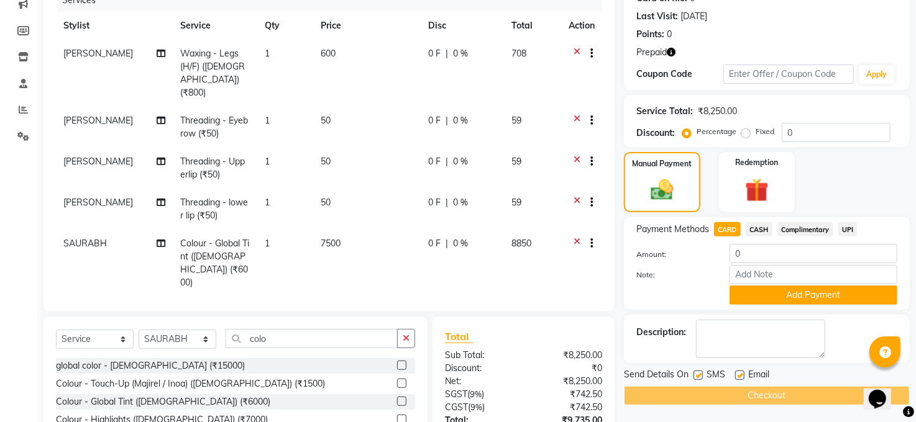
click at [446, 196] on tbody "RINKI Waxing - Legs(H/F) (Female) (₹800) 1 600 0 F | 0 % 708 RINKI Threading - …" at bounding box center [329, 168] width 546 height 257
click at [458, 237] on span "0 %" at bounding box center [460, 243] width 15 height 13
select select "77686"
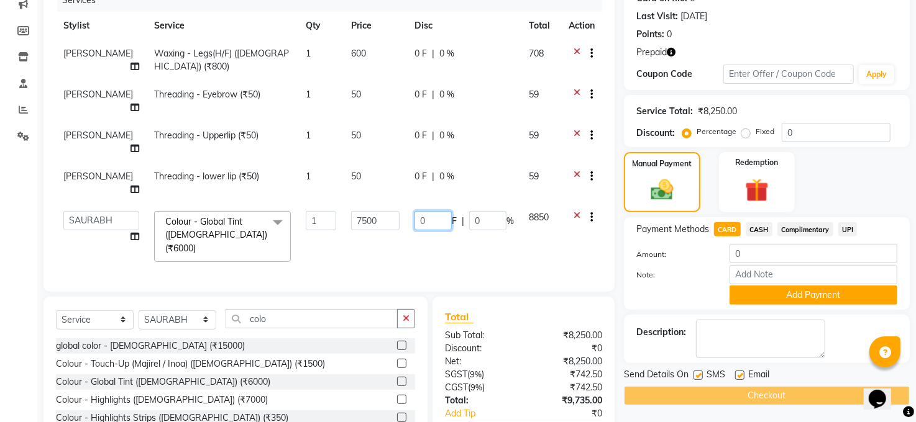
click at [432, 211] on input "0" at bounding box center [432, 220] width 37 height 19
type input "10"
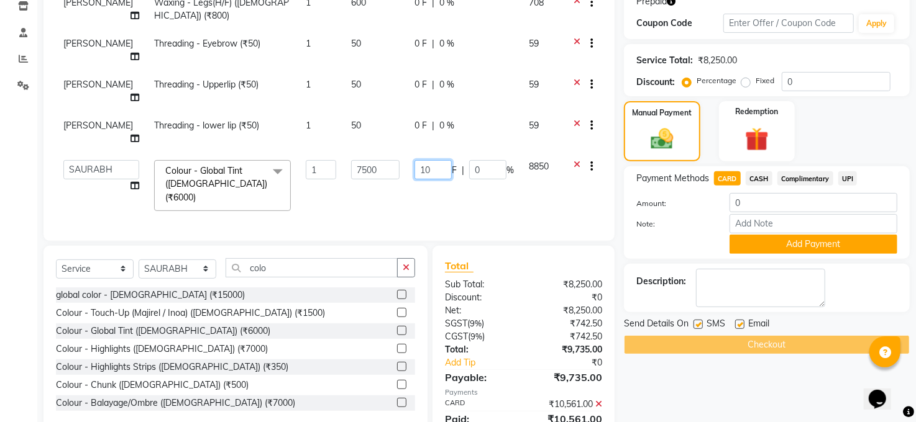
scroll to position [244, 0]
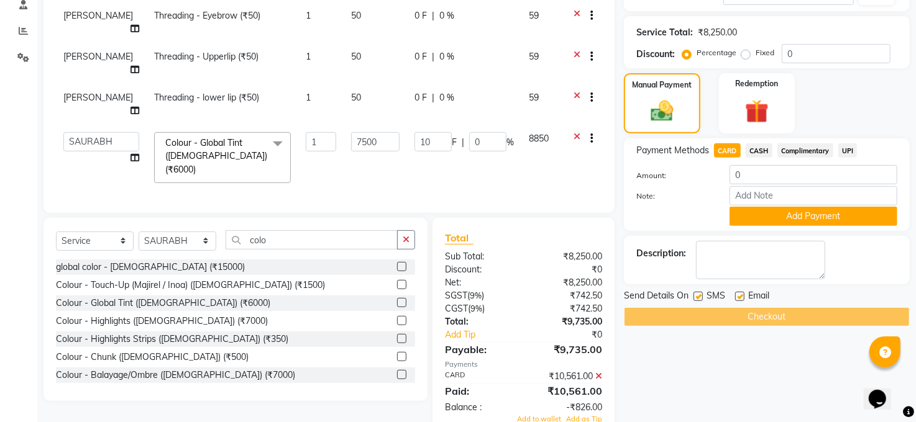
click at [723, 347] on div "Name: Nasreen Membership: No Active Membership Total Visits: 3 Card on file: 0 …" at bounding box center [771, 143] width 295 height 588
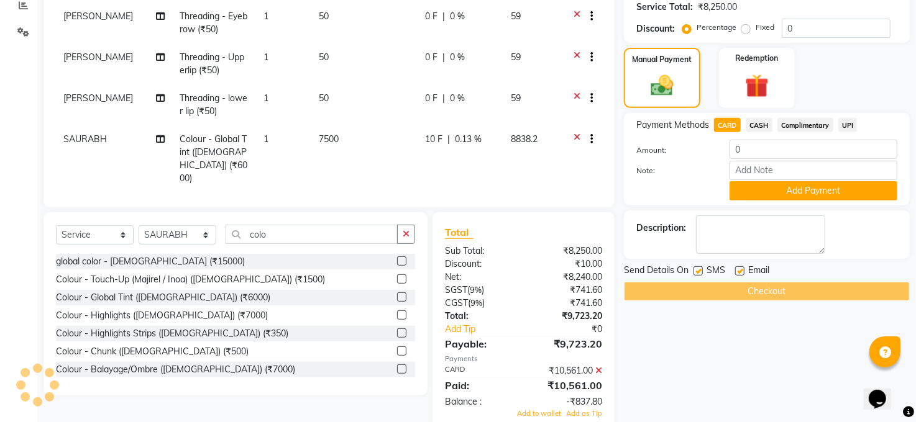
scroll to position [290, 0]
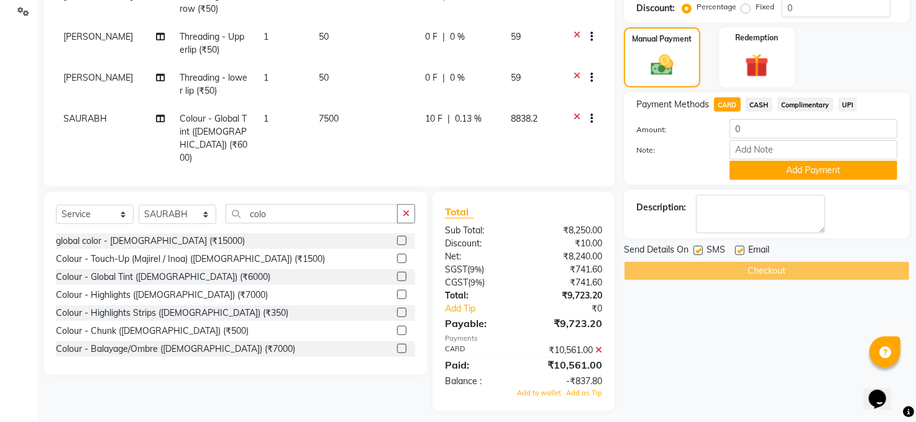
click at [472, 112] on span "0.13 %" at bounding box center [468, 118] width 27 height 13
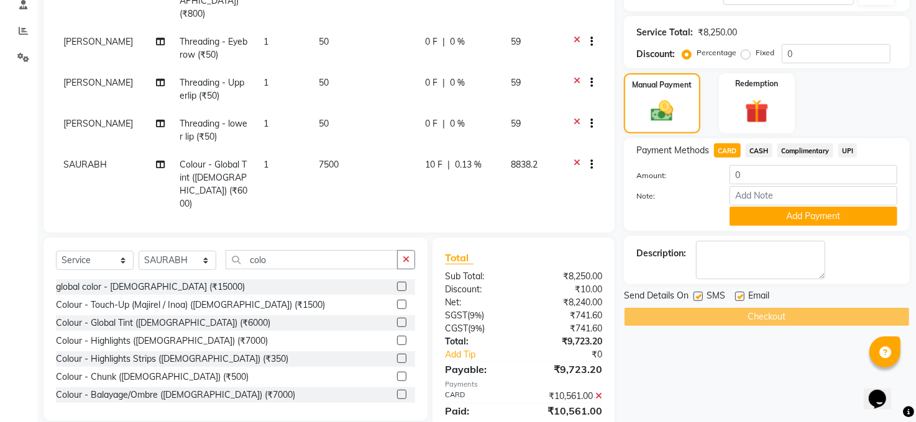
select select "77686"
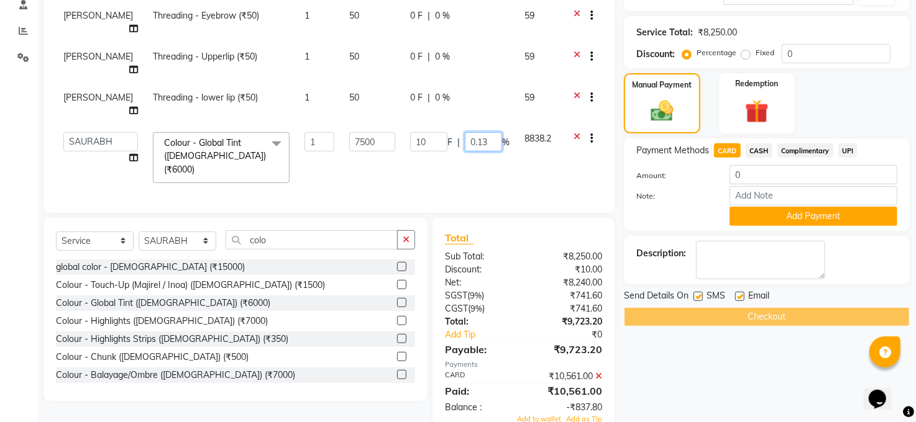
click at [495, 132] on input "0.13" at bounding box center [483, 141] width 37 height 19
type input "0"
type input "10"
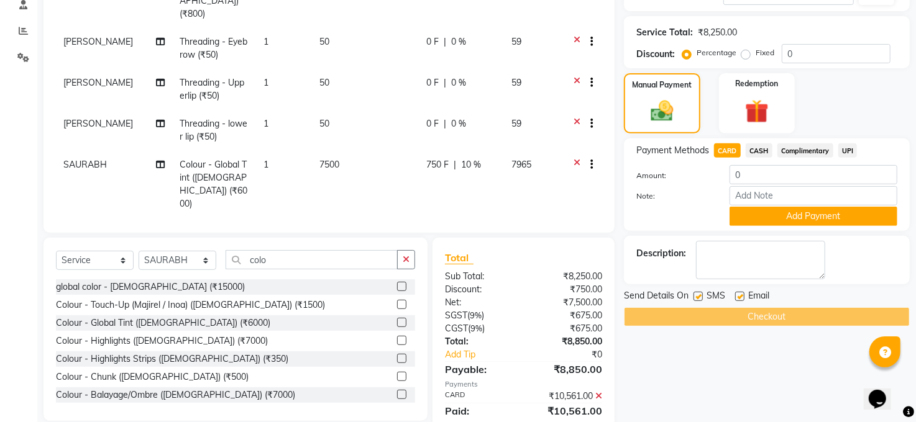
click at [673, 372] on div "Name: Nasreen Membership: No Active Membership Total Visits: 3 Card on file: 0 …" at bounding box center [771, 153] width 295 height 608
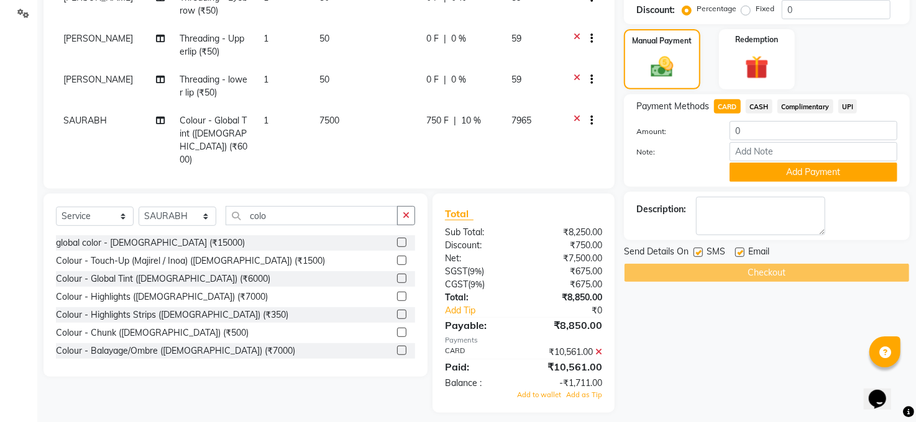
scroll to position [290, 0]
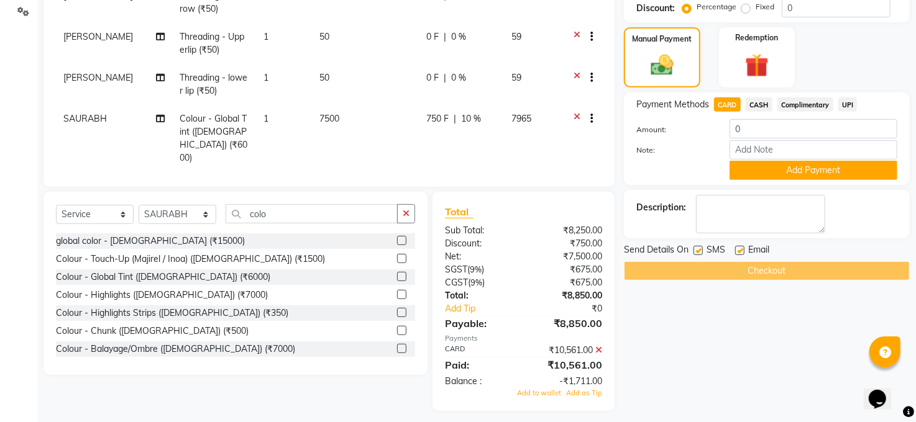
click at [708, 270] on div "Checkout" at bounding box center [767, 271] width 286 height 19
click at [598, 346] on icon at bounding box center [598, 350] width 7 height 9
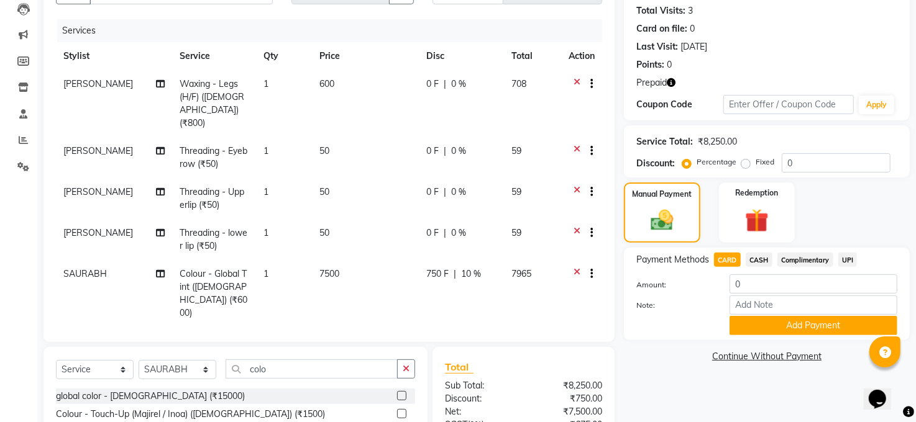
scroll to position [254, 0]
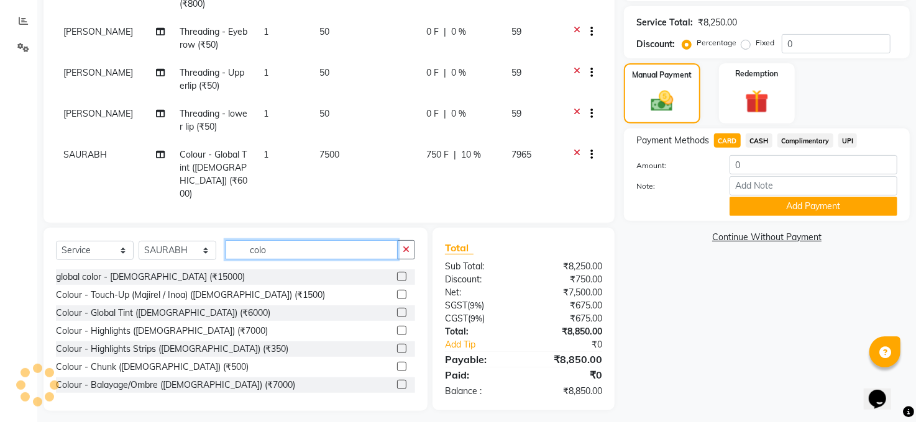
click at [282, 245] on input "colo" at bounding box center [312, 249] width 172 height 19
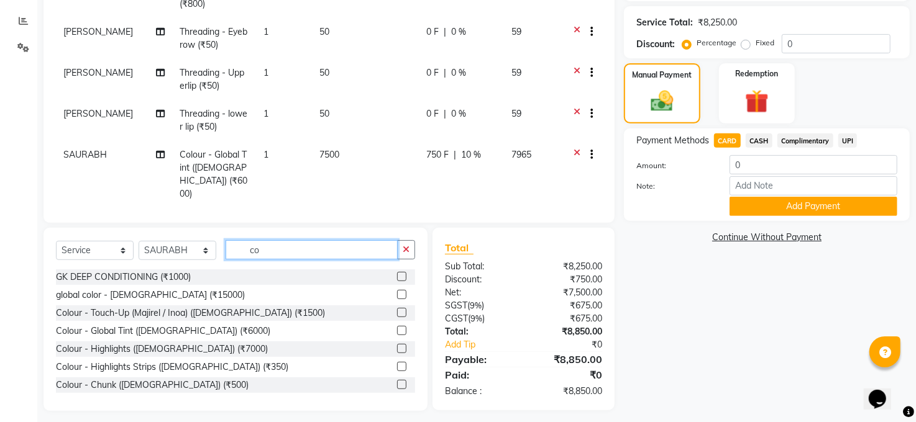
type input "c"
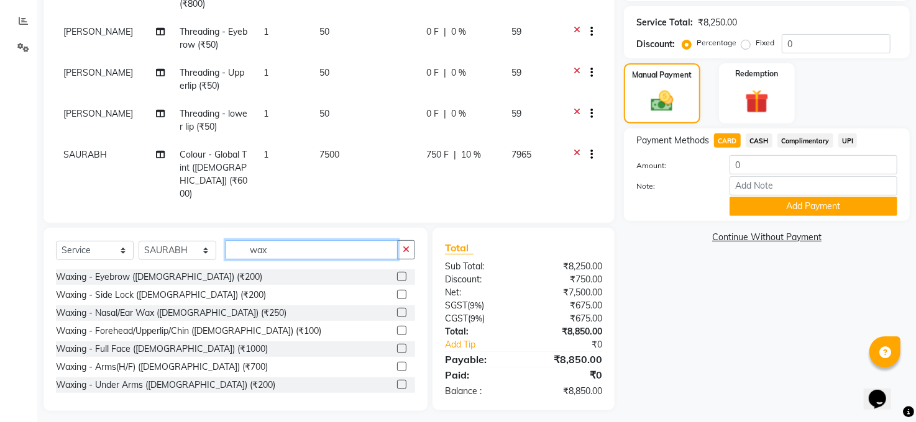
type input "wax"
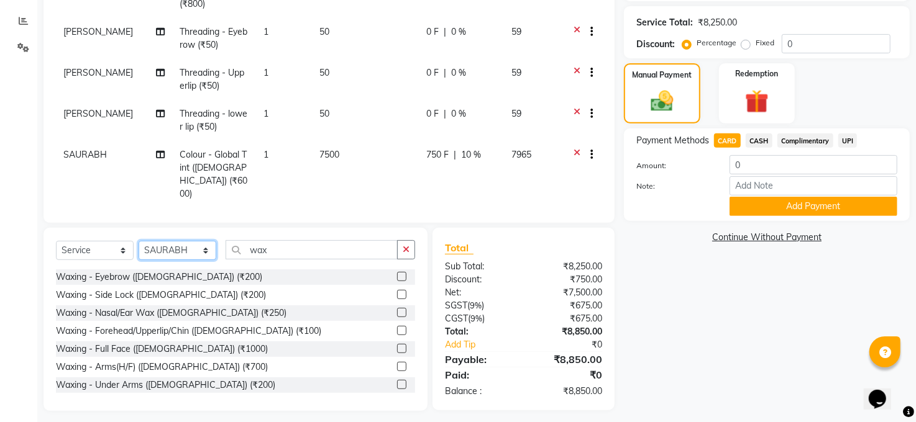
click at [203, 242] on select "Select Stylist [PERSON_NAME] [PERSON_NAME] COUNTER Manager [PERSON_NAME] [PERSO…" at bounding box center [178, 250] width 78 height 19
select select "83688"
click at [139, 241] on select "Select Stylist [PERSON_NAME] [PERSON_NAME] COUNTER Manager [PERSON_NAME] [PERSO…" at bounding box center [178, 250] width 78 height 19
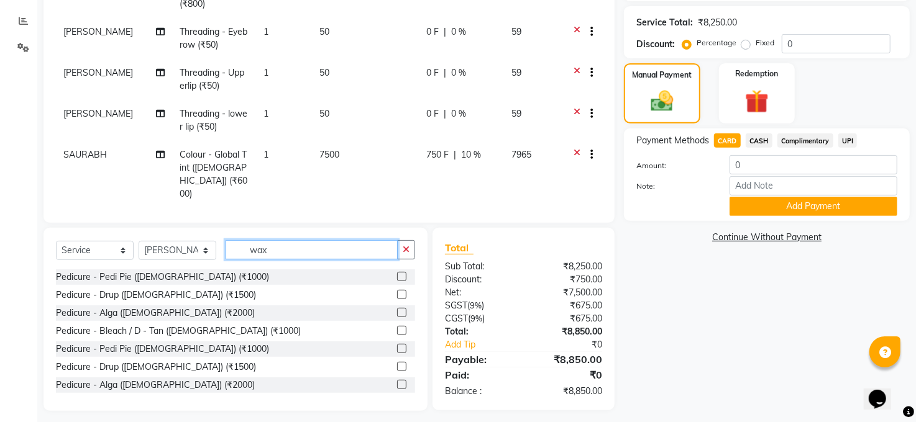
click at [279, 244] on input "wax" at bounding box center [312, 249] width 172 height 19
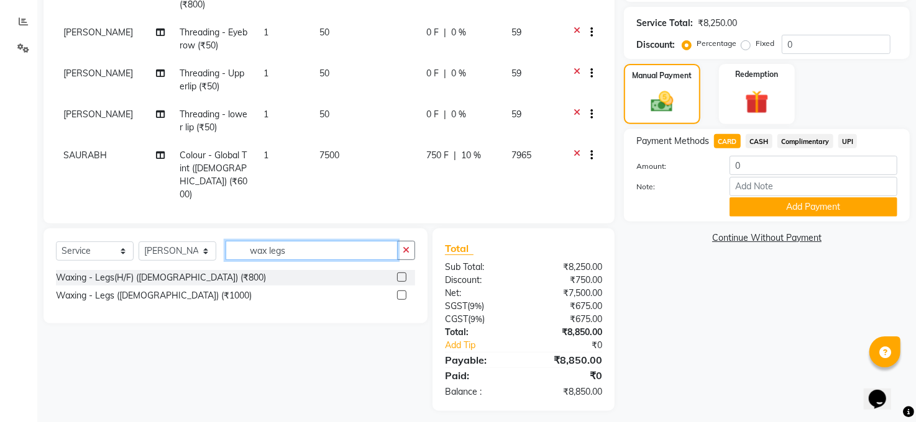
type input "wax legs"
click at [176, 270] on div "Waxing - Legs(H/F) ([DEMOGRAPHIC_DATA]) (₹800)" at bounding box center [235, 278] width 359 height 16
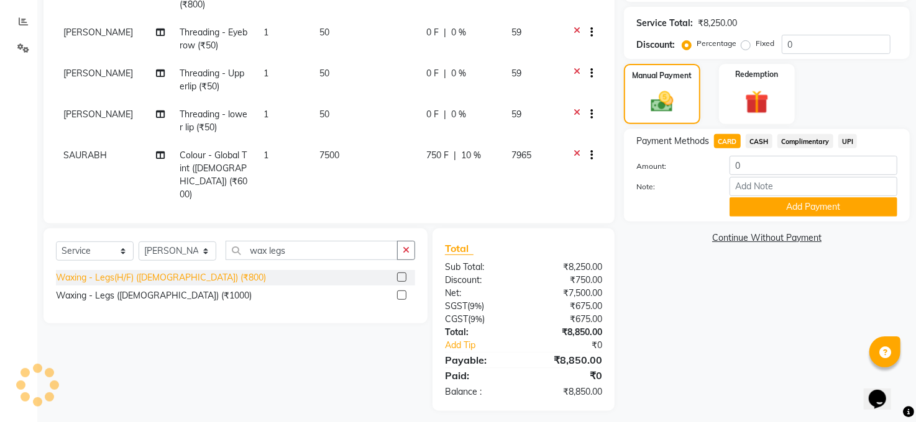
click at [176, 271] on div "Waxing - Legs(H/F) ([DEMOGRAPHIC_DATA]) (₹800)" at bounding box center [161, 277] width 210 height 13
checkbox input "false"
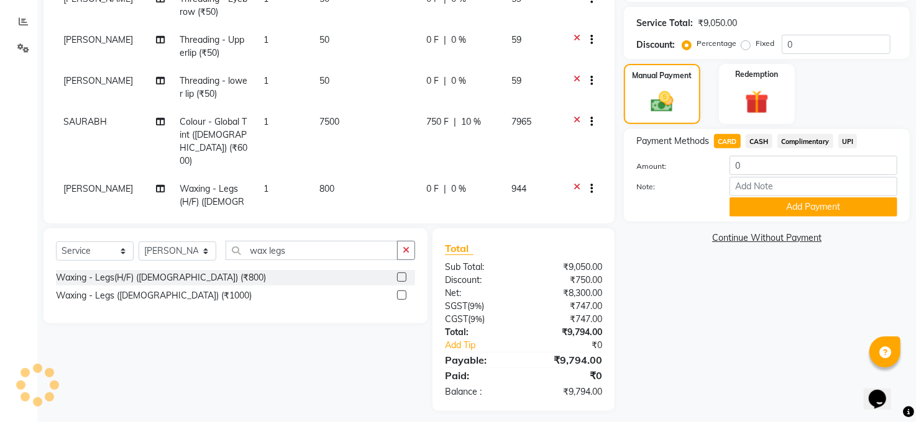
scroll to position [47, 0]
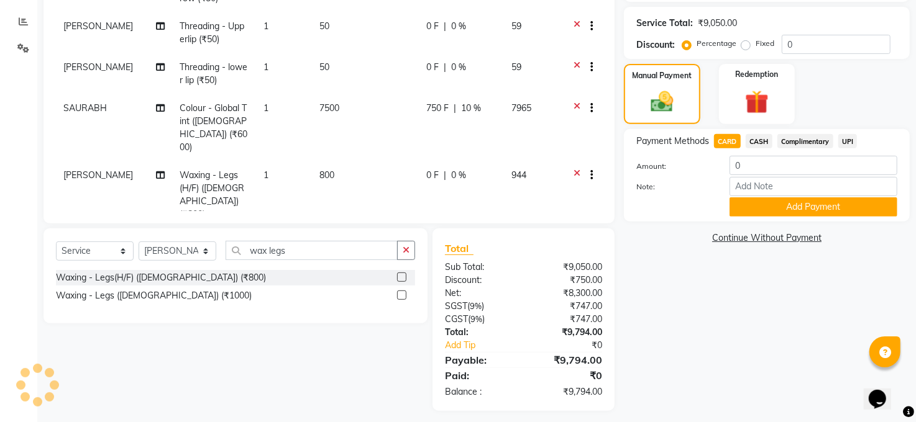
click at [331, 162] on td "800" at bounding box center [365, 195] width 107 height 67
select select "83688"
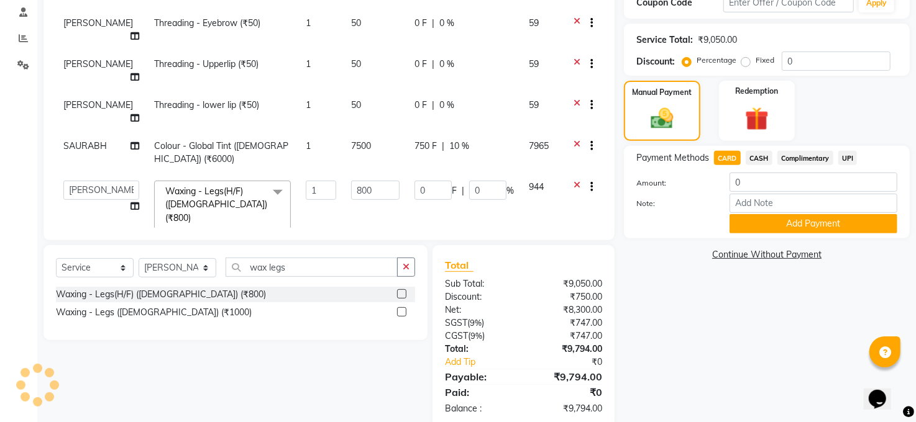
scroll to position [249, 0]
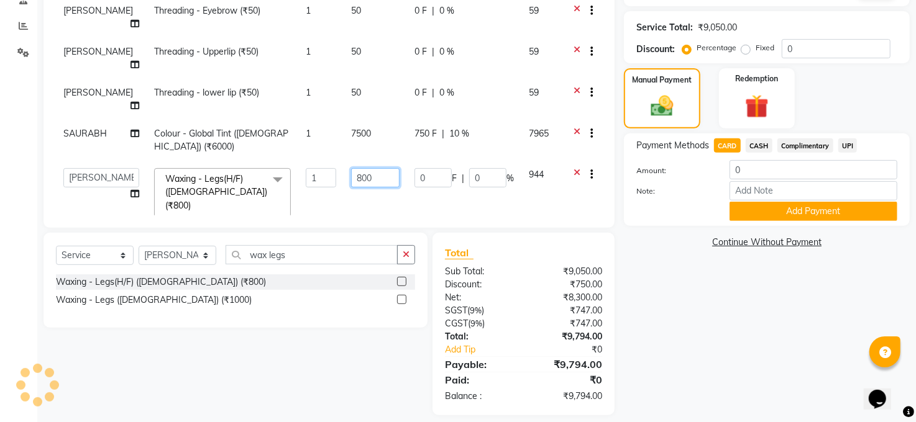
click at [368, 168] on input "800" at bounding box center [375, 177] width 48 height 19
type input "8"
type input "600"
click at [739, 342] on div "Name: Nasreen Membership: No Active Membership Total Visits: 3 Card on file: 0 …" at bounding box center [771, 130] width 295 height 572
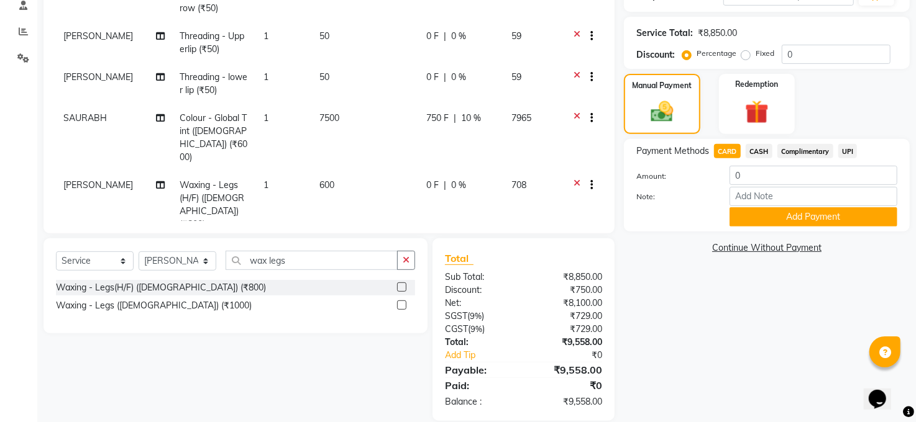
scroll to position [260, 0]
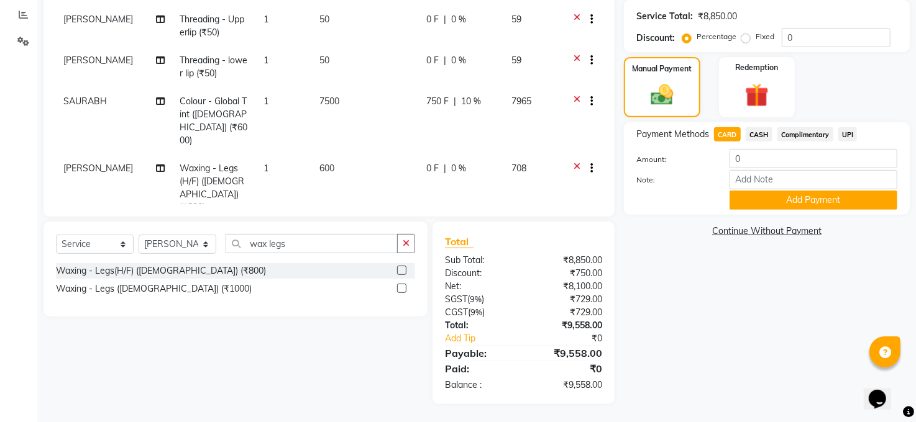
click at [332, 155] on td "600" at bounding box center [365, 188] width 107 height 67
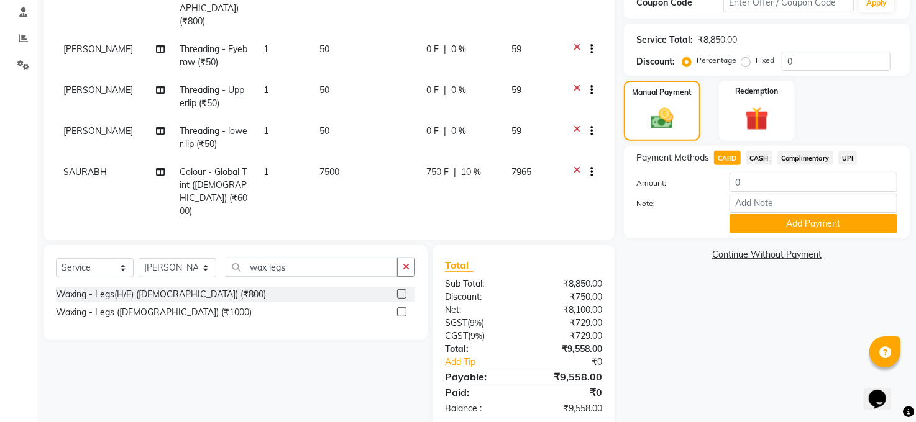
select select "83688"
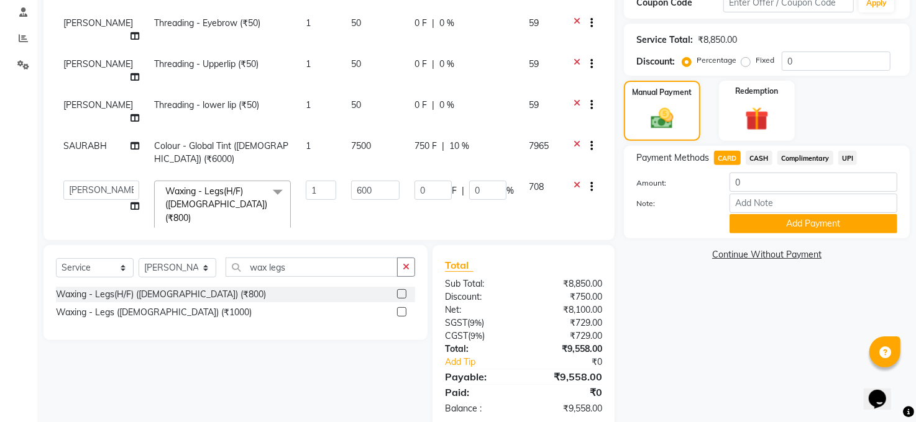
scroll to position [249, 0]
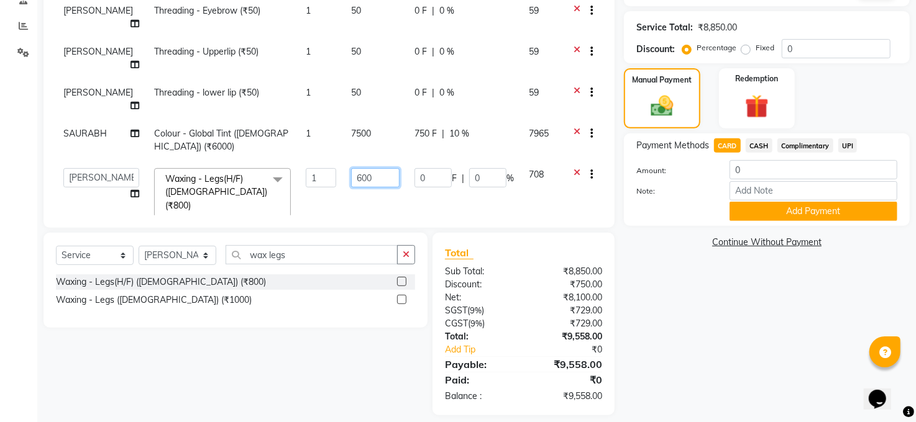
click at [366, 168] on input "600" at bounding box center [375, 177] width 48 height 19
type input "6"
type input "8"
type input "600"
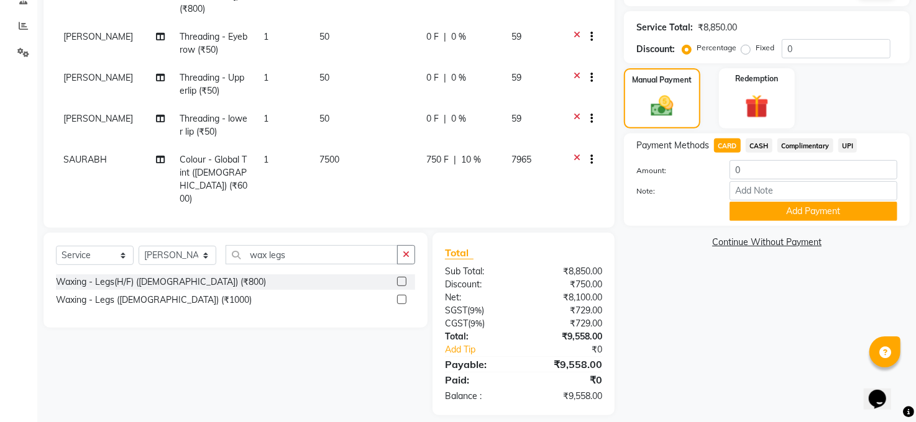
click at [726, 347] on div "Name: Nasreen Membership: No Active Membership Total Visits: 3 Card on file: 0 …" at bounding box center [771, 130] width 295 height 572
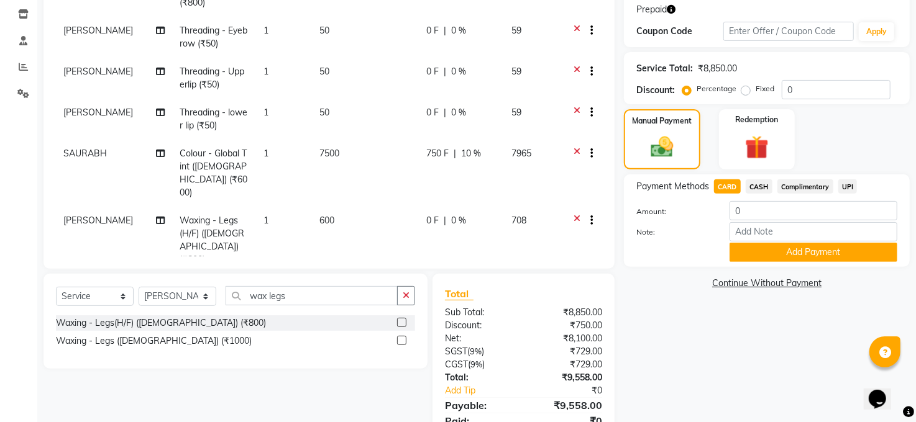
scroll to position [260, 0]
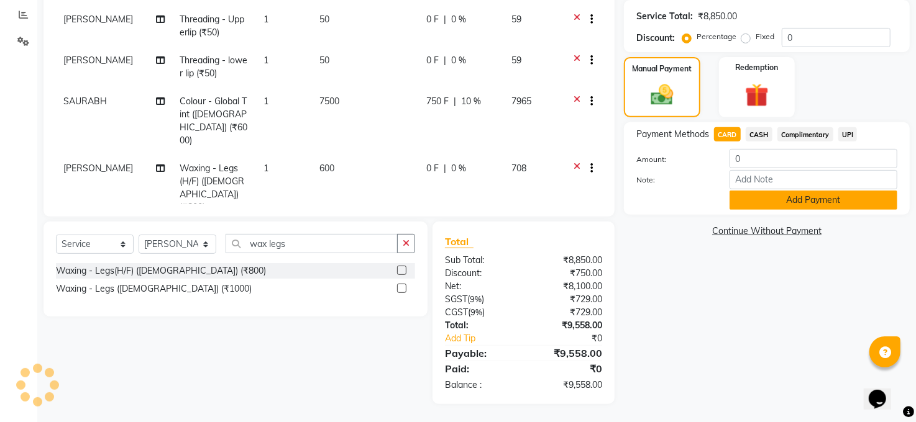
click at [799, 194] on button "Add Payment" at bounding box center [813, 200] width 168 height 19
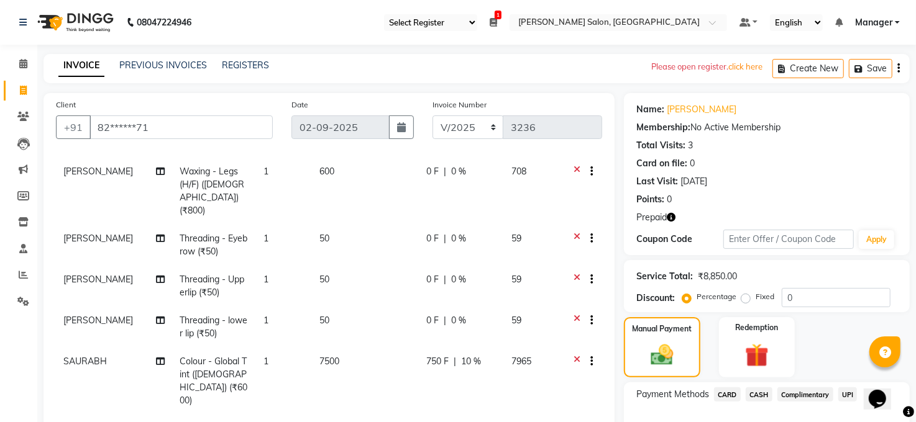
scroll to position [165, 0]
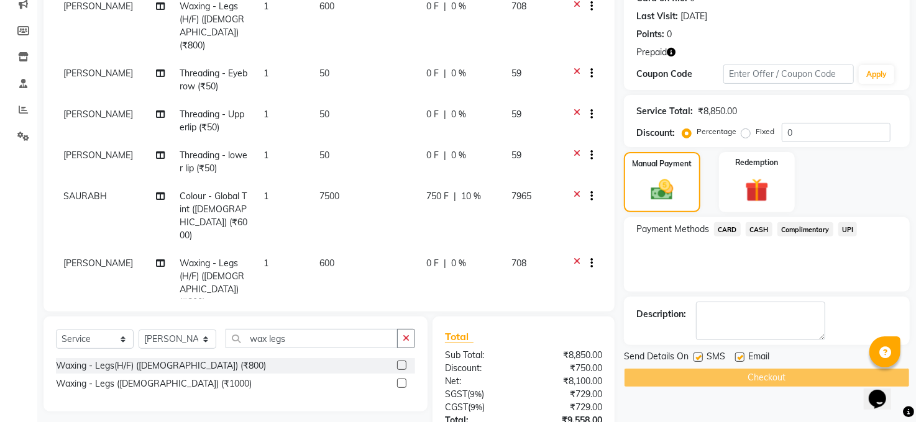
click at [469, 190] on span "10 %" at bounding box center [471, 196] width 20 height 13
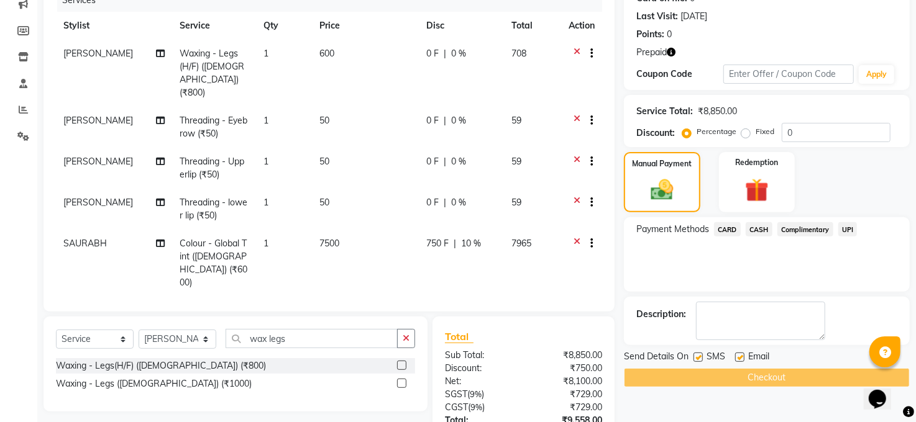
select select "77686"
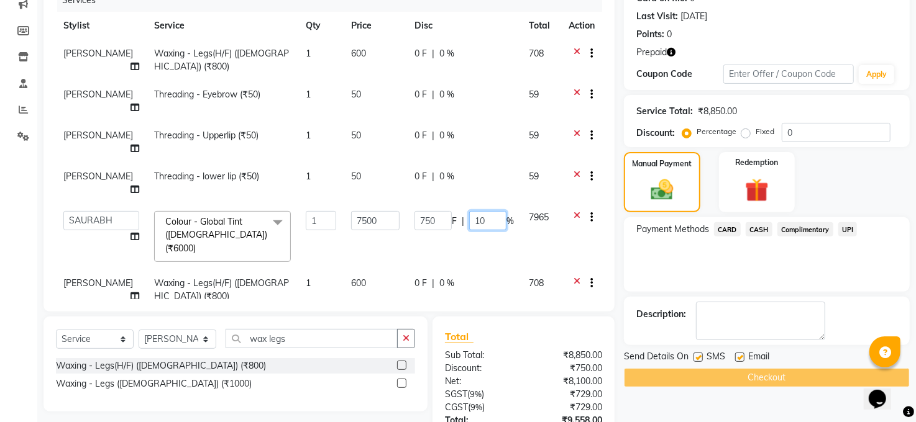
click at [498, 211] on input "10" at bounding box center [487, 220] width 37 height 19
type input "1"
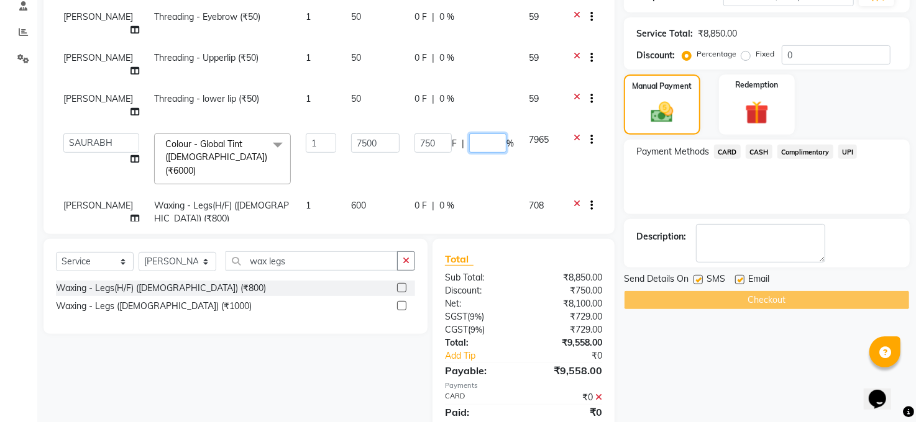
scroll to position [275, 0]
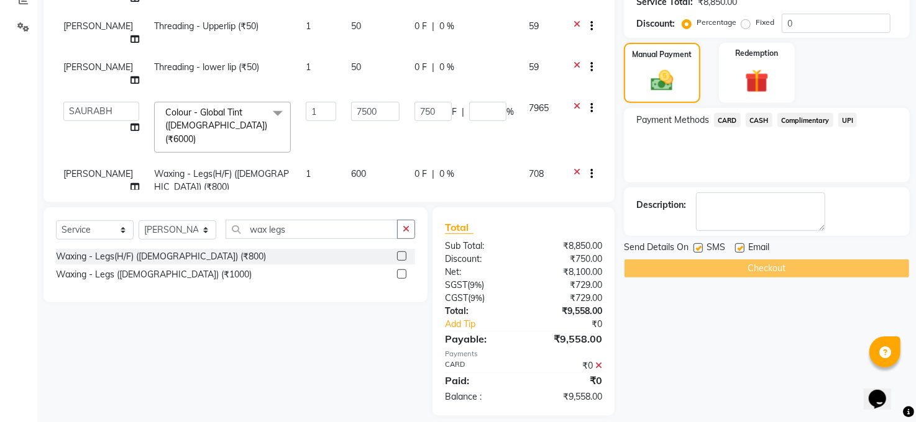
click at [813, 329] on div "Name: Nasreen Membership: No Active Membership Total Visits: 3 Card on file: 0 …" at bounding box center [771, 118] width 295 height 598
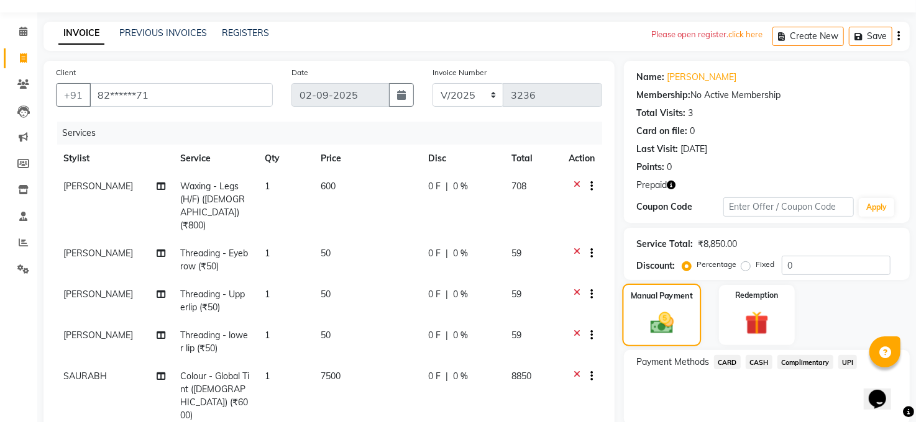
scroll to position [286, 0]
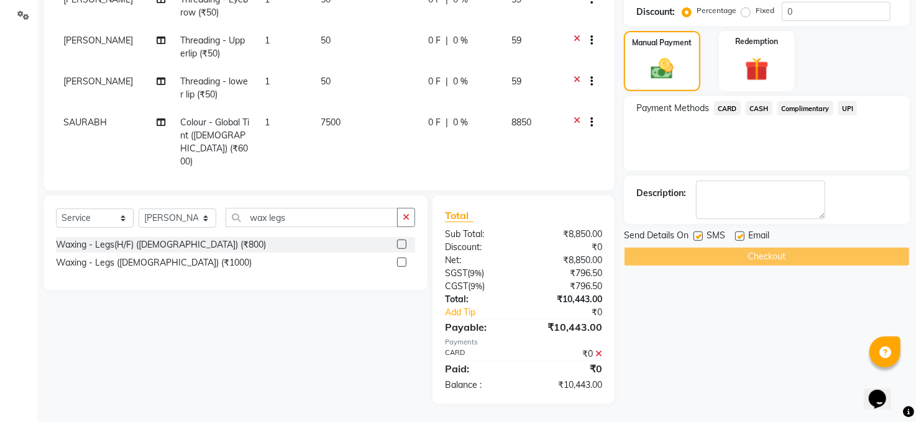
click at [764, 252] on div "Checkout" at bounding box center [767, 256] width 286 height 19
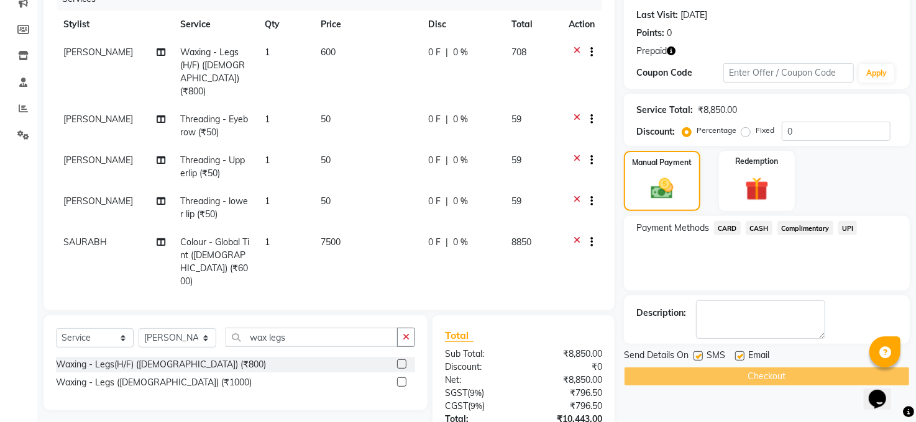
scroll to position [121, 0]
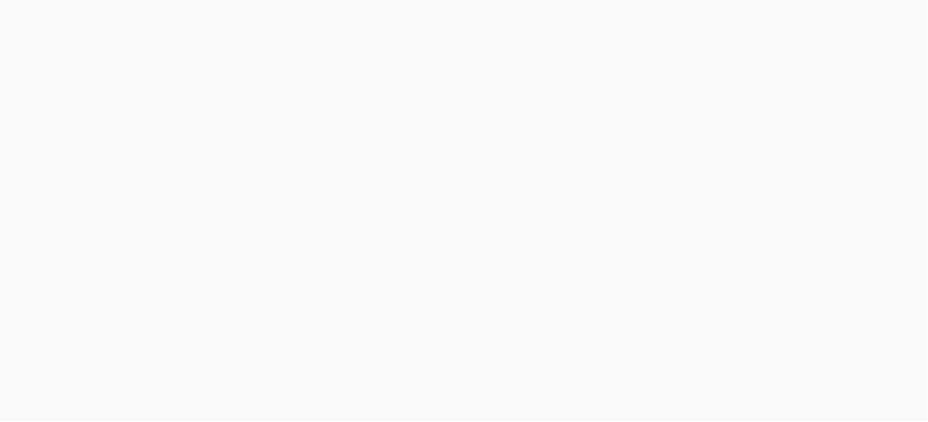
select select "service"
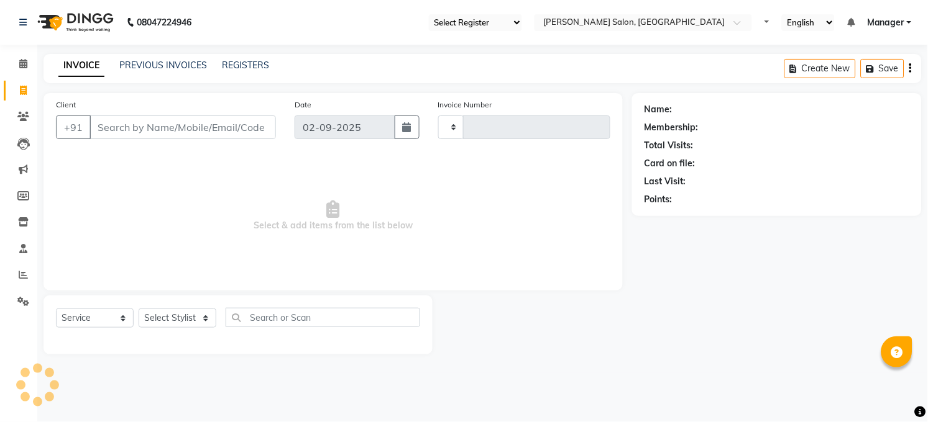
type input "3236"
select select "35"
select select "5748"
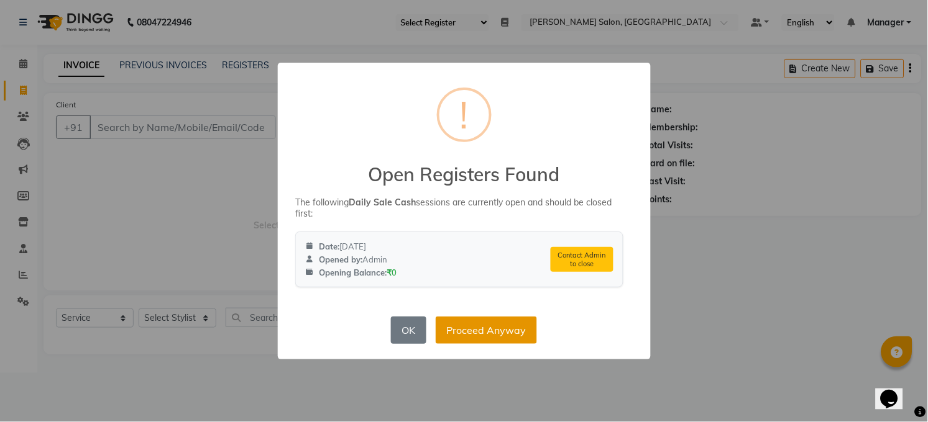
click at [493, 333] on button "Proceed Anyway" at bounding box center [486, 330] width 101 height 27
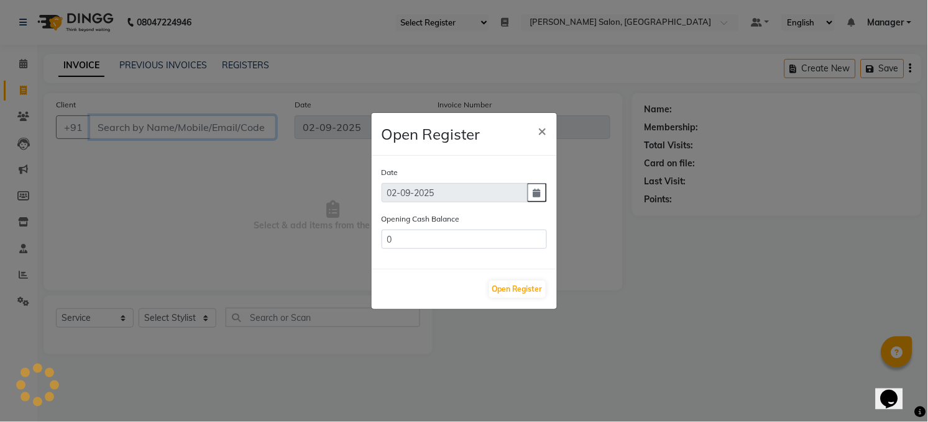
type input "1120"
click at [513, 286] on button "Open Register" at bounding box center [517, 289] width 57 height 17
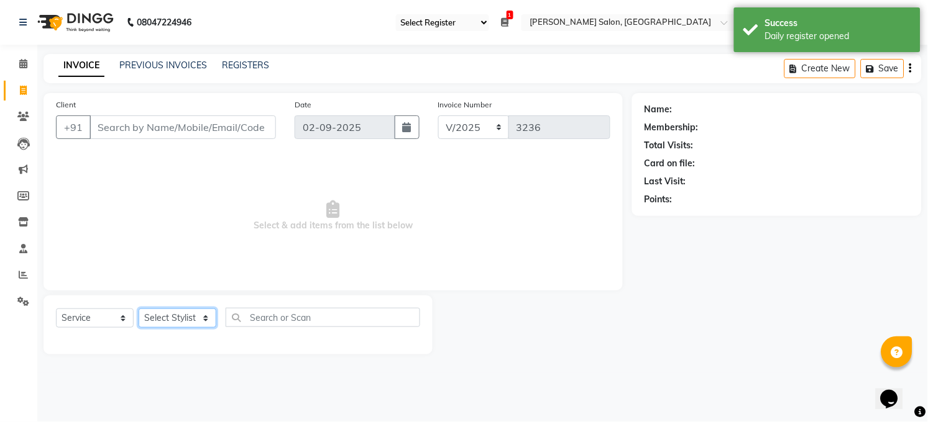
click at [204, 314] on select "Select Stylist [PERSON_NAME] [PERSON_NAME] COUNTER Manager [PERSON_NAME] [PERSO…" at bounding box center [178, 318] width 78 height 19
select select "45734"
click at [139, 309] on select "Select Stylist [PERSON_NAME] [PERSON_NAME] COUNTER Manager [PERSON_NAME] [PERSO…" at bounding box center [178, 318] width 78 height 19
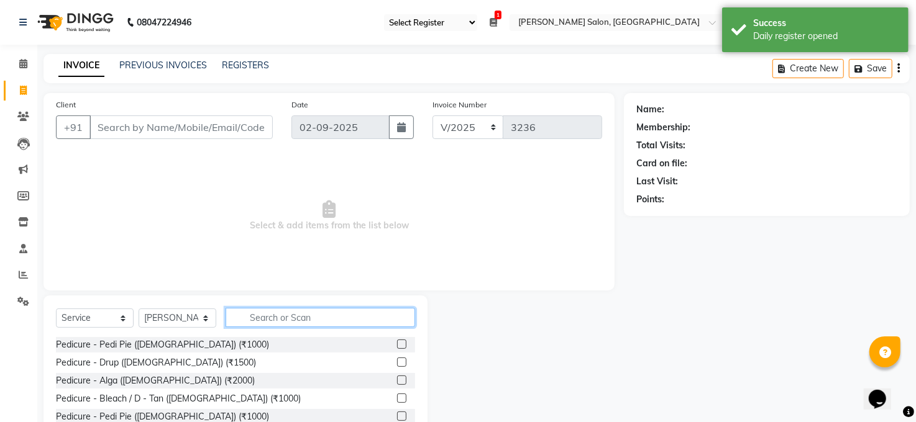
click at [272, 316] on input "text" at bounding box center [320, 317] width 189 height 19
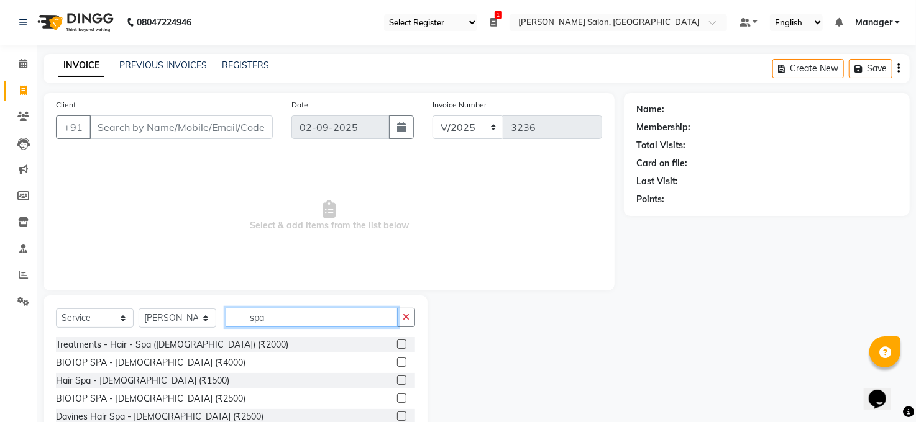
scroll to position [12, 0]
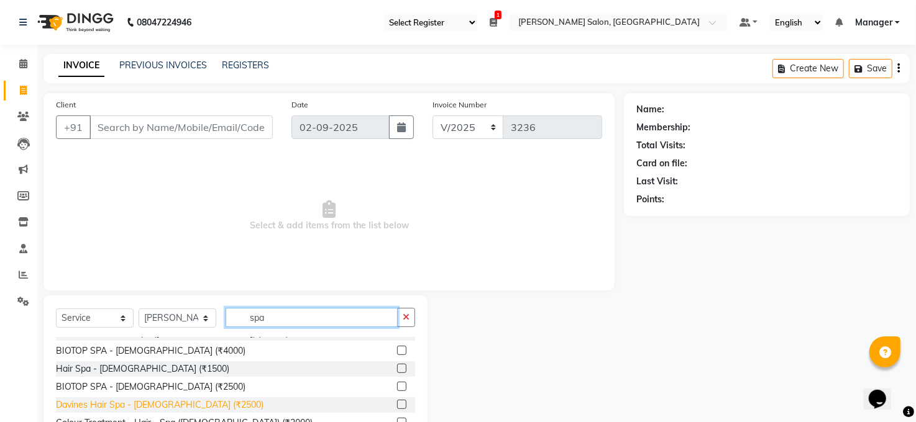
type input "spa"
click at [134, 404] on div "Davines Hair Spa - [DEMOGRAPHIC_DATA] (₹2500)" at bounding box center [160, 405] width 208 height 13
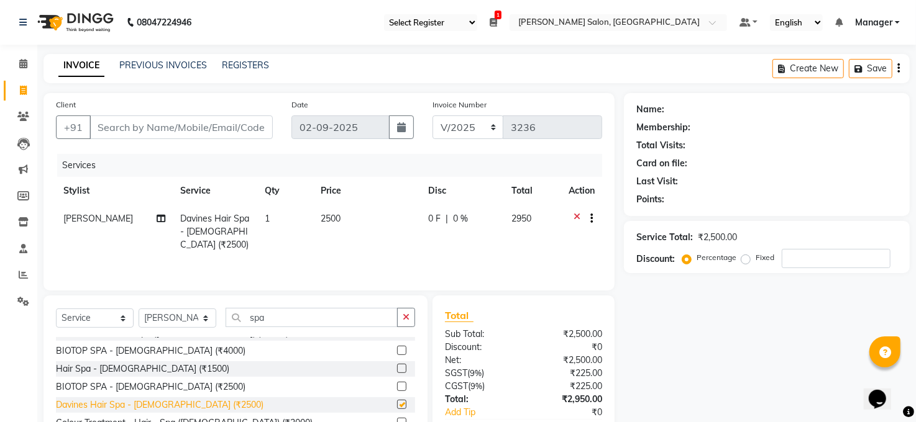
checkbox input "false"
click at [329, 211] on td "2500" at bounding box center [366, 232] width 107 height 54
select select "45734"
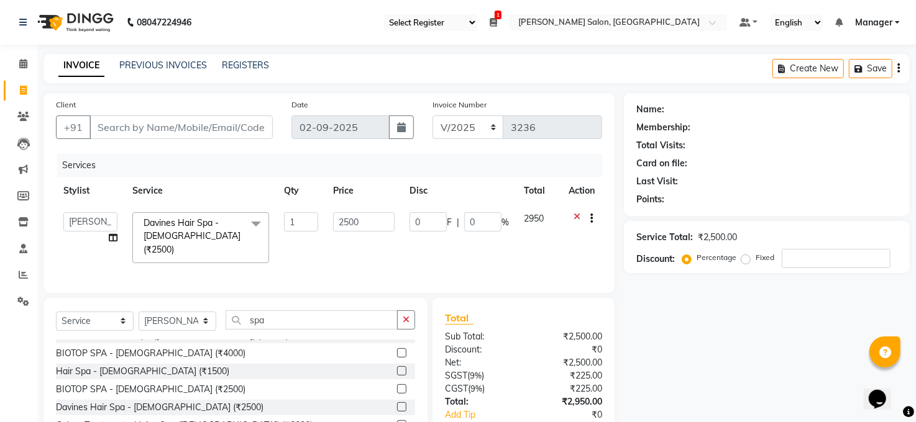
scroll to position [76, 0]
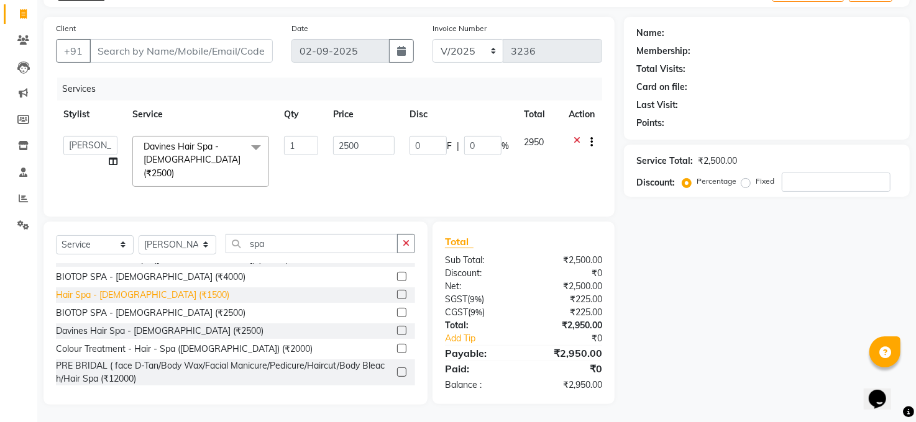
click at [80, 292] on div "Hair Spa - [DEMOGRAPHIC_DATA] (₹1500)" at bounding box center [142, 295] width 173 height 13
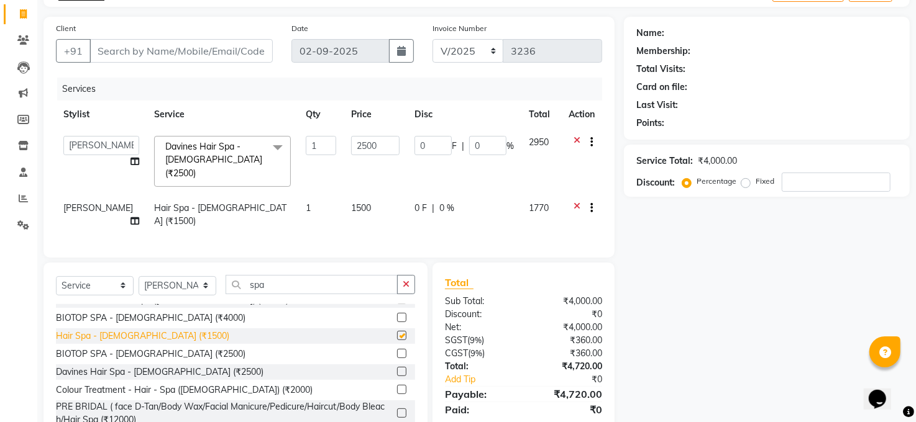
checkbox input "false"
click at [576, 136] on icon at bounding box center [576, 144] width 7 height 16
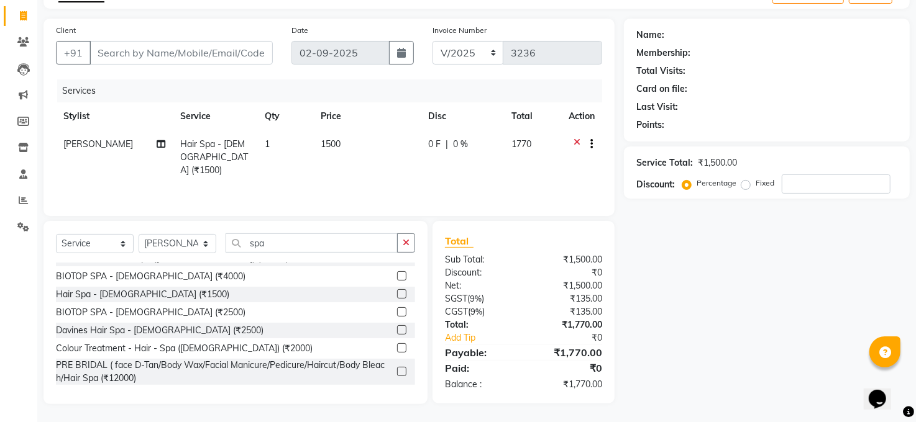
click at [338, 137] on td "1500" at bounding box center [366, 157] width 107 height 54
select select "45734"
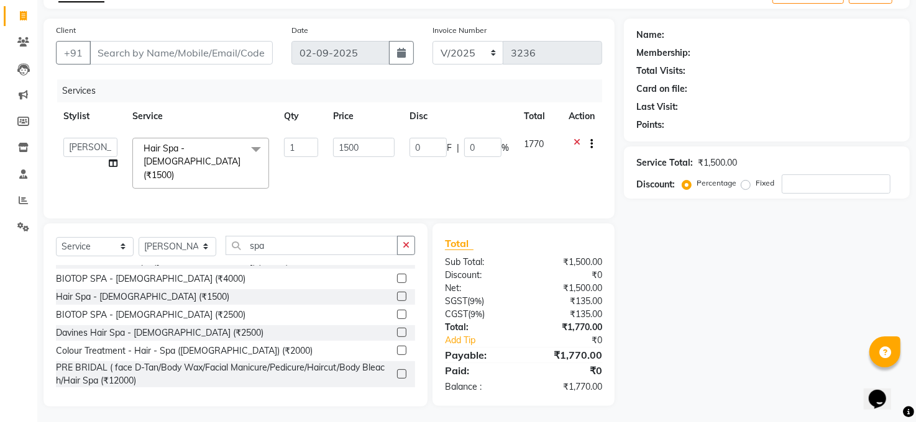
scroll to position [76, 0]
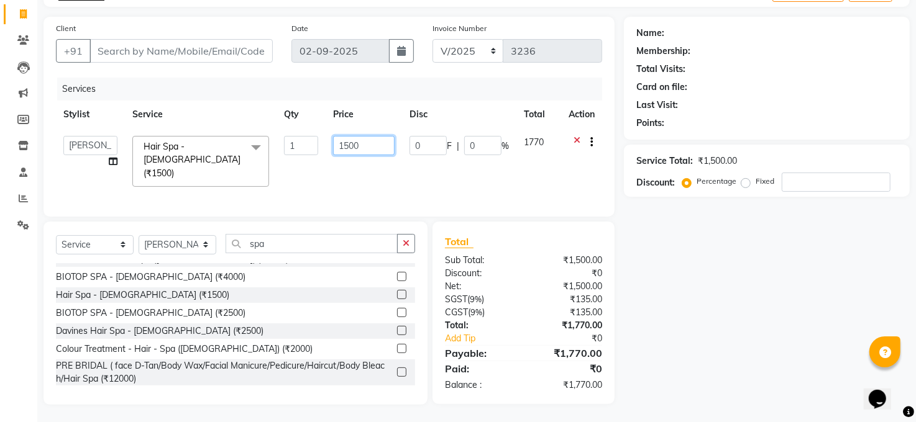
click at [370, 148] on input "1500" at bounding box center [364, 145] width 62 height 19
type input "1"
type input "5"
type input "2000"
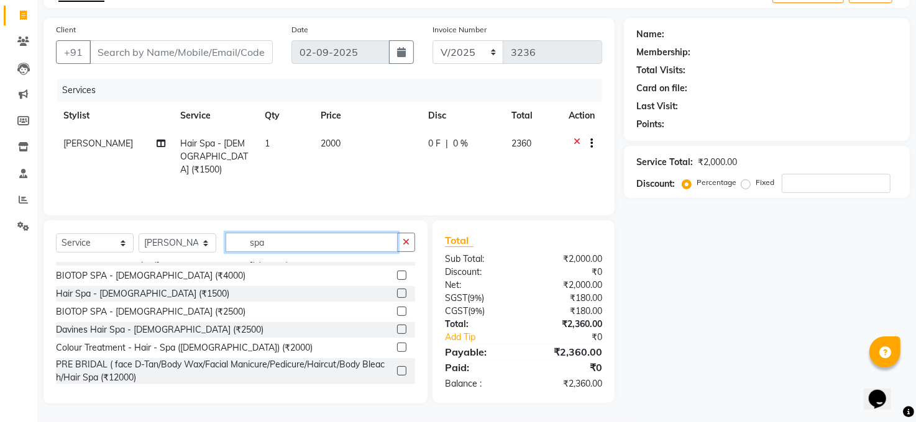
scroll to position [75, 0]
click at [268, 240] on input "spa" at bounding box center [312, 243] width 172 height 19
type input "s"
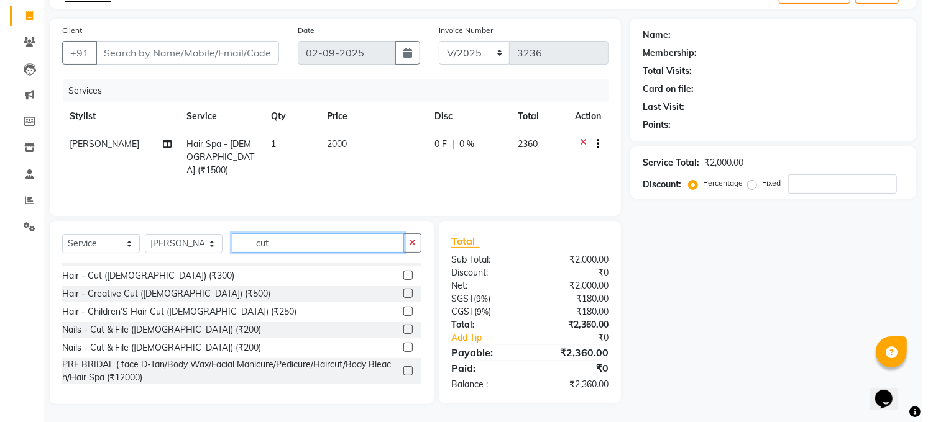
scroll to position [48, 0]
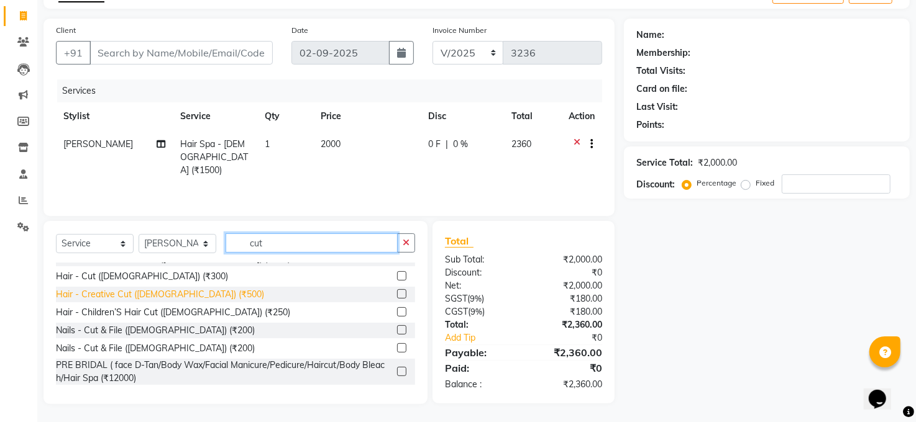
type input "cut"
click at [141, 290] on div "Hair - Creative Cut ([DEMOGRAPHIC_DATA]) (₹500)" at bounding box center [160, 294] width 208 height 13
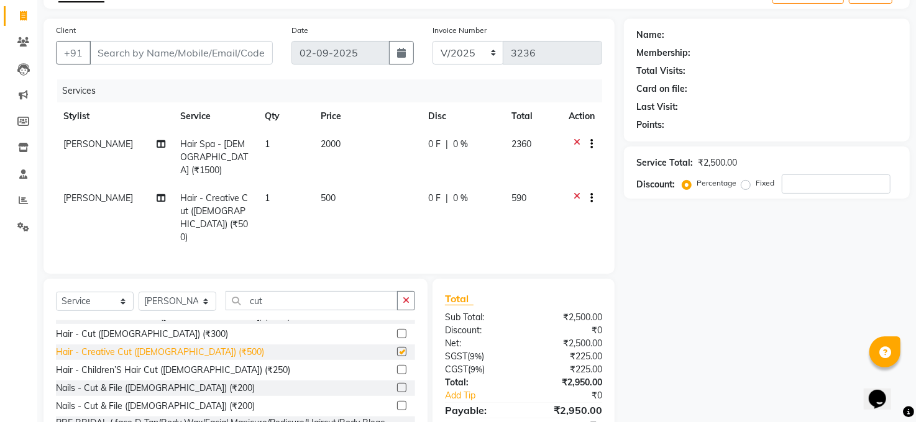
checkbox input "false"
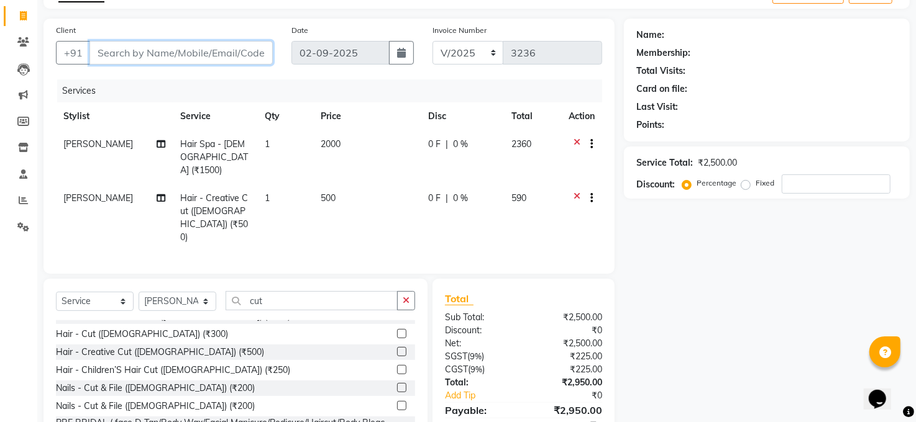
click at [145, 50] on input "Client" at bounding box center [180, 53] width 183 height 24
type input "9"
type input "0"
type input "9142687182"
click at [239, 48] on span "Add Client" at bounding box center [240, 53] width 49 height 12
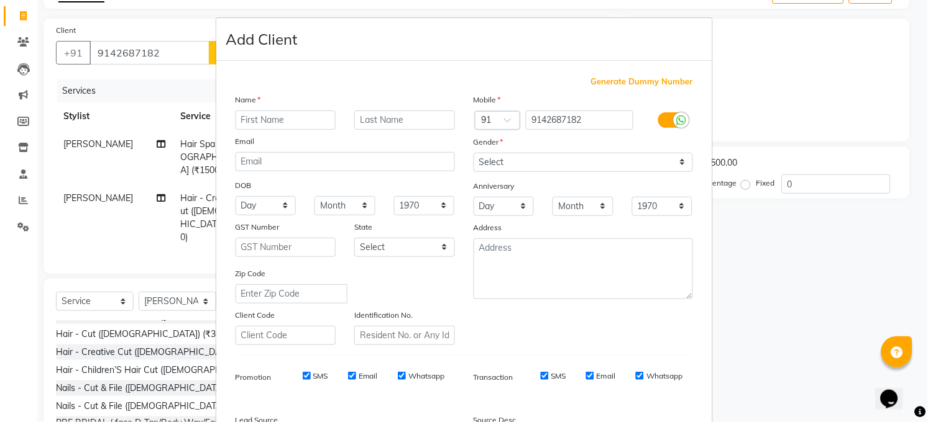
click at [254, 118] on input "text" at bounding box center [285, 120] width 101 height 19
type input "mohit"
click at [499, 152] on div "Gender" at bounding box center [583, 143] width 238 height 17
click at [499, 158] on select "Select Male Female Other Prefer Not To Say" at bounding box center [582, 162] width 219 height 19
select select "male"
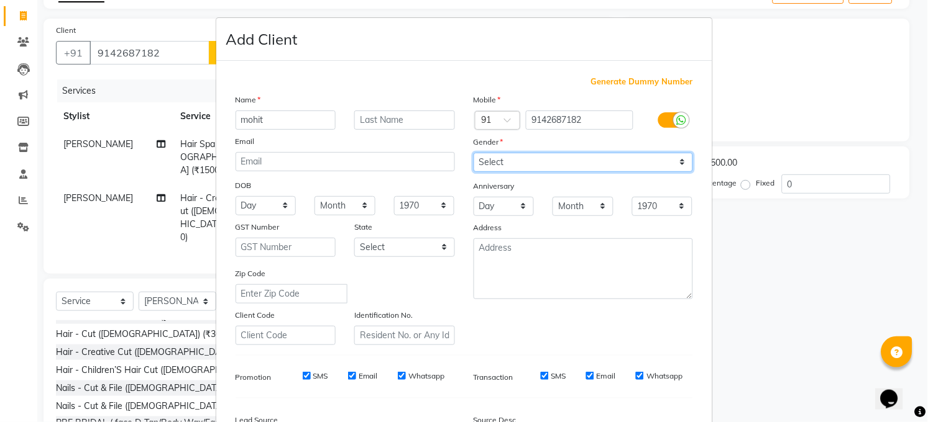
click at [473, 153] on select "Select Male Female Other Prefer Not To Say" at bounding box center [582, 162] width 219 height 19
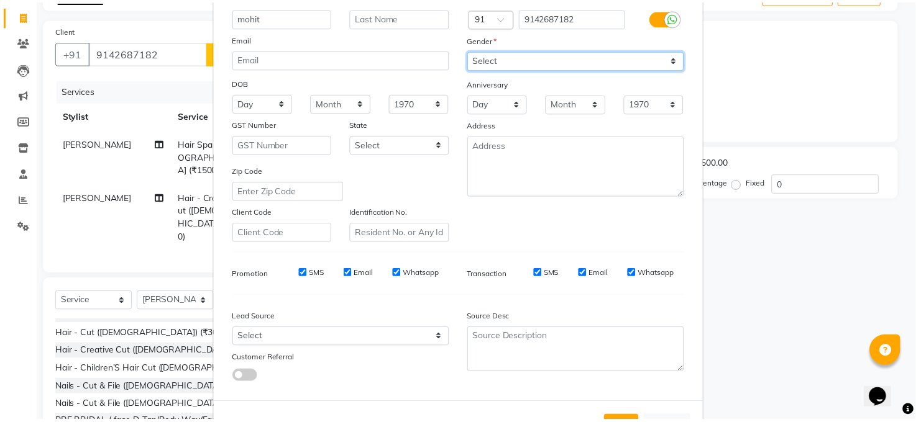
scroll to position [151, 0]
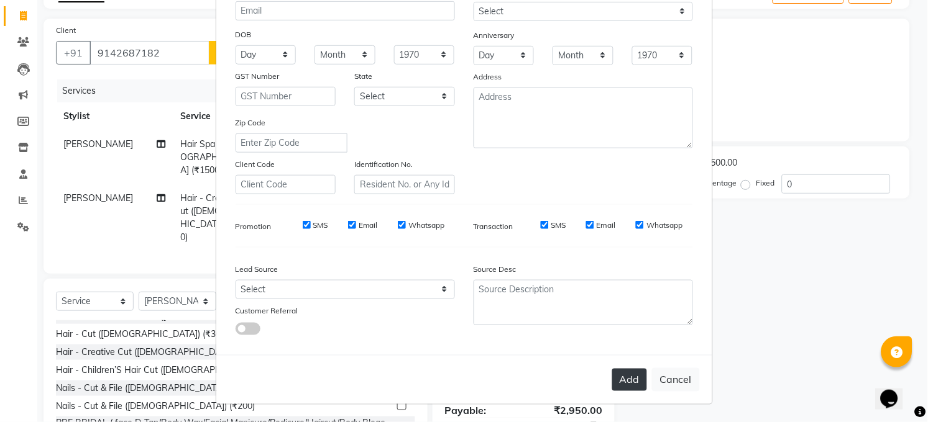
click at [632, 380] on button "Add" at bounding box center [629, 380] width 35 height 22
type input "91******82"
select select
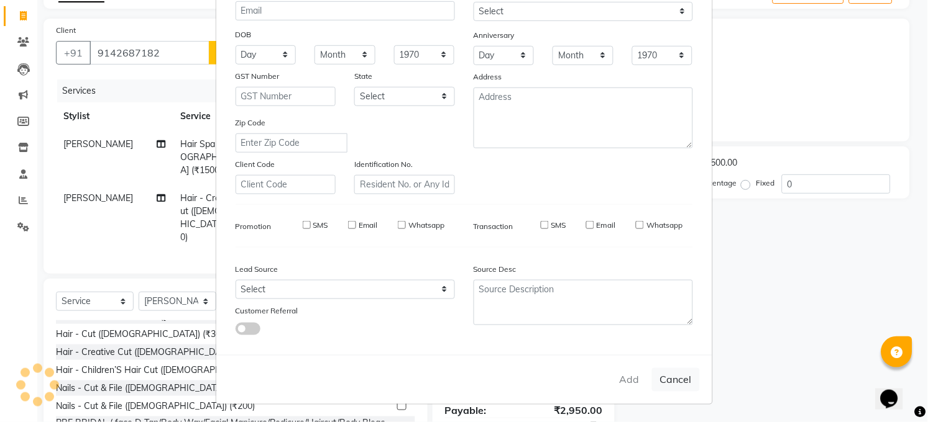
select select
checkbox input "false"
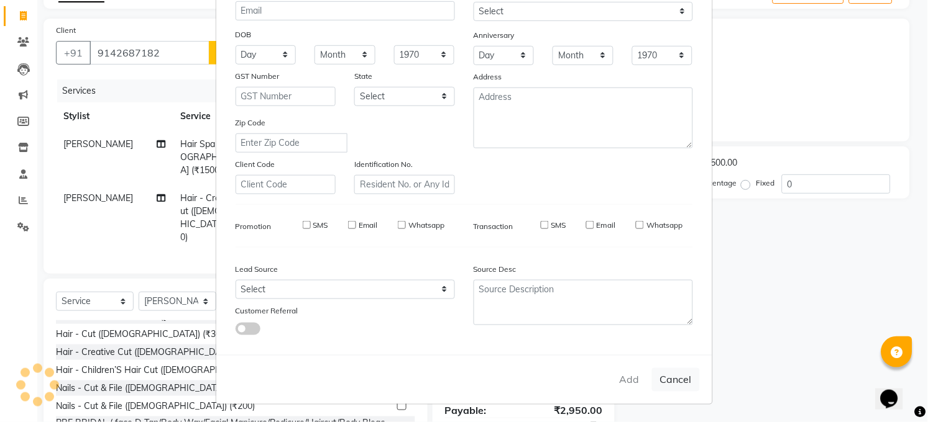
checkbox input "false"
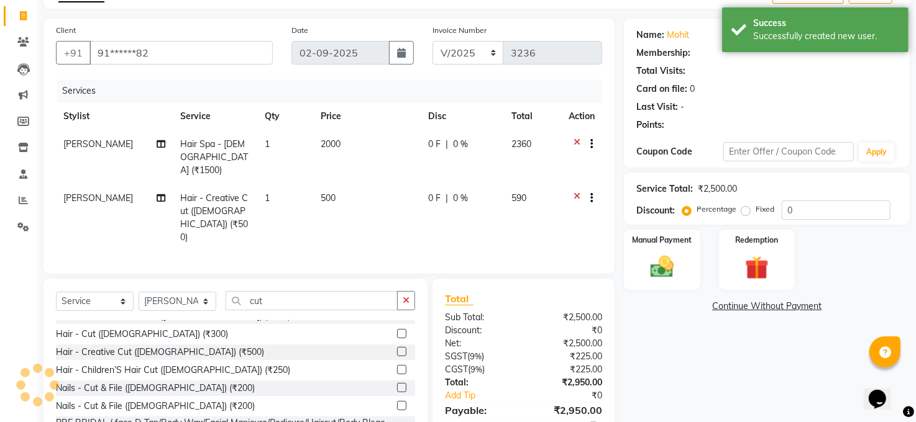
select select "1: Object"
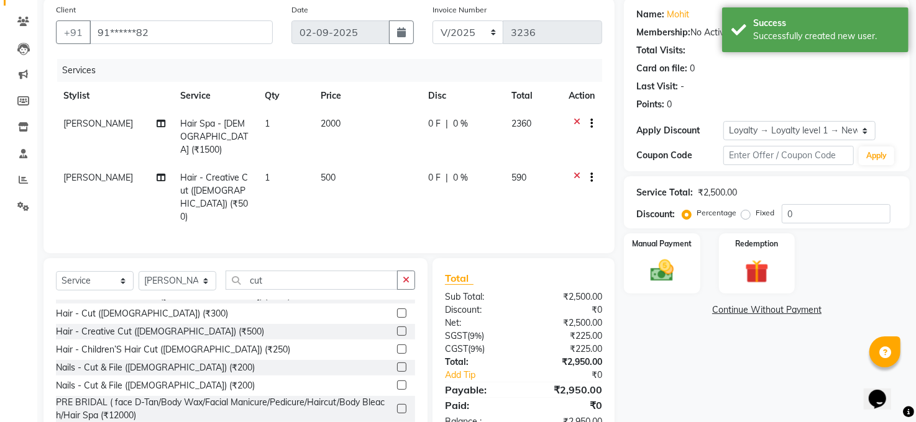
scroll to position [106, 0]
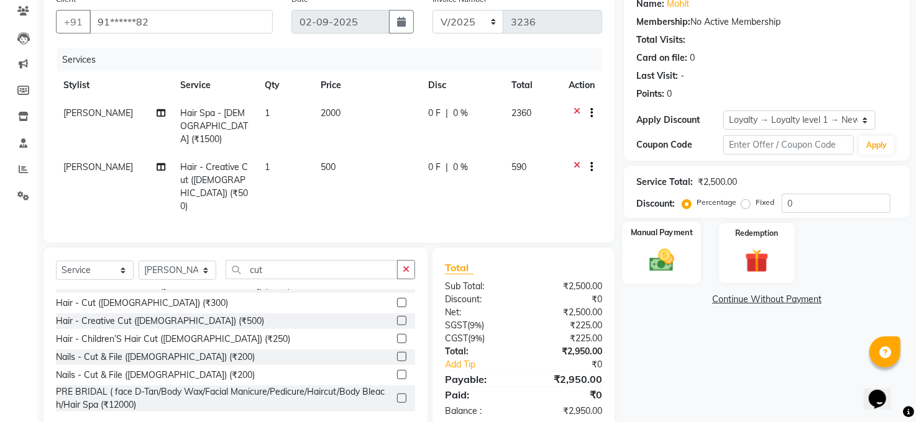
click at [664, 258] on img at bounding box center [662, 261] width 40 height 29
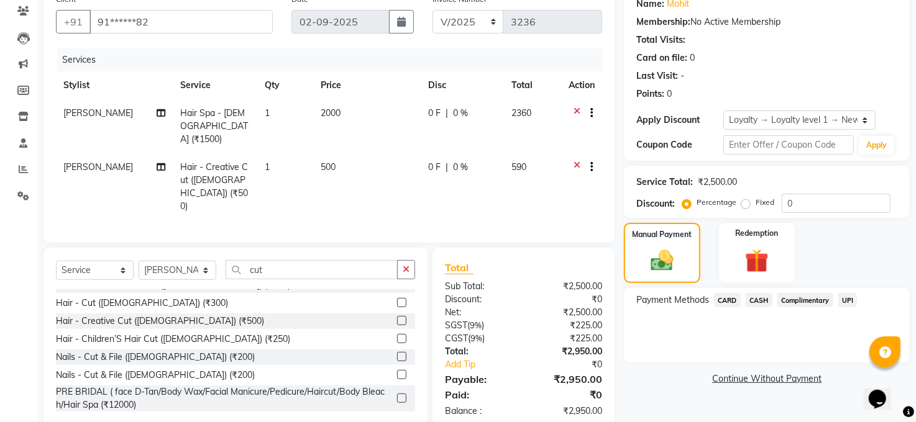
click at [844, 296] on span "UPI" at bounding box center [847, 300] width 19 height 14
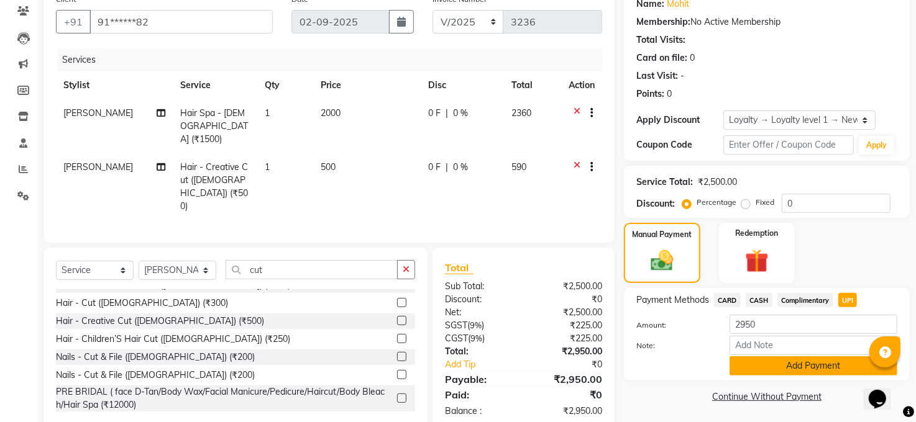
click at [838, 368] on button "Add Payment" at bounding box center [813, 366] width 168 height 19
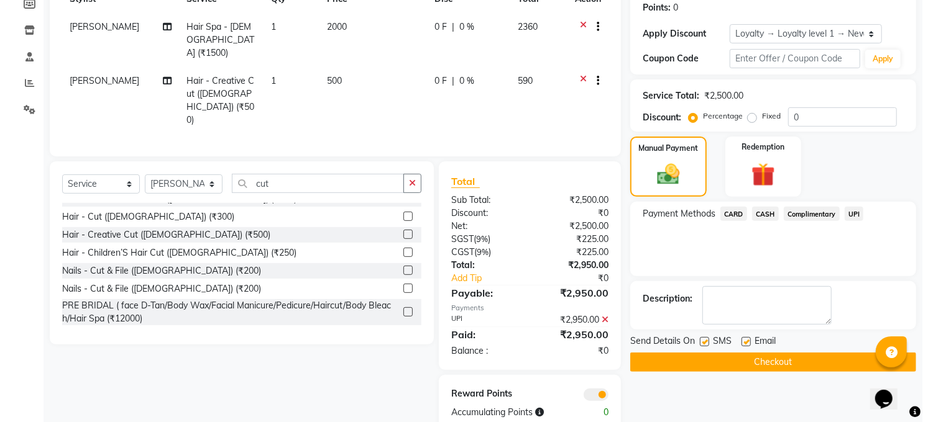
scroll to position [193, 0]
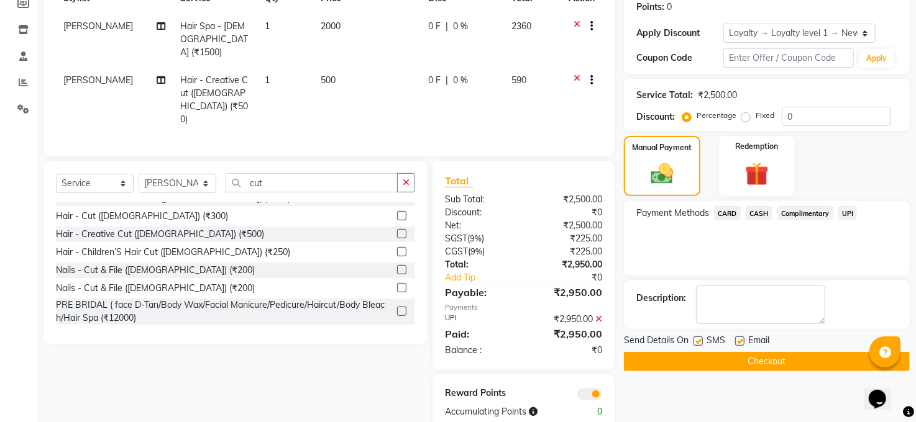
click at [576, 387] on div at bounding box center [568, 394] width 88 height 14
click at [587, 388] on span at bounding box center [589, 394] width 25 height 12
click at [602, 396] on input "checkbox" at bounding box center [602, 396] width 0 height 0
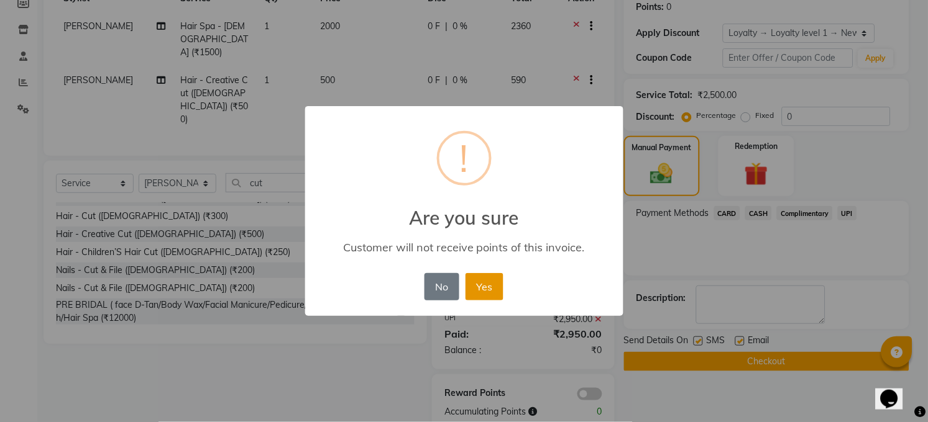
click at [495, 290] on button "Yes" at bounding box center [484, 286] width 38 height 27
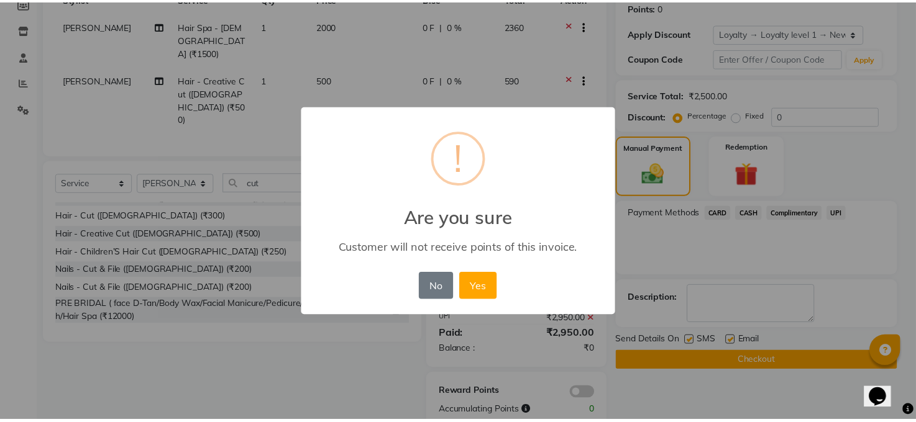
scroll to position [174, 0]
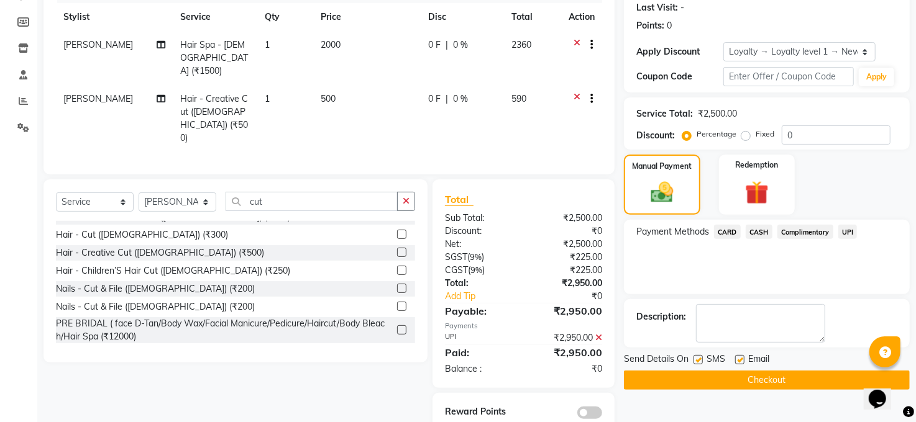
click at [759, 372] on button "Checkout" at bounding box center [767, 380] width 286 height 19
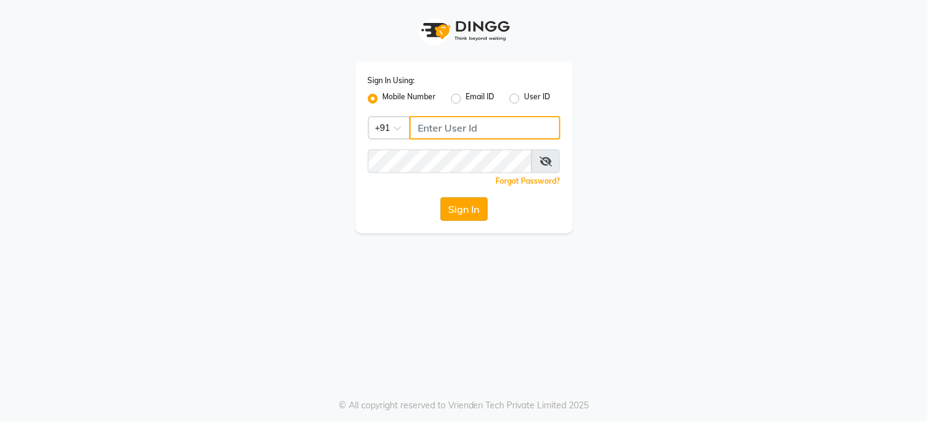
type input "7360007500"
click at [462, 208] on button "Sign In" at bounding box center [463, 210] width 47 height 24
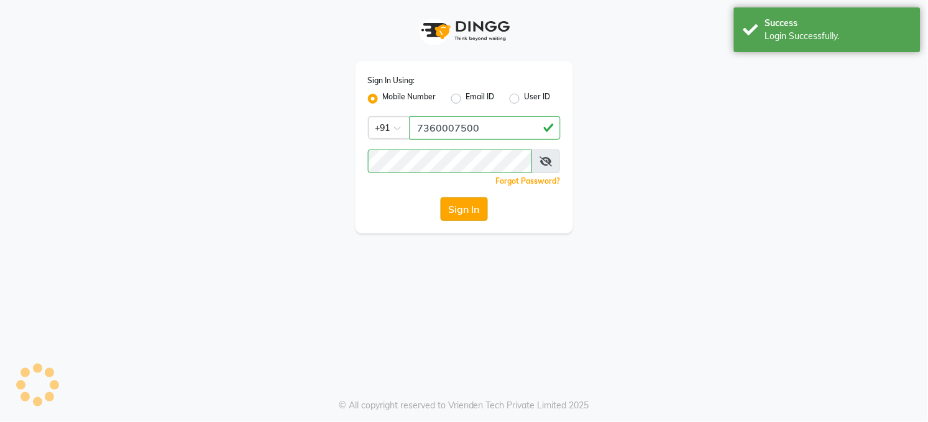
select select "service"
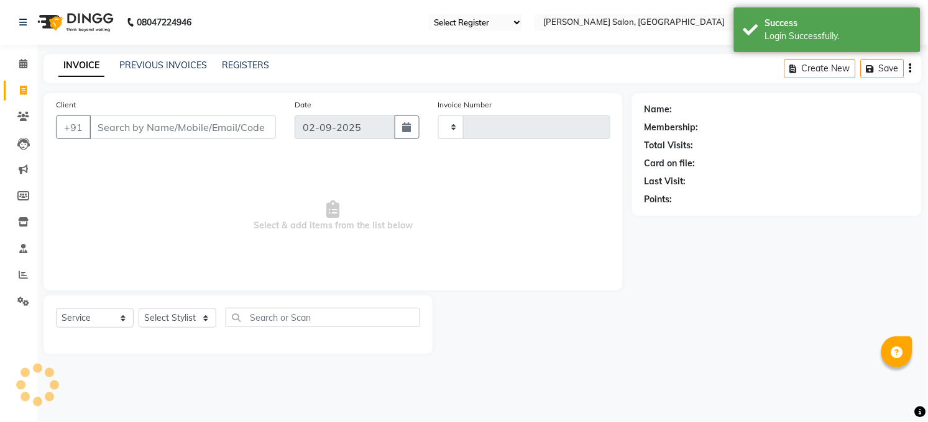
type input "3237"
select select "35"
select select "5748"
click at [508, 15] on span "1" at bounding box center [509, 15] width 7 height 9
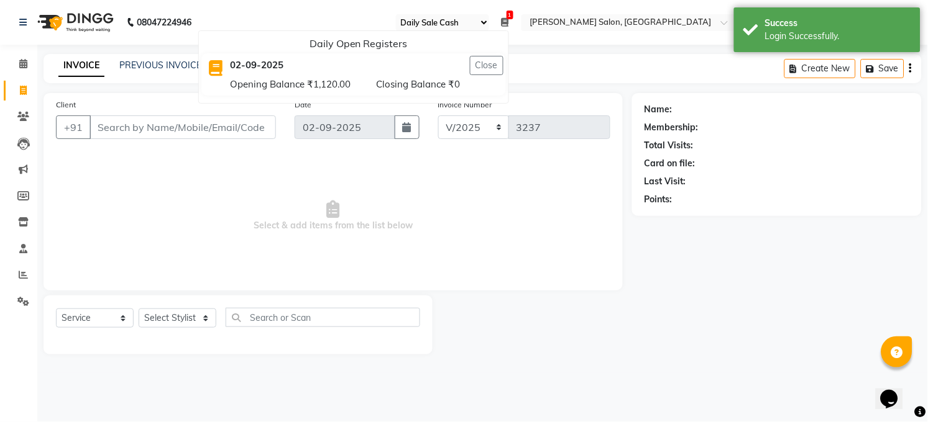
click at [194, 232] on span "Select & add items from the list below" at bounding box center [333, 216] width 554 height 124
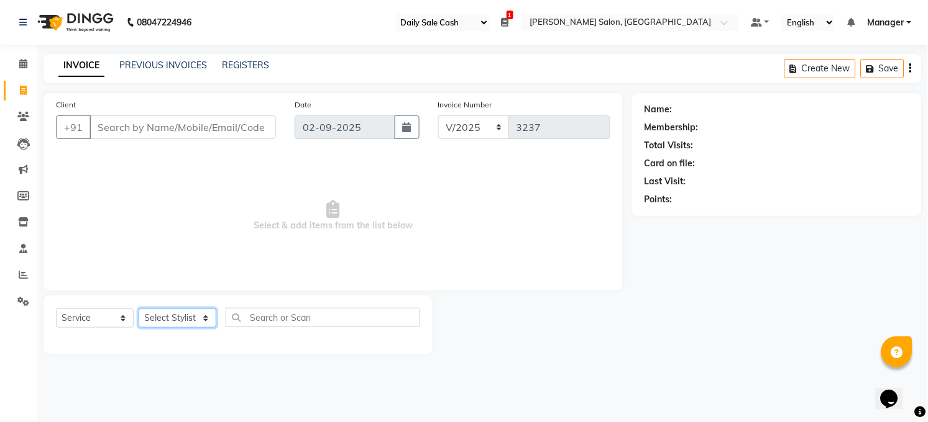
click at [203, 312] on select "Select Stylist [PERSON_NAME] [PERSON_NAME] COUNTER Manager [PERSON_NAME] [PERSO…" at bounding box center [178, 318] width 78 height 19
select select "41088"
click at [139, 309] on select "Select Stylist [PERSON_NAME] [PERSON_NAME] COUNTER Manager [PERSON_NAME] [PERSO…" at bounding box center [178, 318] width 78 height 19
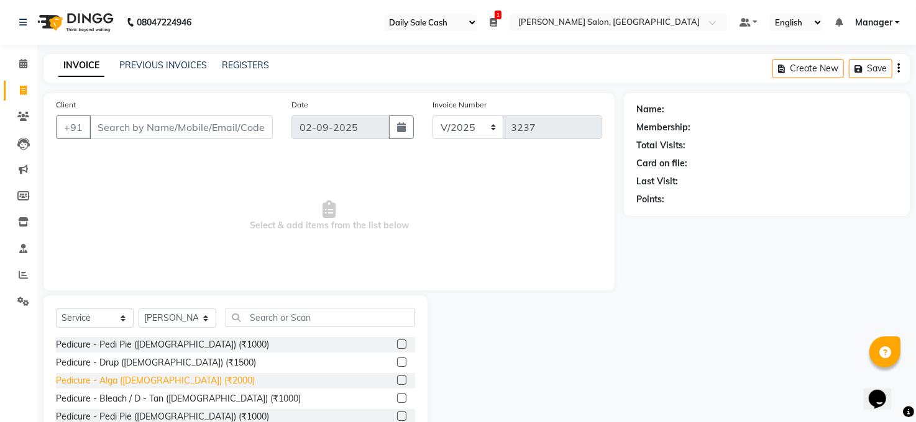
click at [180, 380] on div "Pedicure - Alga ([DEMOGRAPHIC_DATA]) (₹2000)" at bounding box center [155, 381] width 199 height 13
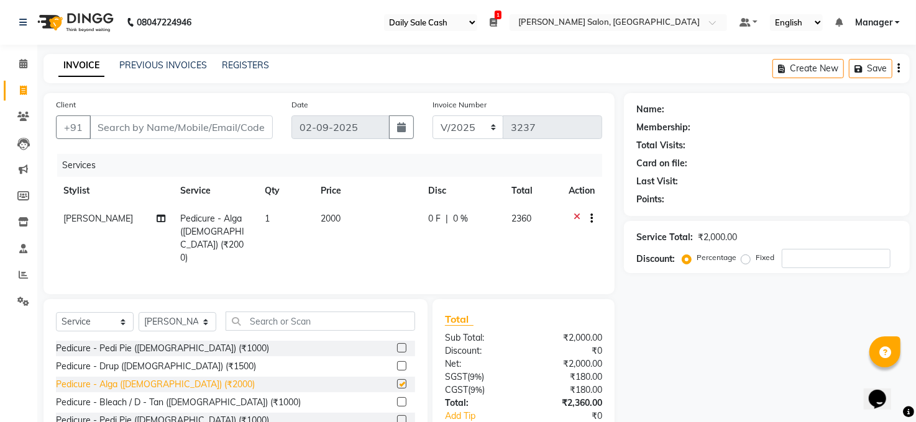
checkbox input "false"
click at [207, 319] on select "Select Stylist [PERSON_NAME] [PERSON_NAME] COUNTER Manager [PERSON_NAME] [PERSO…" at bounding box center [178, 321] width 78 height 19
select select "65024"
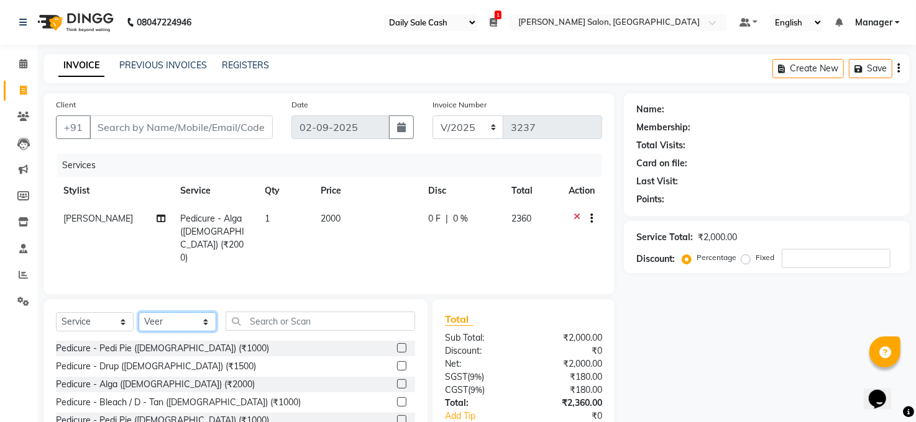
click at [139, 312] on select "Select Stylist [PERSON_NAME] [PERSON_NAME] COUNTER Manager [PERSON_NAME] [PERSO…" at bounding box center [178, 321] width 78 height 19
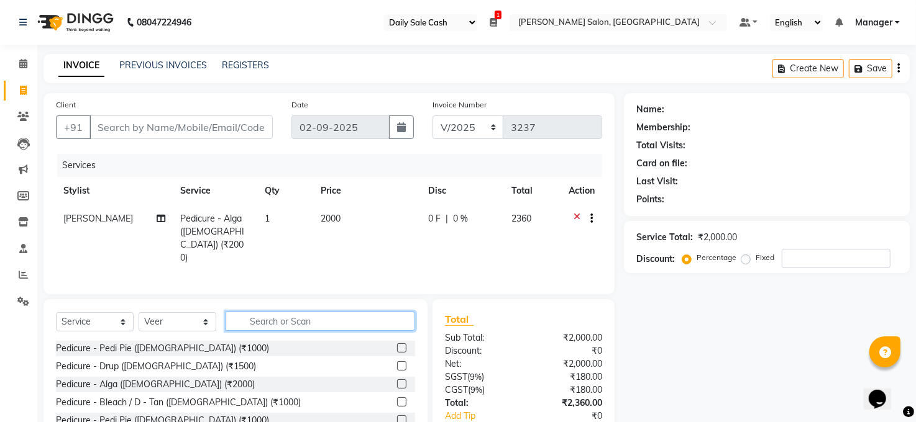
click at [262, 313] on input "text" at bounding box center [320, 321] width 189 height 19
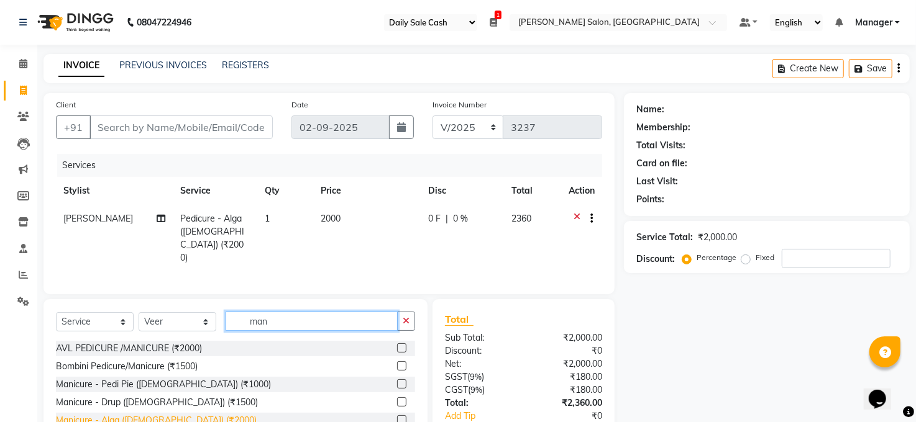
type input "man"
click at [144, 415] on div "Manicure - Alga ([DEMOGRAPHIC_DATA]) (₹2000)" at bounding box center [156, 420] width 201 height 13
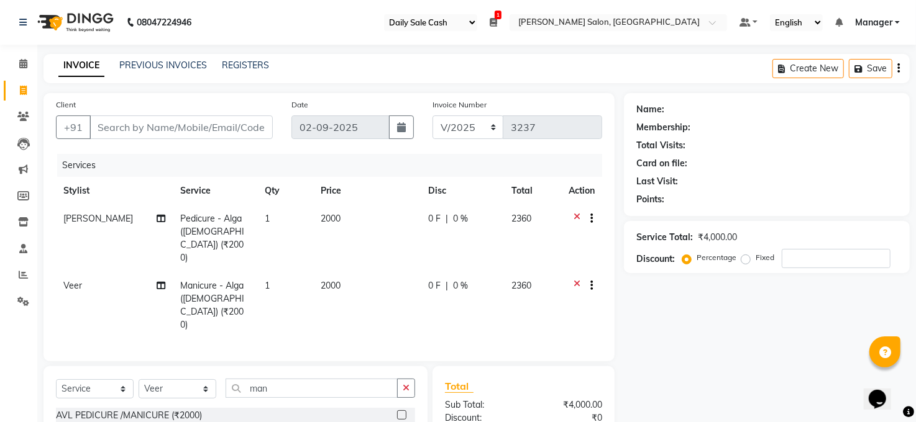
checkbox input "false"
click at [280, 379] on input "man" at bounding box center [312, 388] width 172 height 19
type input "m"
click at [205, 380] on select "Select Stylist [PERSON_NAME] [PERSON_NAME] COUNTER Manager [PERSON_NAME] [PERSO…" at bounding box center [178, 389] width 78 height 19
select select "41088"
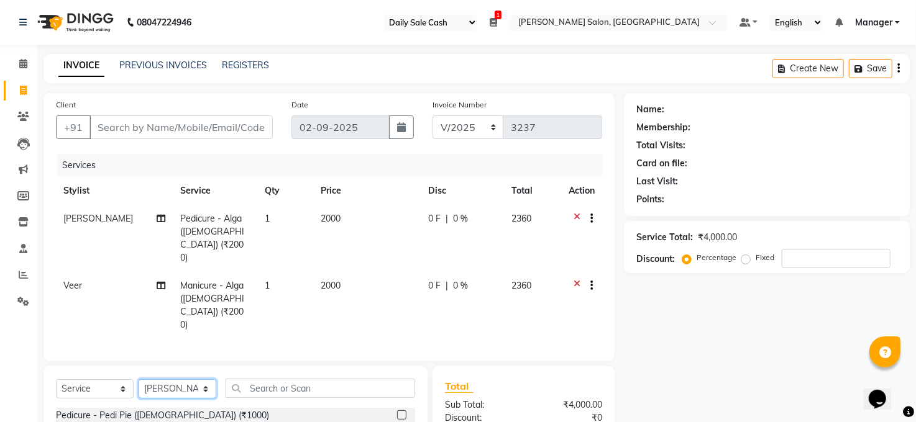
click at [139, 380] on select "Select Stylist [PERSON_NAME] [PERSON_NAME] COUNTER Manager [PERSON_NAME] [PERSO…" at bounding box center [178, 389] width 78 height 19
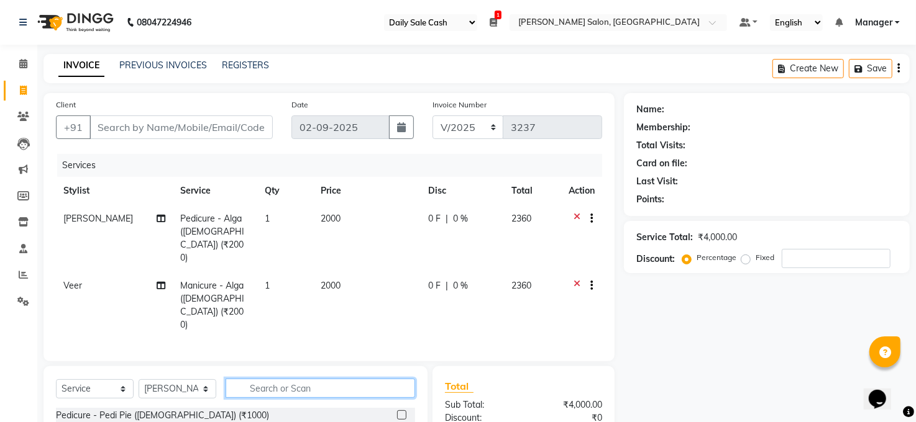
click at [268, 379] on input "text" at bounding box center [320, 388] width 189 height 19
type input "wash"
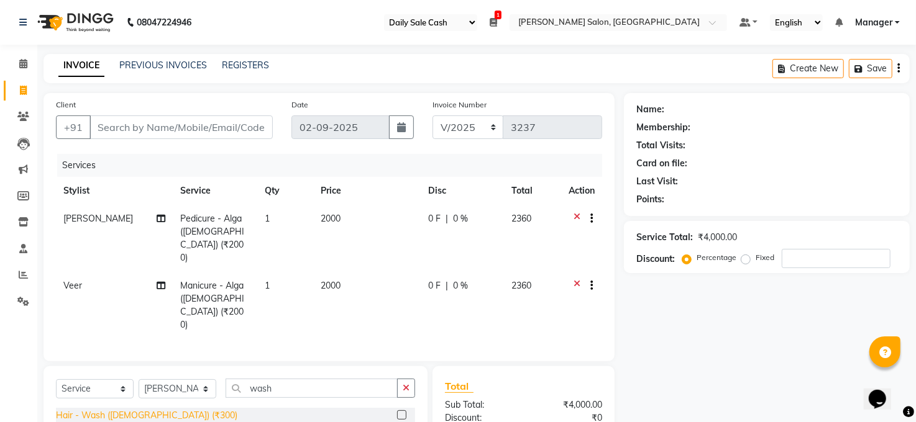
click at [134, 409] on div "Hair - Wash ([DEMOGRAPHIC_DATA]) (₹300)" at bounding box center [146, 415] width 181 height 13
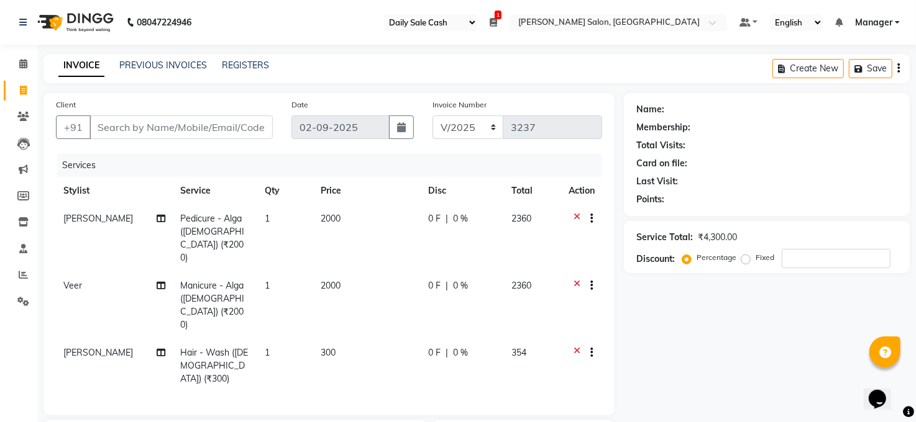
checkbox input "false"
type input "w"
select select "40301"
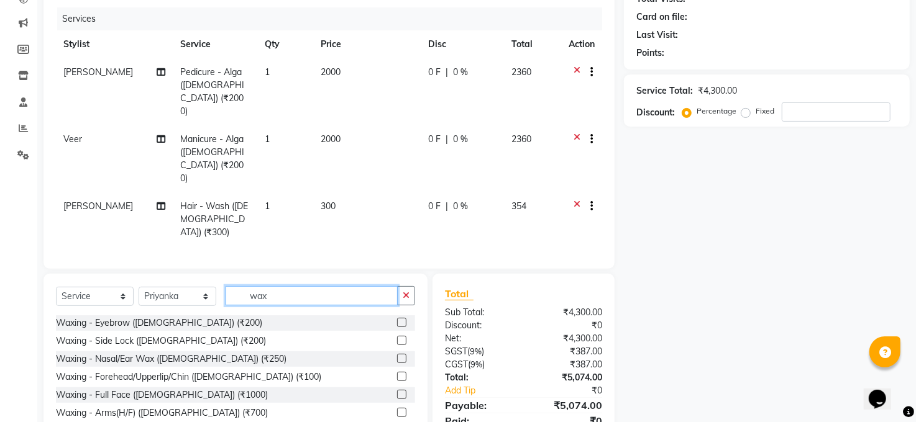
type input "wax"
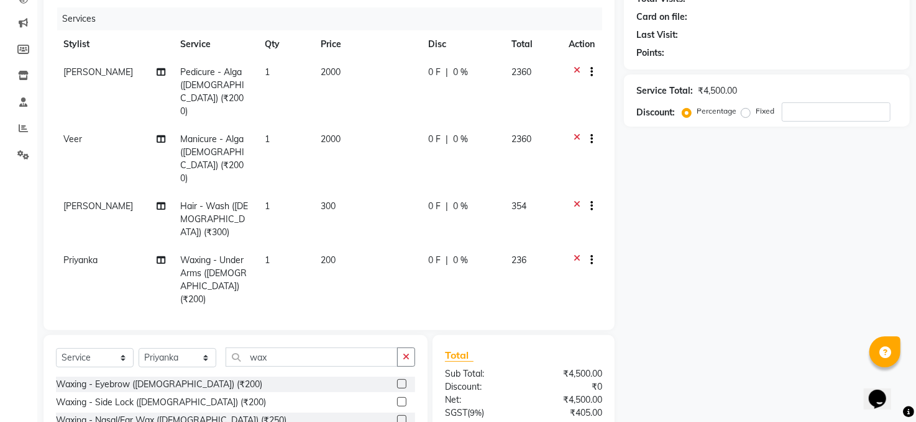
checkbox input "false"
click at [331, 247] on td "200" at bounding box center [366, 280] width 107 height 67
select select "40301"
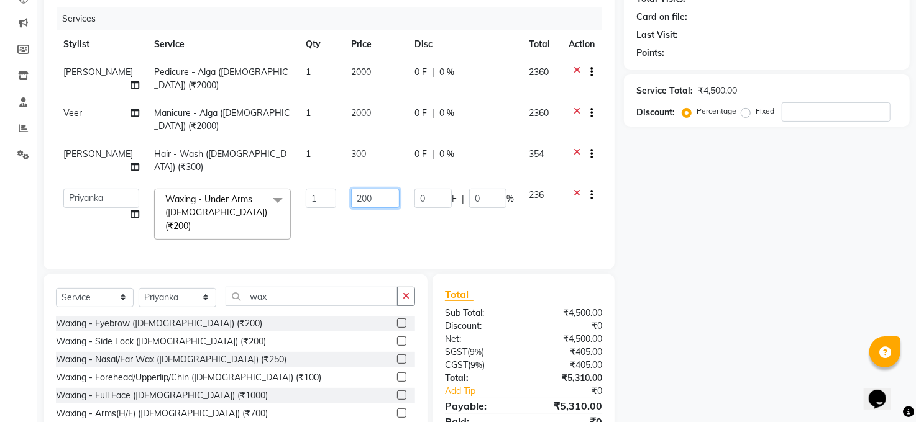
click at [356, 189] on input "200" at bounding box center [375, 198] width 48 height 19
type input "2"
type input "300"
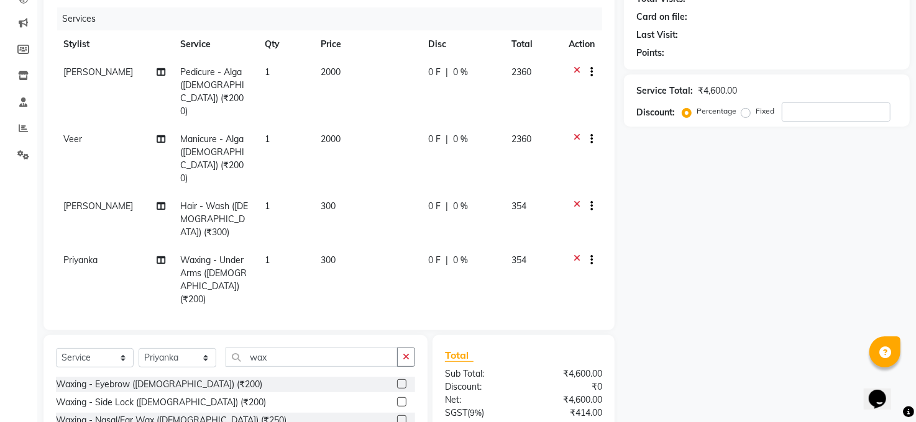
click at [715, 271] on div "Name: Membership: Total Visits: Card on file: Last Visit: Points: Service Total…" at bounding box center [771, 233] width 295 height 572
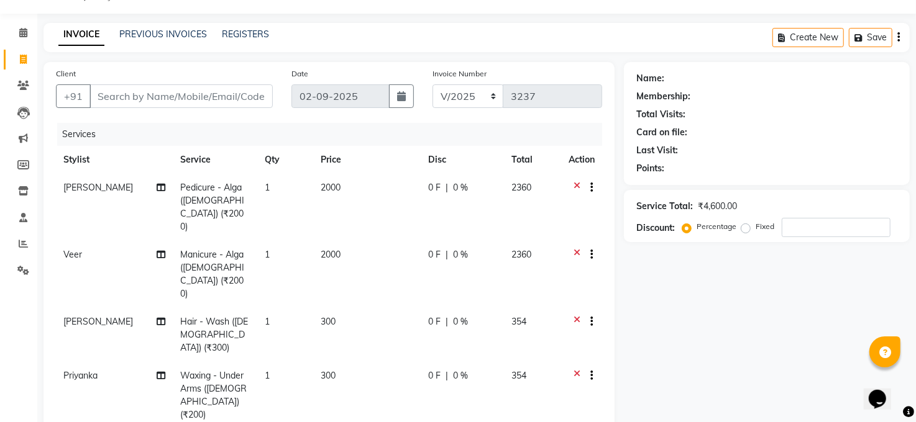
scroll to position [0, 0]
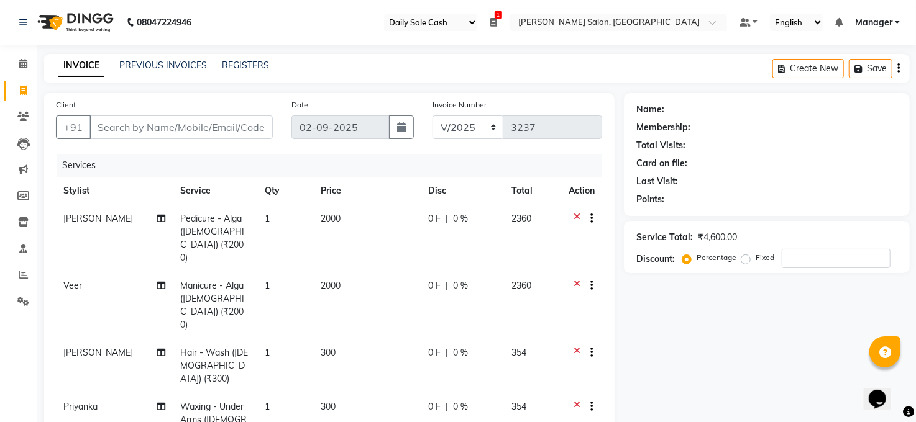
click at [459, 213] on span "0 %" at bounding box center [460, 218] width 15 height 13
select select "41088"
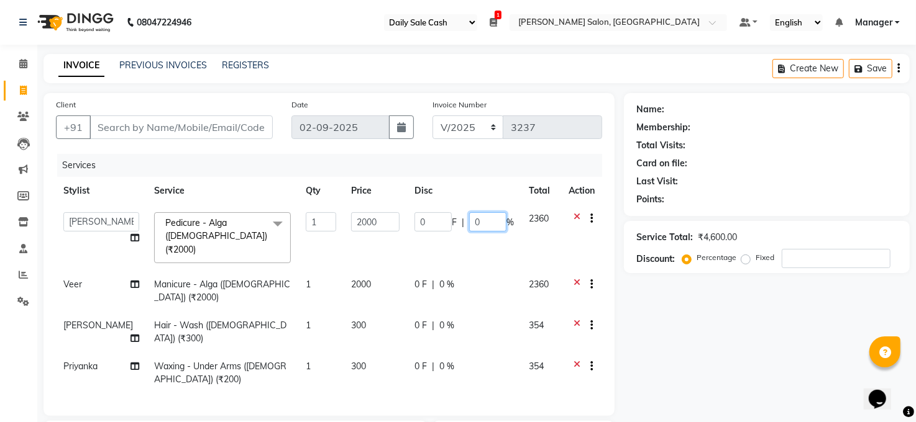
click at [483, 219] on input "0" at bounding box center [487, 221] width 37 height 19
type input "30"
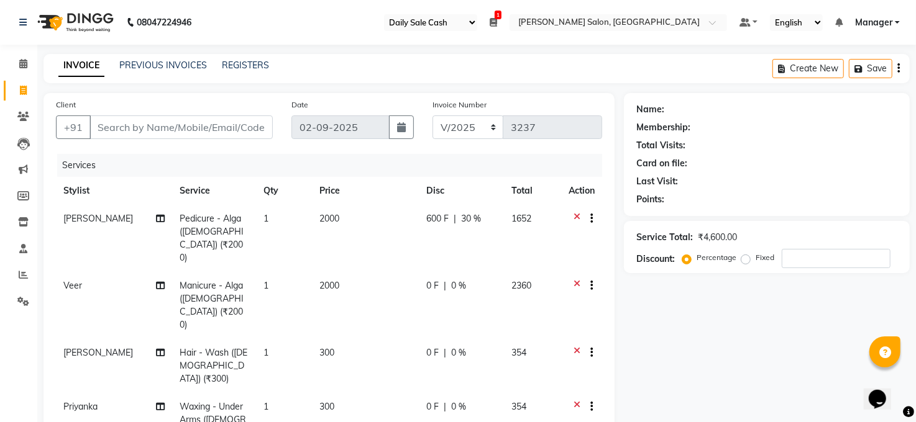
click at [442, 272] on td "0 F | 0 %" at bounding box center [461, 305] width 85 height 67
select select "65024"
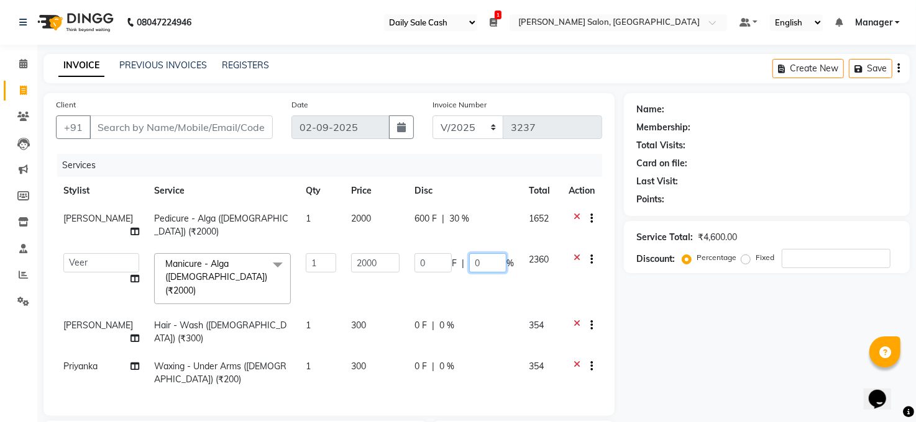
click at [488, 261] on input "0" at bounding box center [487, 262] width 37 height 19
type input "20"
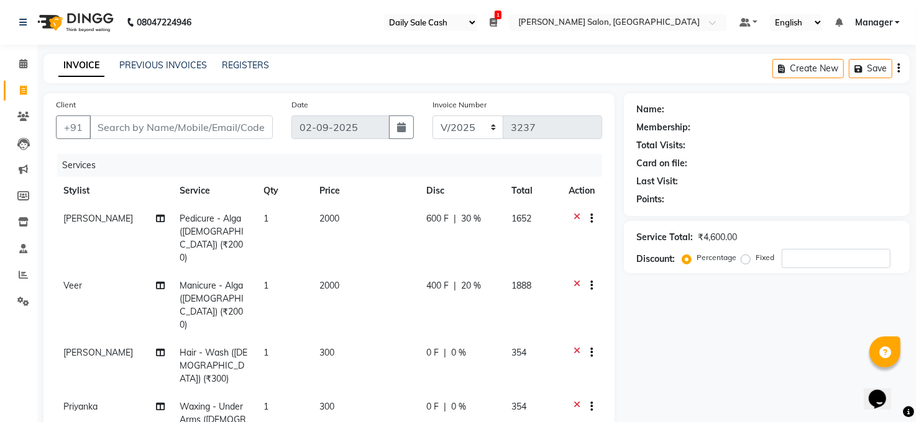
click at [707, 347] on div "Name: Membership: Total Visits: Card on file: Last Visit: Points: Service Total…" at bounding box center [771, 379] width 295 height 572
click at [200, 124] on input "Client" at bounding box center [180, 128] width 183 height 24
type input "s"
type input "0"
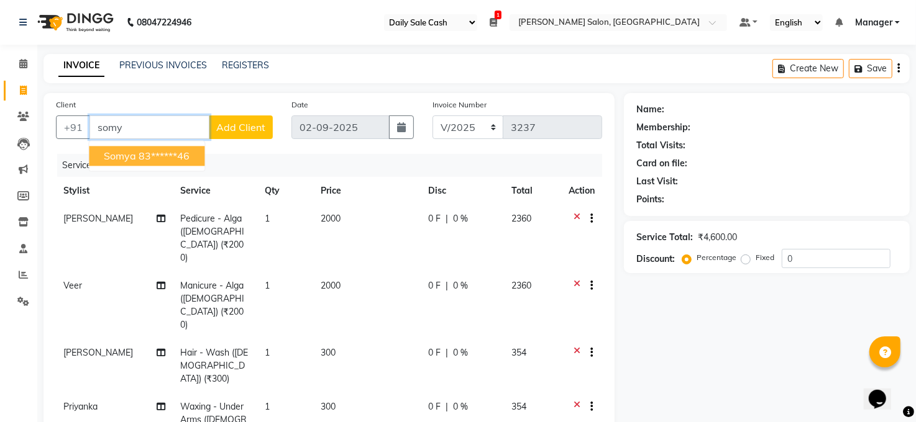
click at [160, 148] on button "somya 83******46" at bounding box center [147, 156] width 116 height 20
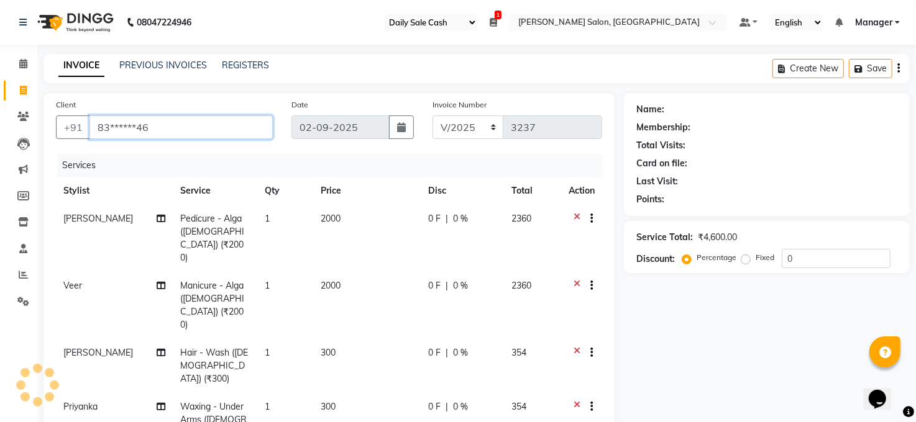
type input "83******46"
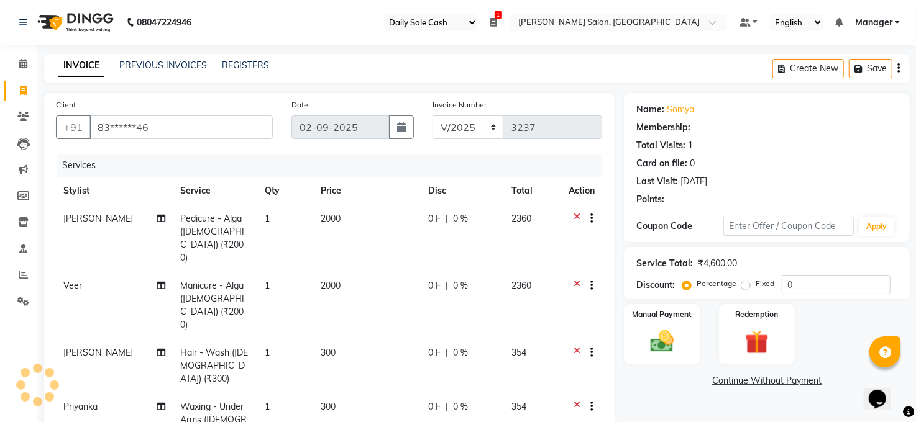
select select "1: Object"
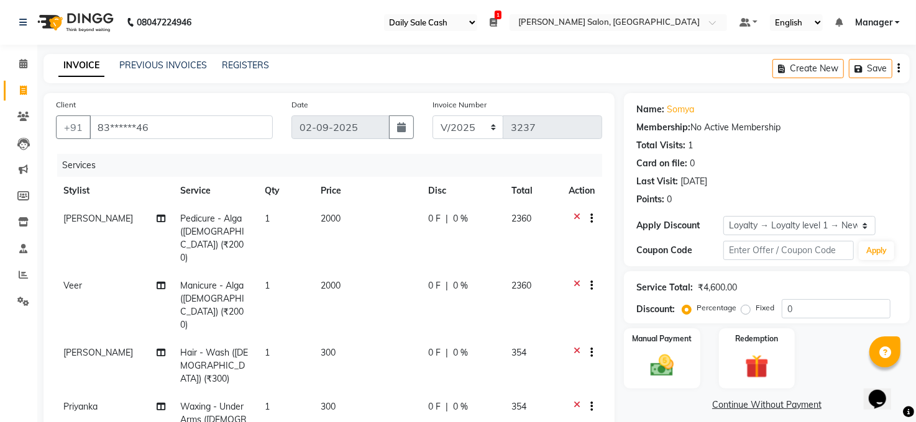
click at [457, 209] on td "0 F | 0 %" at bounding box center [462, 238] width 83 height 67
select select "41088"
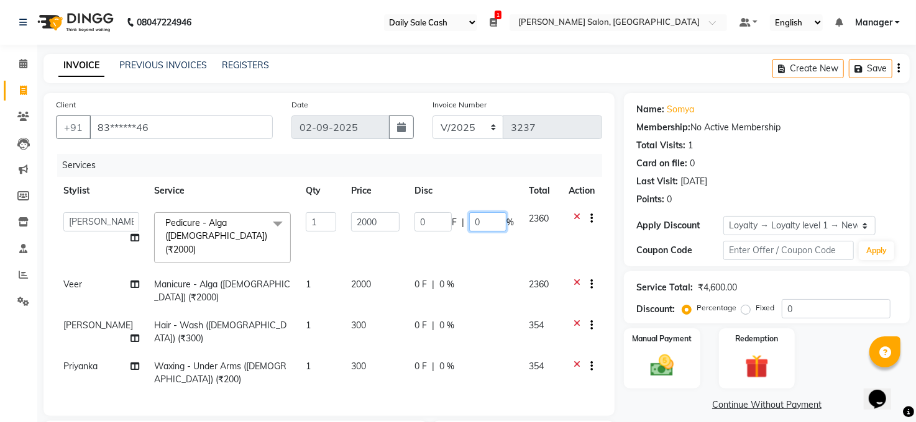
click at [483, 221] on input "0" at bounding box center [487, 221] width 37 height 19
type input "30"
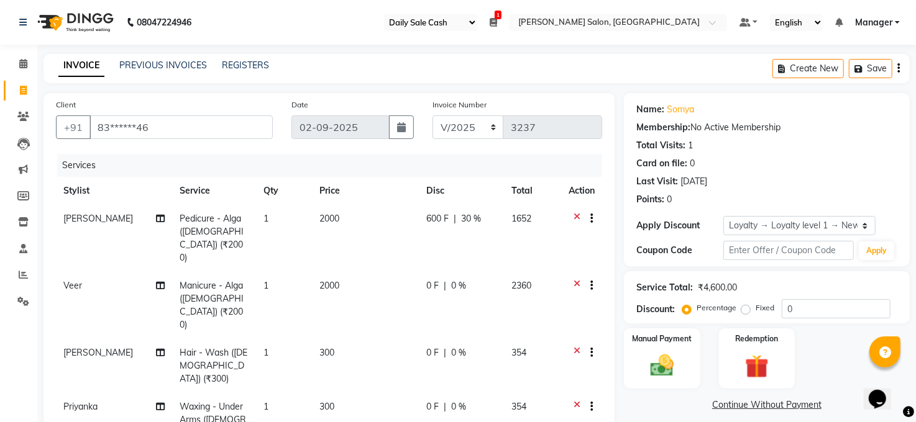
click at [440, 272] on td "0 F | 0 %" at bounding box center [461, 305] width 85 height 67
select select "65024"
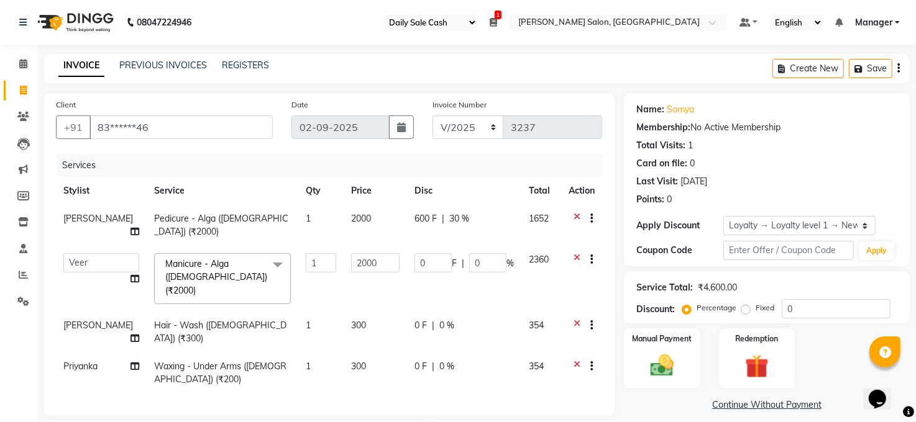
click at [486, 252] on td "0 F | 0 %" at bounding box center [464, 279] width 114 height 66
click at [483, 261] on input "0" at bounding box center [487, 262] width 37 height 19
type input "30"
drag, startPoint x: 652, startPoint y: 344, endPoint x: 644, endPoint y: 335, distance: 11.9
click at [652, 342] on label "Manual Payment" at bounding box center [662, 338] width 62 height 12
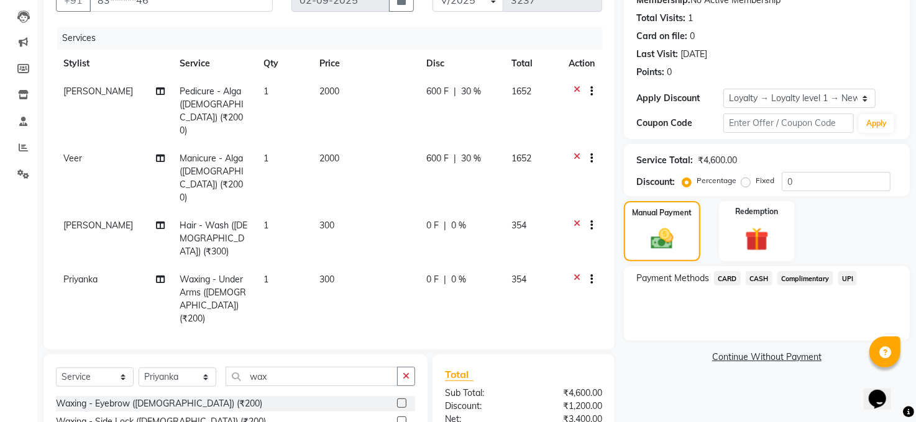
scroll to position [201, 0]
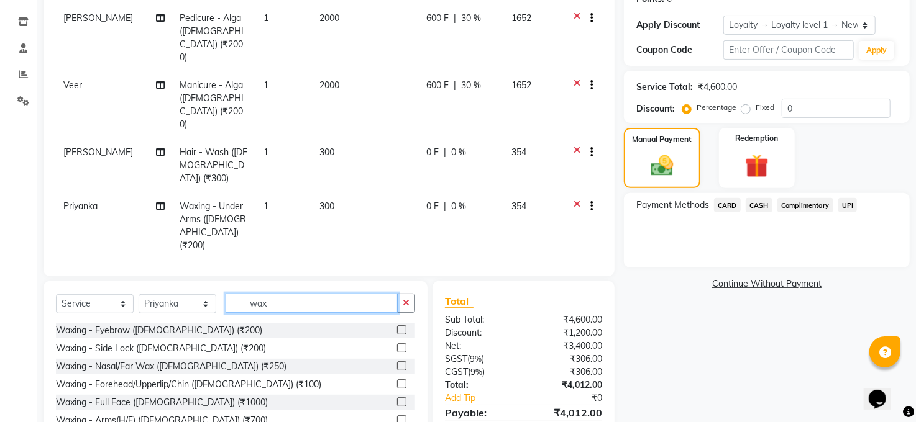
click at [277, 294] on input "wax" at bounding box center [312, 303] width 172 height 19
type input "w"
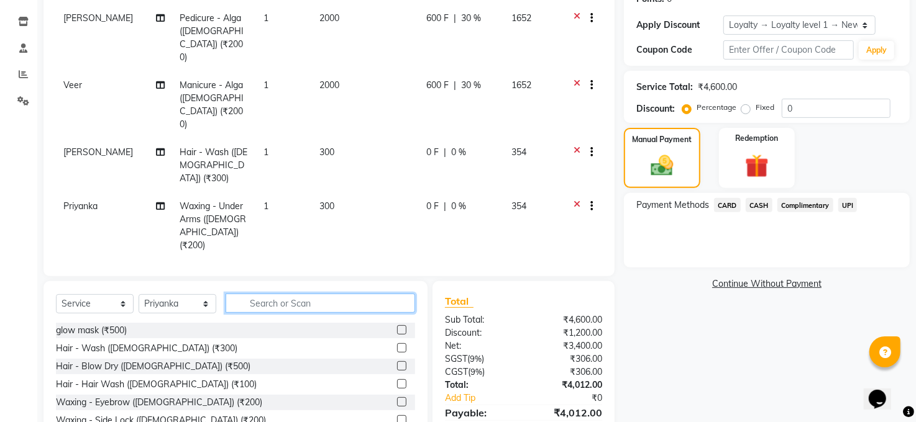
scroll to position [200, 0]
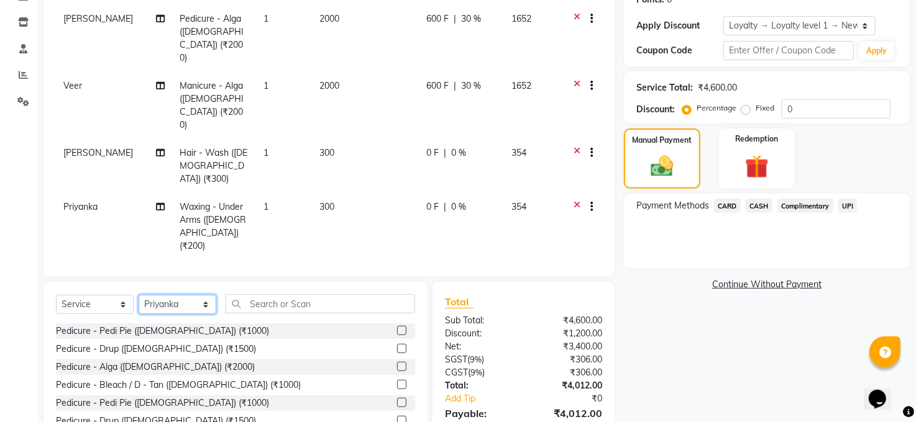
click at [207, 295] on select "Select Stylist Abhay kumar ALTAF ANKITA Chandan COUNTER Manager Manish Kumar Ne…" at bounding box center [178, 304] width 78 height 19
select select "41088"
click at [139, 295] on select "Select Stylist Abhay kumar ALTAF ANKITA Chandan COUNTER Manager Manish Kumar Ne…" at bounding box center [178, 304] width 78 height 19
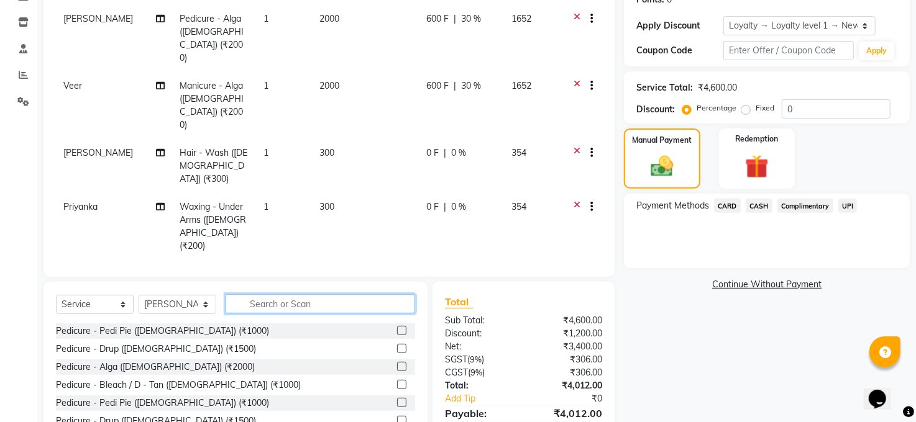
click at [274, 294] on input "text" at bounding box center [320, 303] width 189 height 19
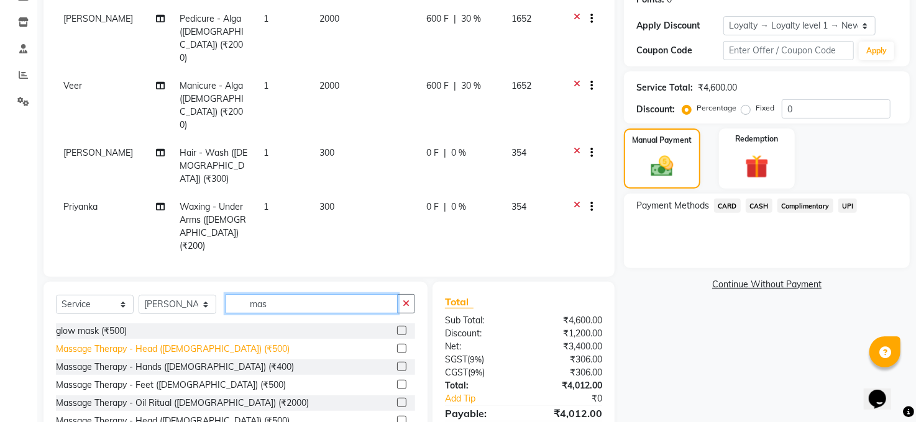
type input "mas"
click at [188, 343] on div "Massage Therapy - Head (Female) (₹500)" at bounding box center [173, 349] width 234 height 13
checkbox input "false"
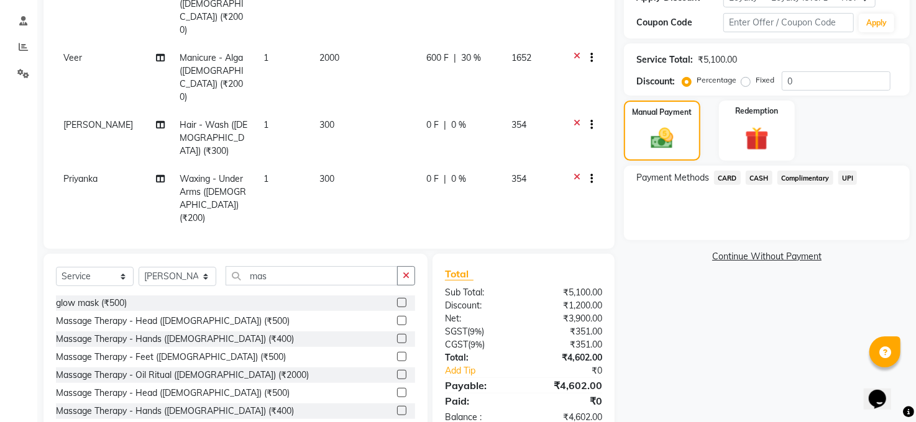
scroll to position [254, 0]
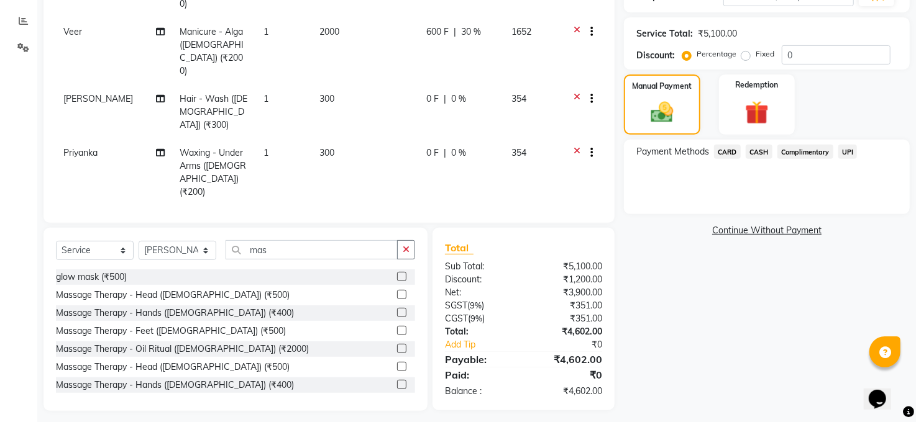
click at [759, 146] on span "CASH" at bounding box center [759, 152] width 27 height 14
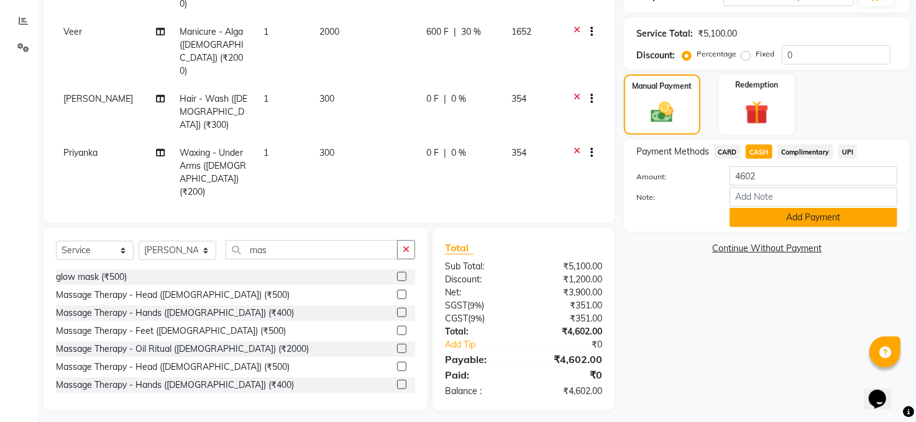
click at [802, 222] on button "Add Payment" at bounding box center [813, 217] width 168 height 19
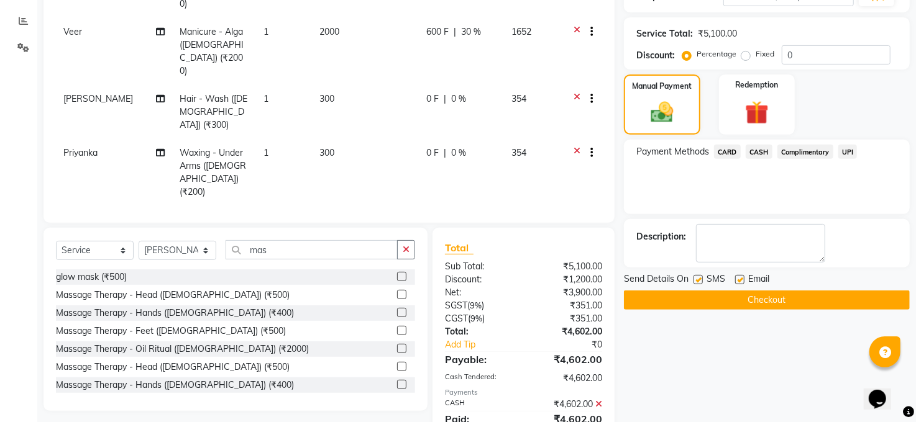
click at [762, 301] on button "Checkout" at bounding box center [767, 300] width 286 height 19
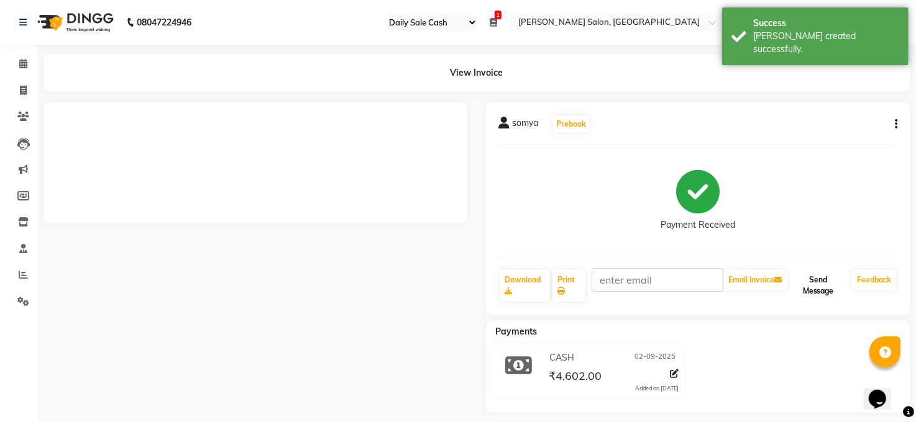
click at [838, 280] on button "Send Message" at bounding box center [818, 286] width 57 height 32
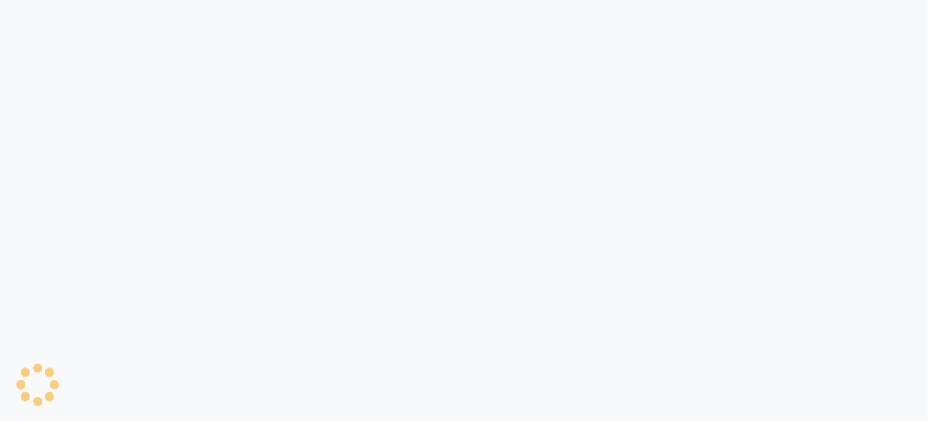
select select "35"
select select "5748"
select select "service"
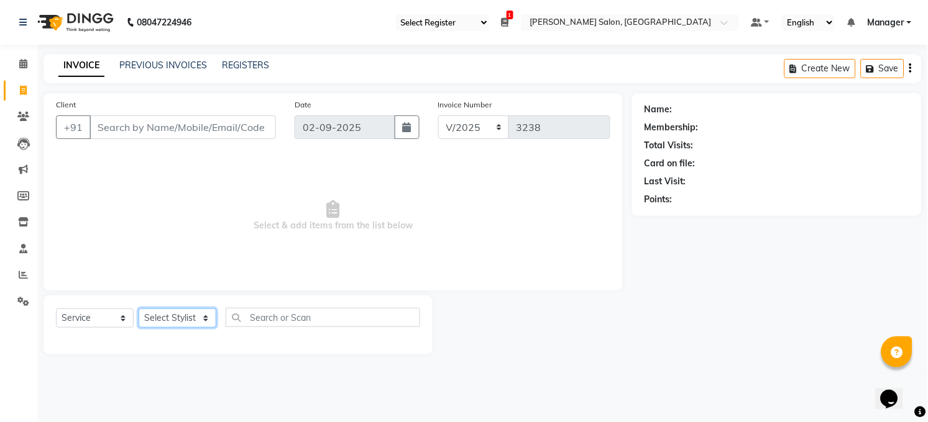
click at [205, 317] on select "Select Stylist [PERSON_NAME] [PERSON_NAME] COUNTER Manager [PERSON_NAME] [PERSO…" at bounding box center [178, 318] width 78 height 19
click at [139, 309] on select "Select Stylist [PERSON_NAME] [PERSON_NAME] COUNTER Manager [PERSON_NAME] [PERSO…" at bounding box center [178, 318] width 78 height 19
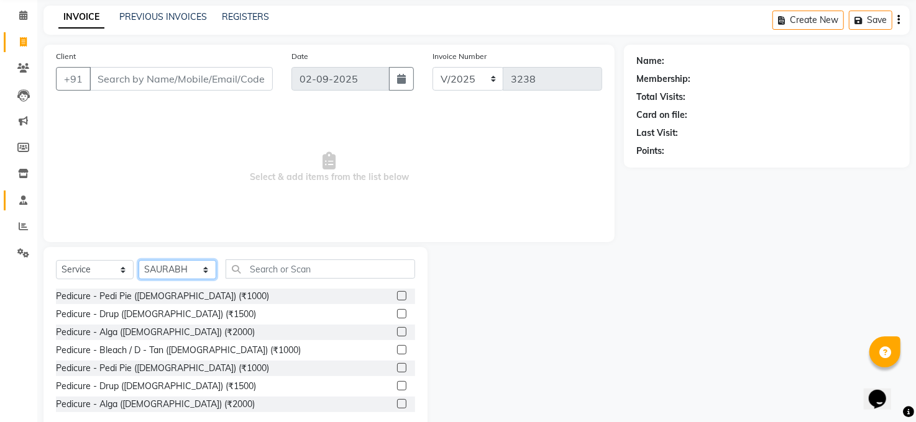
scroll to position [75, 0]
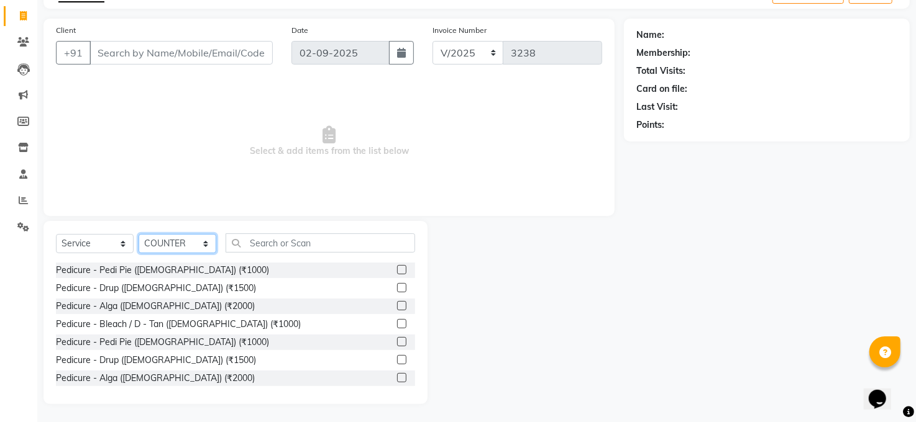
click at [206, 241] on select "Select Stylist [PERSON_NAME] [PERSON_NAME] COUNTER Manager [PERSON_NAME] [PERSO…" at bounding box center [178, 243] width 78 height 19
select select "77686"
click at [139, 234] on select "Select Stylist [PERSON_NAME] [PERSON_NAME] COUNTER Manager [PERSON_NAME] [PERSO…" at bounding box center [178, 243] width 78 height 19
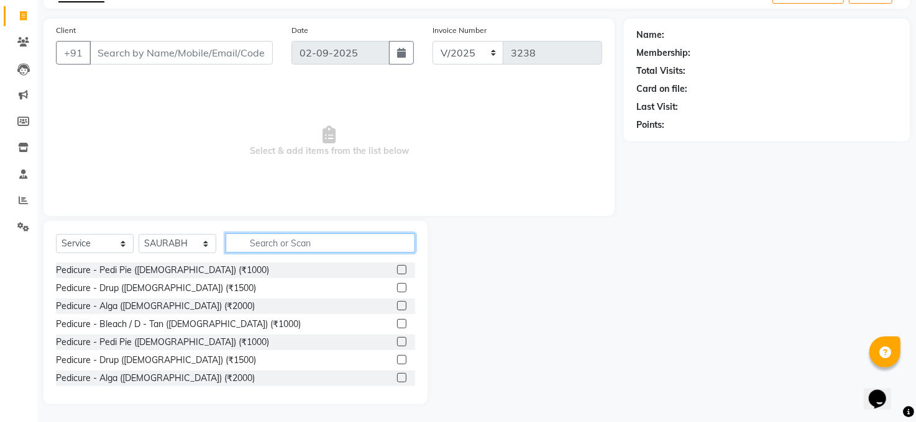
click at [262, 243] on input "text" at bounding box center [320, 243] width 189 height 19
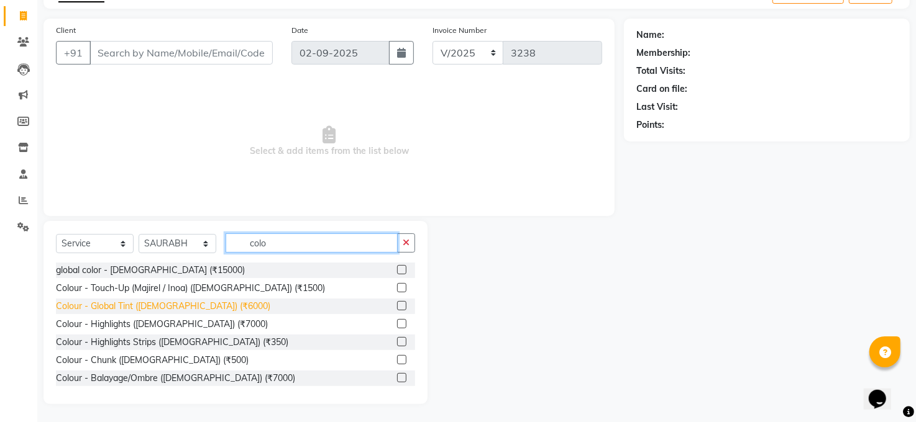
type input "colo"
click at [193, 303] on div "Colour - Global Tint ([DEMOGRAPHIC_DATA]) (₹6000)" at bounding box center [163, 306] width 214 height 13
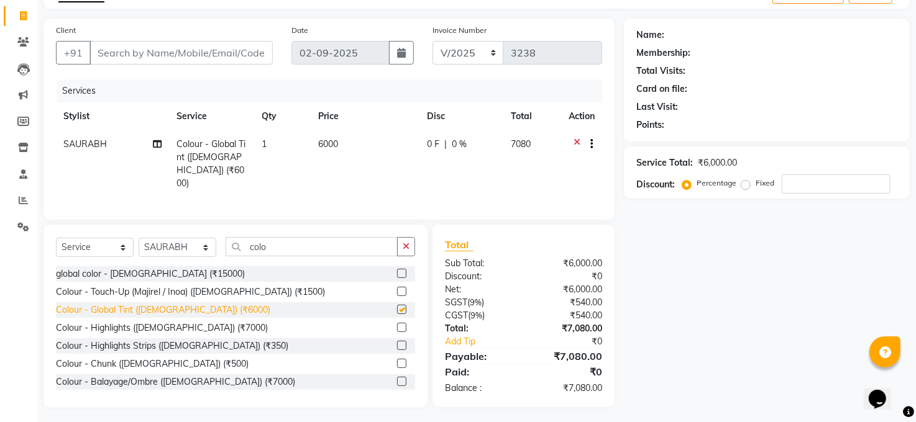
checkbox input "false"
click at [337, 136] on td "6000" at bounding box center [365, 163] width 109 height 67
select select "77686"
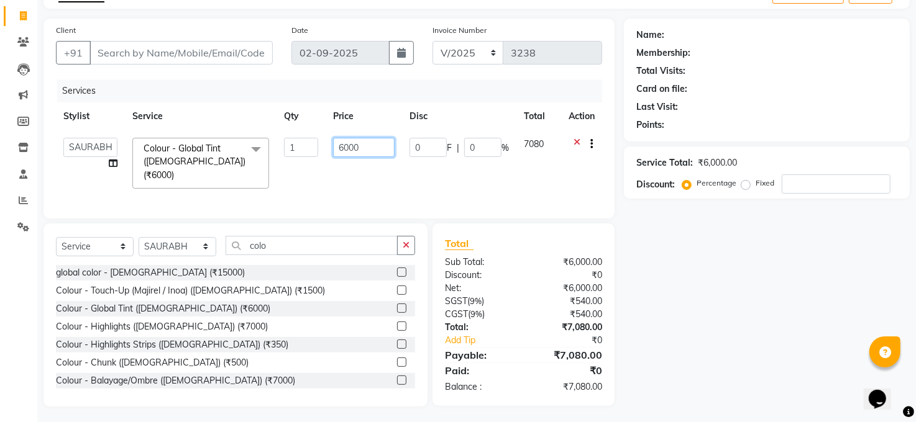
click at [363, 145] on input "6000" at bounding box center [364, 147] width 62 height 19
type input "6"
type input "7500"
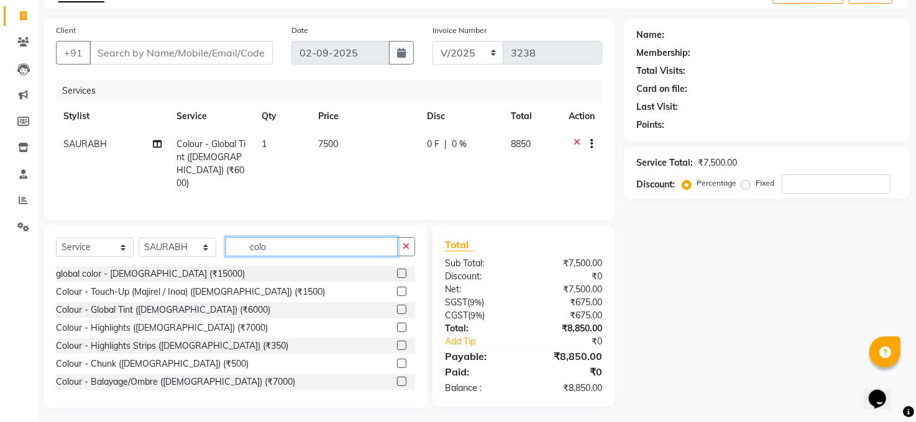
click at [280, 245] on input "colo" at bounding box center [312, 246] width 172 height 19
type input "c"
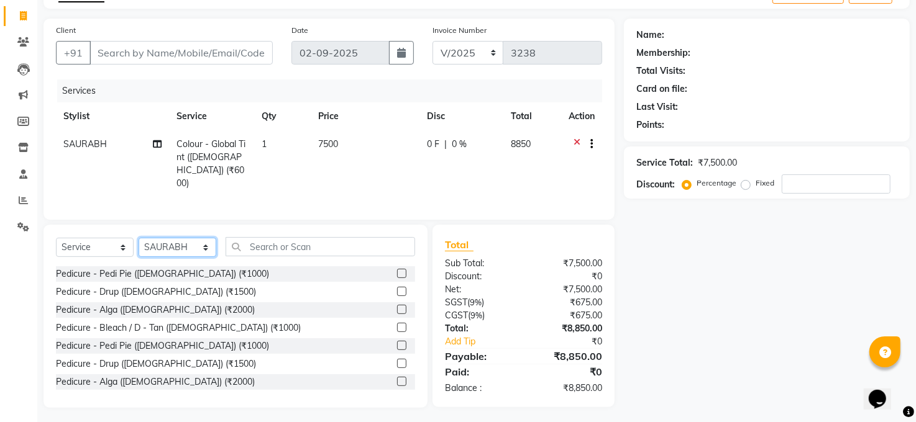
click at [207, 248] on select "Select Stylist [PERSON_NAME] [PERSON_NAME] COUNTER Manager [PERSON_NAME] [PERSO…" at bounding box center [178, 247] width 78 height 19
select select "83688"
click at [139, 238] on select "Select Stylist [PERSON_NAME] [PERSON_NAME] COUNTER Manager [PERSON_NAME] [PERSO…" at bounding box center [178, 247] width 78 height 19
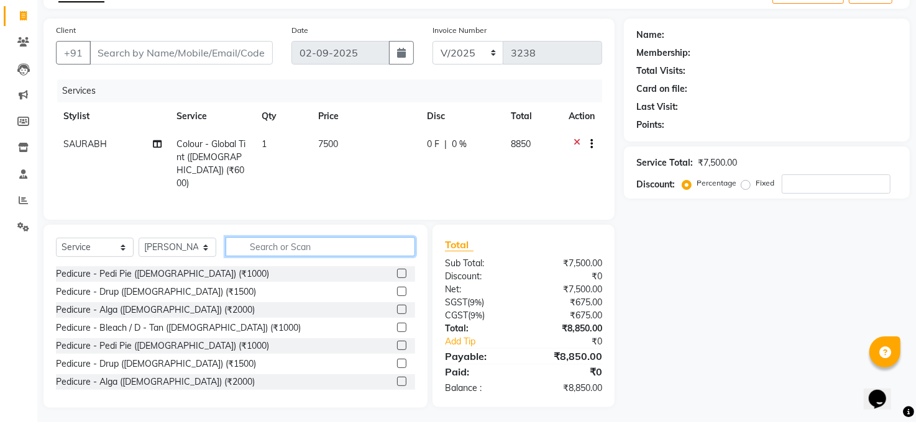
click at [261, 245] on input "text" at bounding box center [320, 246] width 189 height 19
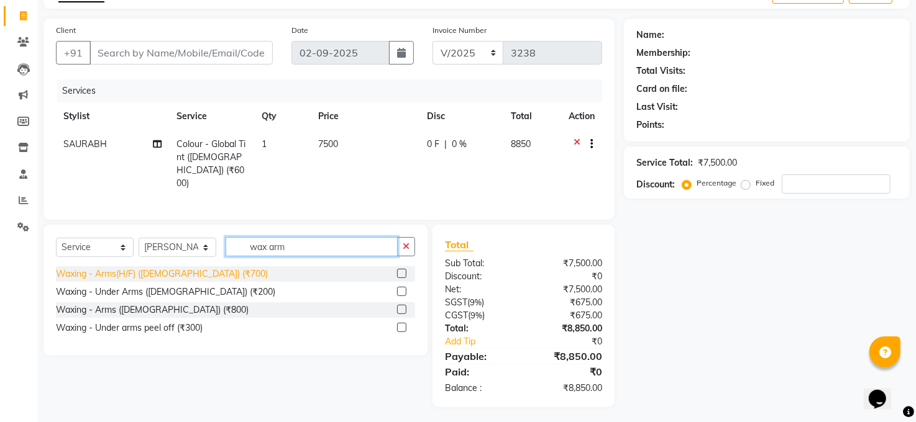
type input "wax arm"
click at [196, 268] on div "Waxing - Arms(H/F) ([DEMOGRAPHIC_DATA]) (₹700)" at bounding box center [162, 274] width 212 height 13
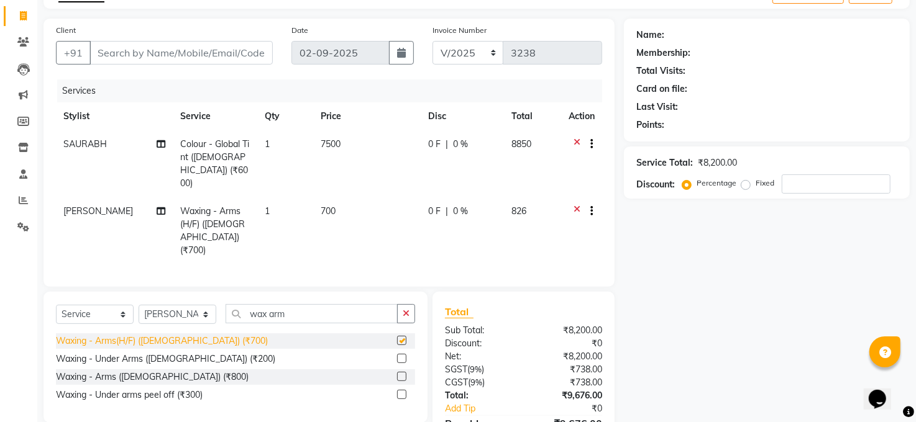
checkbox input "false"
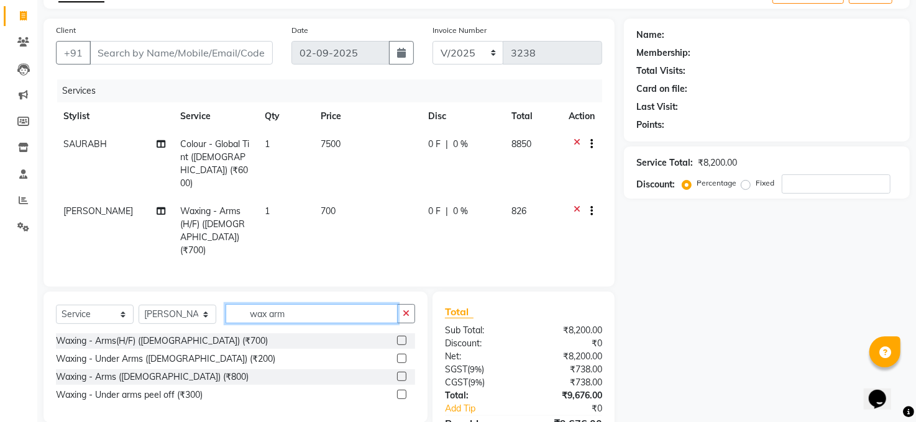
click at [286, 304] on input "wax arm" at bounding box center [312, 313] width 172 height 19
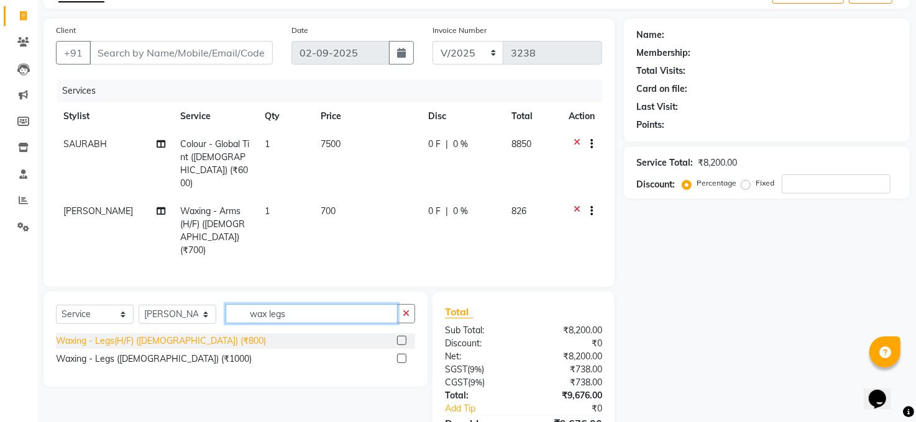
type input "wax legs"
click at [191, 335] on div "Waxing - Legs(H/F) ([DEMOGRAPHIC_DATA]) (₹800)" at bounding box center [161, 341] width 210 height 13
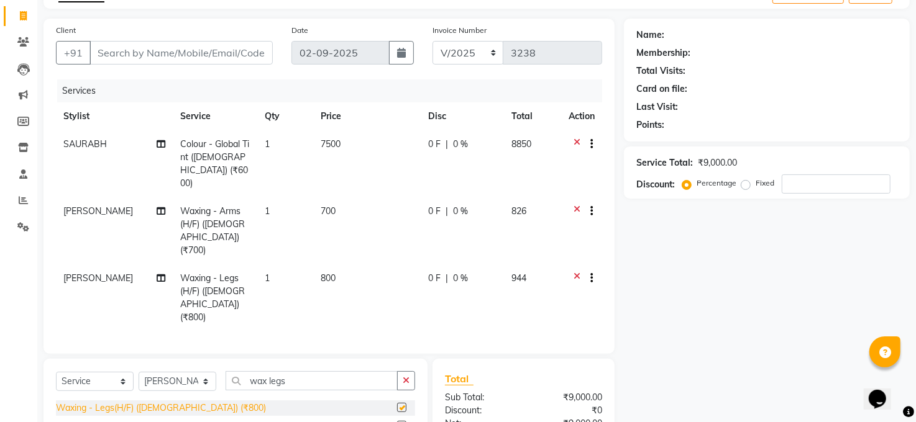
checkbox input "false"
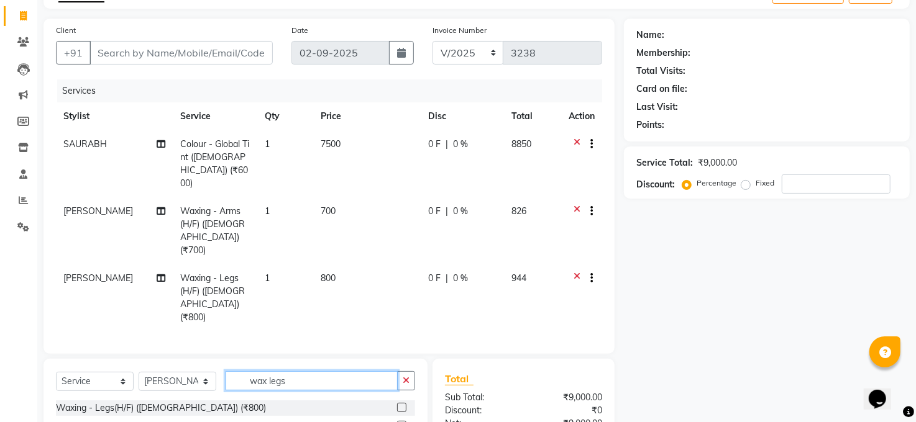
click at [304, 372] on input "wax legs" at bounding box center [312, 381] width 172 height 19
type input "w"
type input "e"
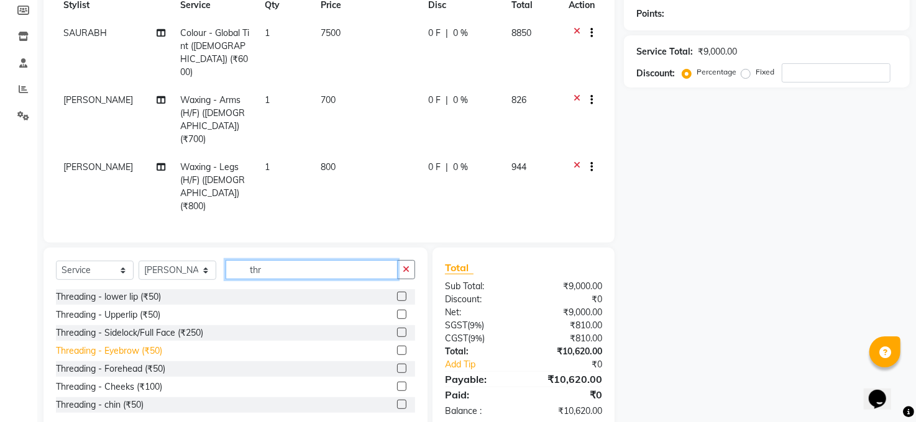
type input "thr"
click at [145, 345] on div "Threading - Eyebrow (₹50)" at bounding box center [109, 351] width 106 height 13
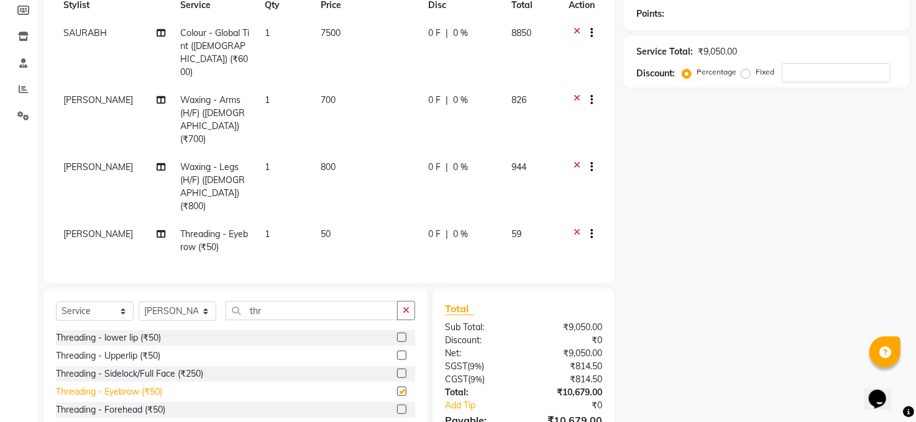
checkbox input "false"
click at [143, 350] on div "Threading - Upperlip (₹50)" at bounding box center [108, 356] width 104 height 13
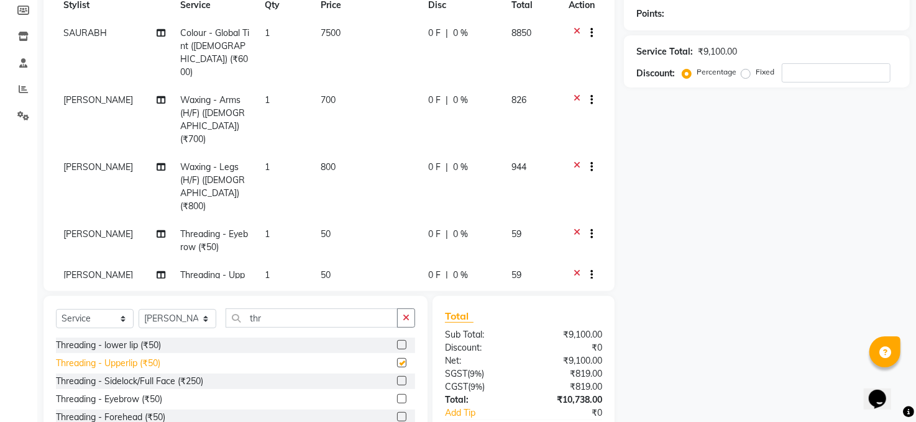
checkbox input "false"
click at [155, 416] on div "Threading - Forehead (₹50)" at bounding box center [110, 416] width 109 height 13
checkbox input "false"
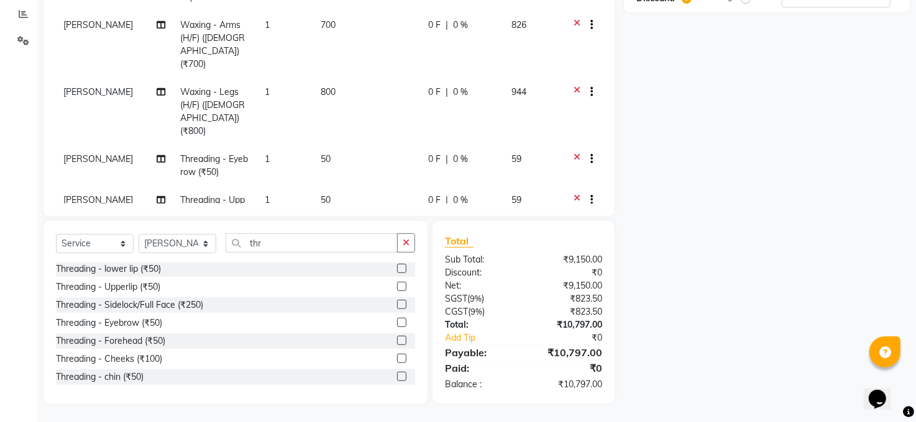
scroll to position [0, 0]
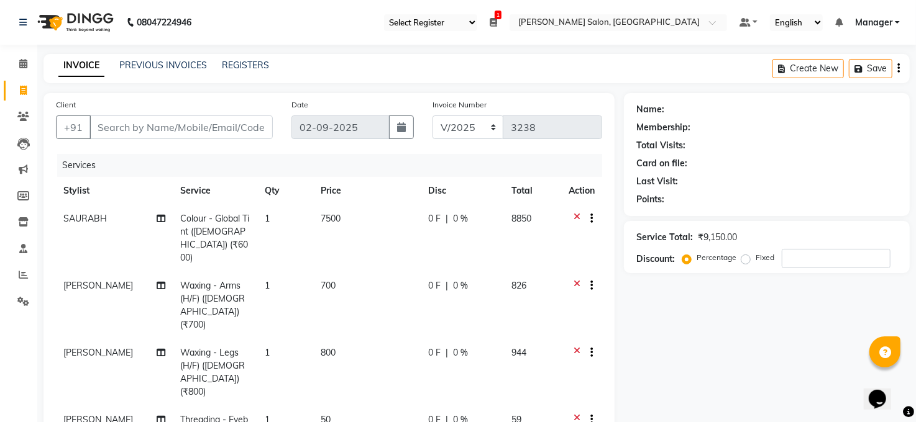
click at [445, 208] on td "0 F | 0 %" at bounding box center [462, 238] width 83 height 67
select select "77686"
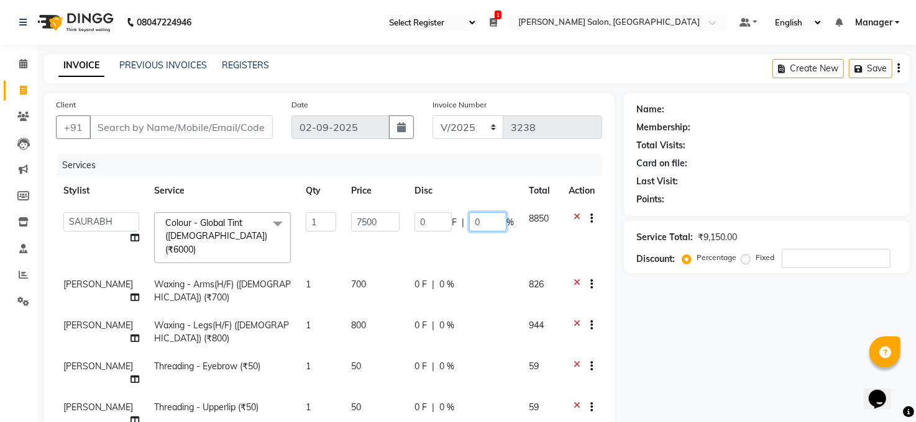
click at [492, 219] on input "0" at bounding box center [487, 221] width 37 height 19
type input "10"
click at [695, 261] on div "Percentage" at bounding box center [711, 257] width 52 height 15
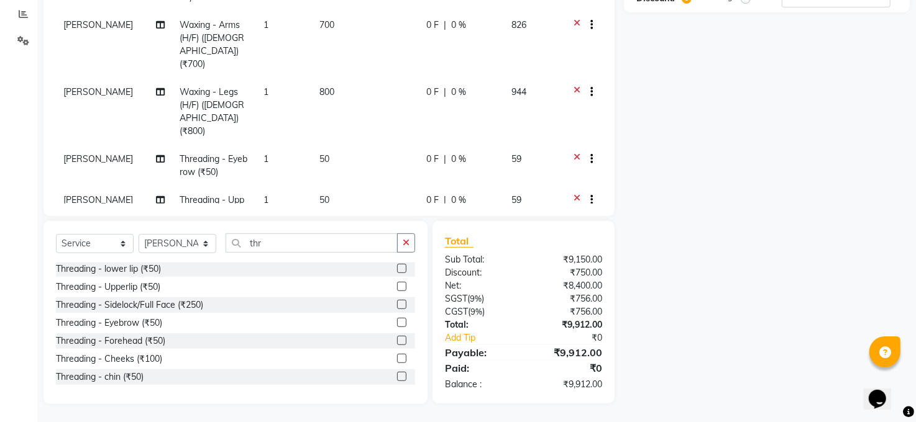
scroll to position [96, 0]
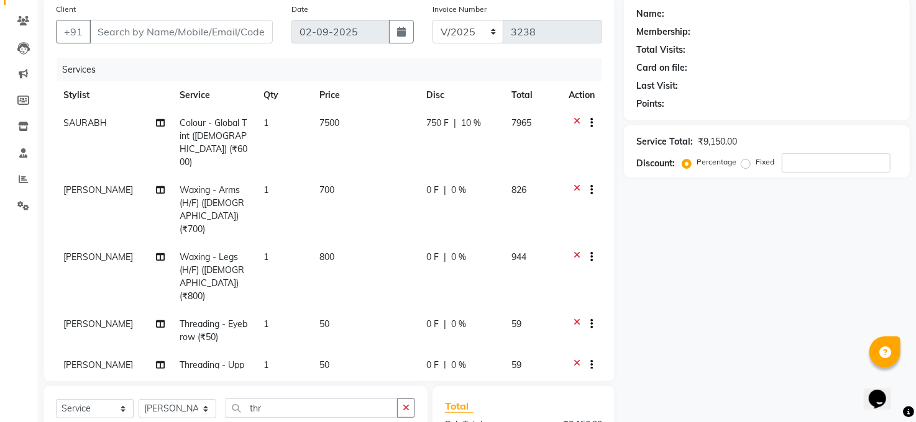
click at [331, 244] on td "800" at bounding box center [365, 277] width 107 height 67
select select "83688"
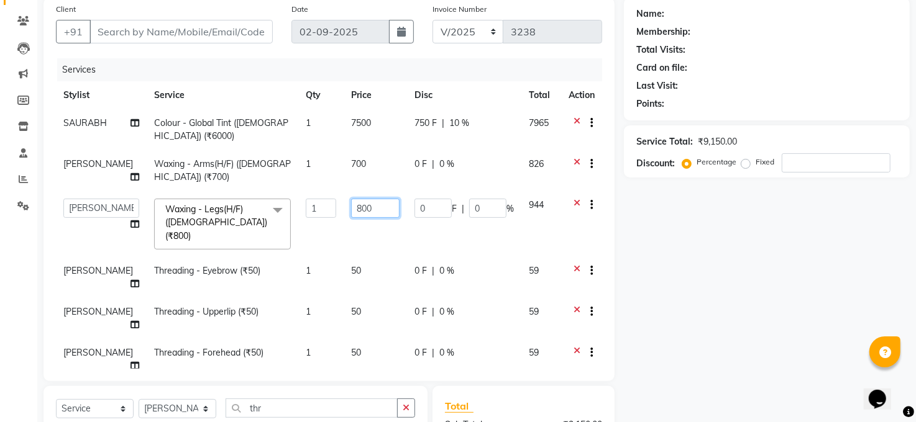
click at [362, 207] on input "800" at bounding box center [375, 208] width 48 height 19
type input "8"
type input "600"
click at [654, 239] on div "Name: Membership: Total Visits: Card on file: Last Visit: Points: Service Total…" at bounding box center [771, 284] width 295 height 572
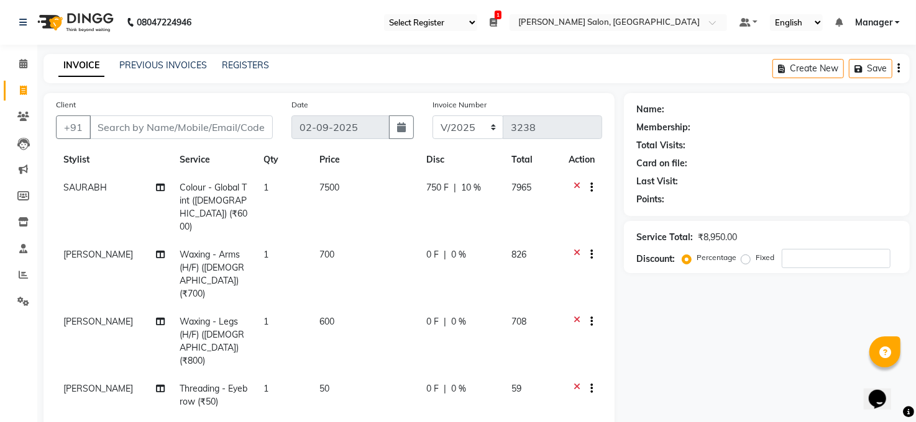
scroll to position [47, 0]
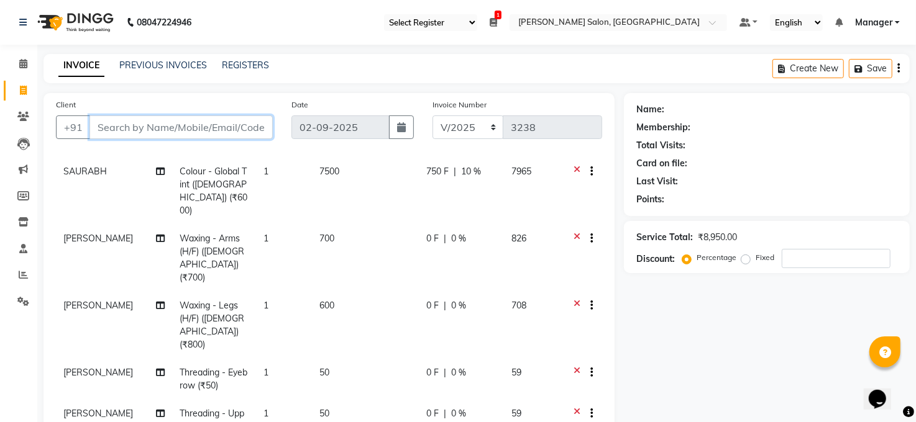
click at [112, 126] on input "Client" at bounding box center [180, 128] width 183 height 24
type input "n"
type input "0"
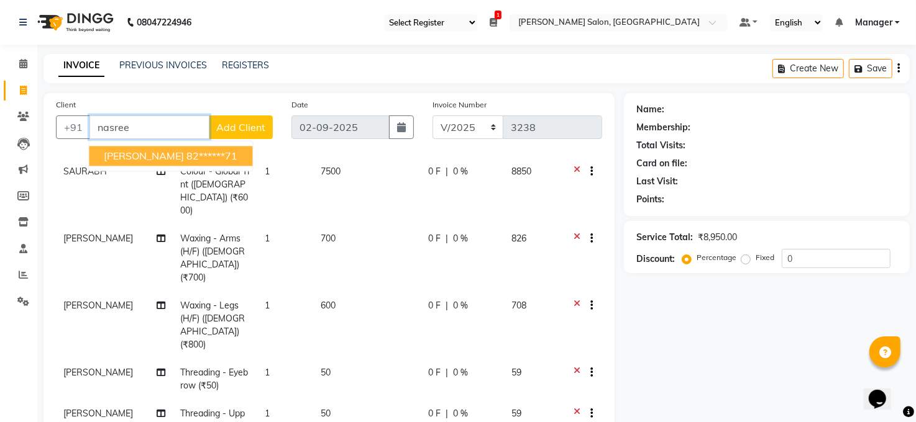
click at [135, 155] on span "[PERSON_NAME]" at bounding box center [144, 156] width 80 height 12
type input "82******71"
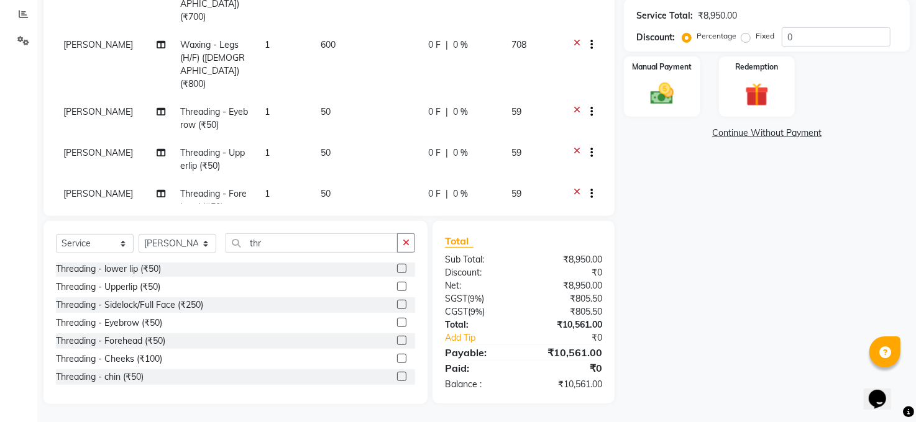
scroll to position [96, 0]
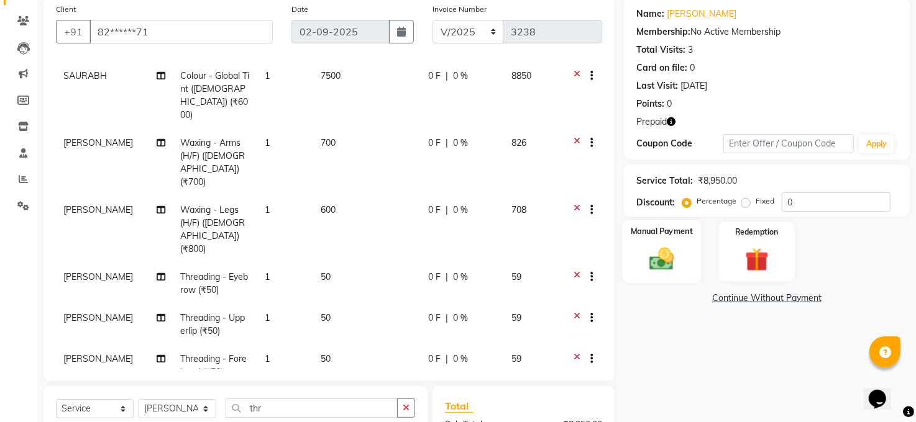
click at [655, 257] on img at bounding box center [662, 259] width 40 height 29
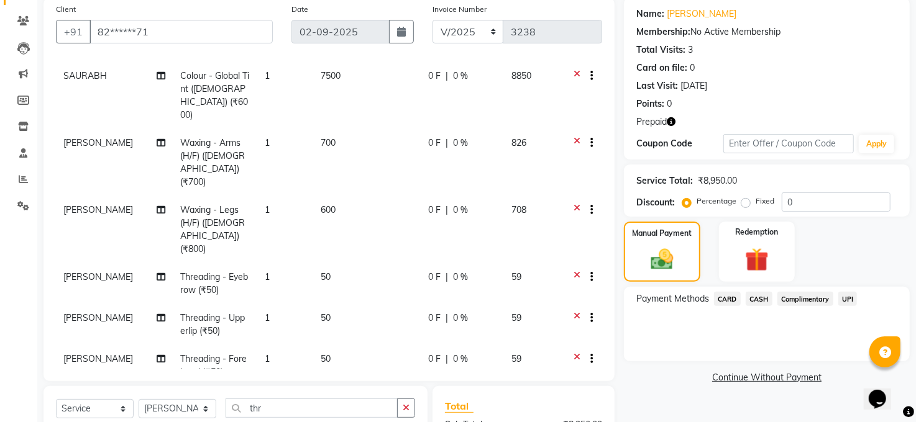
click at [729, 295] on span "CARD" at bounding box center [727, 299] width 27 height 14
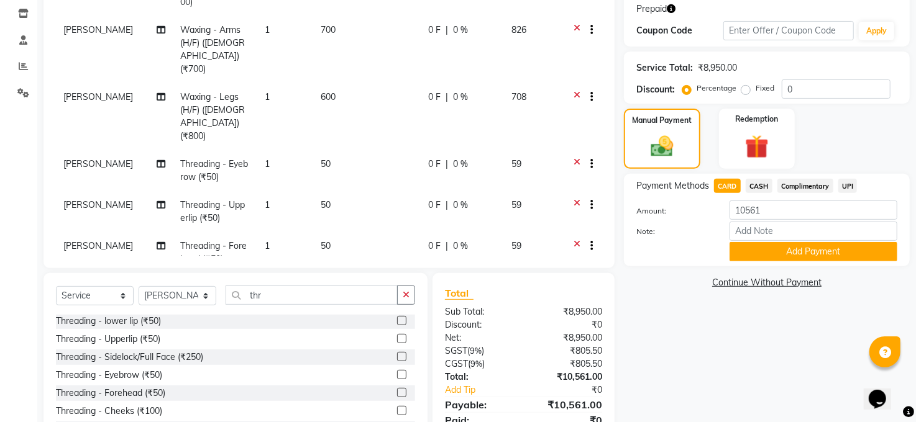
scroll to position [261, 0]
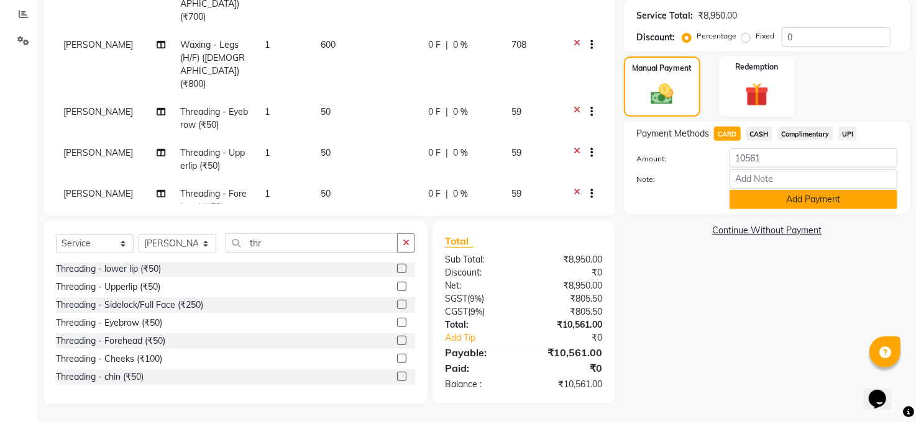
click at [801, 196] on button "Add Payment" at bounding box center [813, 199] width 168 height 19
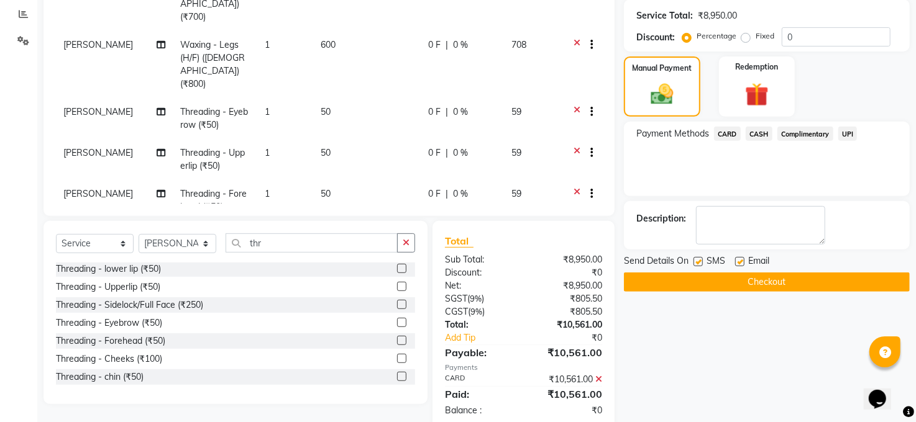
click at [769, 278] on button "Checkout" at bounding box center [767, 282] width 286 height 19
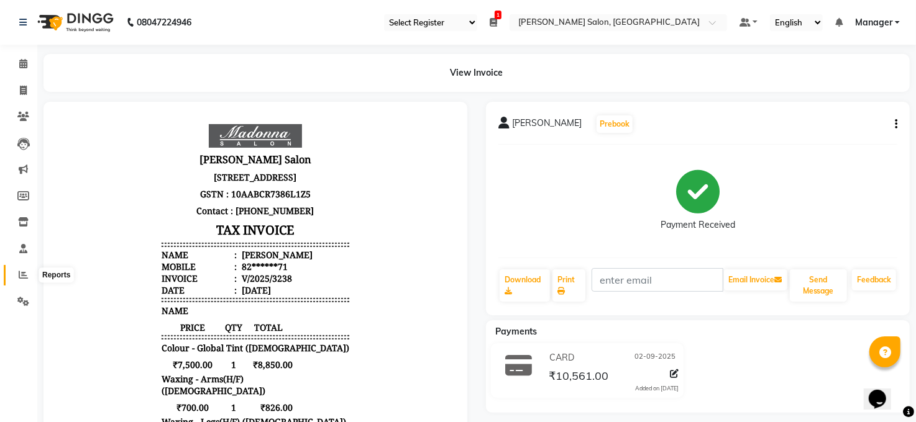
click at [22, 275] on icon at bounding box center [23, 274] width 9 height 9
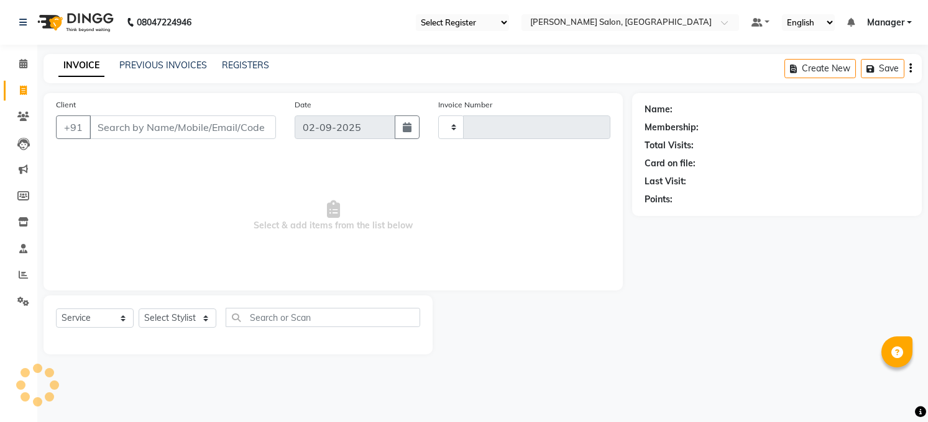
select select "service"
type input "3239"
select select "35"
select select "5748"
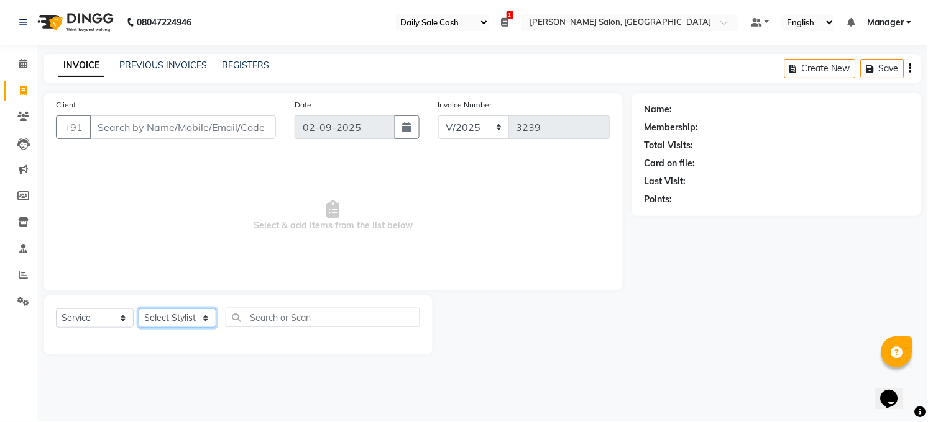
click at [205, 319] on select "Select Stylist [PERSON_NAME] [PERSON_NAME] COUNTER Manager [PERSON_NAME] [PERSO…" at bounding box center [178, 318] width 78 height 19
select select "40298"
click at [139, 309] on select "Select Stylist [PERSON_NAME] [PERSON_NAME] COUNTER Manager [PERSON_NAME] [PERSO…" at bounding box center [178, 318] width 78 height 19
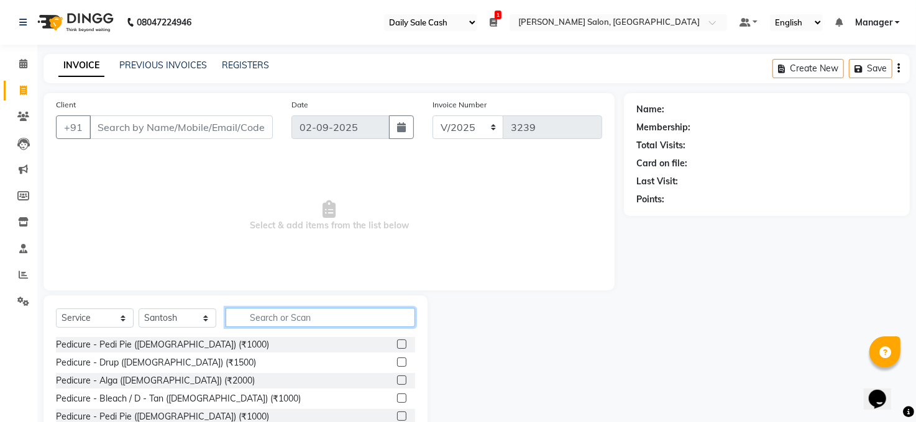
click at [272, 316] on input "text" at bounding box center [320, 317] width 189 height 19
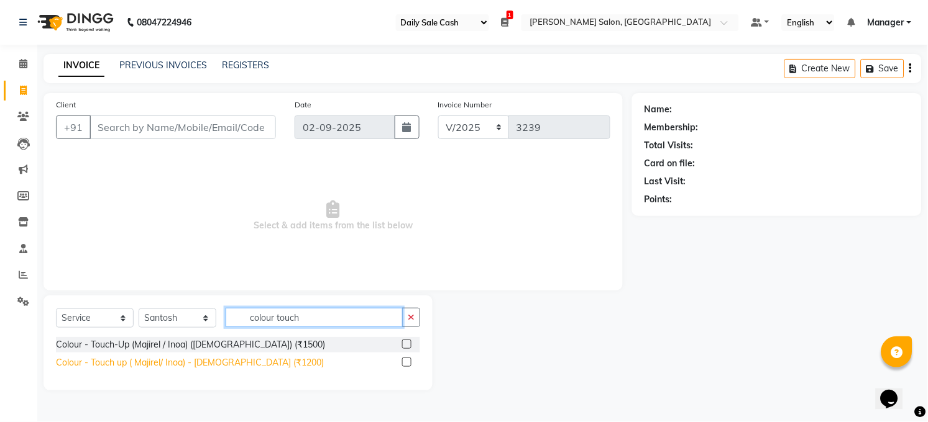
type input "colour touch"
click at [220, 363] on div "Colour - Touch up ( Majirel/ Inoa) - [DEMOGRAPHIC_DATA] (₹1200)" at bounding box center [190, 363] width 268 height 13
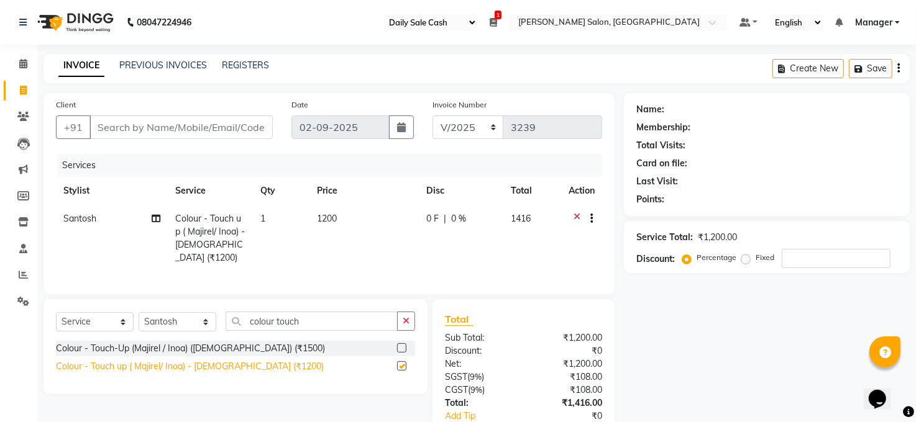
checkbox input "false"
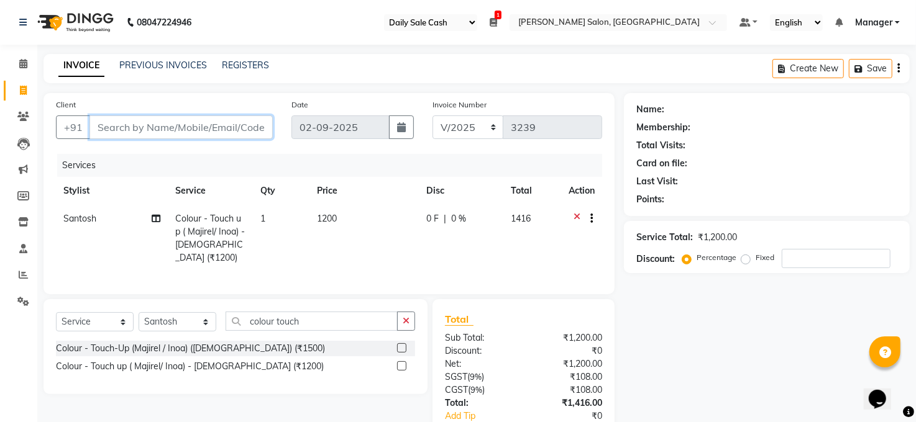
click at [198, 125] on input "Client" at bounding box center [180, 128] width 183 height 24
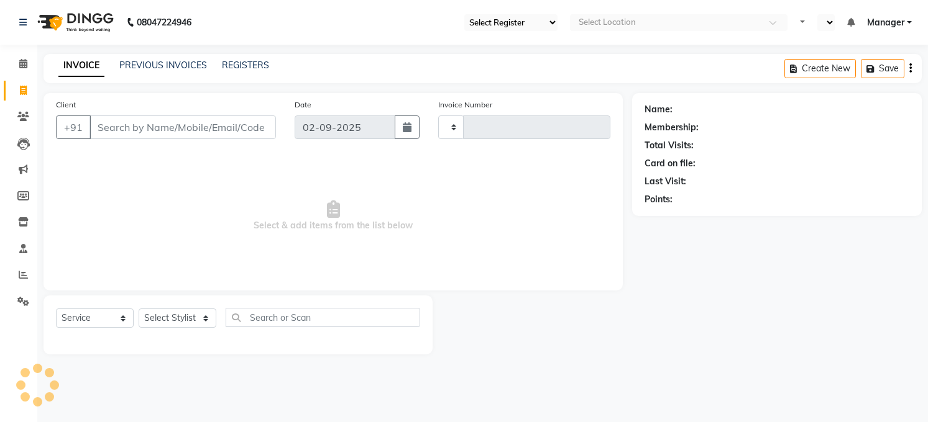
select select "service"
type input "3239"
select select "en"
select select "5748"
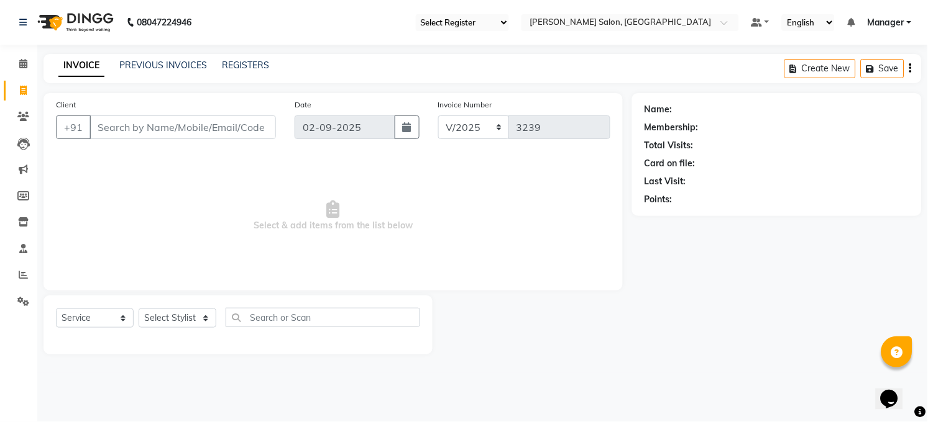
select select "35"
click at [202, 318] on select "Select Stylist" at bounding box center [178, 318] width 78 height 19
click at [203, 313] on select "Select Stylist" at bounding box center [178, 318] width 78 height 19
click at [203, 313] on select "Select Stylist [PERSON_NAME] [PERSON_NAME] COUNTER Manager [PERSON_NAME] [PERSO…" at bounding box center [178, 318] width 78 height 19
select select "40298"
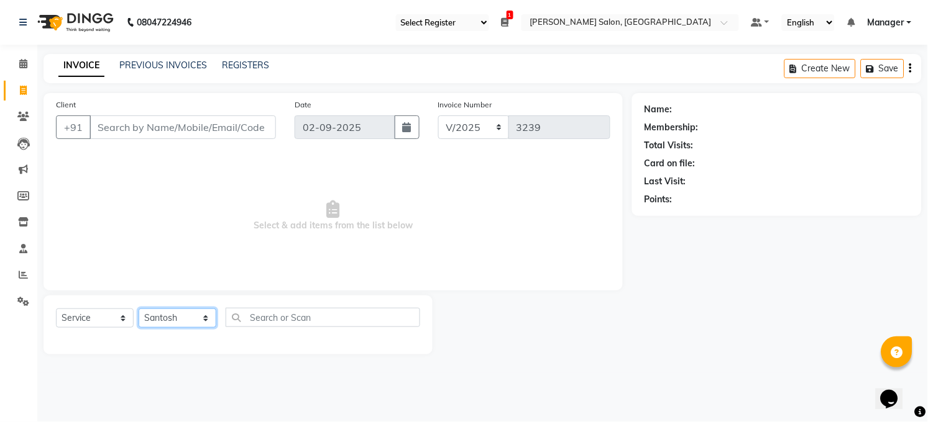
click at [139, 309] on select "Select Stylist [PERSON_NAME] [PERSON_NAME] COUNTER Manager [PERSON_NAME] [PERSO…" at bounding box center [178, 318] width 78 height 19
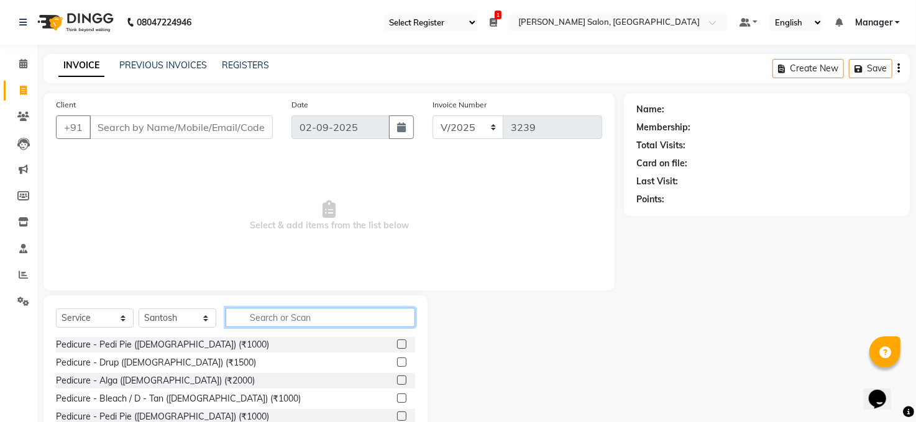
click at [277, 314] on input "text" at bounding box center [320, 317] width 189 height 19
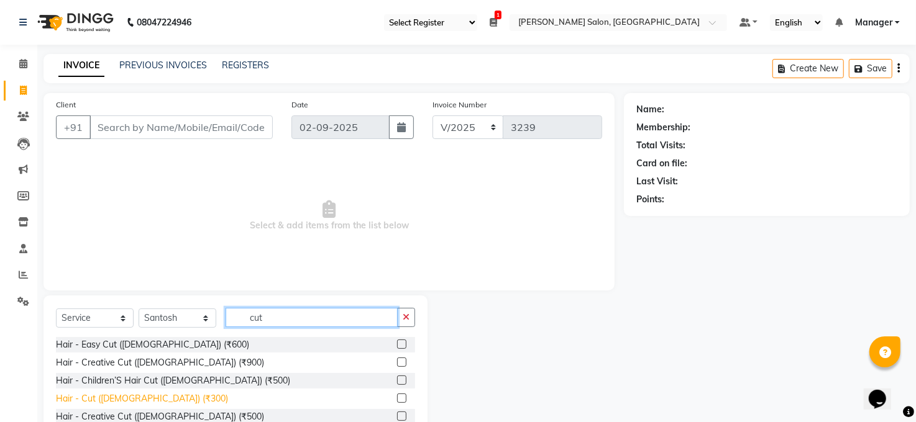
type input "cut"
click at [138, 393] on div "Hair - Cut ([DEMOGRAPHIC_DATA]) (₹300)" at bounding box center [142, 399] width 172 height 13
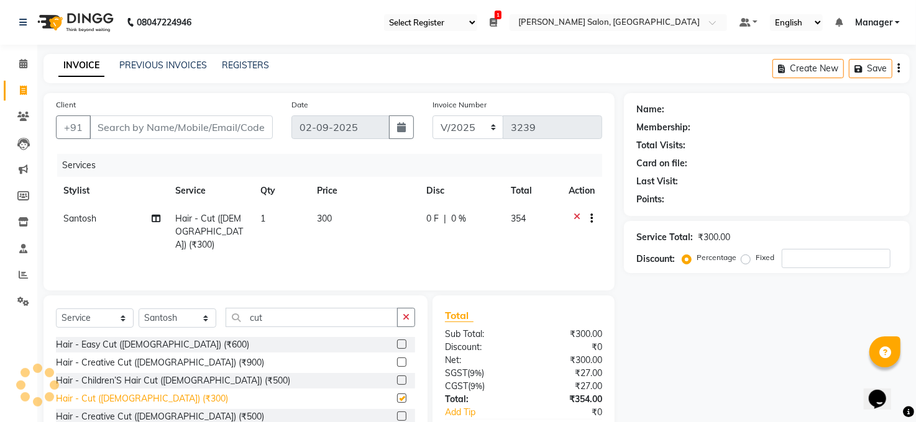
checkbox input "false"
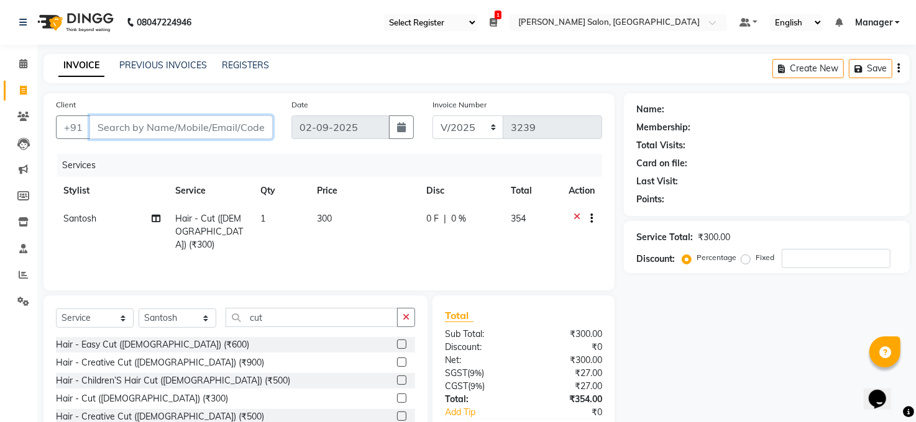
click at [175, 127] on input "Client" at bounding box center [180, 128] width 183 height 24
type input "9"
type input "0"
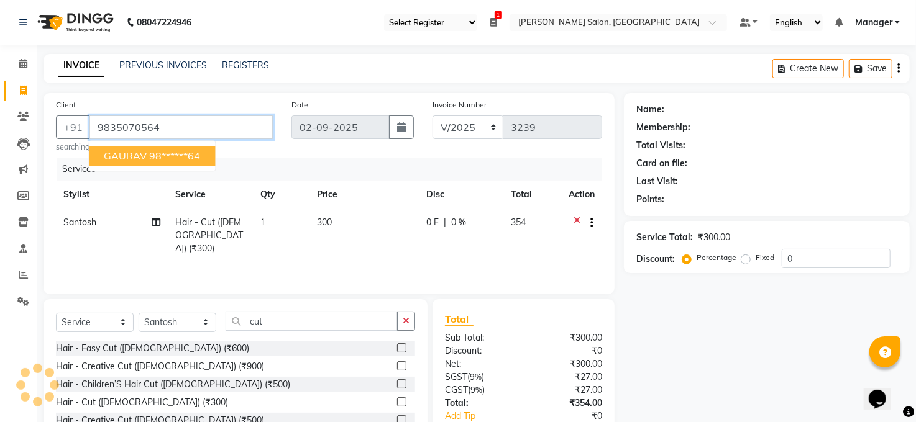
type input "9835070564"
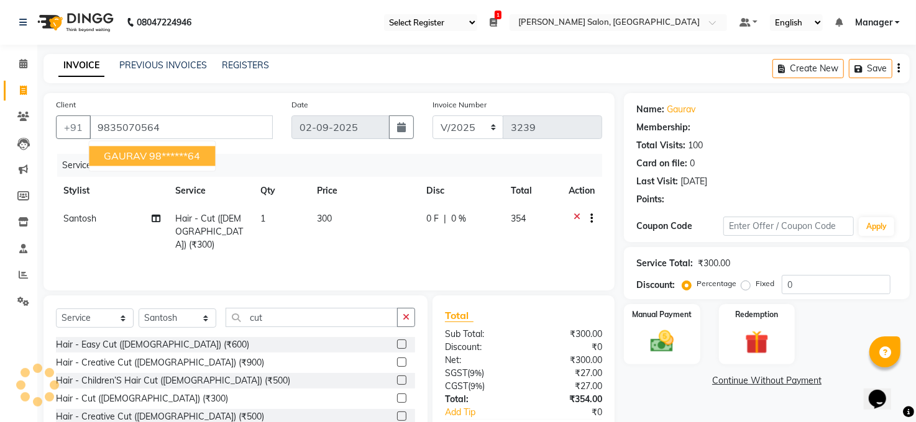
select select "1: Object"
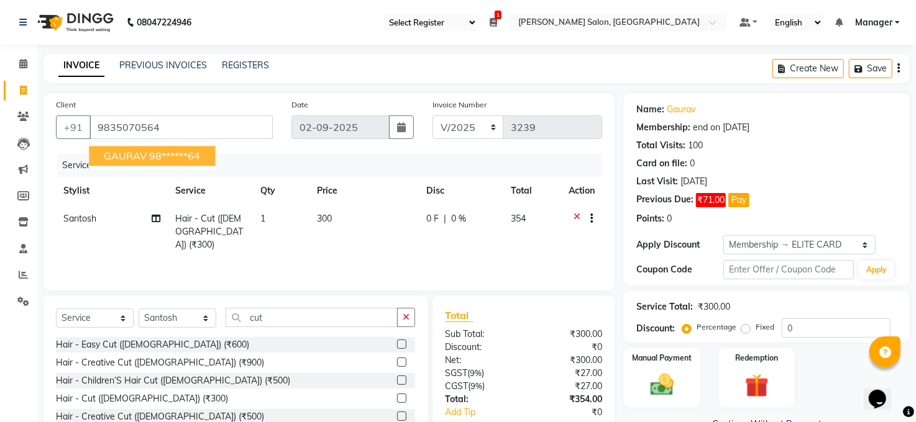
click at [191, 156] on ngb-highlight "98******64" at bounding box center [174, 156] width 51 height 12
type input "98******64"
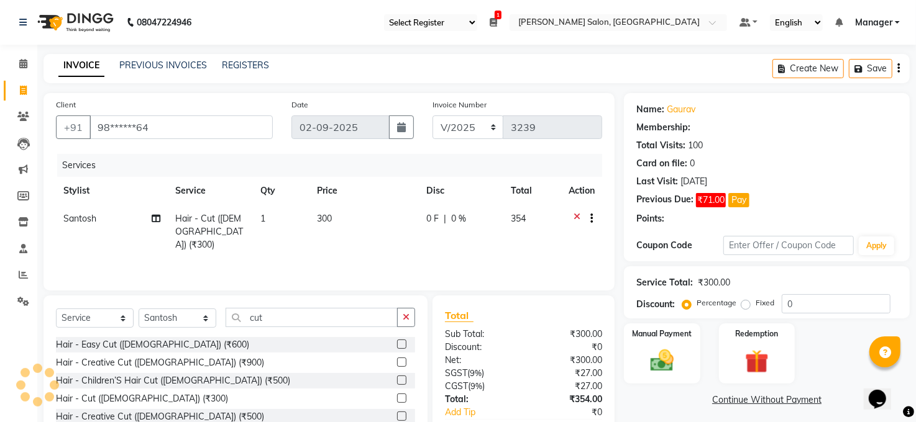
select select "1: Object"
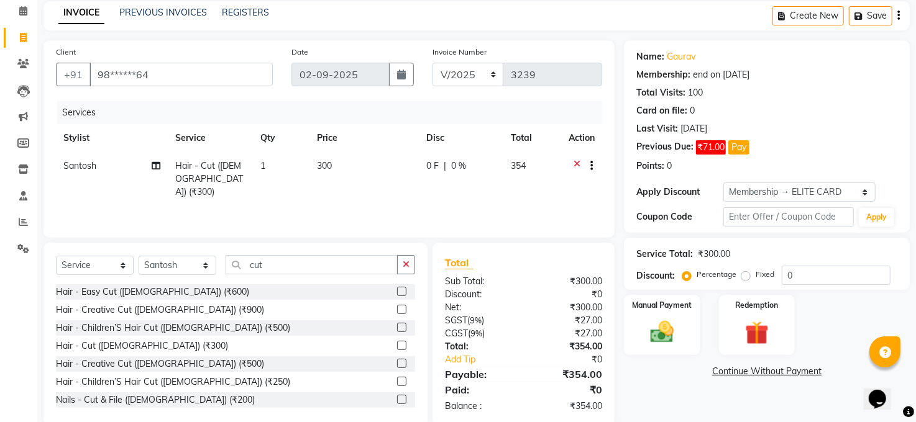
scroll to position [75, 0]
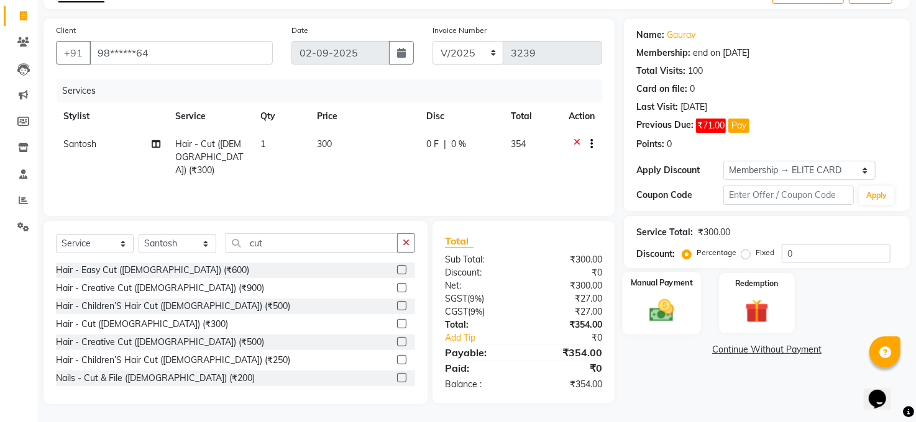
click at [650, 295] on div "Manual Payment" at bounding box center [662, 303] width 79 height 63
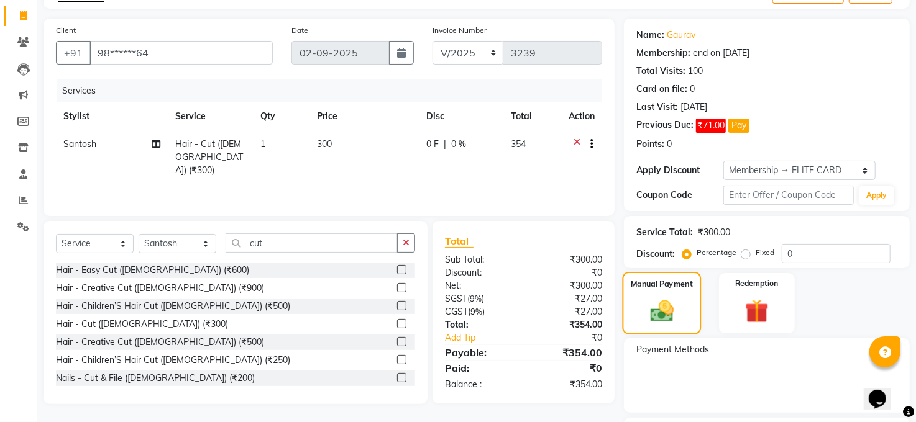
scroll to position [137, 0]
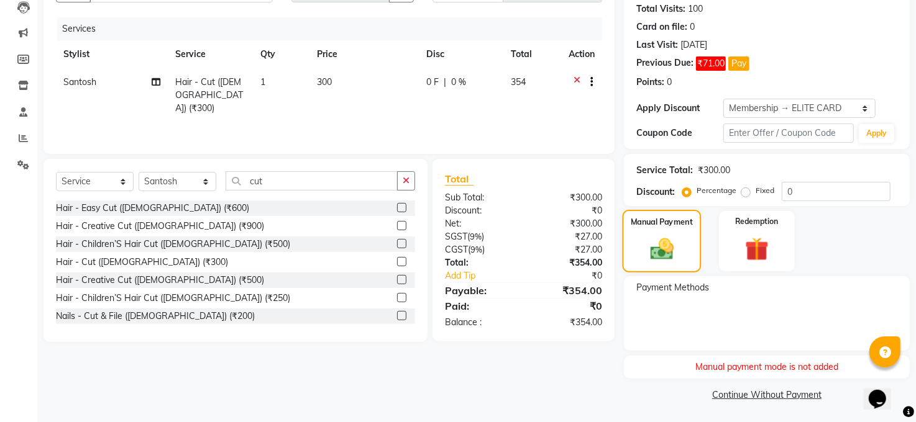
click at [673, 239] on img at bounding box center [662, 249] width 38 height 27
click at [724, 369] on div "Manual payment mode is not added" at bounding box center [767, 367] width 286 height 23
click at [766, 368] on div "Manual payment mode is not added" at bounding box center [767, 367] width 286 height 23
click at [678, 236] on img at bounding box center [662, 249] width 38 height 27
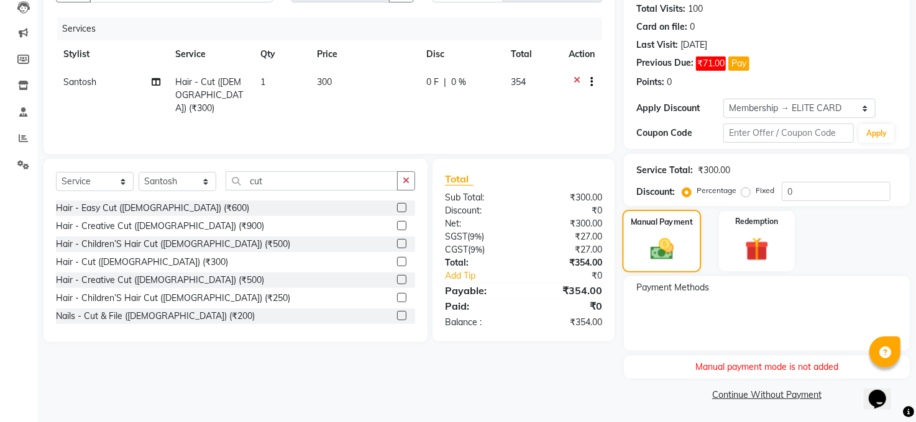
click at [678, 236] on img at bounding box center [662, 249] width 38 height 27
click at [675, 229] on div "Manual Payment" at bounding box center [662, 241] width 79 height 63
click at [704, 293] on span "Payment Methods" at bounding box center [672, 287] width 73 height 13
click at [652, 282] on span "Payment Methods" at bounding box center [672, 287] width 73 height 13
drag, startPoint x: 655, startPoint y: 286, endPoint x: 680, endPoint y: 276, distance: 27.3
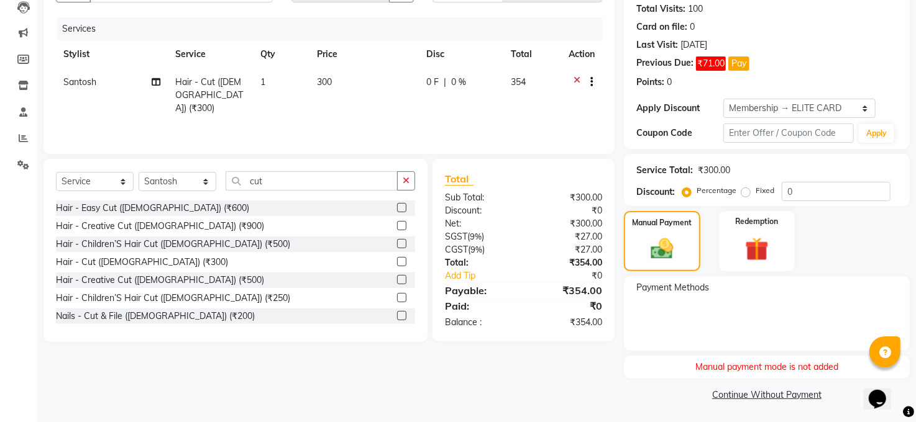
click at [656, 286] on span "Payment Methods" at bounding box center [672, 287] width 73 height 13
click at [793, 191] on input "0" at bounding box center [836, 191] width 109 height 19
type input "1"
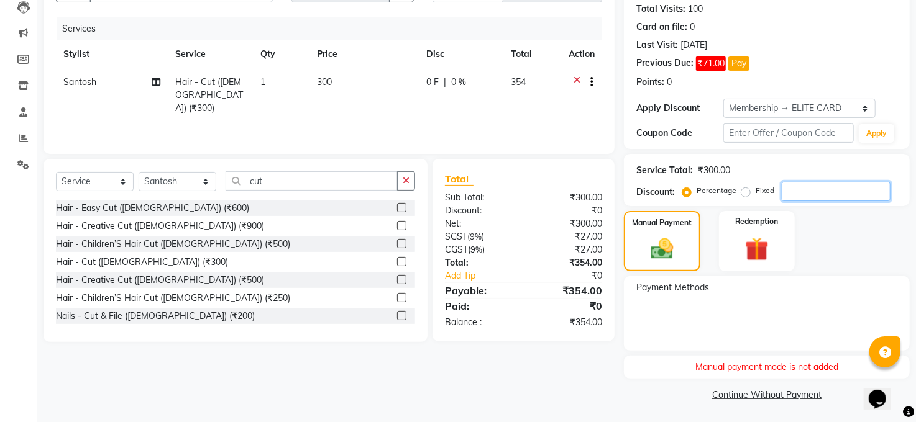
scroll to position [0, 0]
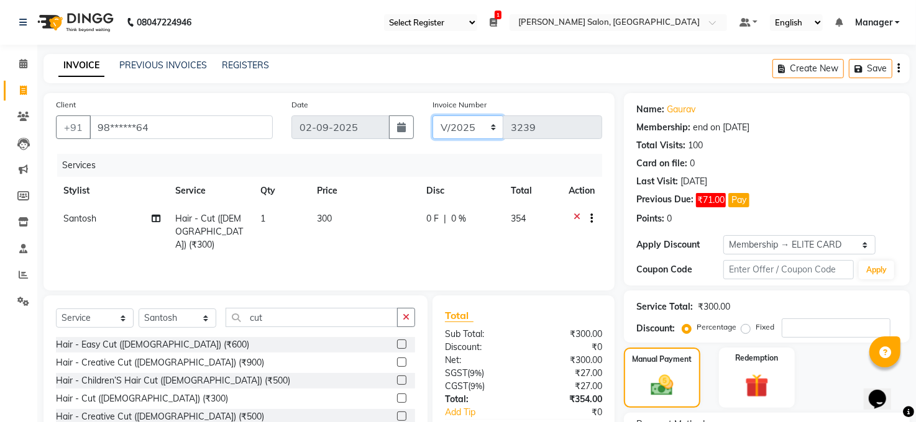
click at [493, 127] on select "MAN/25 MEMB/25 V/2025" at bounding box center [467, 128] width 71 height 24
click at [874, 175] on div "Last Visit: 10-08-2025" at bounding box center [766, 181] width 261 height 13
click at [863, 246] on select "Select Membership → ELITE CARD" at bounding box center [799, 244] width 152 height 19
click at [863, 240] on select "Select Membership → ELITE CARD" at bounding box center [799, 244] width 152 height 19
select select "0:"
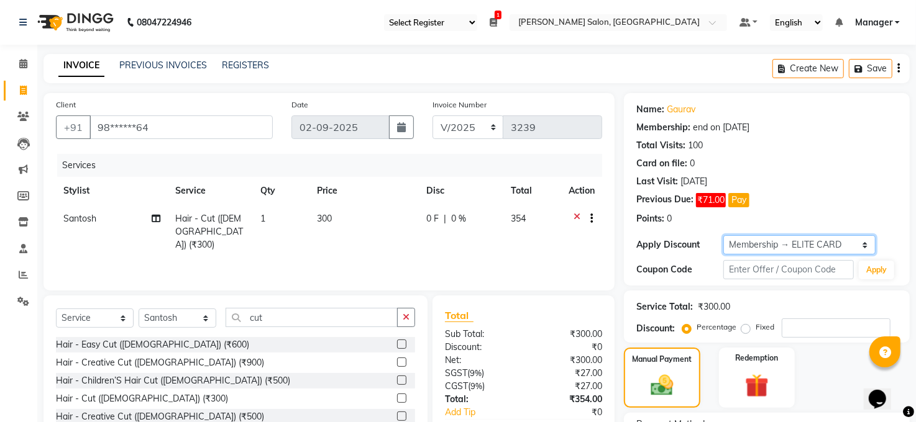
click at [723, 235] on select "Select Membership → ELITE CARD" at bounding box center [799, 244] width 152 height 19
type input "0"
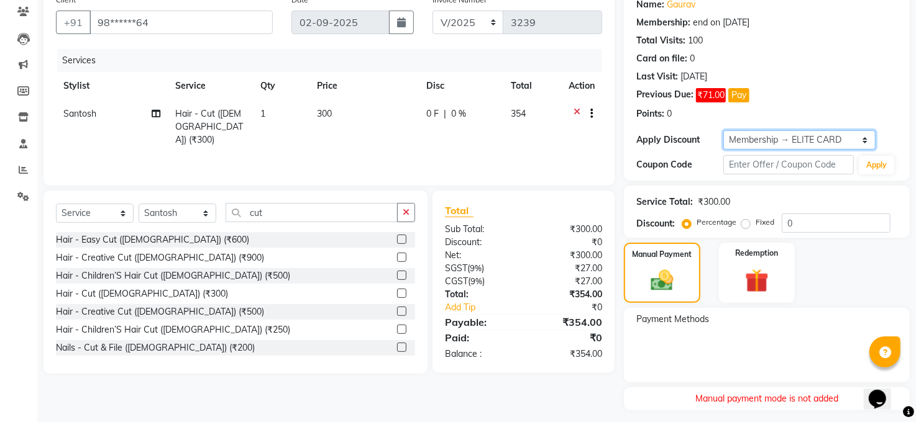
scroll to position [137, 0]
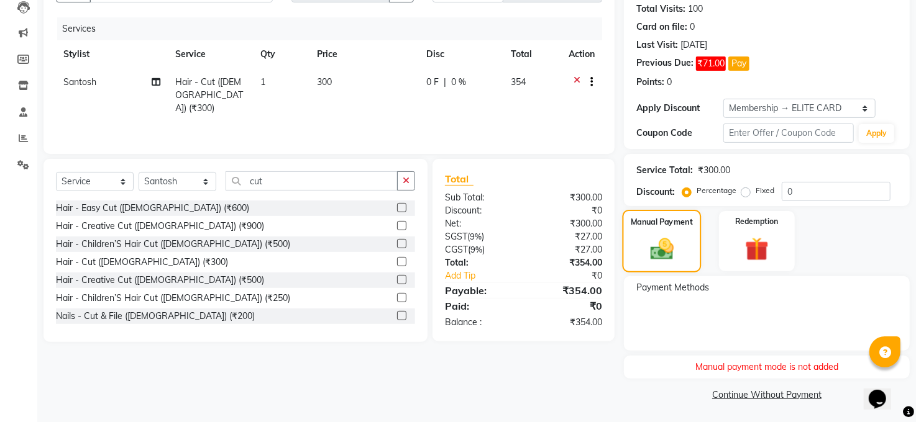
click at [678, 247] on img at bounding box center [662, 249] width 38 height 27
click at [662, 244] on img at bounding box center [662, 249] width 38 height 27
click at [652, 247] on img at bounding box center [662, 249] width 38 height 27
click at [650, 244] on img at bounding box center [662, 249] width 38 height 27
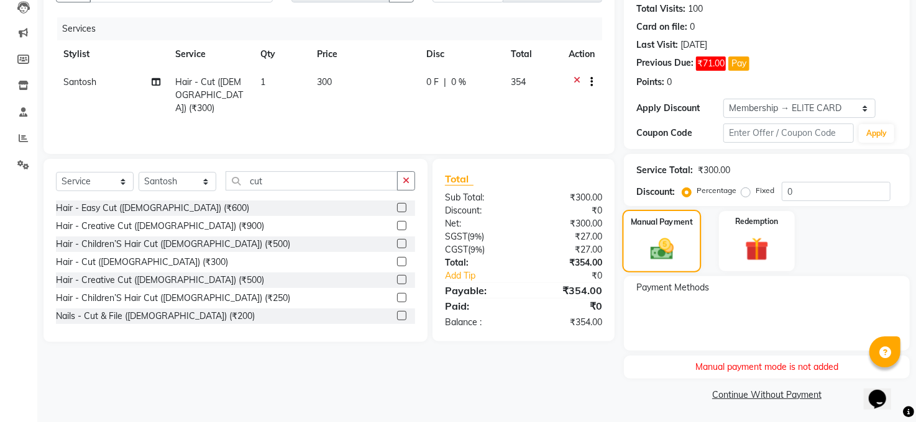
click at [650, 244] on img at bounding box center [662, 249] width 38 height 27
click at [650, 245] on img at bounding box center [662, 249] width 38 height 27
click at [650, 244] on img at bounding box center [662, 249] width 38 height 27
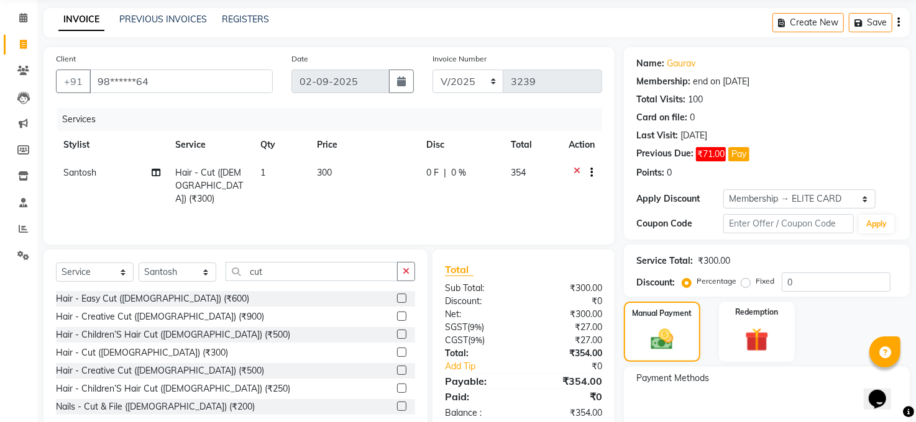
scroll to position [0, 0]
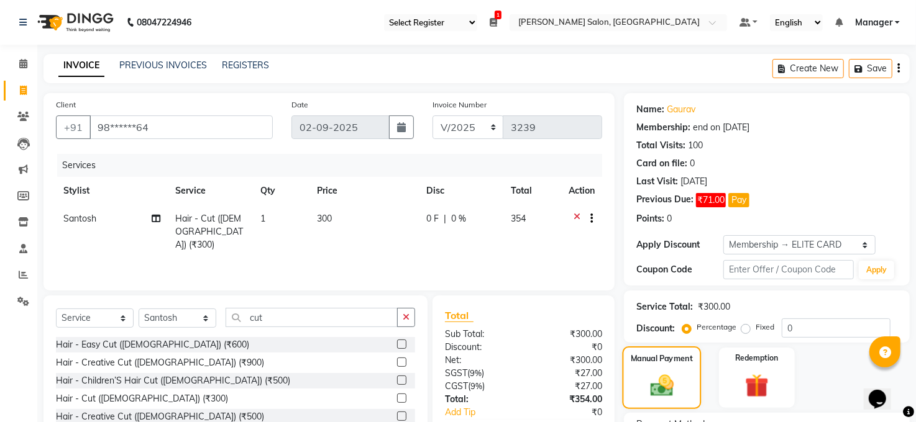
click at [654, 382] on img at bounding box center [662, 386] width 38 height 27
click at [654, 373] on img at bounding box center [662, 386] width 38 height 27
click at [667, 373] on img at bounding box center [662, 386] width 38 height 27
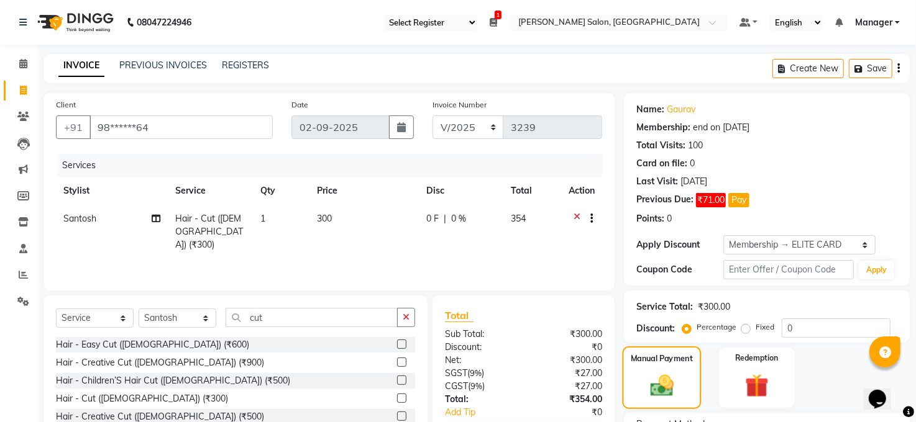
click at [667, 373] on img at bounding box center [662, 386] width 38 height 27
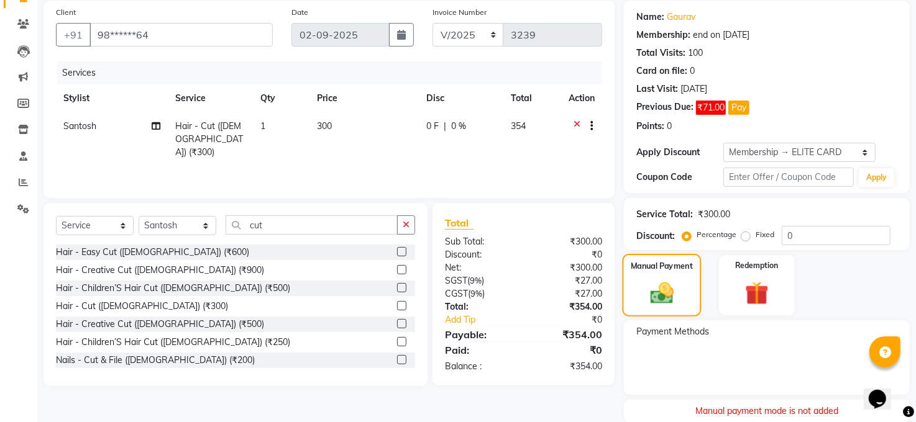
scroll to position [137, 0]
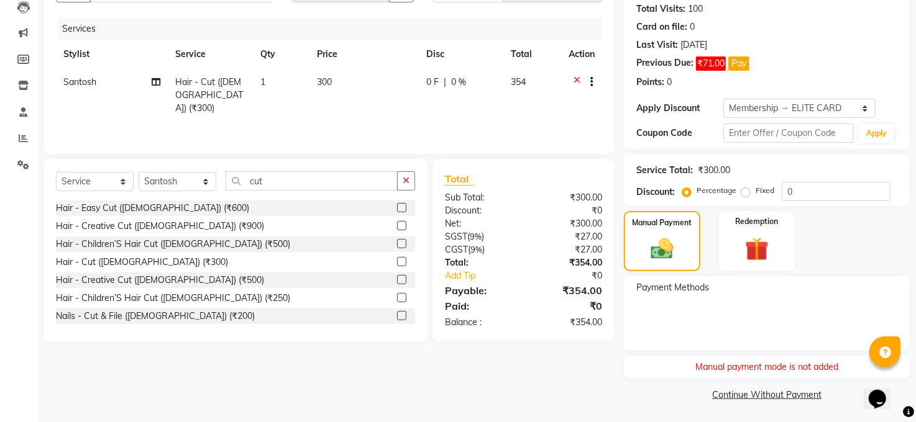
click at [709, 370] on div "Manual payment mode is not added" at bounding box center [767, 367] width 286 height 23
click at [670, 250] on img at bounding box center [662, 249] width 38 height 27
click at [669, 256] on img at bounding box center [662, 249] width 38 height 27
click at [719, 369] on div "Manual payment mode is not added" at bounding box center [767, 367] width 286 height 23
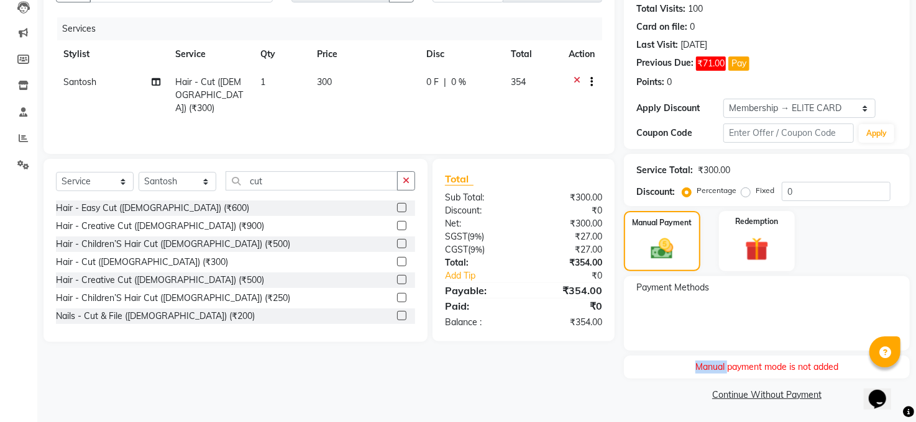
click at [719, 369] on div "Manual payment mode is not added" at bounding box center [767, 367] width 286 height 23
click at [667, 237] on img at bounding box center [662, 249] width 38 height 27
click at [669, 236] on img at bounding box center [662, 249] width 38 height 27
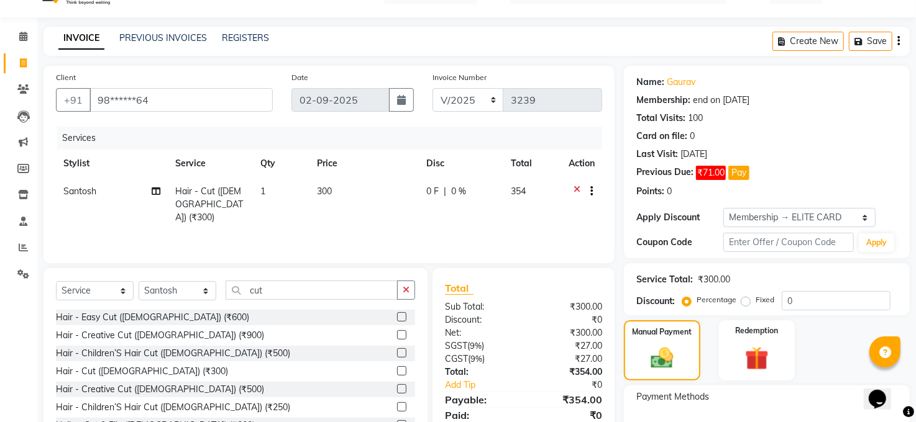
scroll to position [0, 0]
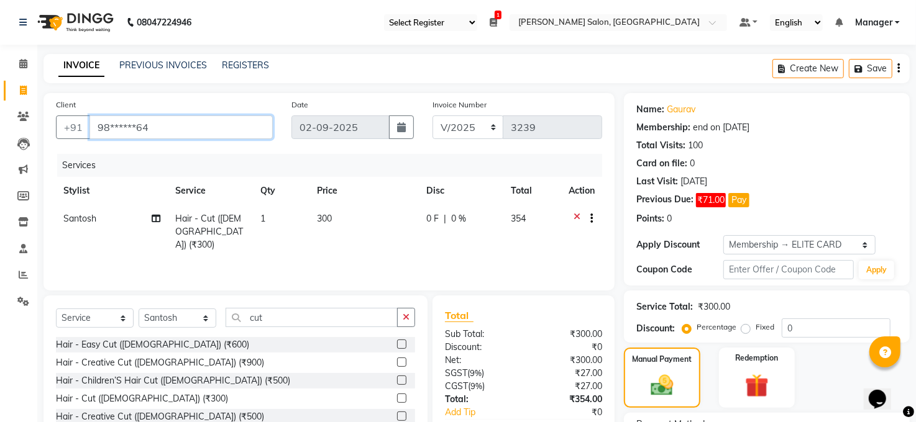
click at [210, 130] on input "98******64" at bounding box center [180, 128] width 183 height 24
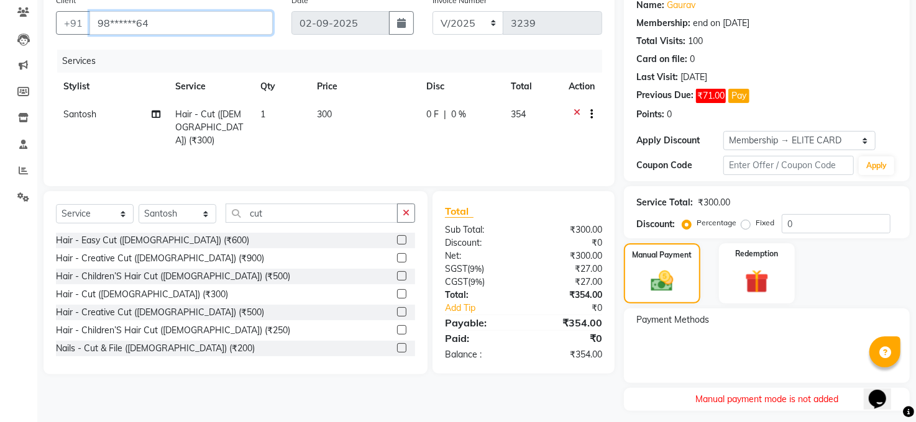
scroll to position [137, 0]
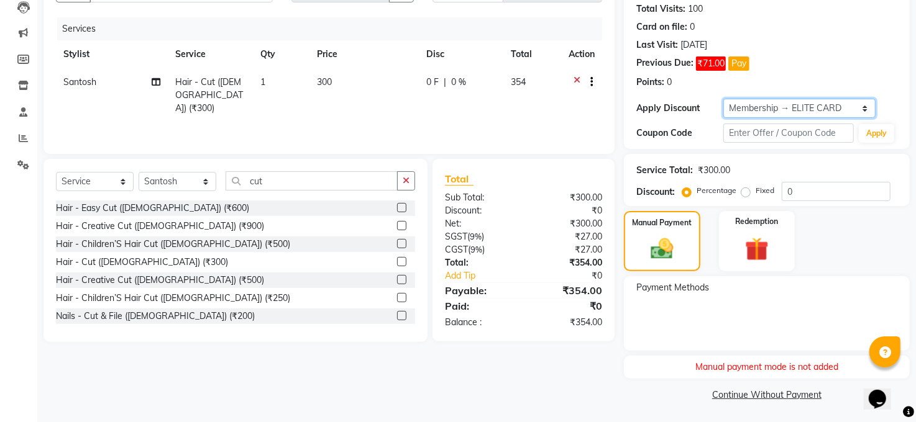
click at [752, 106] on select "Select Membership → ELITE CARD" at bounding box center [799, 108] width 152 height 19
click at [723, 99] on select "Select Membership → ELITE CARD" at bounding box center [799, 108] width 152 height 19
click at [675, 232] on div "Manual Payment" at bounding box center [662, 241] width 79 height 63
click at [675, 229] on div "Manual Payment" at bounding box center [662, 241] width 79 height 63
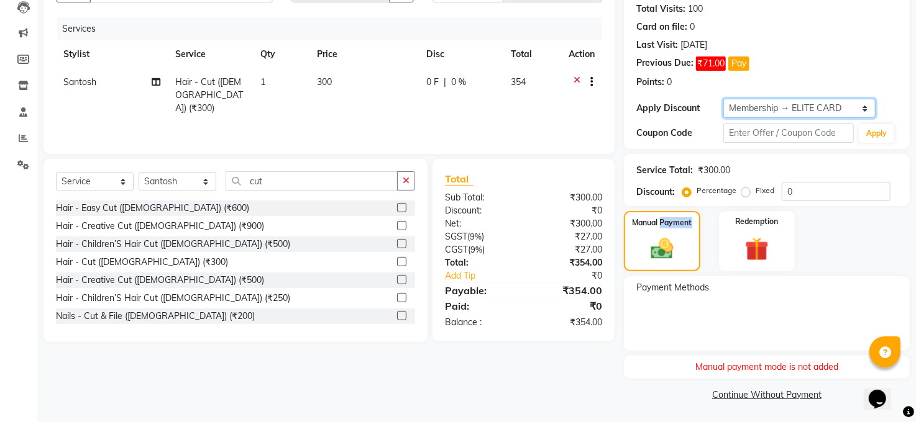
click at [803, 103] on select "Select Membership → ELITE CARD" at bounding box center [799, 108] width 152 height 19
select select "0:"
click at [723, 99] on select "Select Membership → ELITE CARD" at bounding box center [799, 108] width 152 height 19
click at [668, 250] on img at bounding box center [662, 249] width 38 height 27
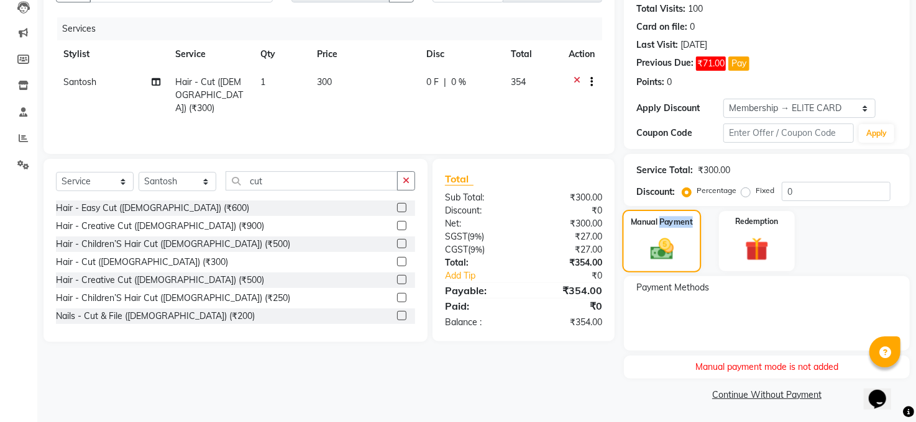
click at [665, 224] on label "Manual Payment" at bounding box center [662, 222] width 62 height 12
click at [911, 259] on div "Manual Payment Redemption" at bounding box center [766, 241] width 304 height 60
click at [679, 242] on img at bounding box center [662, 249] width 38 height 27
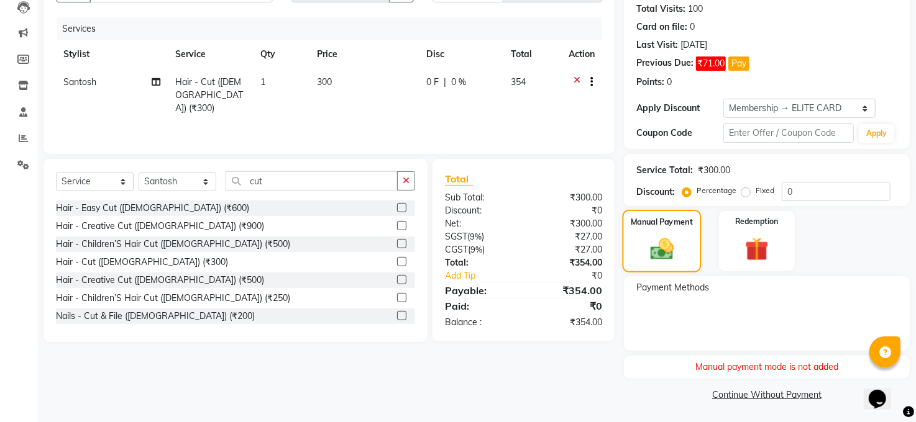
click at [654, 247] on img at bounding box center [662, 249] width 38 height 27
click at [655, 247] on img at bounding box center [662, 249] width 38 height 27
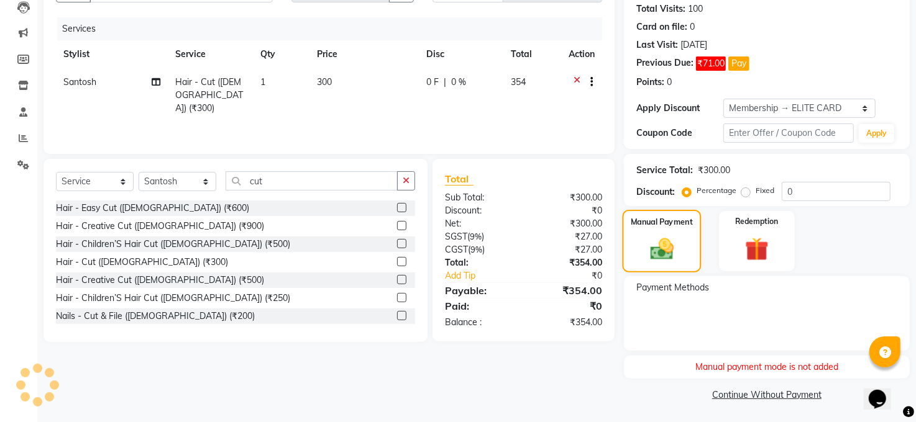
click at [655, 247] on img at bounding box center [662, 249] width 38 height 27
drag, startPoint x: 654, startPoint y: 247, endPoint x: 631, endPoint y: 227, distance: 30.9
click at [666, 241] on img at bounding box center [662, 249] width 38 height 27
click at [632, 226] on label "Manual Payment" at bounding box center [662, 222] width 62 height 12
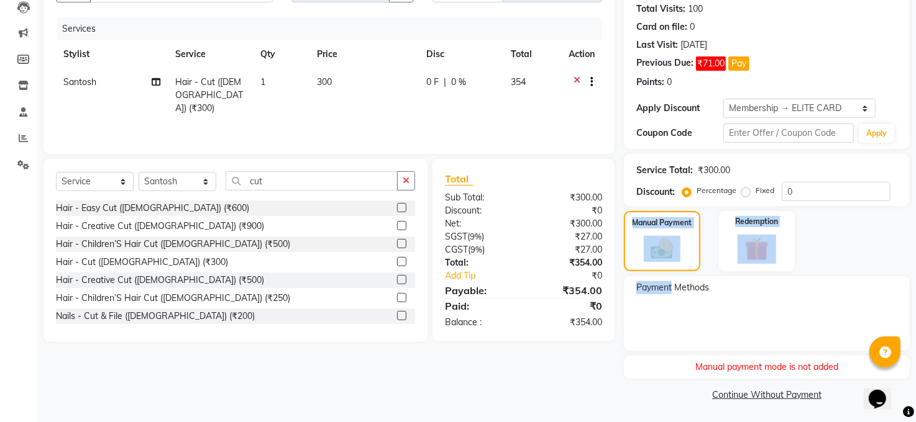
drag, startPoint x: 632, startPoint y: 223, endPoint x: 671, endPoint y: 329, distance: 113.2
click at [671, 329] on div "Name: Gaurav Membership: end on 10-09-2025 Total Visits: 100 Card on file: 0 La…" at bounding box center [771, 181] width 295 height 448
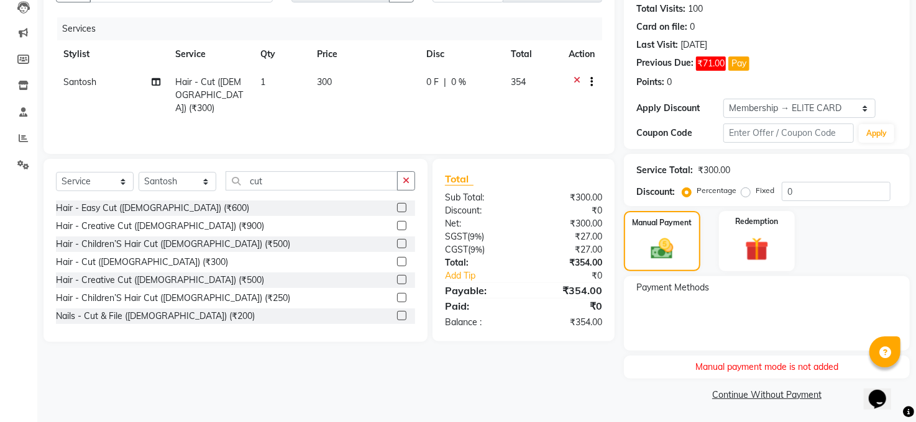
click at [513, 398] on div "Client +91 98******64 Date 02-09-2025 Invoice Number MAN/25 MEMB/25 V/2025 3239…" at bounding box center [329, 181] width 590 height 448
click at [644, 243] on img at bounding box center [662, 249] width 38 height 27
click at [665, 240] on img at bounding box center [662, 249] width 38 height 27
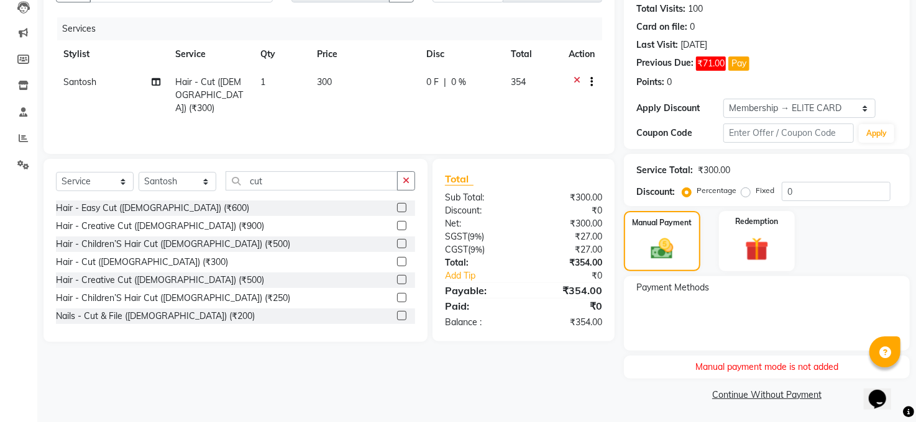
click at [755, 189] on label "Fixed" at bounding box center [764, 190] width 19 height 11
click at [744, 189] on input "Fixed" at bounding box center [748, 190] width 9 height 9
radio input "true"
click at [670, 254] on img at bounding box center [662, 249] width 38 height 27
click at [696, 191] on label "Percentage" at bounding box center [716, 190] width 40 height 11
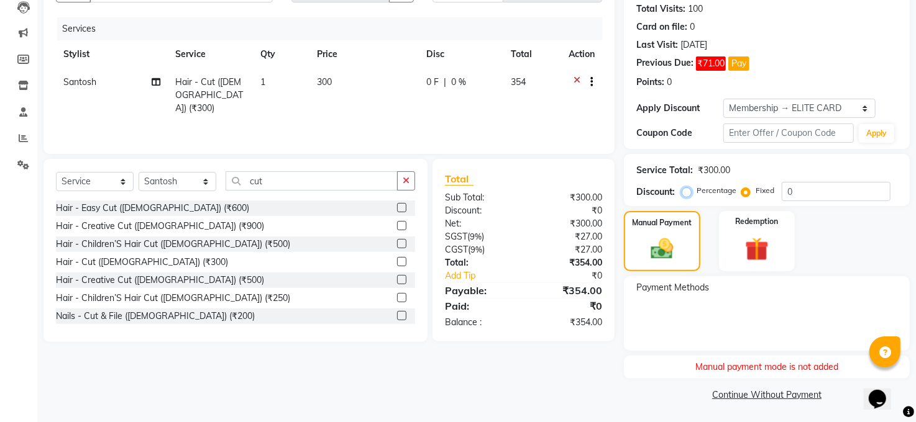
click at [685, 191] on input "Percentage" at bounding box center [689, 190] width 9 height 9
radio input "true"
click at [678, 249] on img at bounding box center [662, 249] width 38 height 27
click at [670, 247] on img at bounding box center [662, 249] width 38 height 27
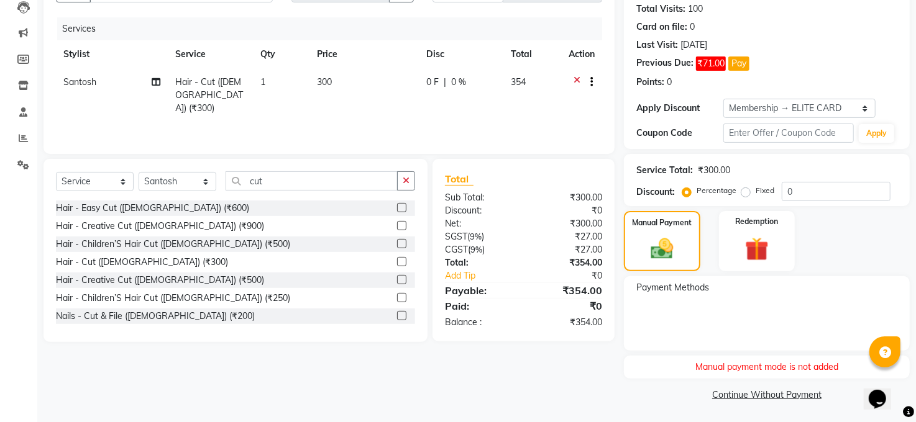
scroll to position [0, 0]
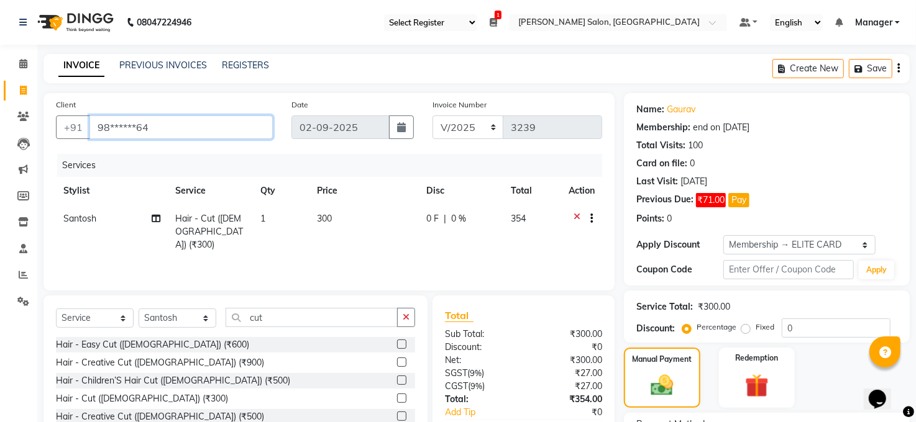
click at [160, 128] on input "98******64" at bounding box center [180, 128] width 183 height 24
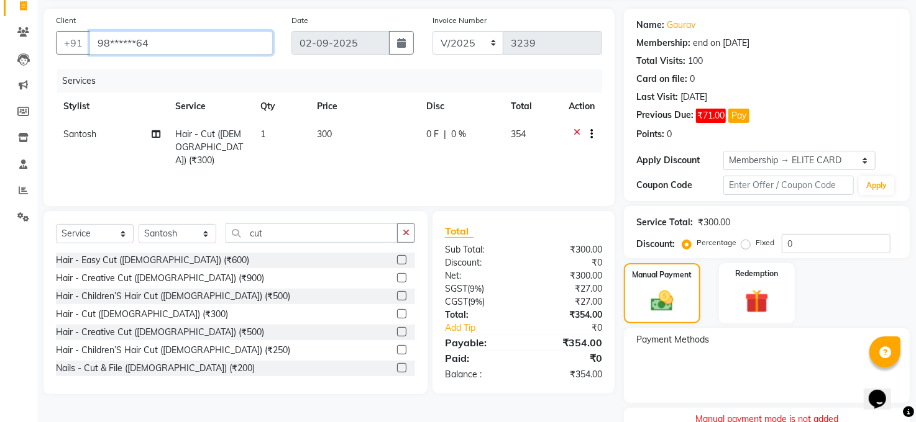
scroll to position [137, 0]
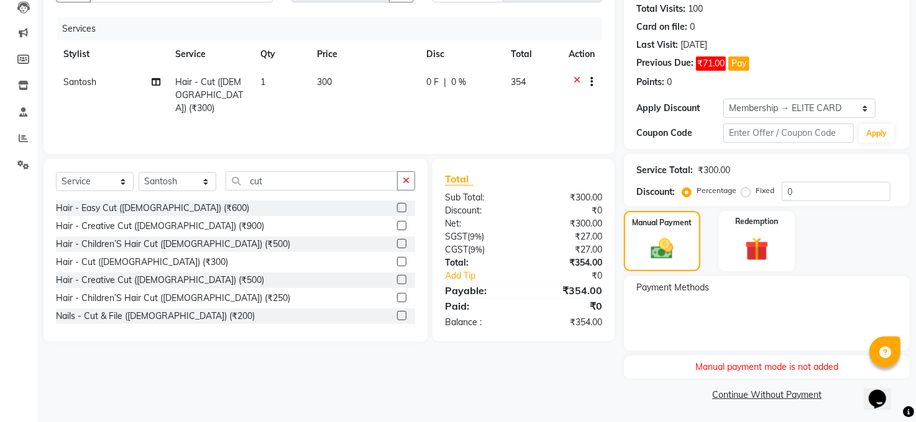
click at [578, 78] on icon at bounding box center [576, 84] width 7 height 16
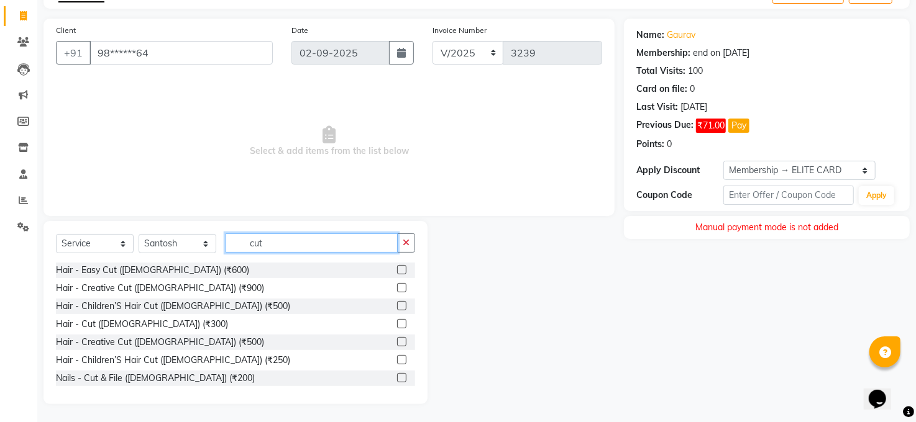
click at [281, 243] on input "cut" at bounding box center [312, 243] width 172 height 19
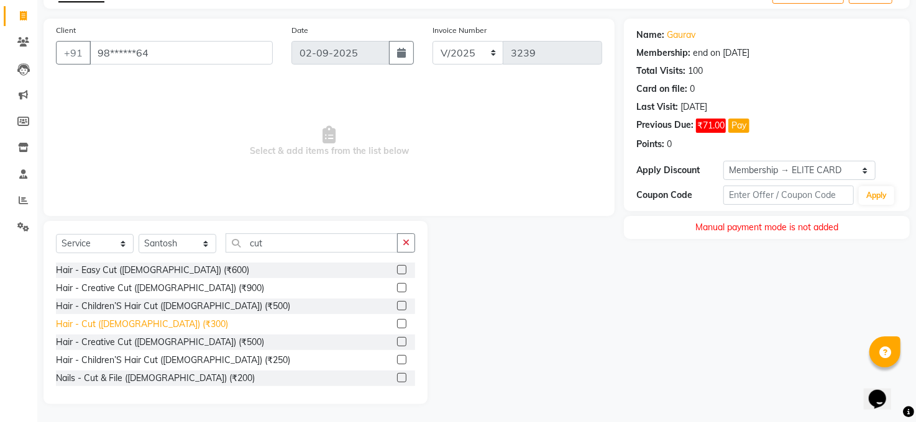
click at [148, 320] on div "Hair - Cut (Male) (₹300)" at bounding box center [142, 324] width 172 height 13
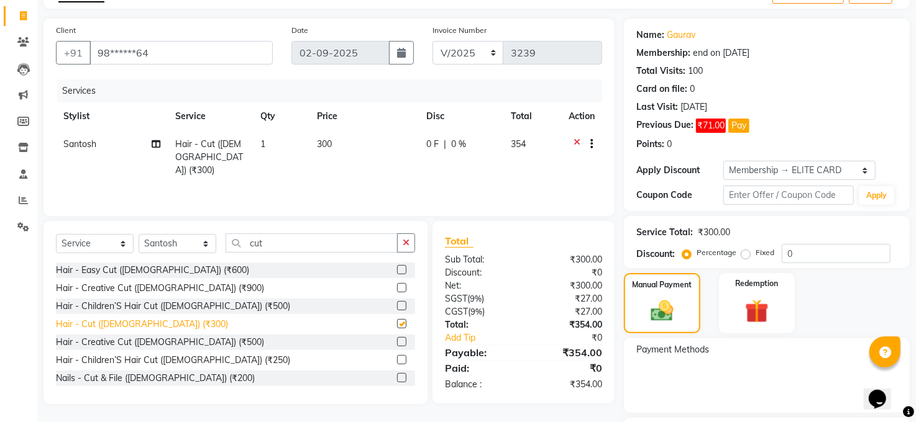
checkbox input "false"
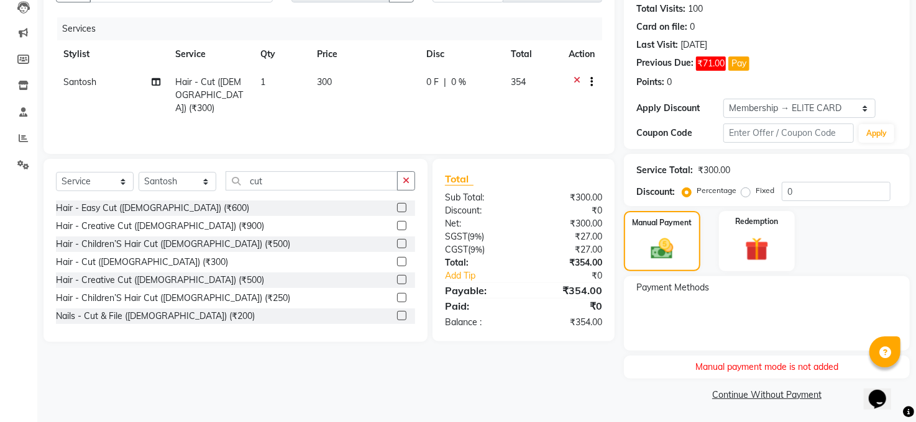
click at [741, 365] on div "Manual payment mode is not added" at bounding box center [767, 367] width 286 height 23
click at [834, 367] on div "Manual payment mode is not added" at bounding box center [767, 367] width 286 height 23
click at [865, 105] on select "Select Membership → ELITE CARD" at bounding box center [799, 108] width 152 height 19
click at [723, 99] on select "Select Membership → ELITE CARD" at bounding box center [799, 108] width 152 height 19
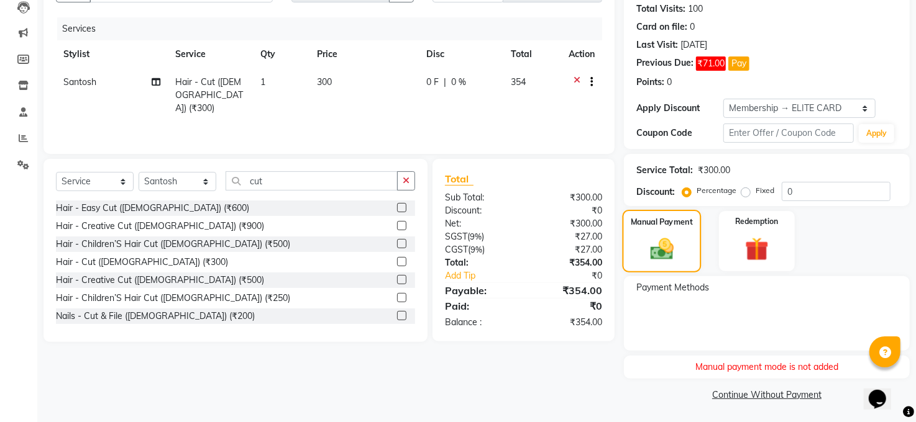
click at [658, 242] on img at bounding box center [662, 249] width 38 height 27
click at [670, 290] on span "Payment Methods" at bounding box center [672, 287] width 73 height 13
click at [670, 288] on span "Payment Methods" at bounding box center [672, 287] width 73 height 13
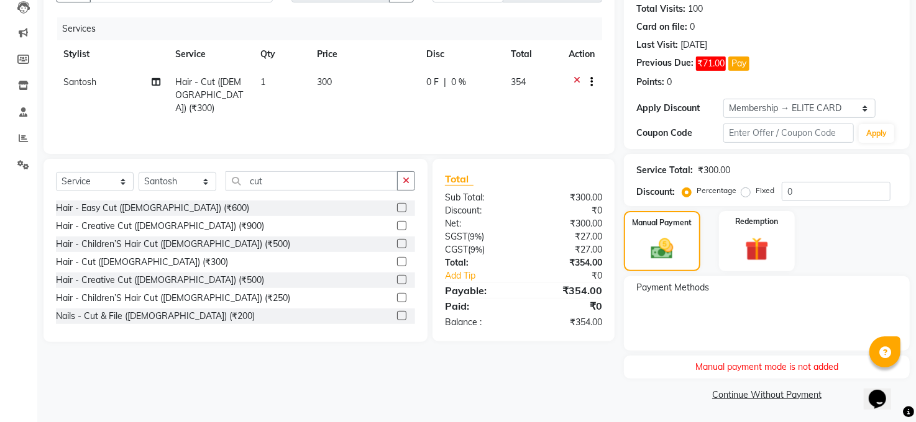
click at [670, 288] on span "Payment Methods" at bounding box center [672, 287] width 73 height 13
click at [702, 309] on div "Payment Methods" at bounding box center [767, 313] width 286 height 75
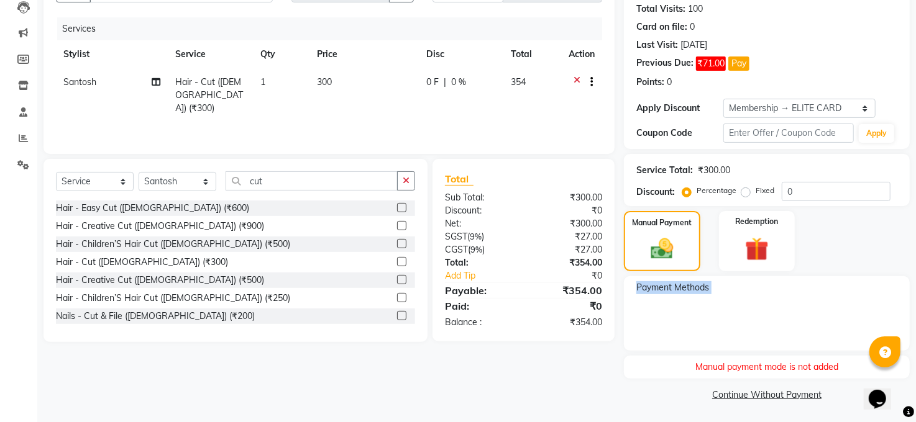
click at [702, 309] on div "Payment Methods" at bounding box center [767, 313] width 286 height 75
click at [713, 271] on div "Name: Gaurav Membership: end on 10-09-2025 Total Visits: 100 Card on file: 0 La…" at bounding box center [771, 181] width 295 height 448
click at [668, 253] on img at bounding box center [662, 249] width 38 height 27
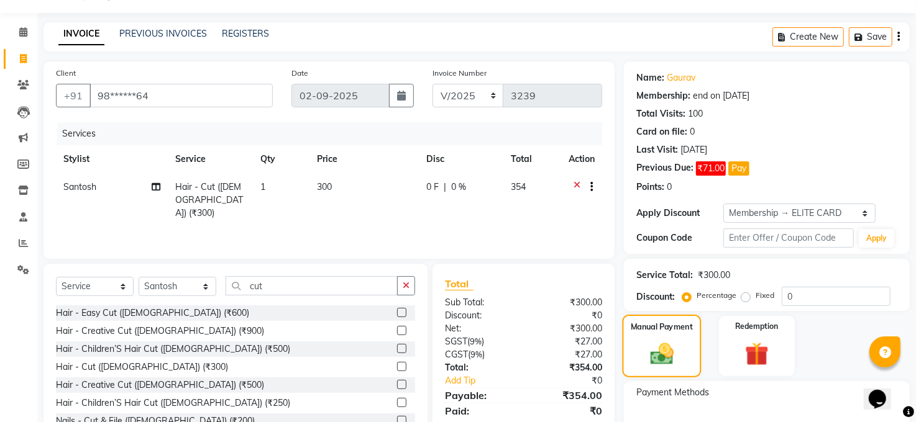
scroll to position [0, 0]
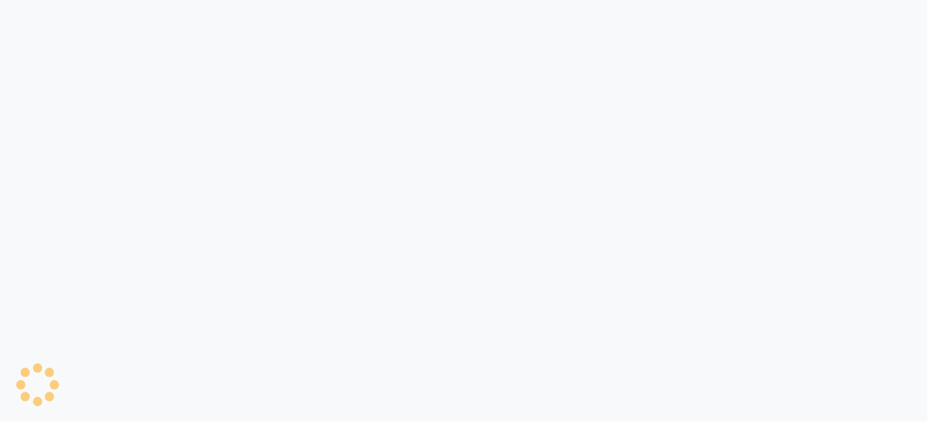
select select "35"
select select "5748"
select select "service"
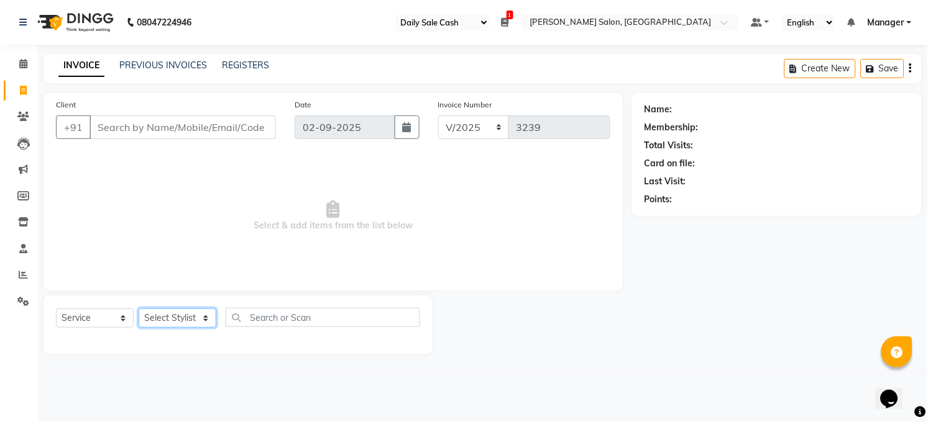
click at [206, 319] on select "Select Stylist [PERSON_NAME] [PERSON_NAME] COUNTER Manager [PERSON_NAME] [PERSO…" at bounding box center [178, 318] width 78 height 19
select select "40298"
click at [139, 309] on select "Select Stylist [PERSON_NAME] [PERSON_NAME] COUNTER Manager [PERSON_NAME] [PERSO…" at bounding box center [178, 318] width 78 height 19
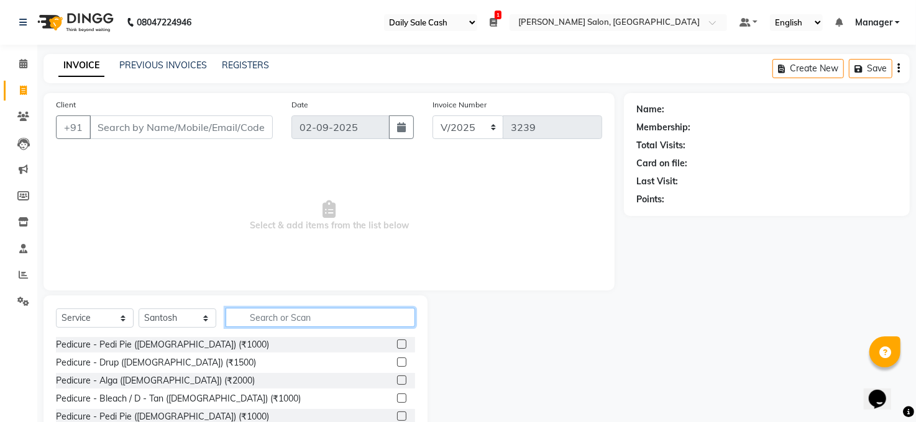
click at [250, 312] on input "text" at bounding box center [320, 317] width 189 height 19
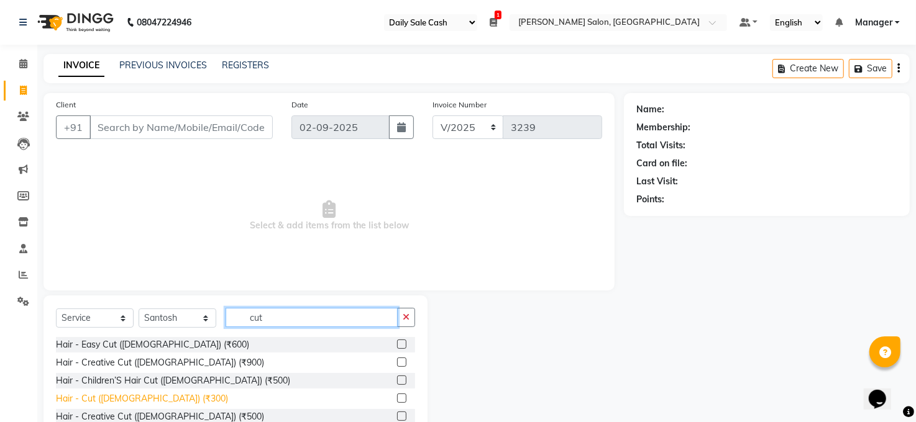
type input "cut"
click at [149, 395] on div "Hair - Cut ([DEMOGRAPHIC_DATA]) (₹300)" at bounding box center [142, 399] width 172 height 13
checkbox input "false"
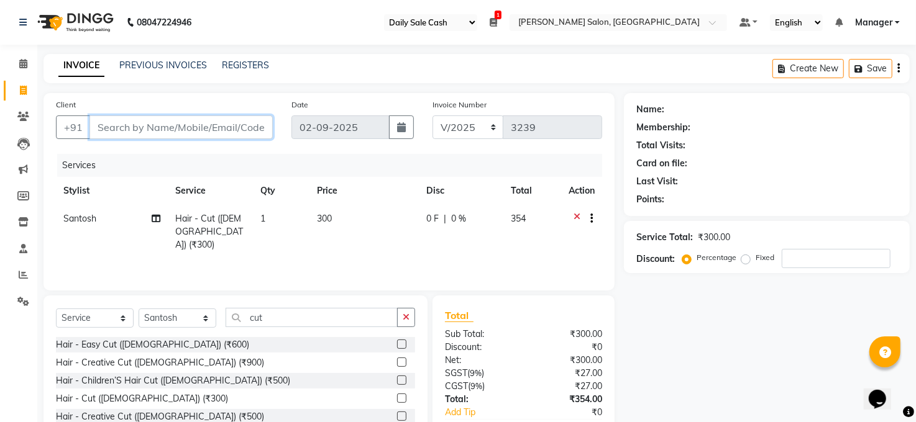
click at [198, 127] on input "Client" at bounding box center [180, 128] width 183 height 24
type input "g"
type input "0"
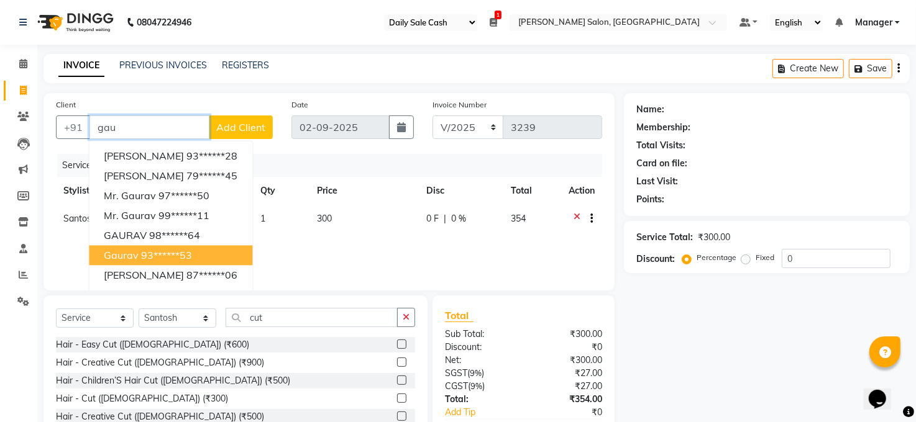
click at [142, 256] on ngb-highlight "93******53" at bounding box center [166, 255] width 51 height 12
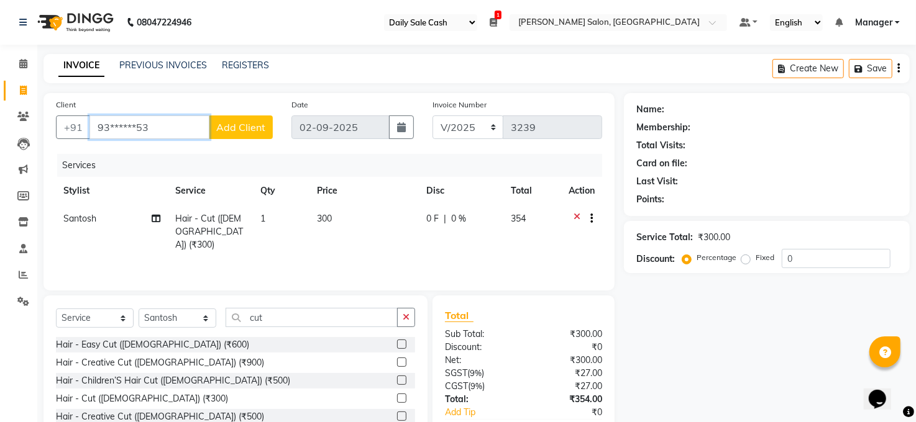
type input "93******53"
click at [783, 333] on div "Name: Membership: Total Visits: Card on file: Last Visit: Points: Service Total…" at bounding box center [771, 286] width 295 height 386
click at [478, 226] on td "0 F | 0 %" at bounding box center [461, 232] width 84 height 54
select select "40298"
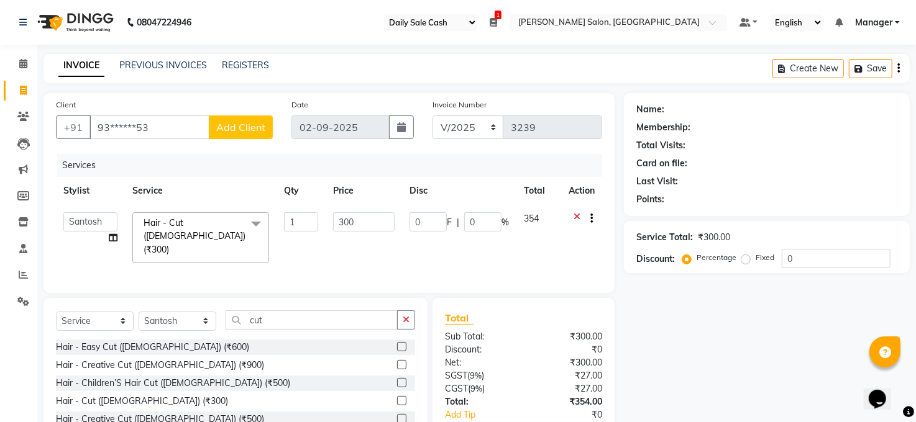
click at [648, 362] on div "Name: Membership: Total Visits: Card on file: Last Visit: Points: Service Total…" at bounding box center [771, 287] width 295 height 388
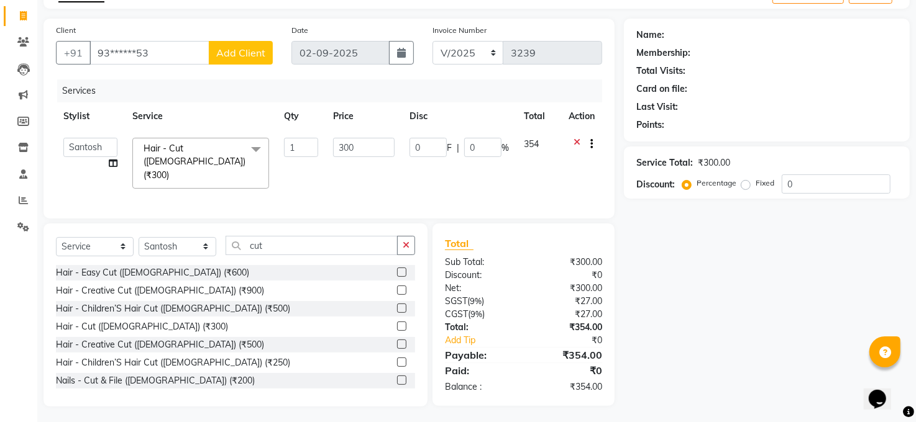
click at [660, 255] on div "Name: Membership: Total Visits: Card on file: Last Visit: Points: Service Total…" at bounding box center [771, 213] width 295 height 388
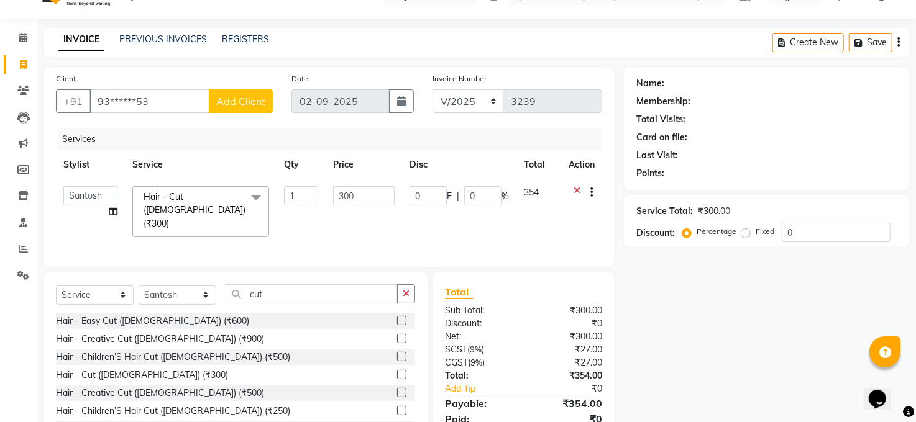
scroll to position [0, 0]
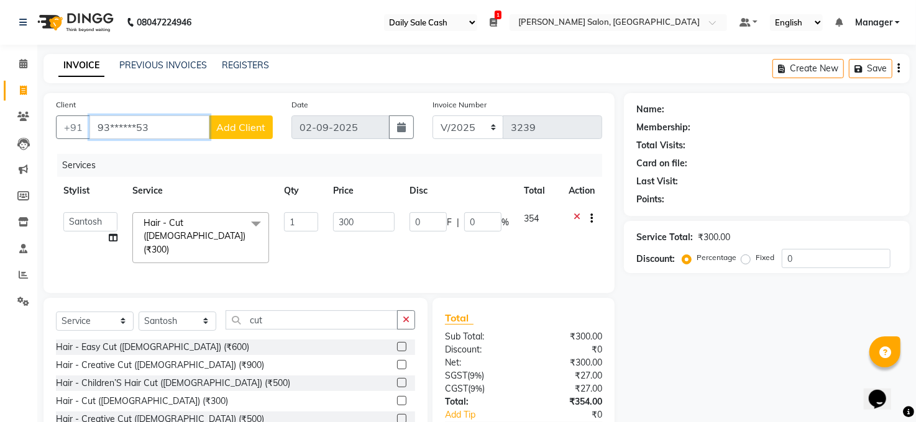
click at [193, 127] on input "93******53" at bounding box center [149, 128] width 120 height 24
click at [676, 332] on div "Name: Membership: Total Visits: Card on file: Last Visit: Points: Service Total…" at bounding box center [771, 287] width 295 height 388
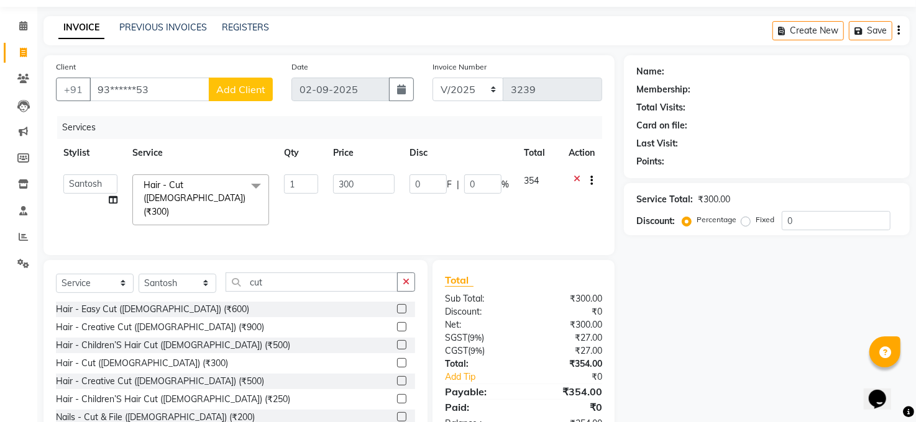
scroll to position [75, 0]
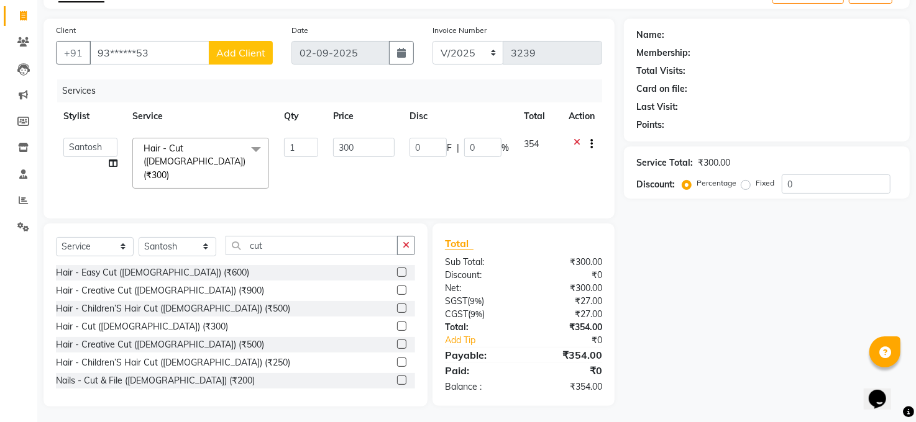
click at [742, 250] on div "Name: Membership: Total Visits: Card on file: Last Visit: Points: Service Total…" at bounding box center [771, 213] width 295 height 388
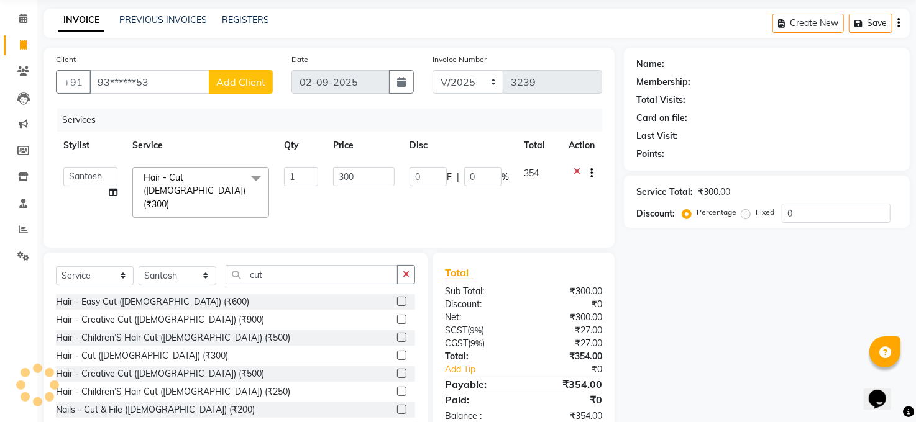
scroll to position [0, 0]
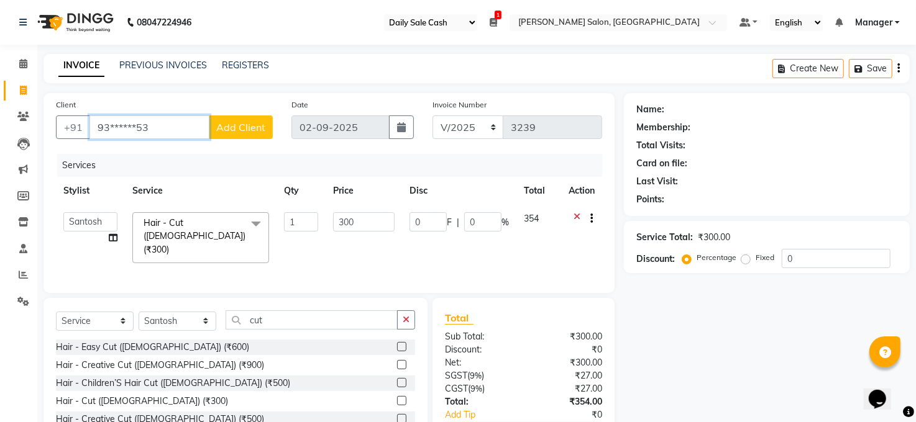
click at [165, 129] on input "93******53" at bounding box center [149, 128] width 120 height 24
click at [155, 119] on input "93******53" at bounding box center [149, 128] width 120 height 24
click at [158, 135] on input "93******53" at bounding box center [149, 128] width 120 height 24
click at [158, 128] on input "93******53" at bounding box center [149, 128] width 120 height 24
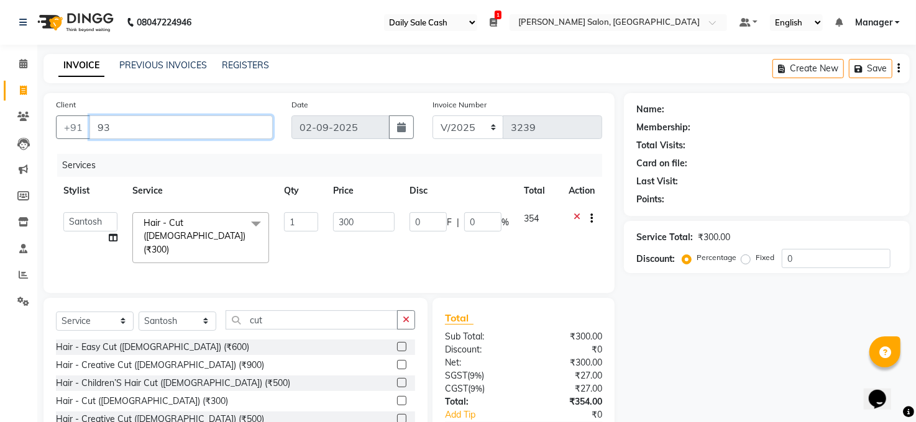
type input "9"
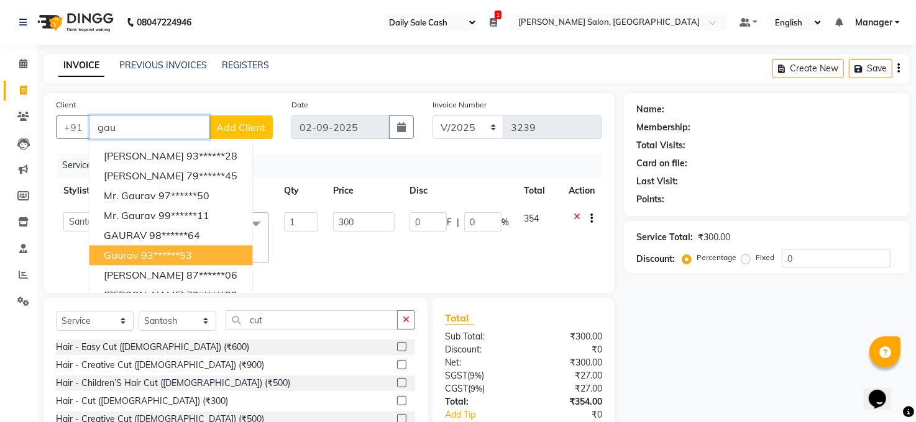
click at [130, 254] on span "Gaurav" at bounding box center [121, 255] width 35 height 12
type input "93******53"
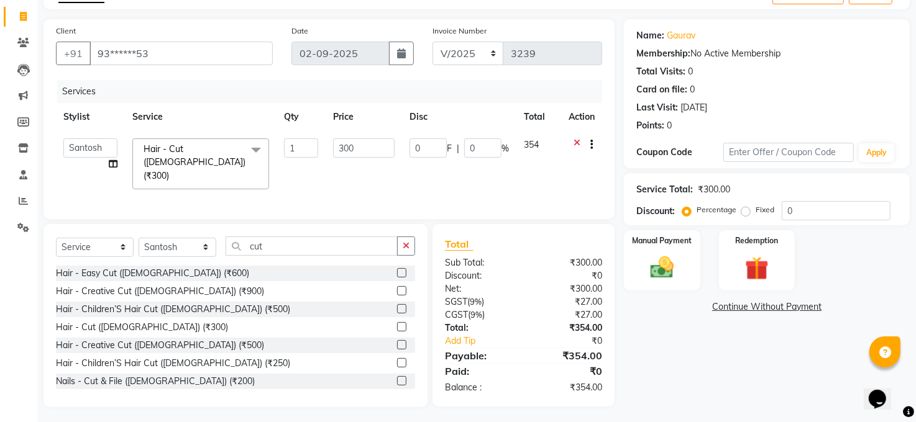
scroll to position [75, 0]
click at [666, 256] on img at bounding box center [662, 267] width 40 height 29
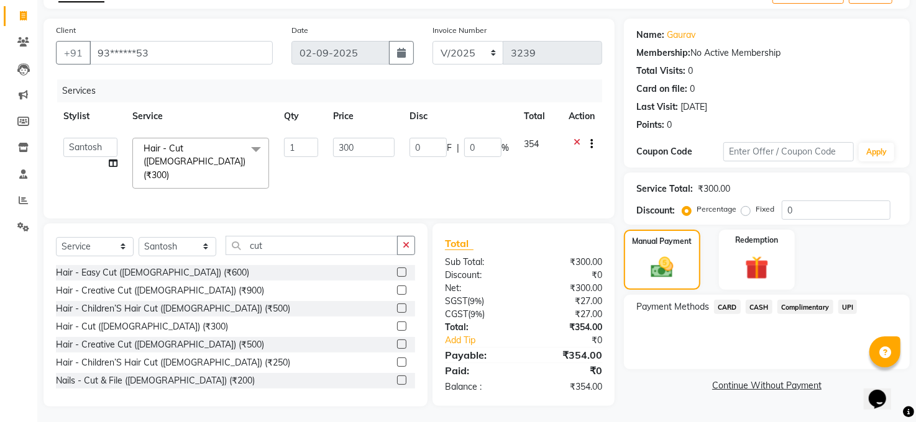
click at [763, 304] on span "CASH" at bounding box center [759, 307] width 27 height 14
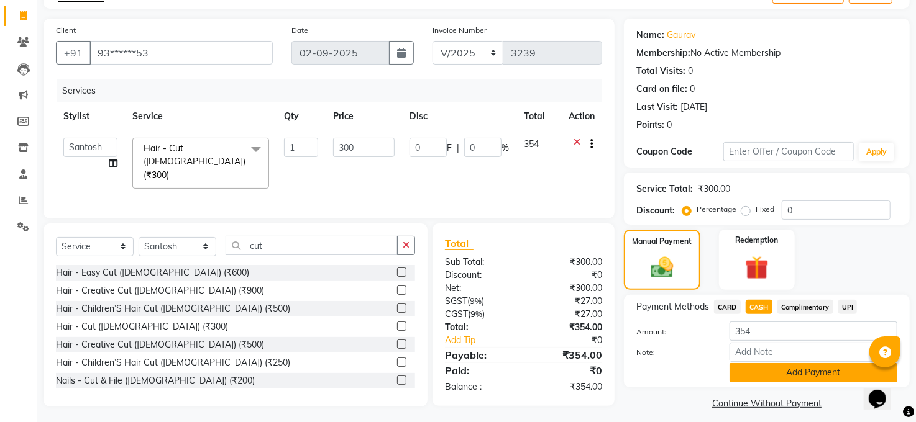
click at [809, 369] on button "Add Payment" at bounding box center [813, 372] width 168 height 19
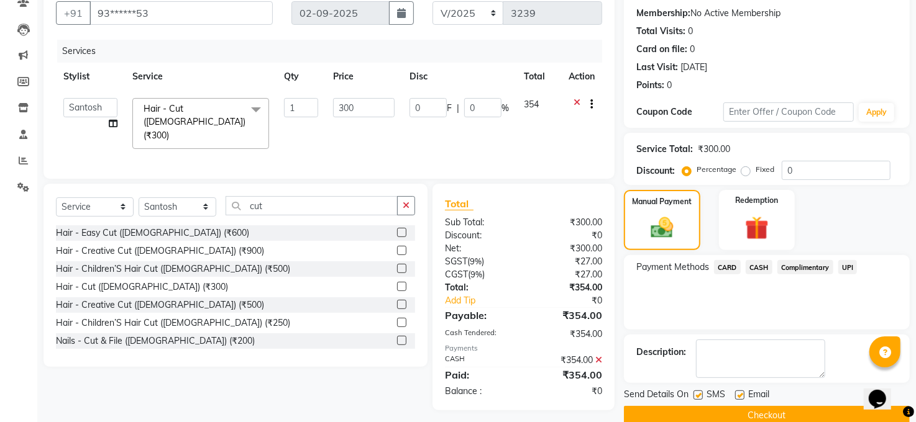
scroll to position [135, 0]
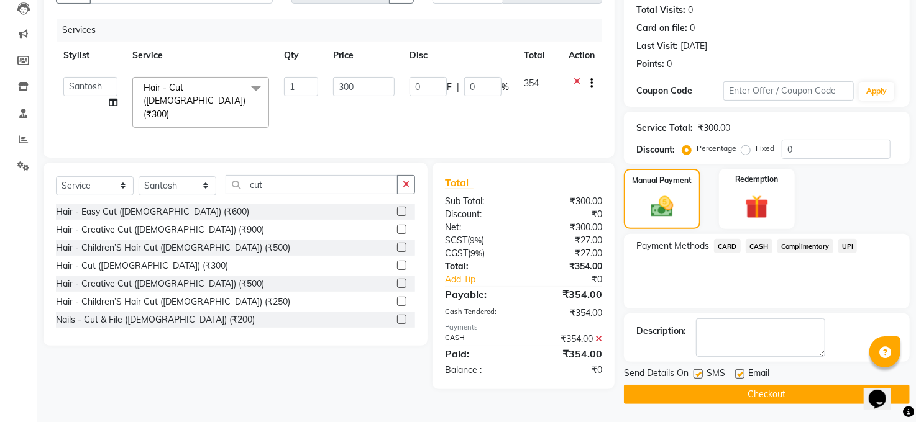
click at [795, 390] on button "Checkout" at bounding box center [767, 394] width 286 height 19
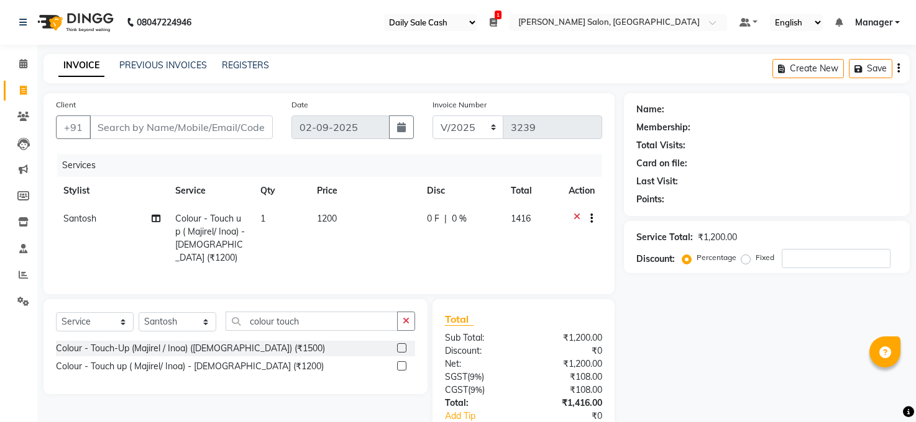
select select "35"
select select "5748"
select select "service"
select select "40298"
click at [134, 124] on input "Client" at bounding box center [180, 128] width 183 height 24
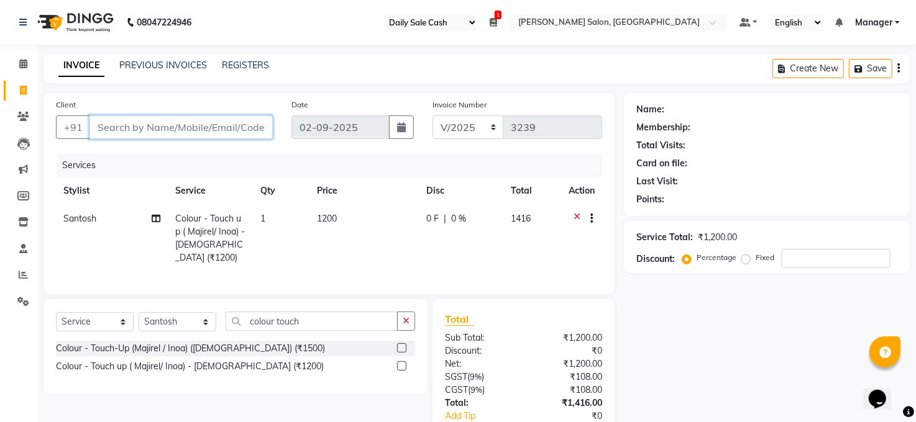
type input "9"
type input "0"
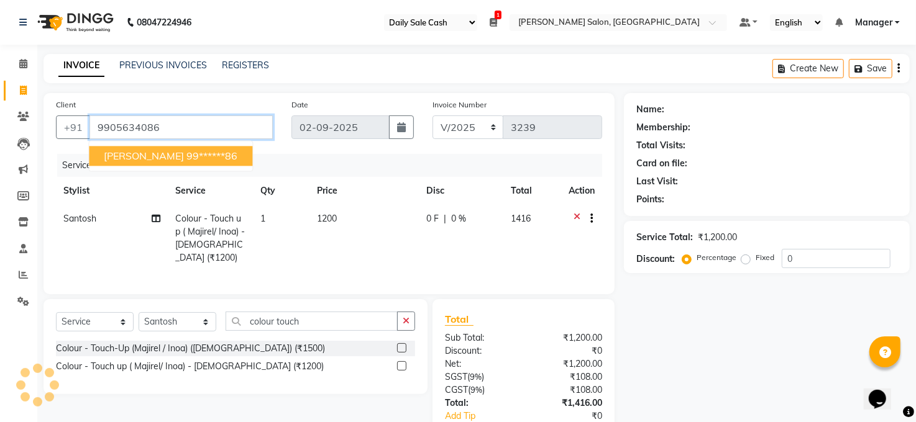
type input "9905634086"
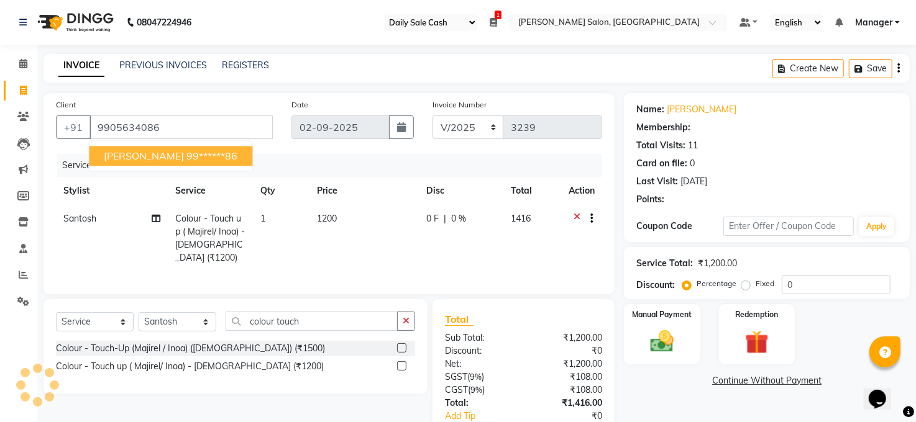
select select "1: Object"
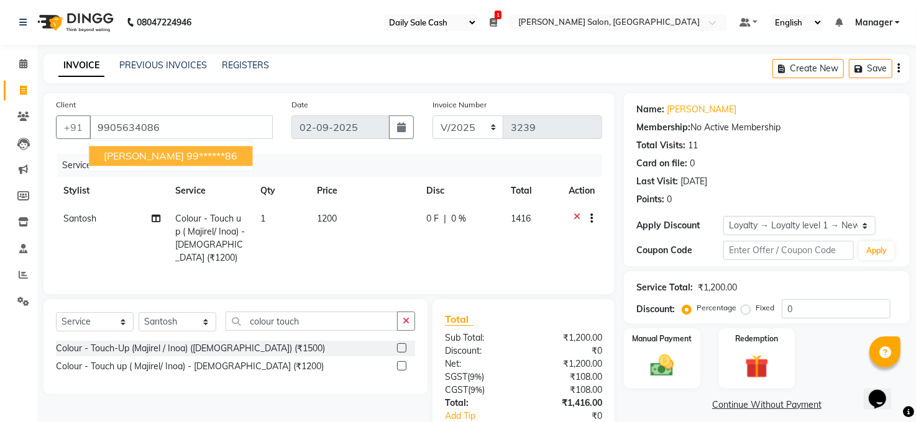
click at [165, 156] on span "[PERSON_NAME]" at bounding box center [144, 156] width 80 height 12
type input "99******86"
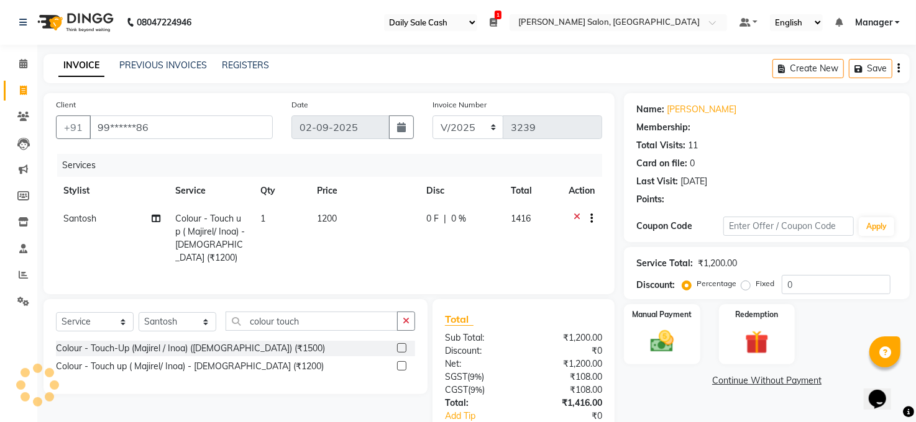
select select "1: Object"
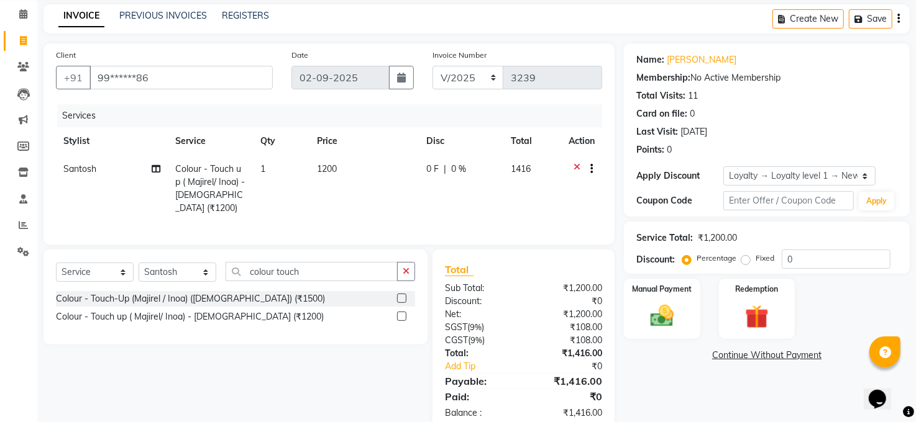
scroll to position [77, 0]
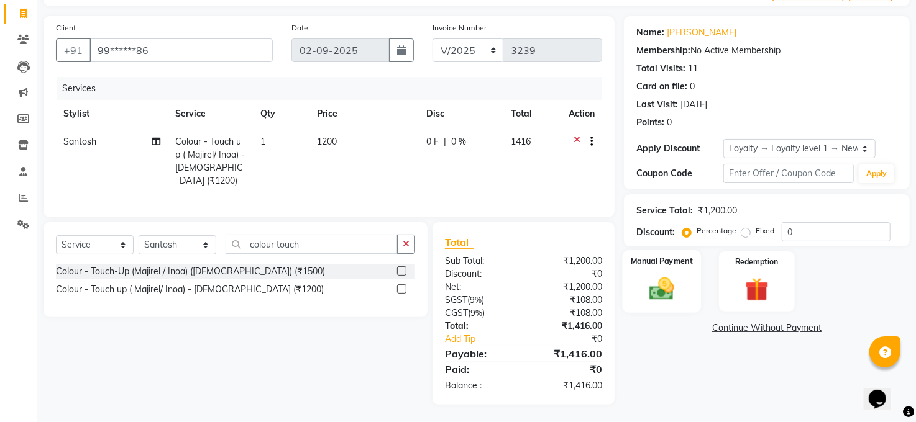
click at [675, 280] on img at bounding box center [662, 289] width 40 height 29
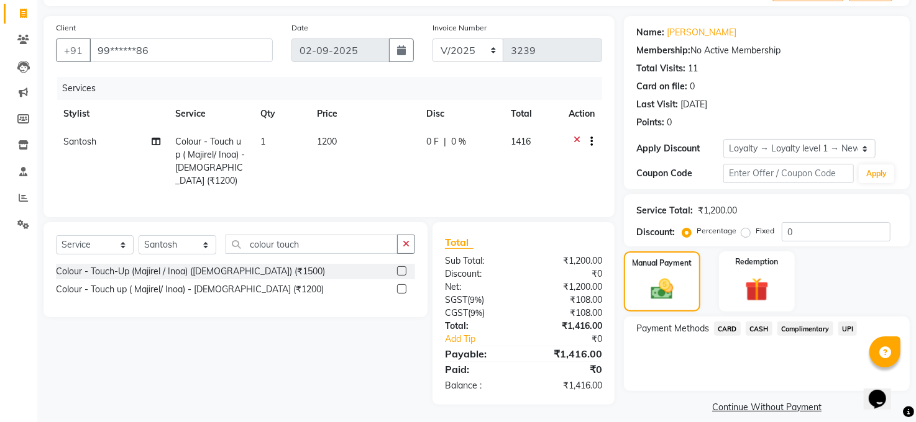
click at [848, 329] on span "UPI" at bounding box center [847, 329] width 19 height 14
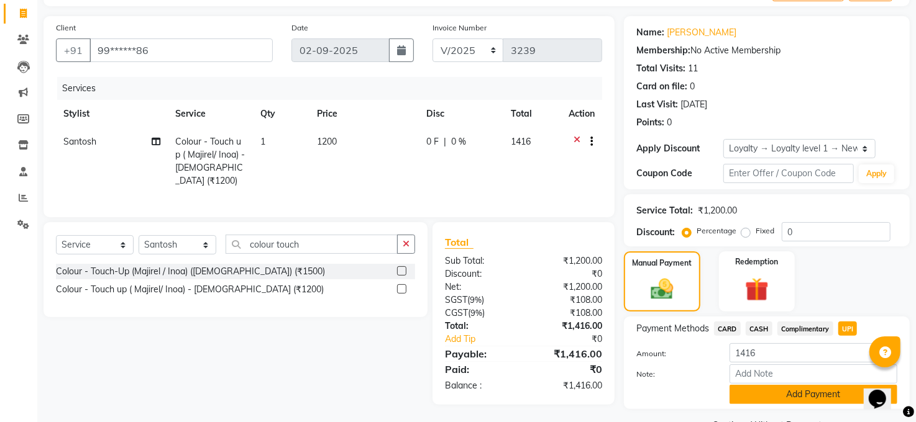
click at [828, 397] on button "Add Payment" at bounding box center [813, 394] width 168 height 19
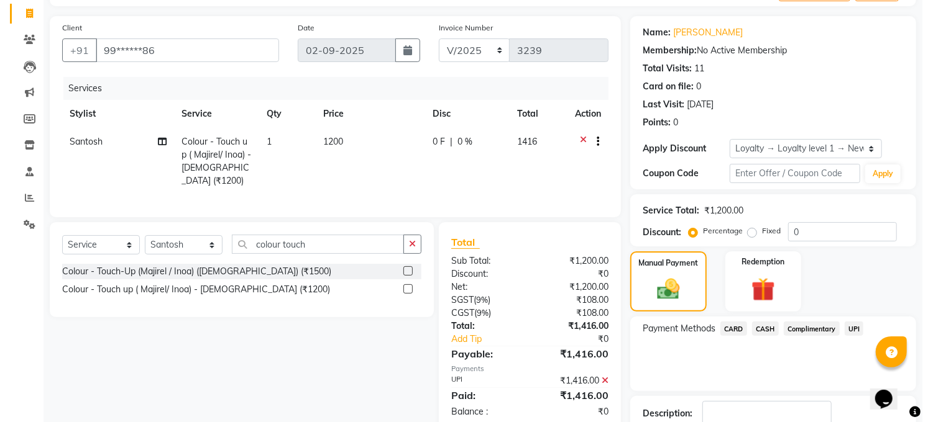
scroll to position [165, 0]
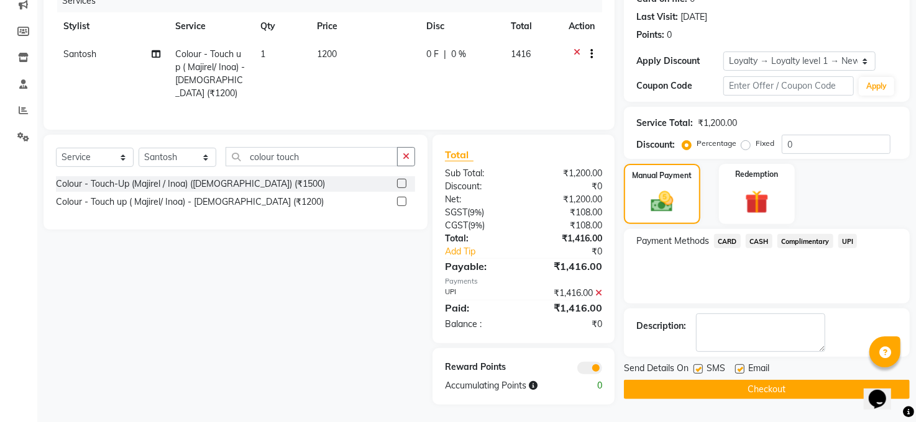
click at [586, 367] on span at bounding box center [589, 368] width 25 height 12
click at [602, 370] on input "checkbox" at bounding box center [602, 370] width 0 height 0
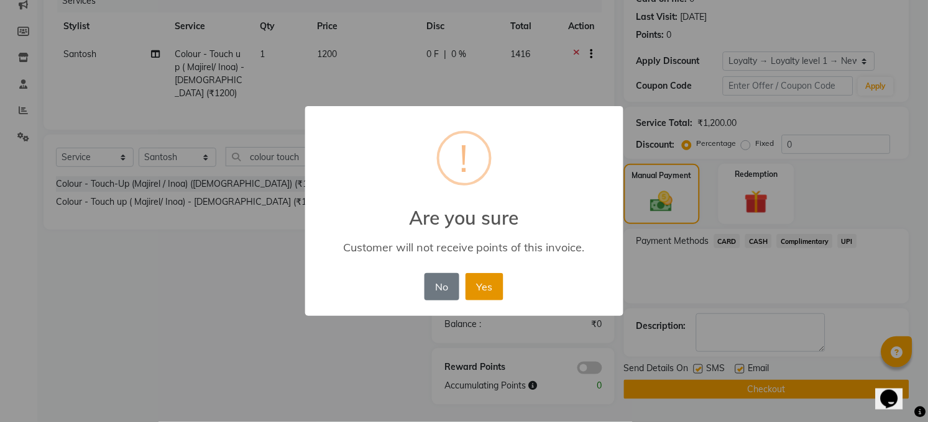
click at [481, 276] on button "Yes" at bounding box center [484, 286] width 38 height 27
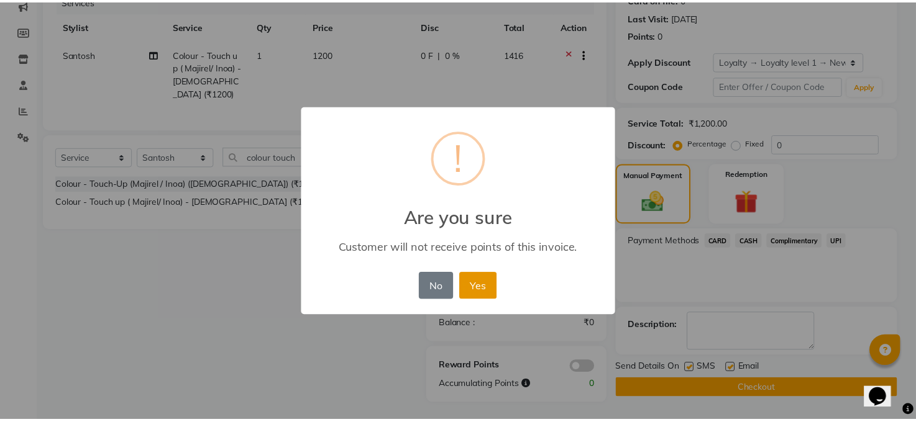
scroll to position [160, 0]
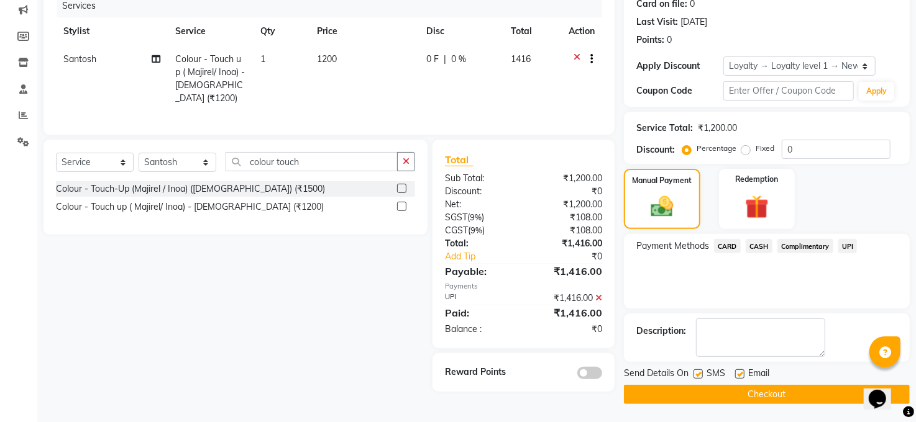
click at [792, 394] on button "Checkout" at bounding box center [767, 394] width 286 height 19
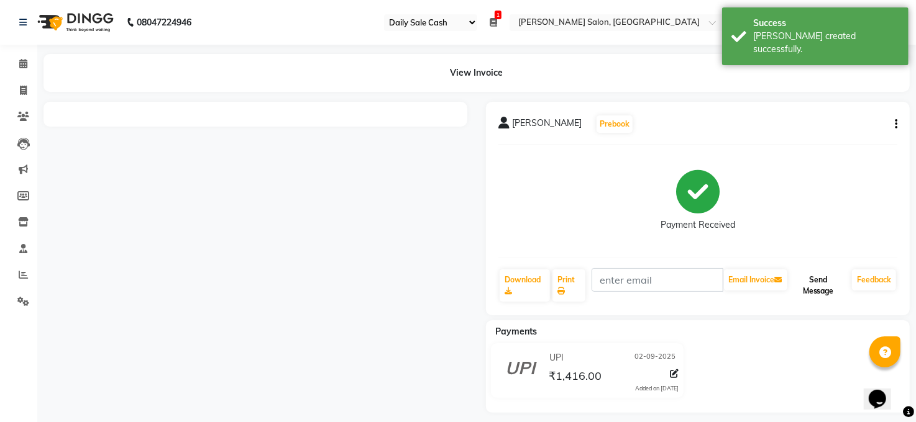
click at [796, 279] on button "Send Message" at bounding box center [818, 286] width 57 height 32
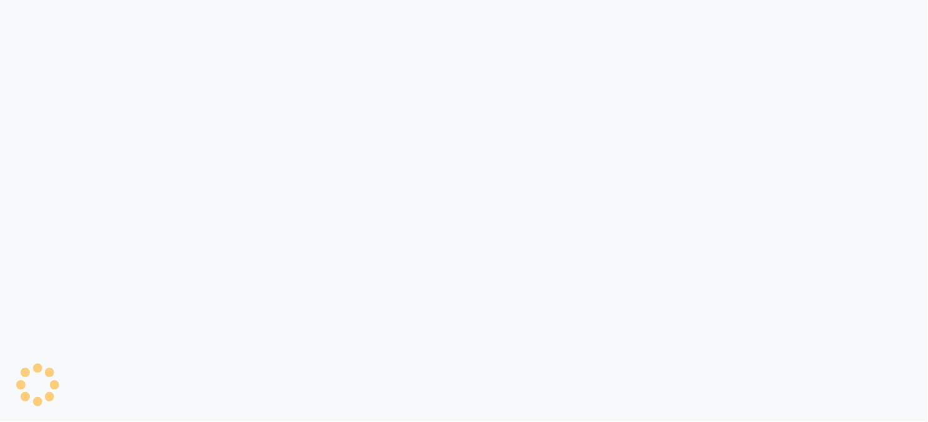
select select "35"
select select "5748"
select select "service"
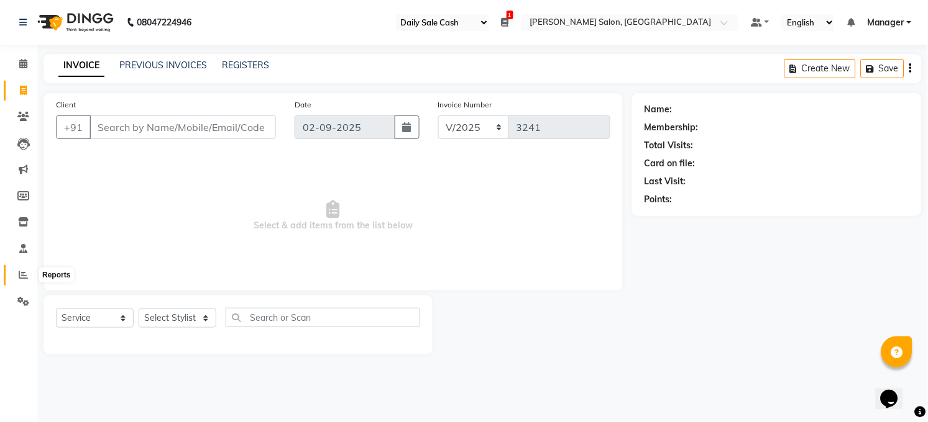
click at [22, 276] on icon at bounding box center [23, 274] width 9 height 9
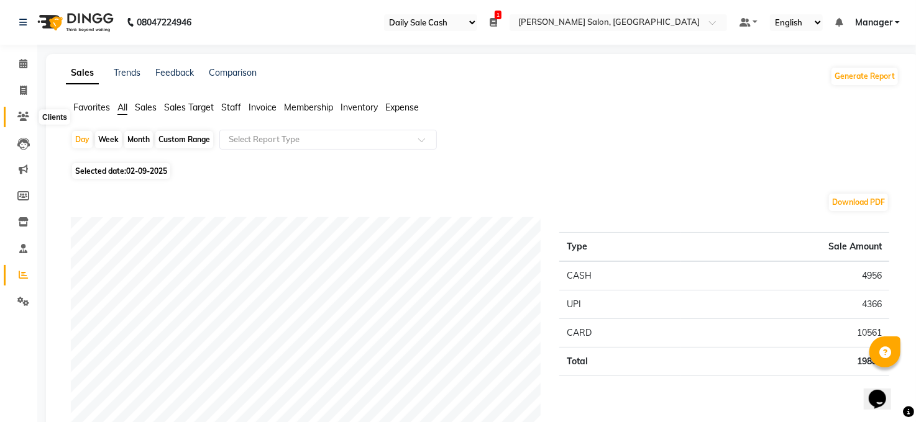
click at [25, 120] on icon at bounding box center [23, 116] width 12 height 9
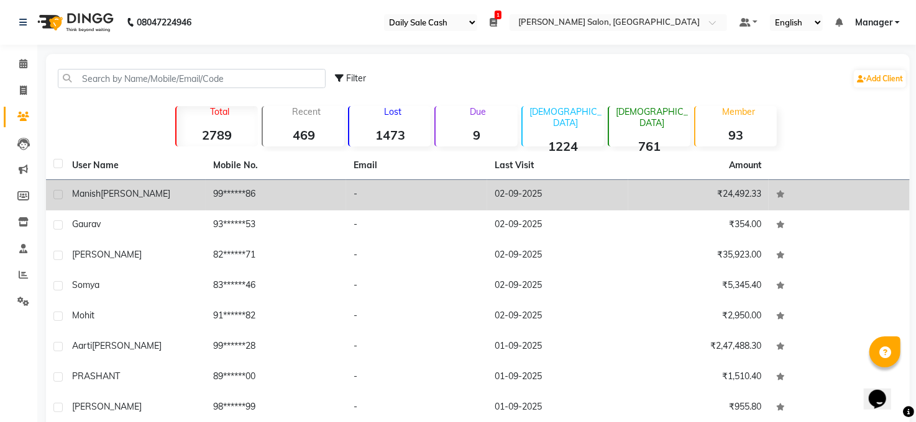
click at [61, 193] on label at bounding box center [57, 194] width 9 height 9
click at [61, 193] on input "checkbox" at bounding box center [57, 195] width 8 height 8
checkbox input "true"
click at [96, 194] on span "Manish" at bounding box center [86, 193] width 29 height 11
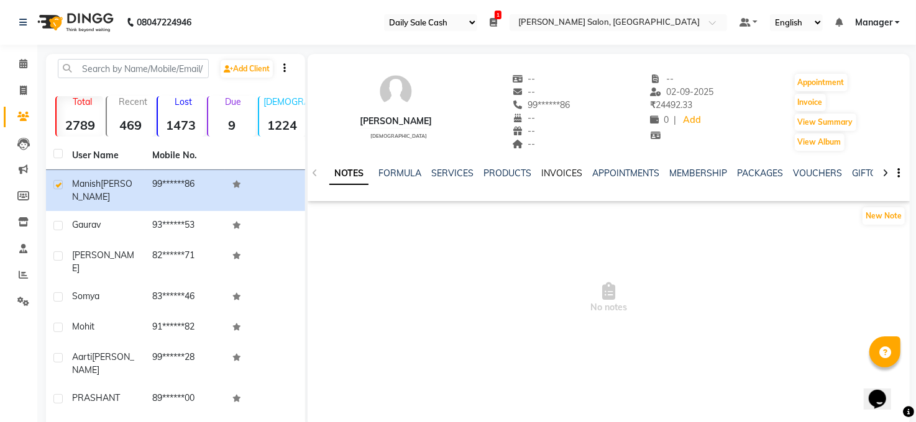
click at [563, 168] on link "INVOICES" at bounding box center [561, 173] width 41 height 11
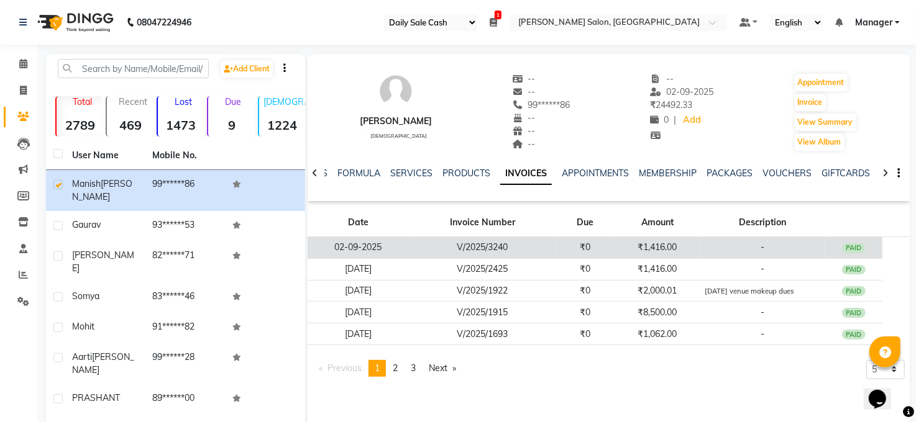
click at [582, 253] on td "₹0" at bounding box center [585, 248] width 58 height 22
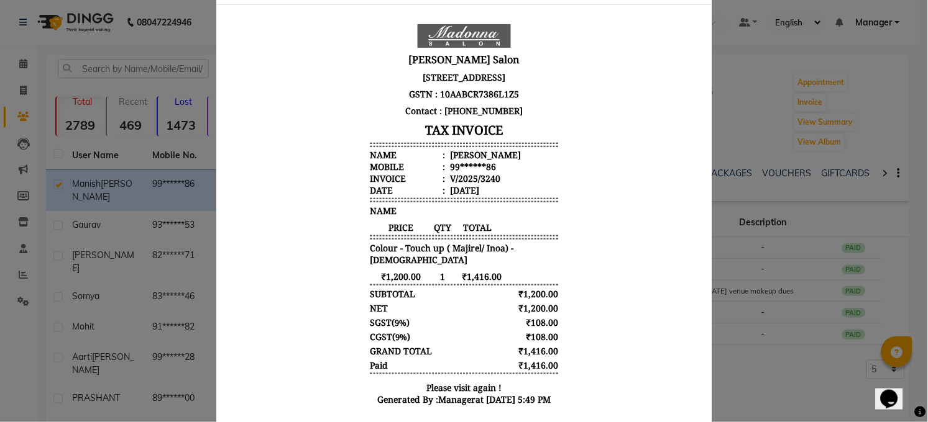
scroll to position [103, 0]
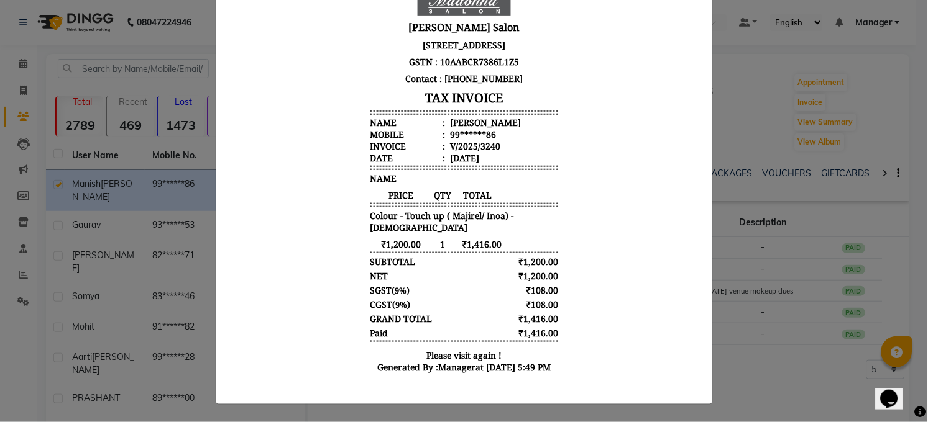
click at [38, 122] on ngb-modal-window "INVOICE View Invoice Close" at bounding box center [464, 211] width 928 height 422
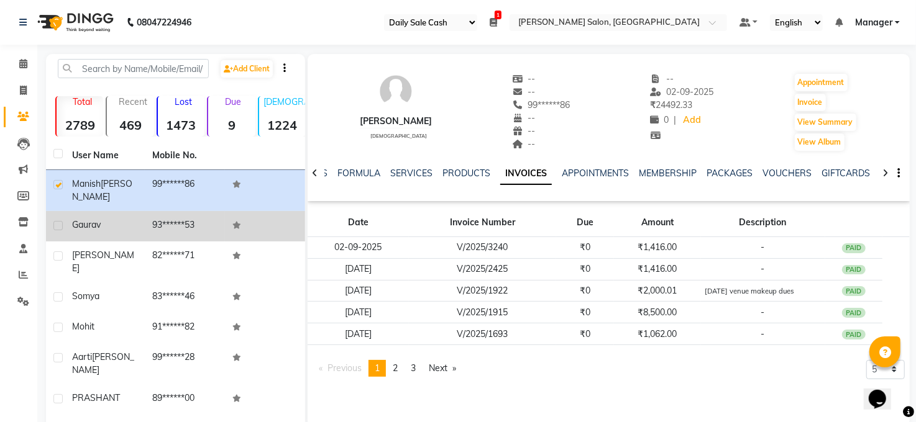
click at [57, 221] on label at bounding box center [57, 225] width 9 height 9
click at [57, 222] on input "checkbox" at bounding box center [57, 226] width 8 height 8
checkbox input "true"
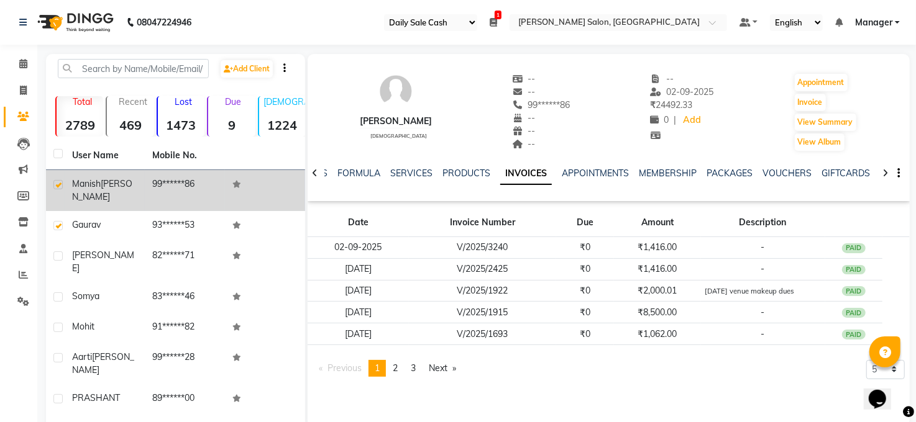
click at [58, 184] on label at bounding box center [57, 184] width 9 height 9
click at [58, 184] on input "checkbox" at bounding box center [57, 185] width 8 height 8
checkbox input "false"
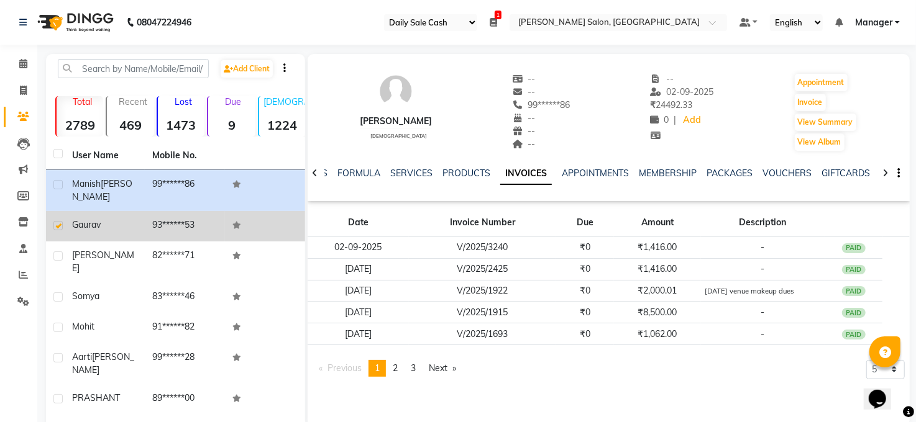
click at [171, 213] on td "93******53" at bounding box center [185, 226] width 80 height 30
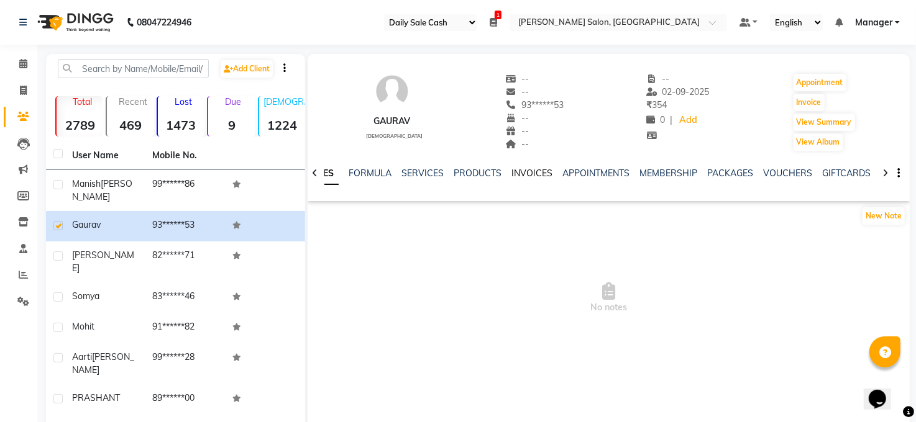
click at [521, 175] on link "INVOICES" at bounding box center [531, 173] width 41 height 11
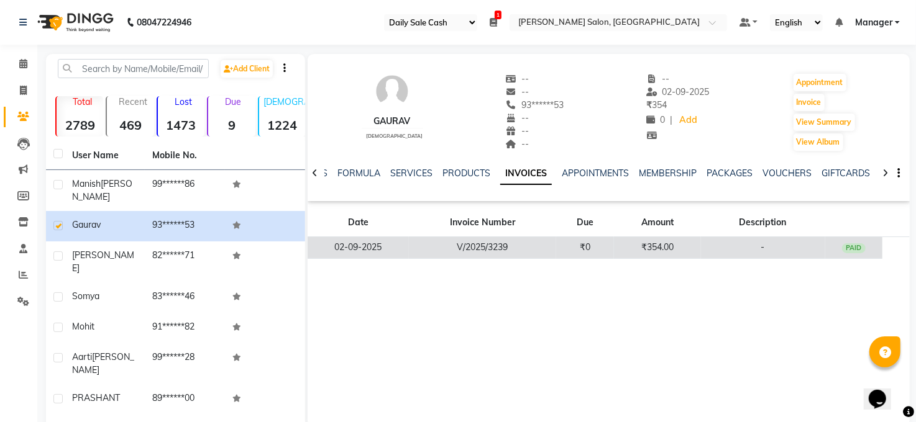
click at [483, 245] on td "V/2025/3239" at bounding box center [482, 248] width 147 height 22
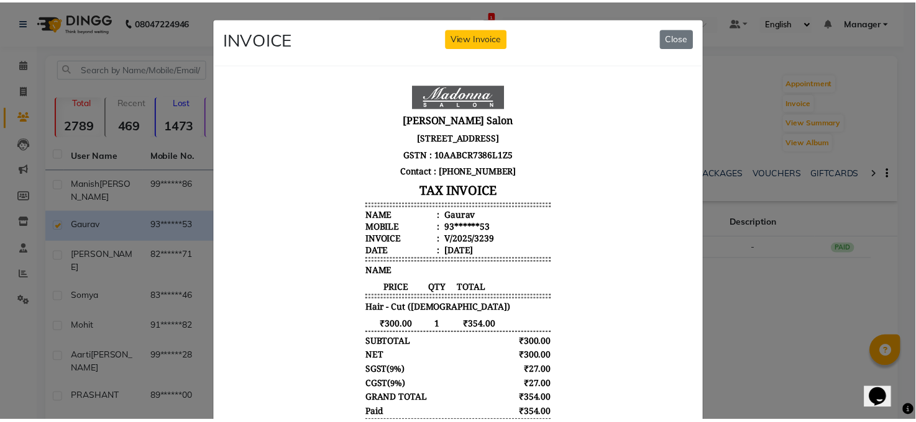
scroll to position [103, 0]
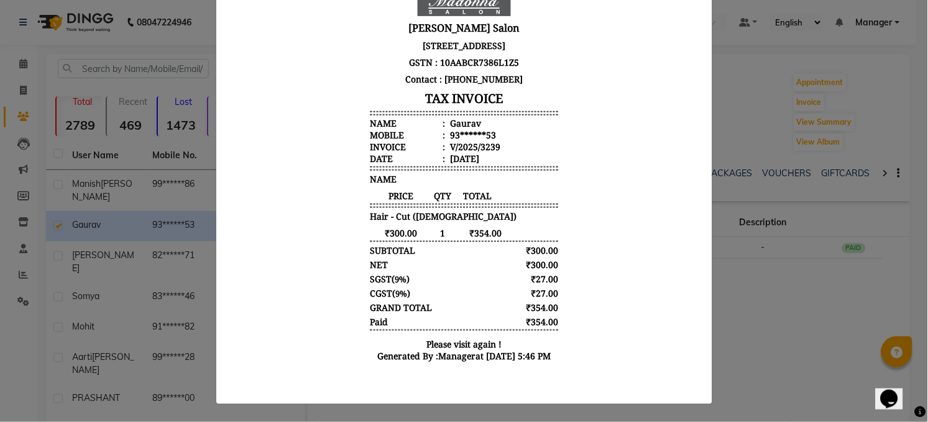
click at [520, 227] on div "₹300.00 1 ₹354.00" at bounding box center [464, 233] width 188 height 12
click at [578, 196] on body "[PERSON_NAME] Salon [STREET_ADDRESS] GSTN : 10AABCR7386L1Z5 Contact : [PHONE_NU…" at bounding box center [463, 181] width 466 height 387
click at [618, 157] on body "[PERSON_NAME] Salon [STREET_ADDRESS] GSTN : 10AABCR7386L1Z5 Contact : [PHONE_NU…" at bounding box center [463, 181] width 466 height 387
drag, startPoint x: 816, startPoint y: 311, endPoint x: 808, endPoint y: 303, distance: 12.3
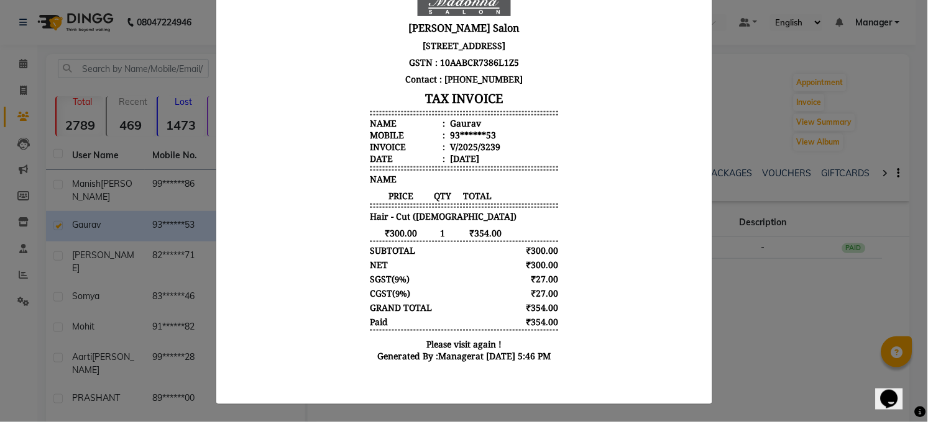
click at [814, 309] on ngb-modal-window "INVOICE View Invoice Close" at bounding box center [464, 211] width 928 height 422
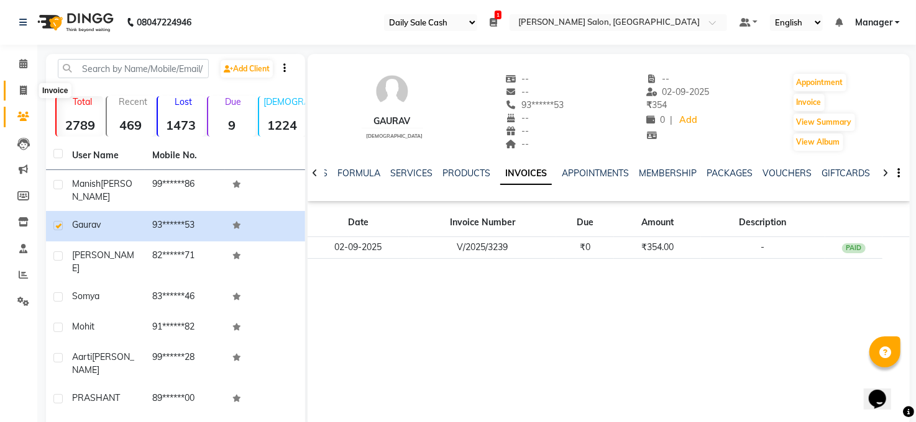
click at [23, 91] on icon at bounding box center [23, 90] width 7 height 9
select select "service"
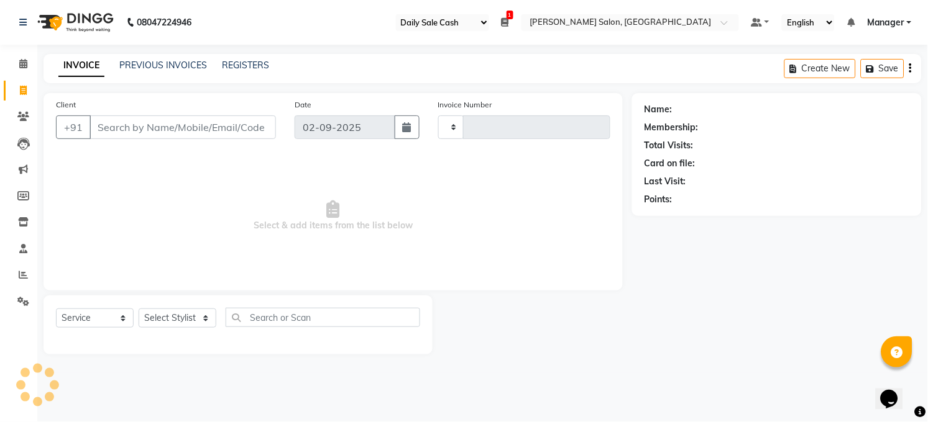
type input "3241"
select select "5748"
click at [25, 276] on icon at bounding box center [23, 274] width 9 height 9
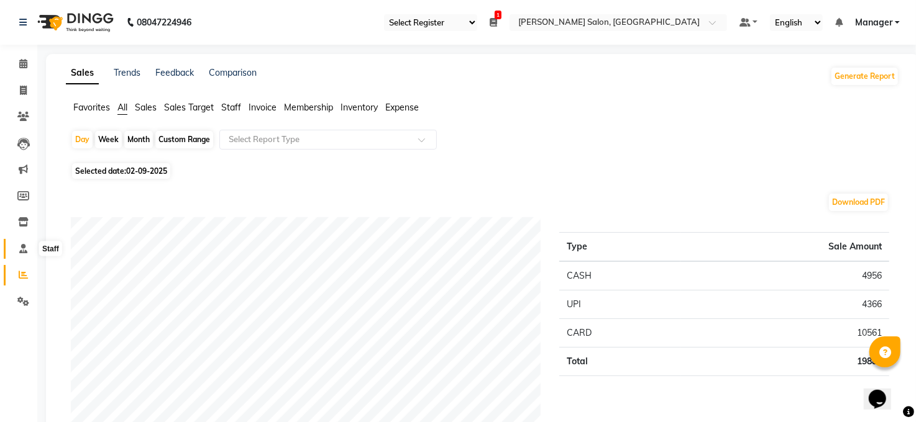
click at [21, 246] on icon at bounding box center [23, 248] width 8 height 9
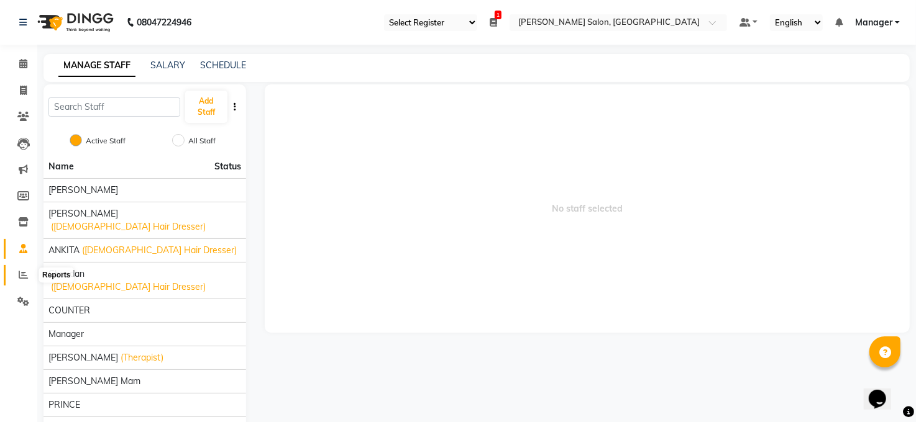
click at [21, 270] on icon at bounding box center [23, 274] width 9 height 9
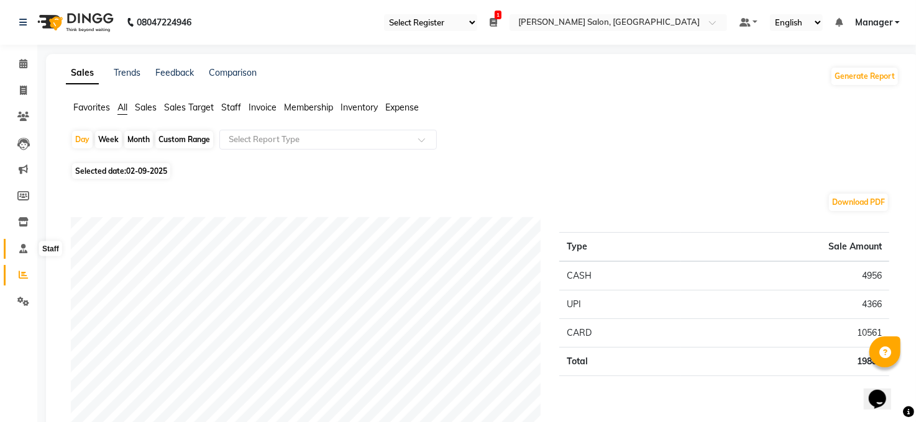
click at [21, 250] on icon at bounding box center [23, 248] width 8 height 9
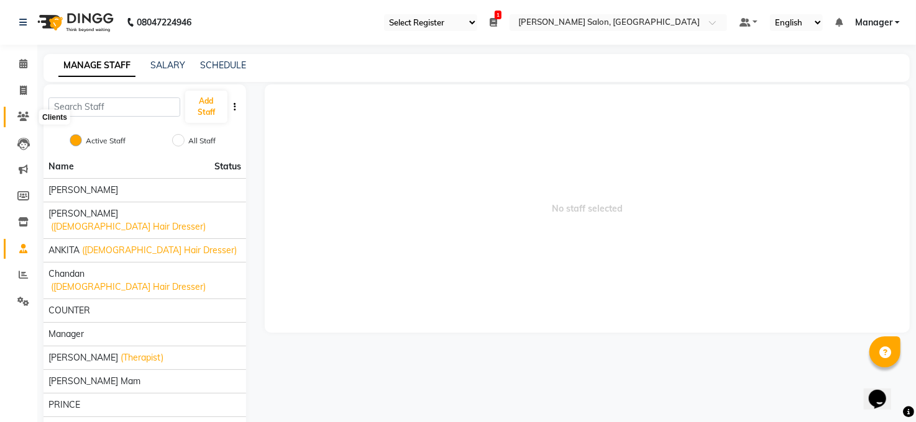
click at [26, 116] on icon at bounding box center [23, 116] width 12 height 9
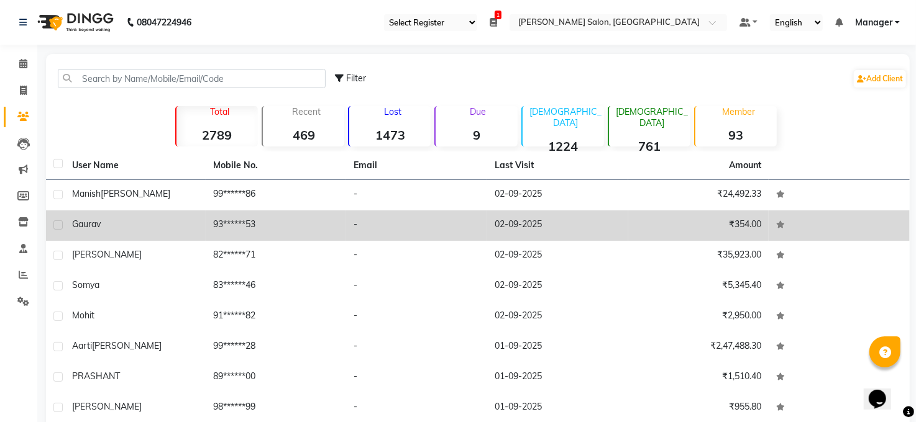
click at [55, 223] on label at bounding box center [57, 225] width 9 height 9
click at [55, 223] on input "checkbox" at bounding box center [57, 226] width 8 height 8
checkbox input "true"
click at [112, 226] on div "Gaurav" at bounding box center [135, 224] width 126 height 13
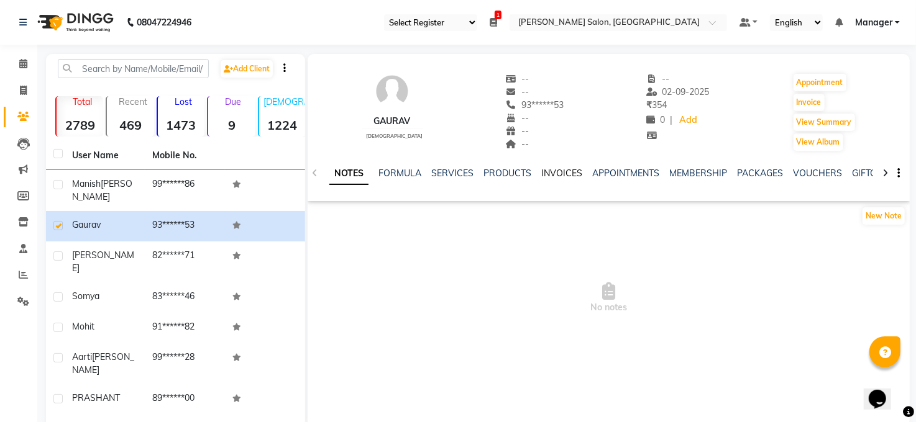
click at [560, 175] on link "INVOICES" at bounding box center [561, 173] width 41 height 11
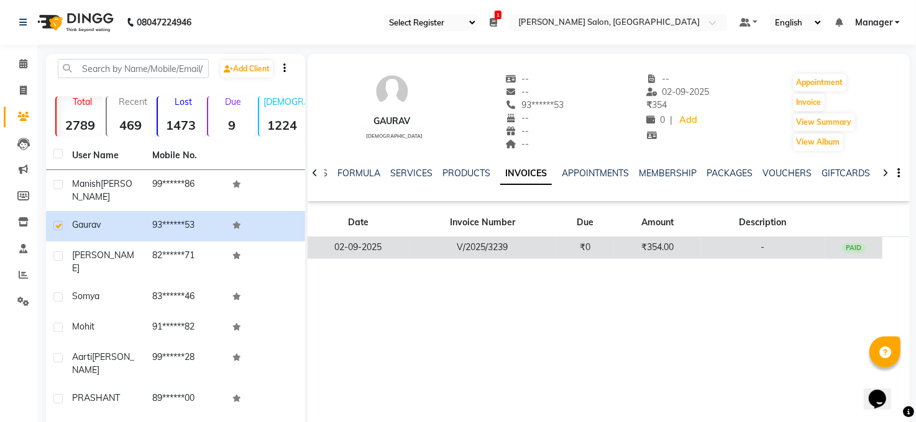
click at [719, 250] on td "-" at bounding box center [763, 248] width 124 height 22
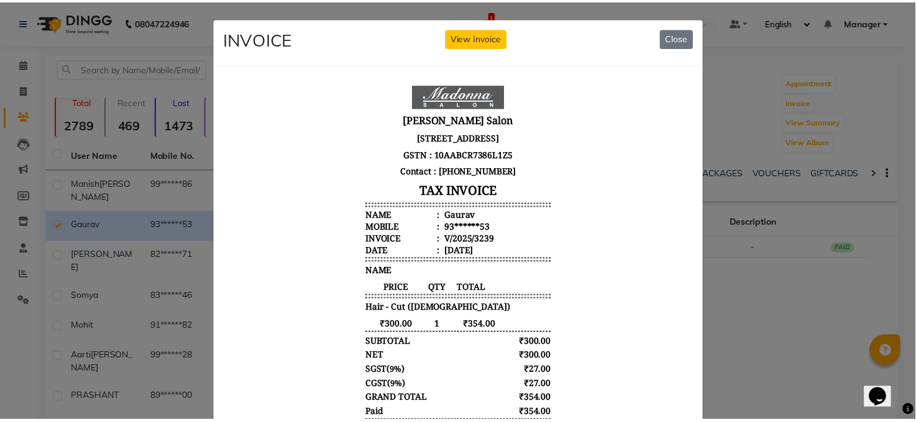
scroll to position [103, 0]
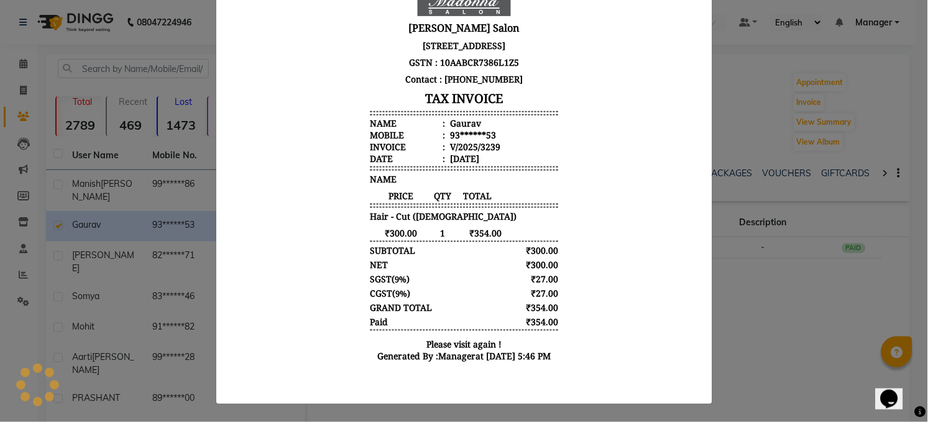
click at [801, 318] on ngb-modal-window "INVOICE View Invoice Close" at bounding box center [464, 211] width 928 height 422
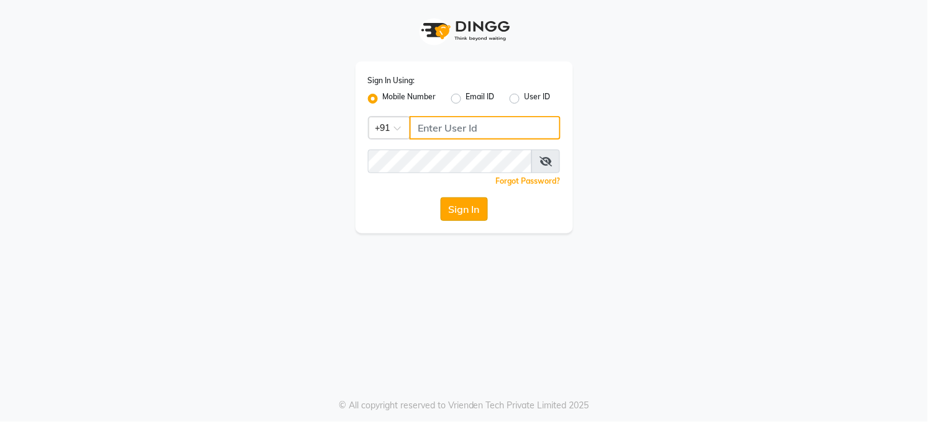
type input "7360007500"
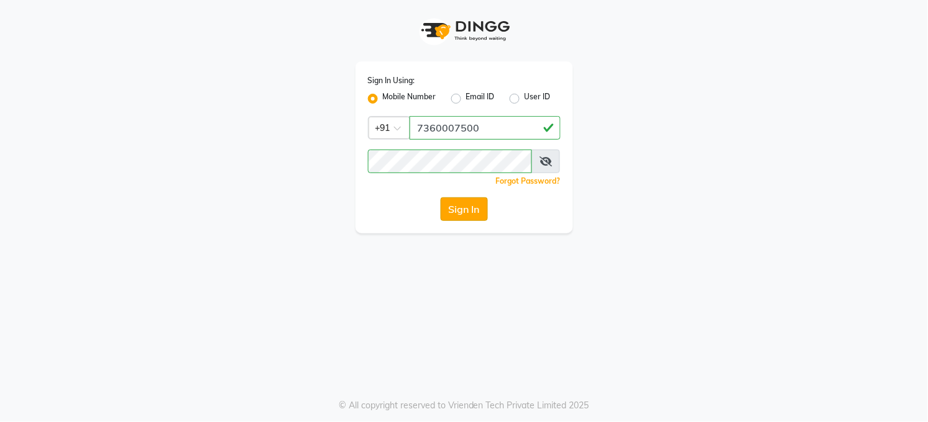
click at [462, 203] on button "Sign In" at bounding box center [463, 210] width 47 height 24
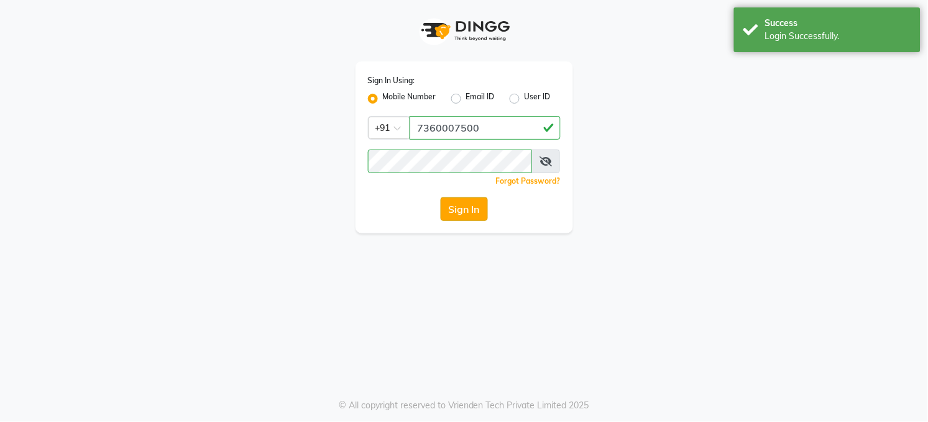
select select "service"
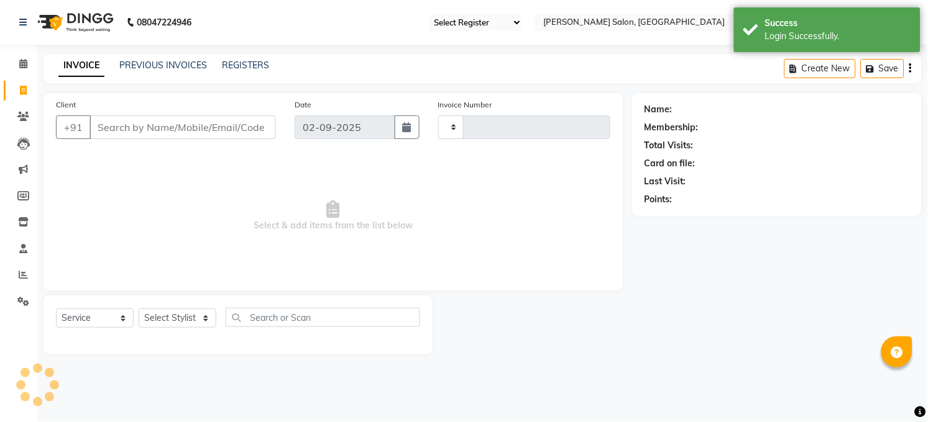
type input "3241"
select select "35"
select select "5748"
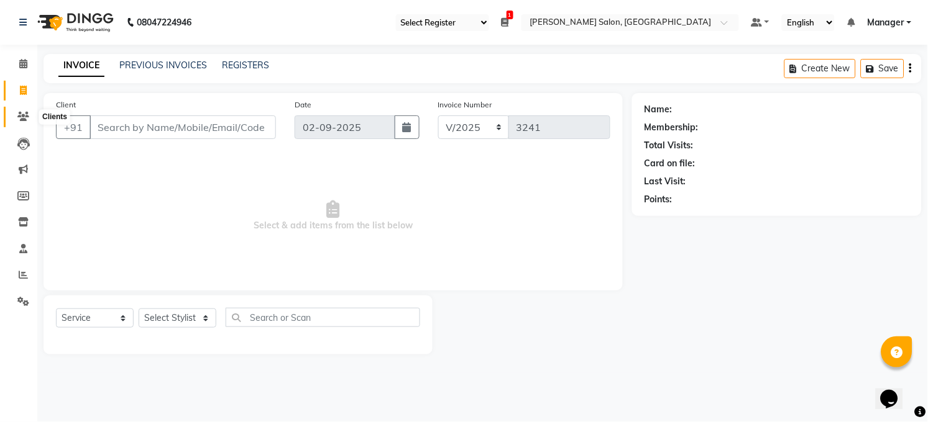
click at [21, 115] on icon at bounding box center [23, 116] width 12 height 9
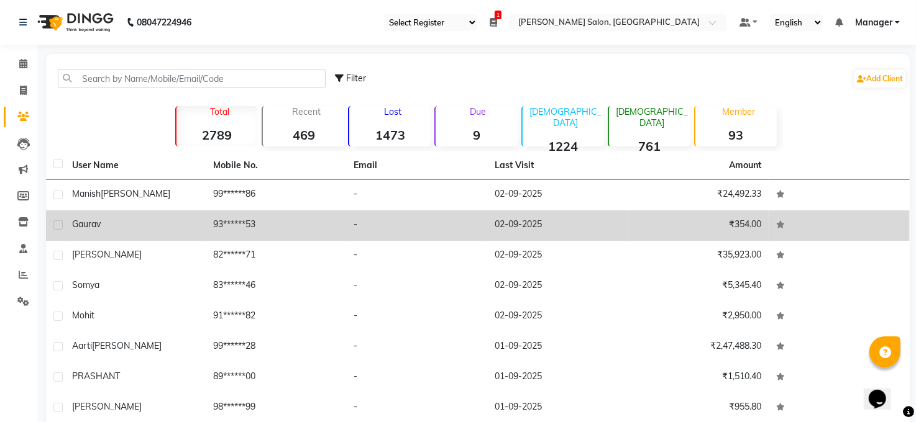
click at [60, 222] on label at bounding box center [57, 225] width 9 height 9
click at [60, 222] on input "checkbox" at bounding box center [57, 226] width 8 height 8
checkbox input "true"
click at [457, 231] on td "-" at bounding box center [416, 226] width 141 height 30
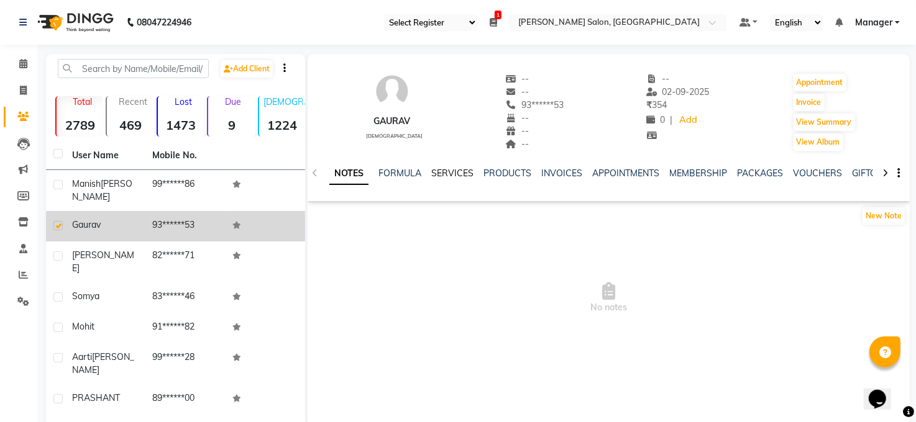
click at [449, 170] on link "SERVICES" at bounding box center [452, 173] width 42 height 11
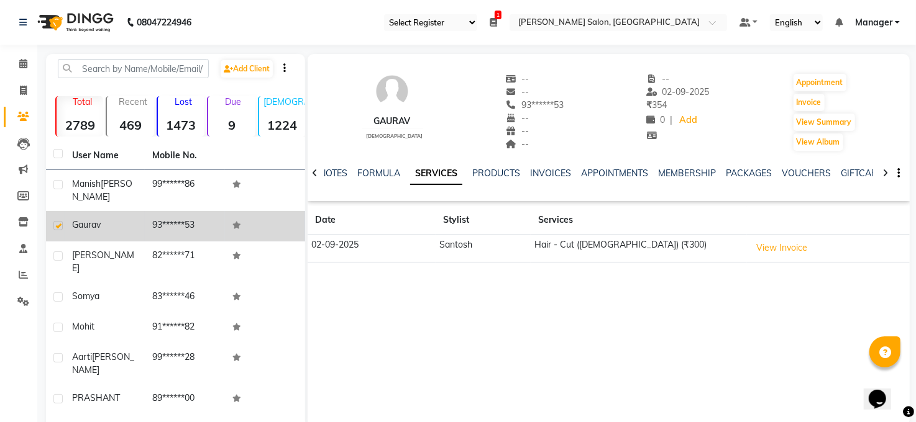
click at [313, 169] on icon at bounding box center [315, 173] width 6 height 9
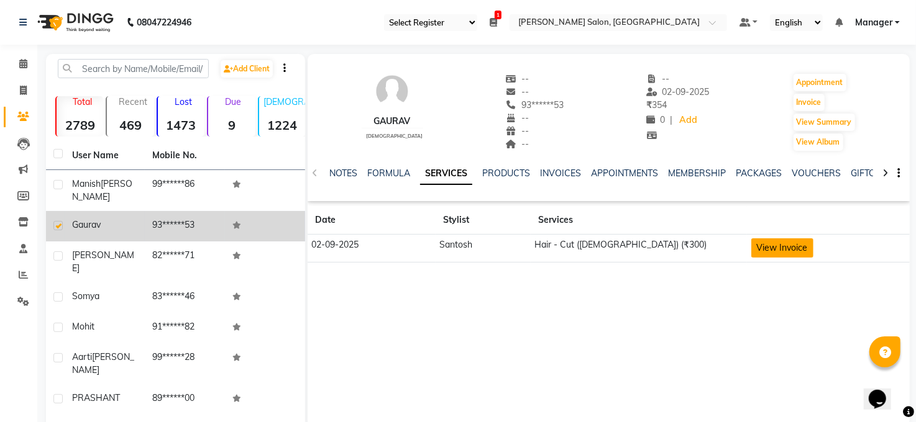
click at [773, 249] on button "View Invoice" at bounding box center [782, 248] width 62 height 19
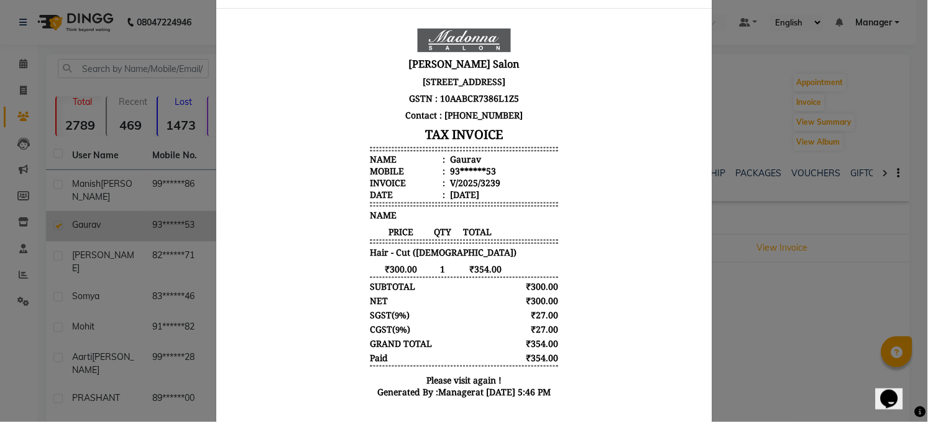
scroll to position [103, 0]
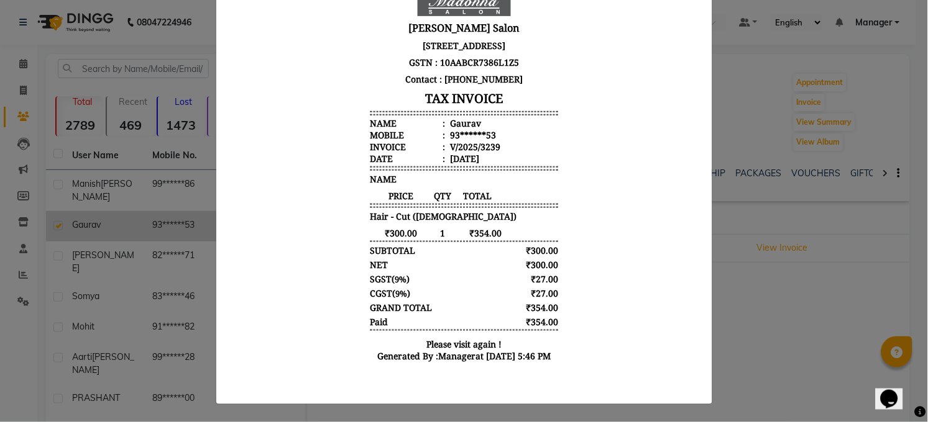
click at [527, 316] on div "₹354.00" at bounding box center [533, 322] width 49 height 12
click at [641, 281] on body "Madonna Salon 1 DC House, Jamal Road Patna 800001 GSTN : 10AABCR7386L1Z5 Contac…" at bounding box center [463, 181] width 466 height 387
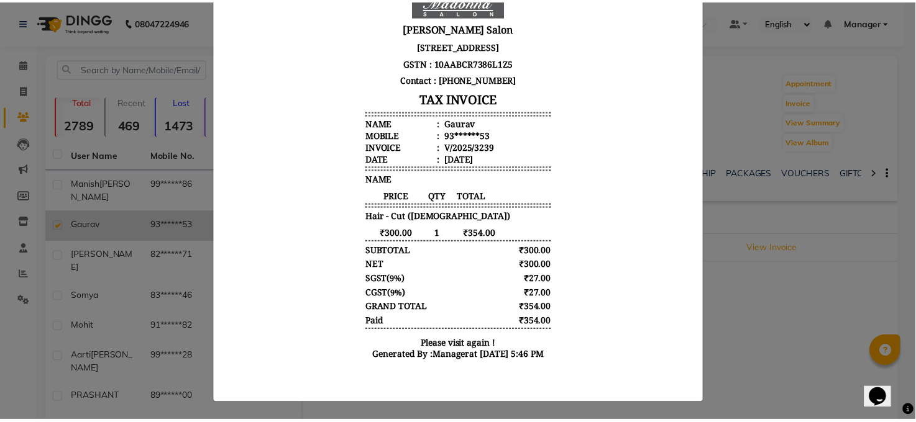
scroll to position [0, 0]
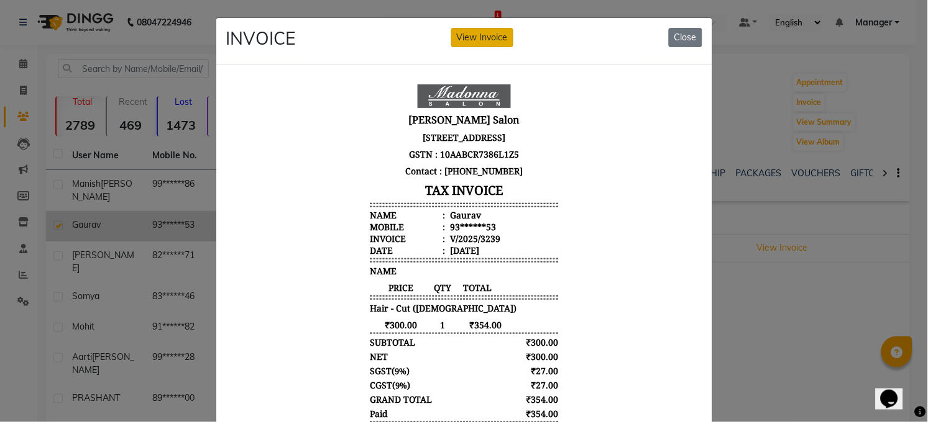
click at [471, 36] on button "View Invoice" at bounding box center [482, 37] width 62 height 19
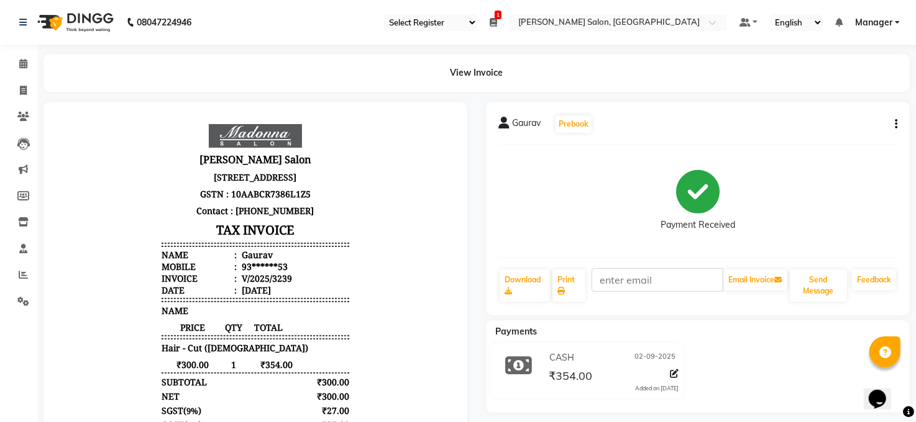
click at [587, 375] on span "₹354.00" at bounding box center [570, 377] width 43 height 17
click at [539, 358] on div "CASH 02-09-2025 ₹354.00 Added on 02-09-2025" at bounding box center [612, 371] width 151 height 45
click at [559, 352] on span "CASH" at bounding box center [561, 358] width 25 height 13
click at [568, 350] on div "CASH 02-09-2025" at bounding box center [612, 358] width 132 height 19
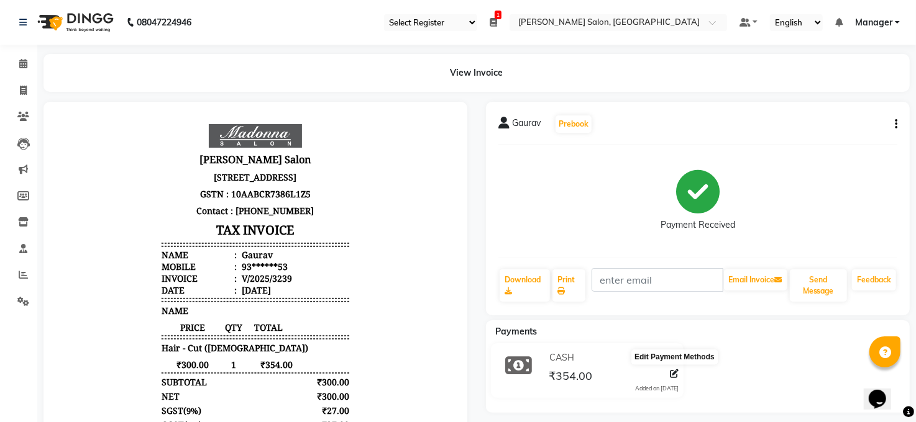
click at [672, 373] on icon at bounding box center [674, 374] width 9 height 9
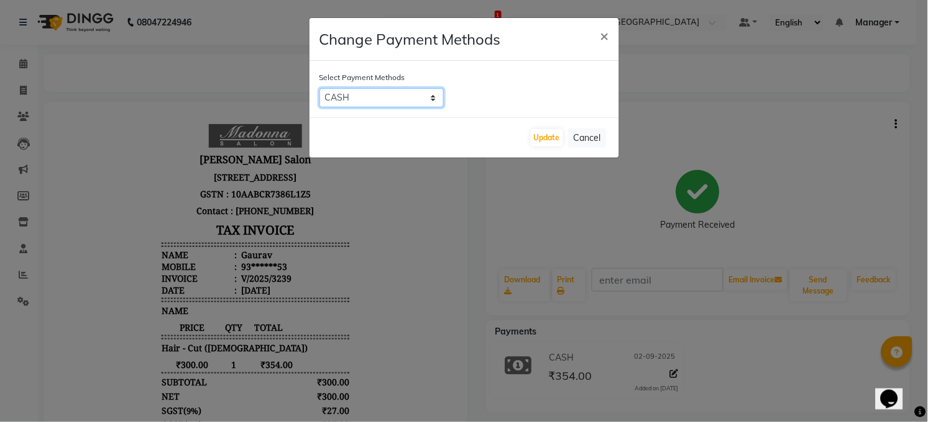
click at [433, 95] on select "CARD CASH Complimentary UPI" at bounding box center [381, 97] width 124 height 19
select select "8"
click at [319, 88] on select "CARD CASH Complimentary UPI" at bounding box center [381, 97] width 124 height 19
click at [540, 139] on button "Update" at bounding box center [547, 137] width 32 height 17
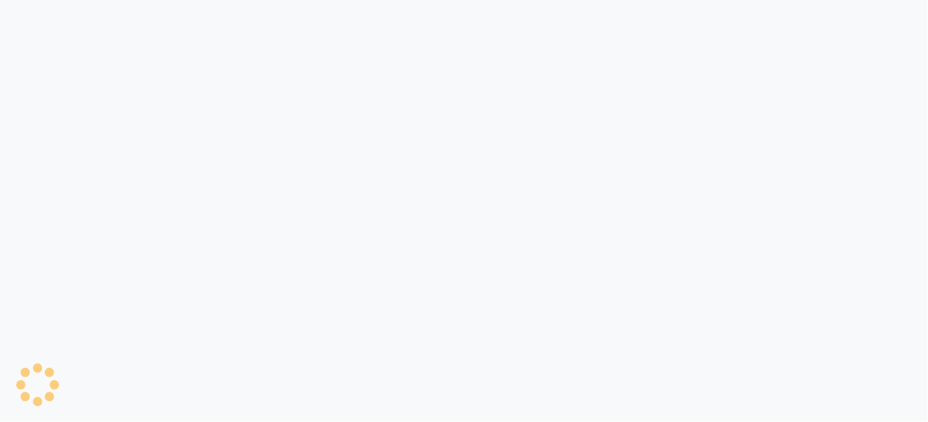
select select "35"
select select "5748"
select select "service"
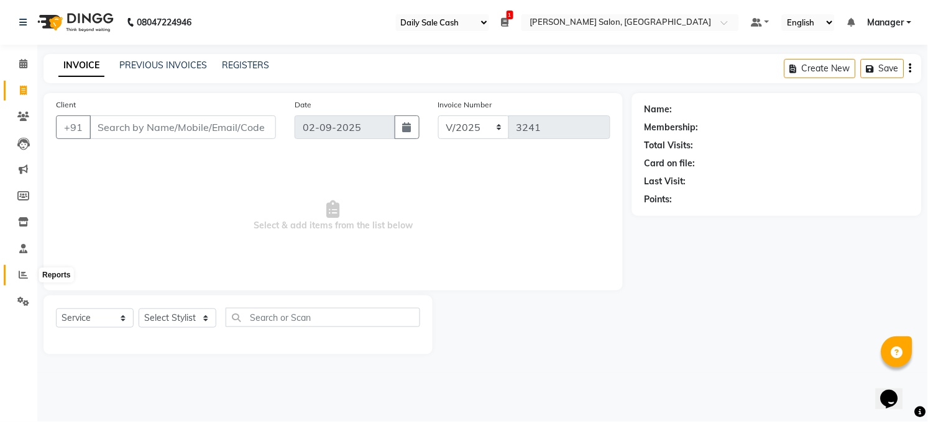
click at [22, 270] on icon at bounding box center [23, 274] width 9 height 9
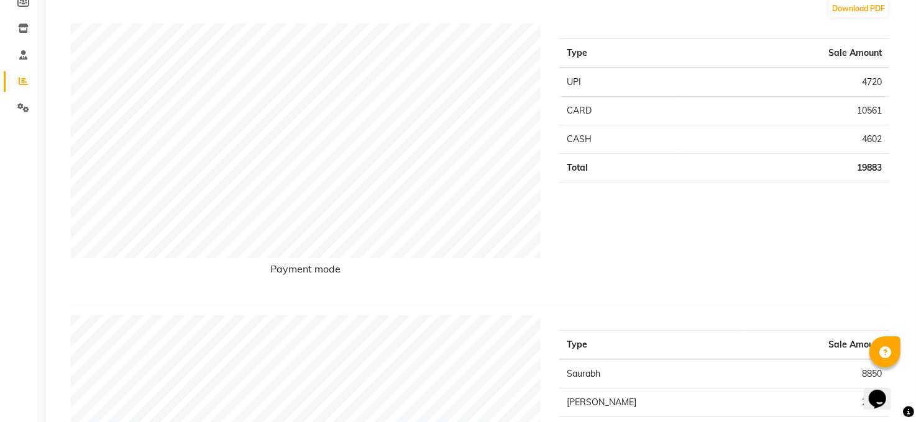
scroll to position [165, 0]
